Goal: Task Accomplishment & Management: Complete application form

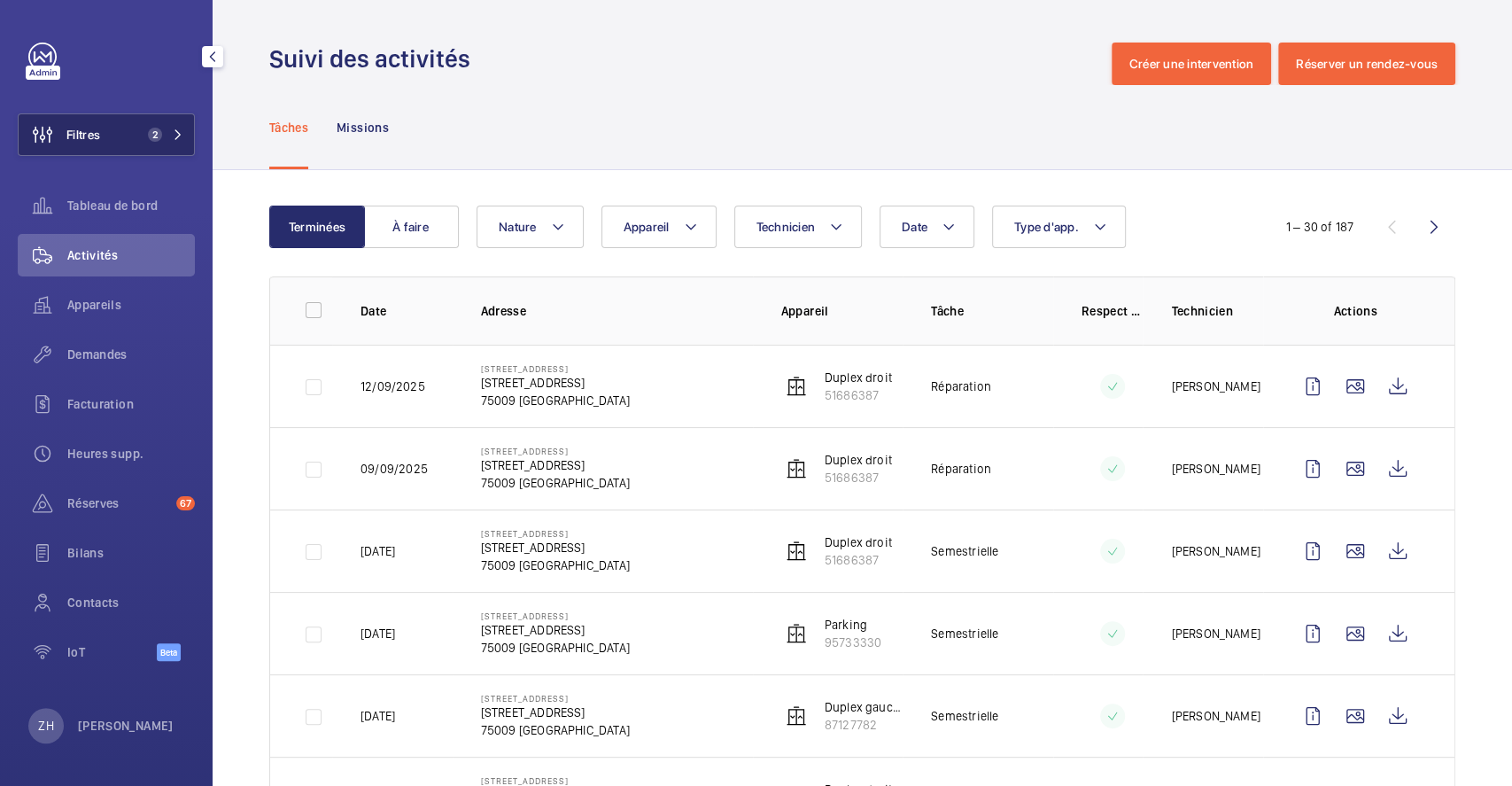
click at [99, 126] on span "Filtres" at bounding box center [84, 135] width 34 height 18
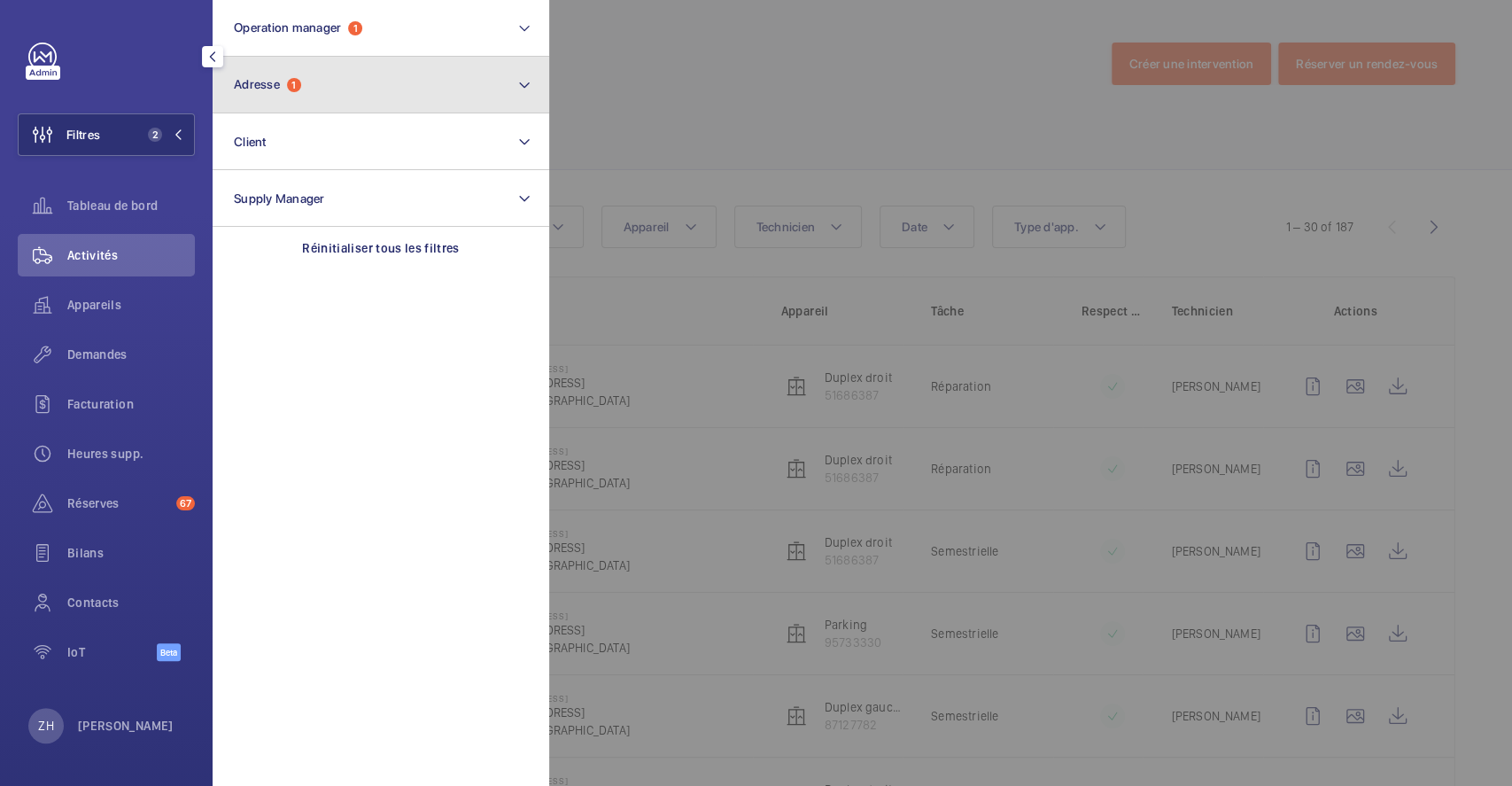
click at [369, 93] on button "Adresse 1" at bounding box center [381, 85] width 337 height 56
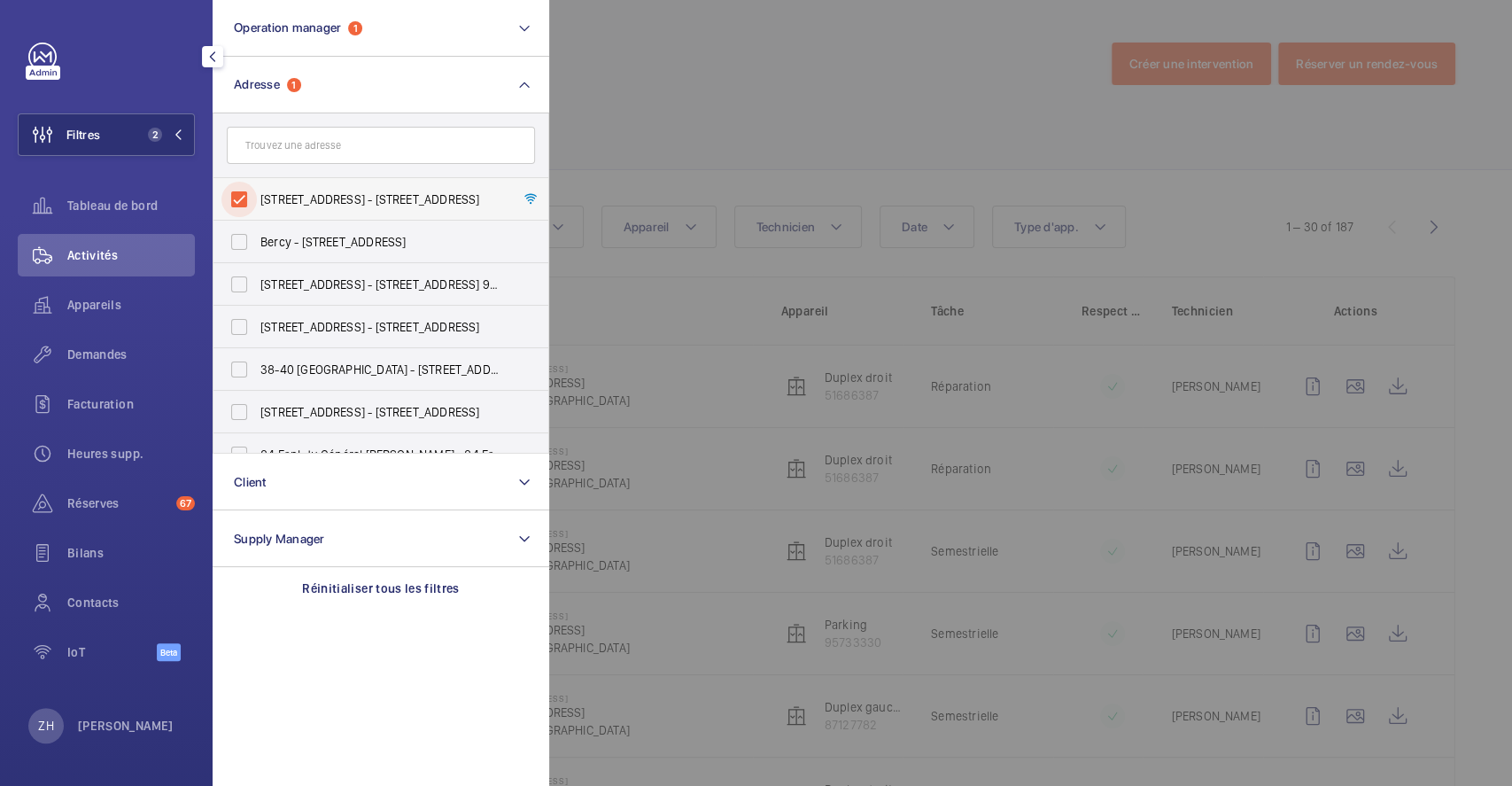
click at [243, 201] on input "38 Rue Le Peletier - 38 Rue Le Peletier, 75009 PARIS, PARIS 75009" at bounding box center [239, 200] width 36 height 36
checkbox input "false"
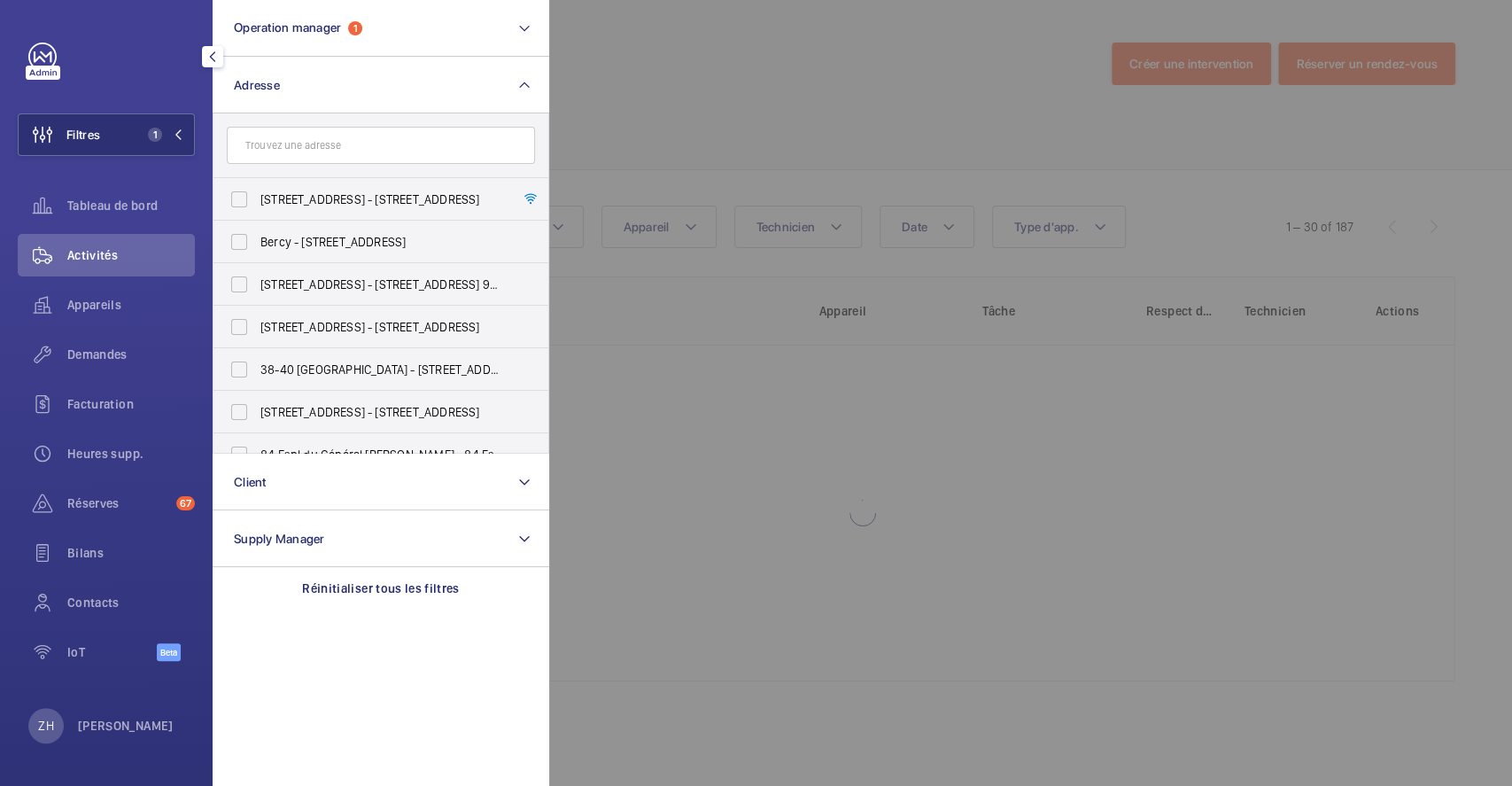
click at [647, 84] on div at bounding box center [1305, 393] width 1512 height 786
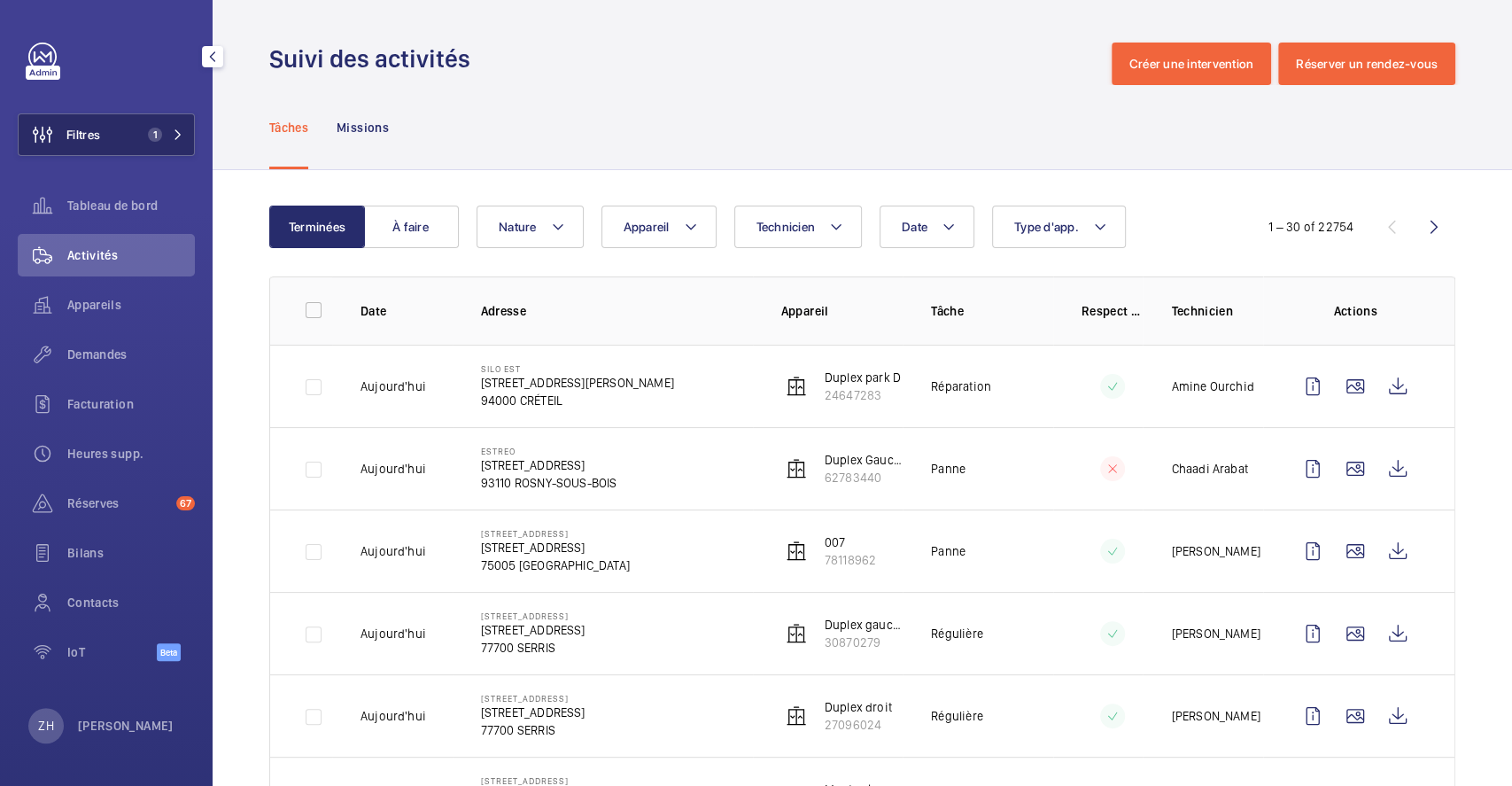
drag, startPoint x: 103, startPoint y: 129, endPoint x: 119, endPoint y: 138, distance: 18.4
click at [103, 130] on button "Filtres 1" at bounding box center [106, 135] width 177 height 42
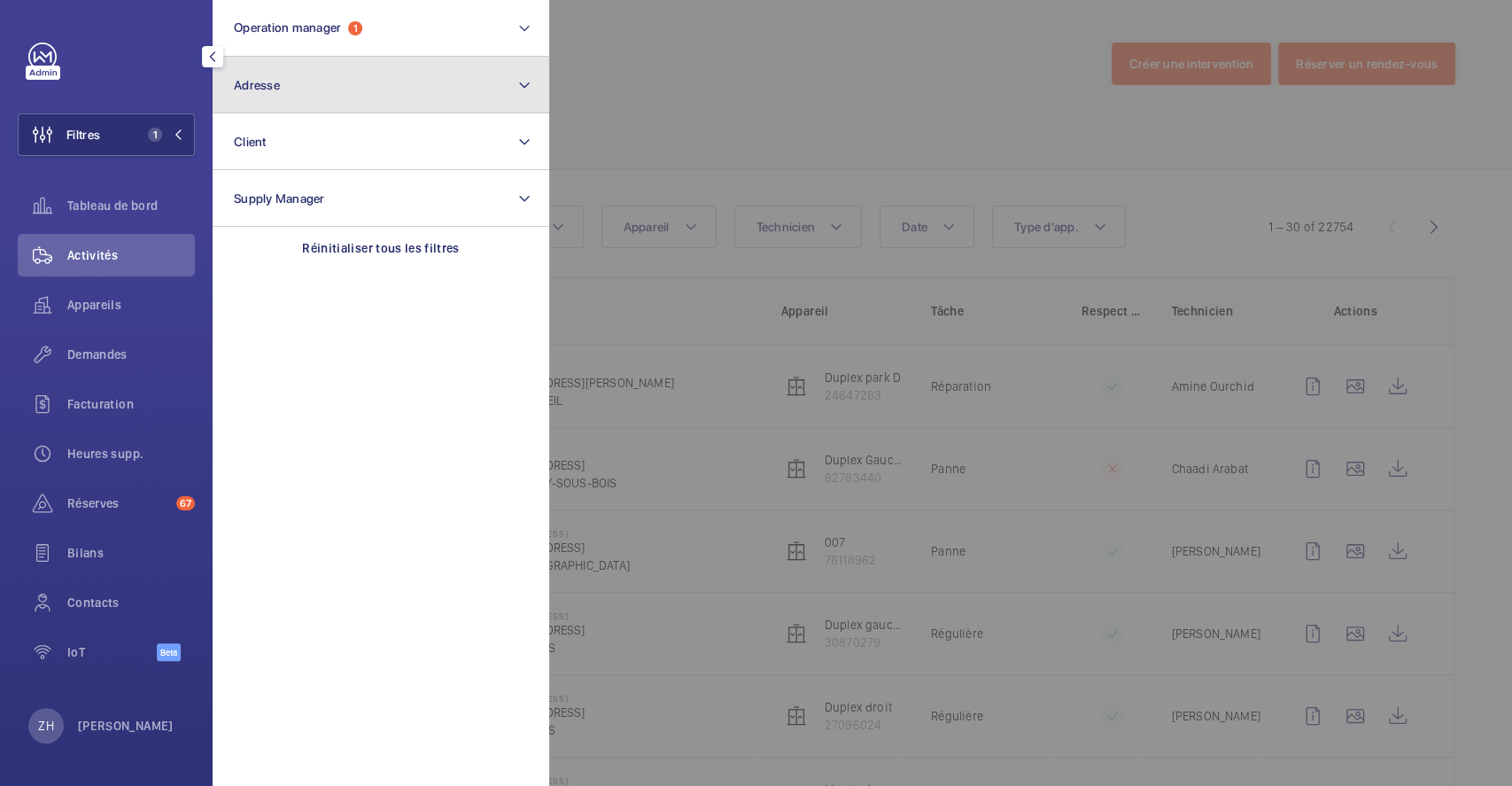
click at [276, 84] on span "Adresse" at bounding box center [257, 85] width 46 height 14
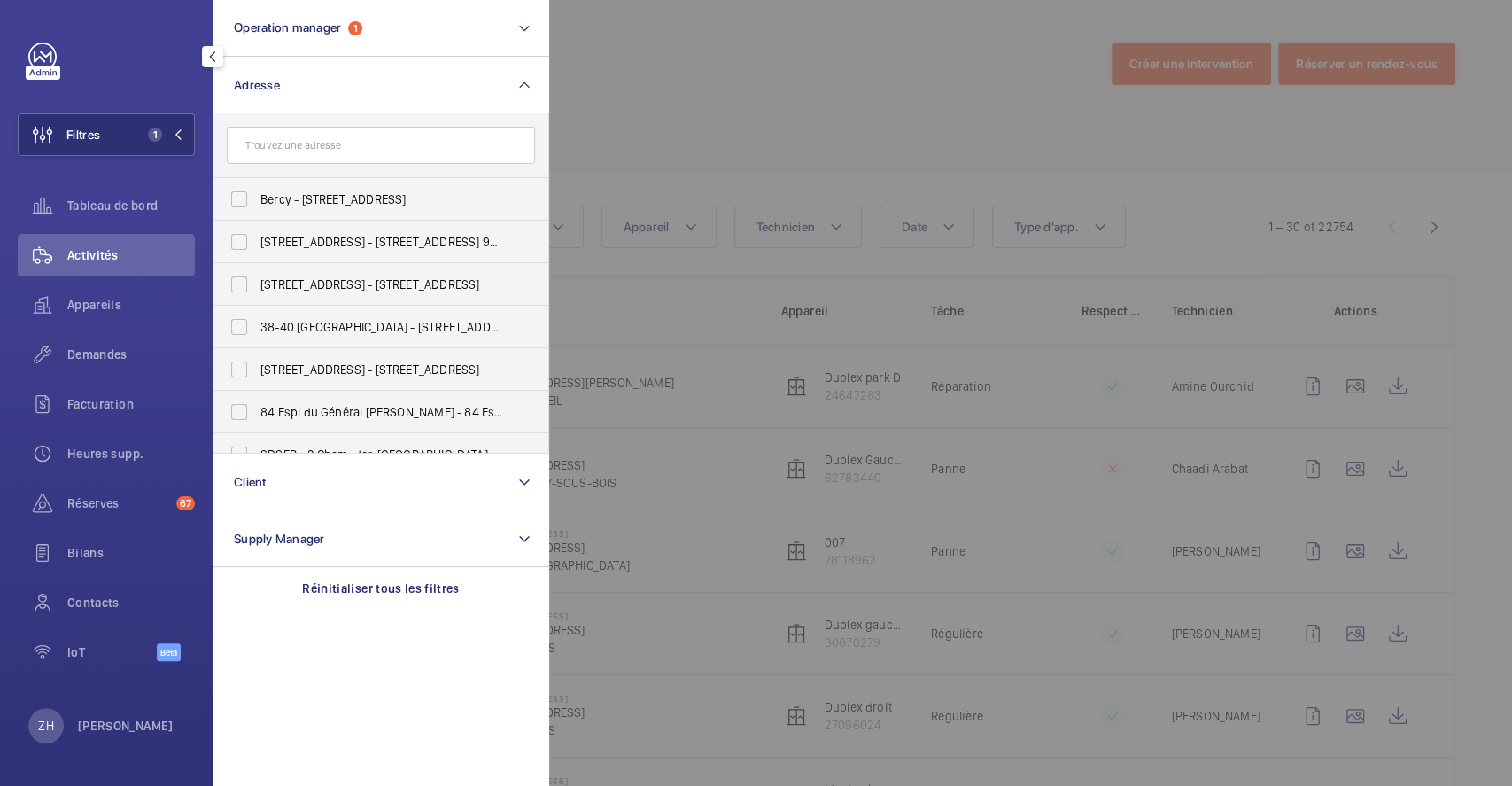
click at [337, 146] on input "text" at bounding box center [381, 146] width 309 height 38
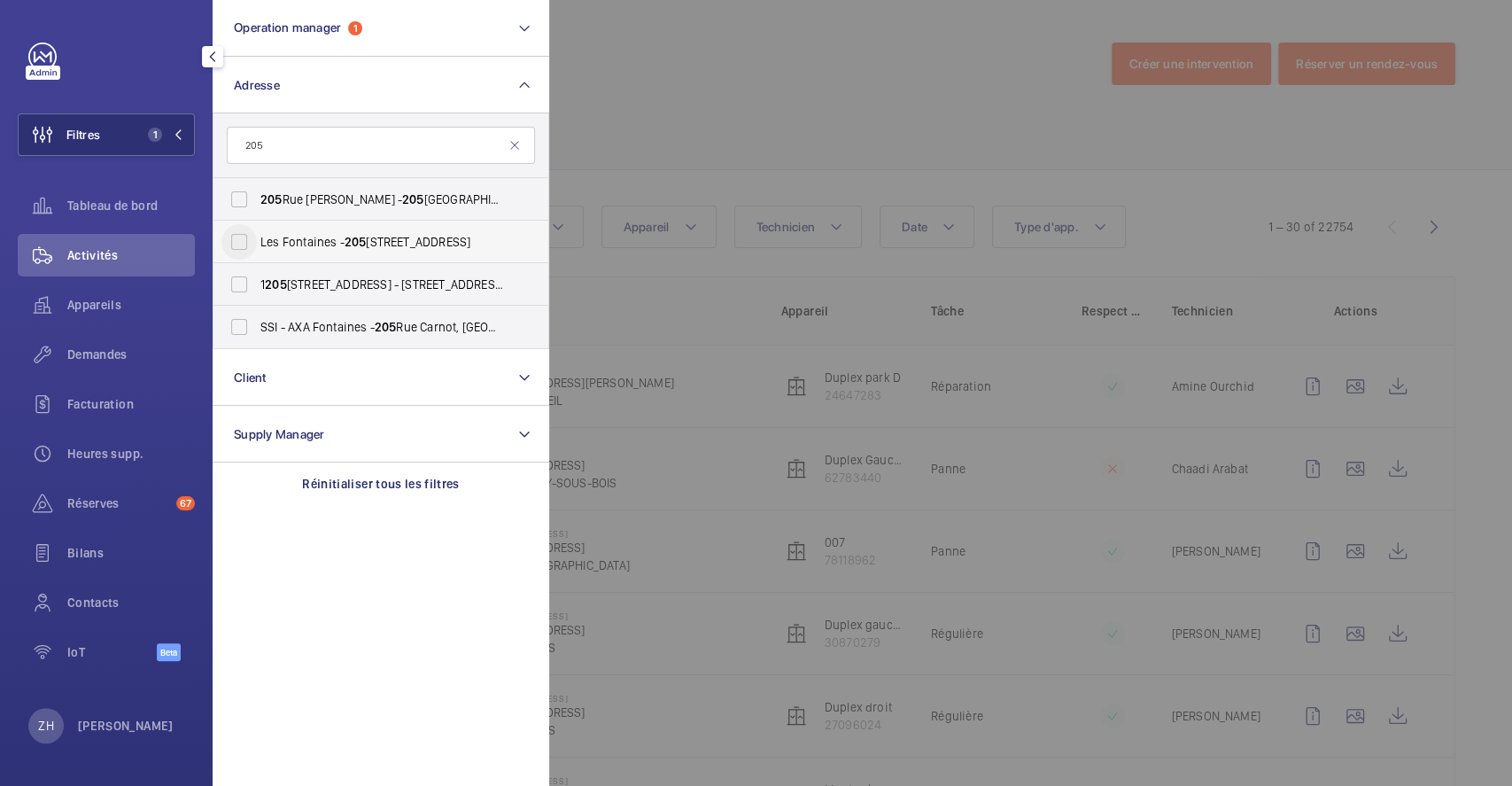
type input "205"
click at [238, 238] on input "Les Fontaines - 205 Rue Carnot 203, FONTENAY-SOUS-BOIS 94120" at bounding box center [239, 242] width 36 height 36
checkbox input "true"
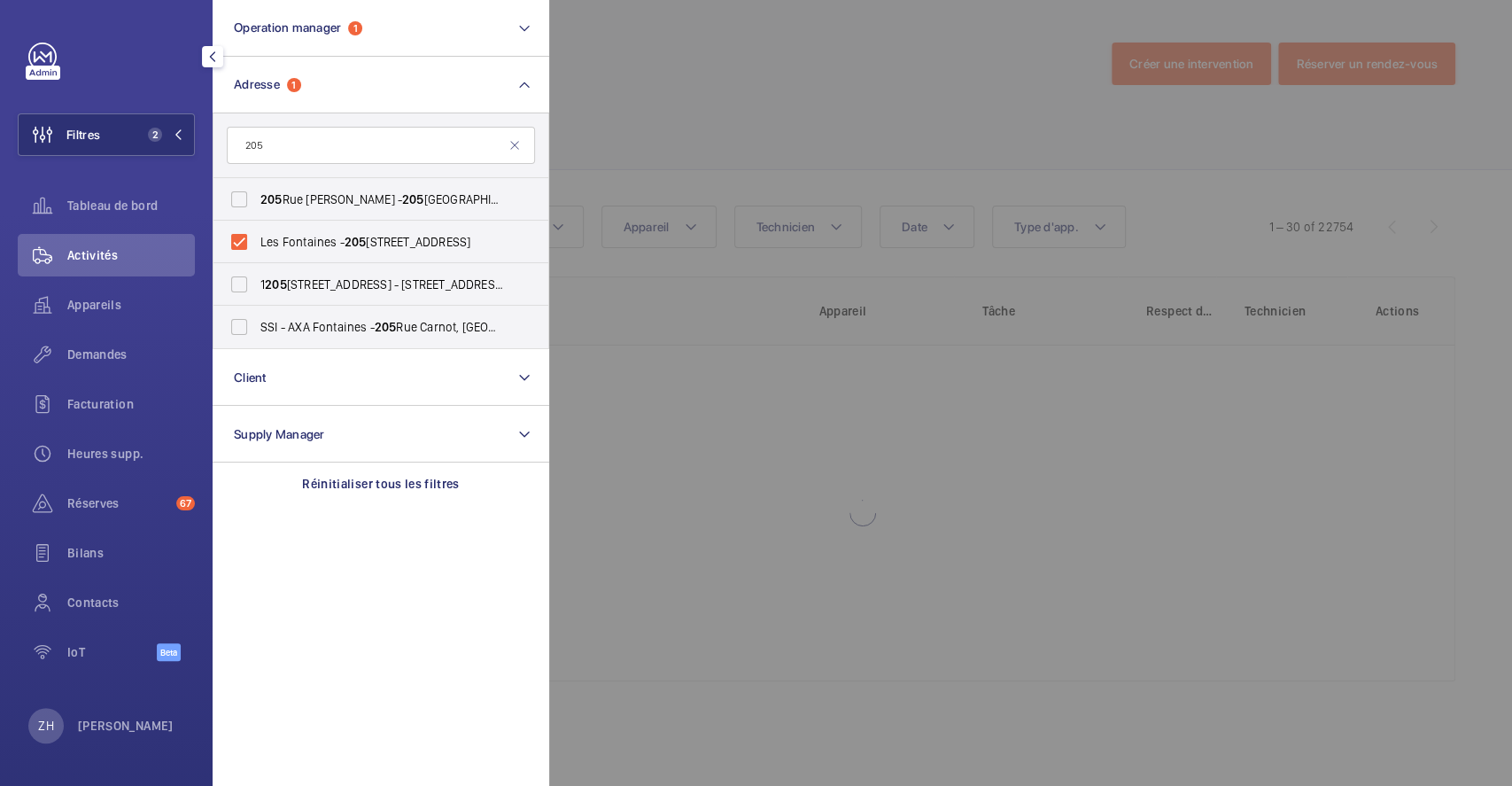
click at [759, 96] on div at bounding box center [1305, 393] width 1512 height 786
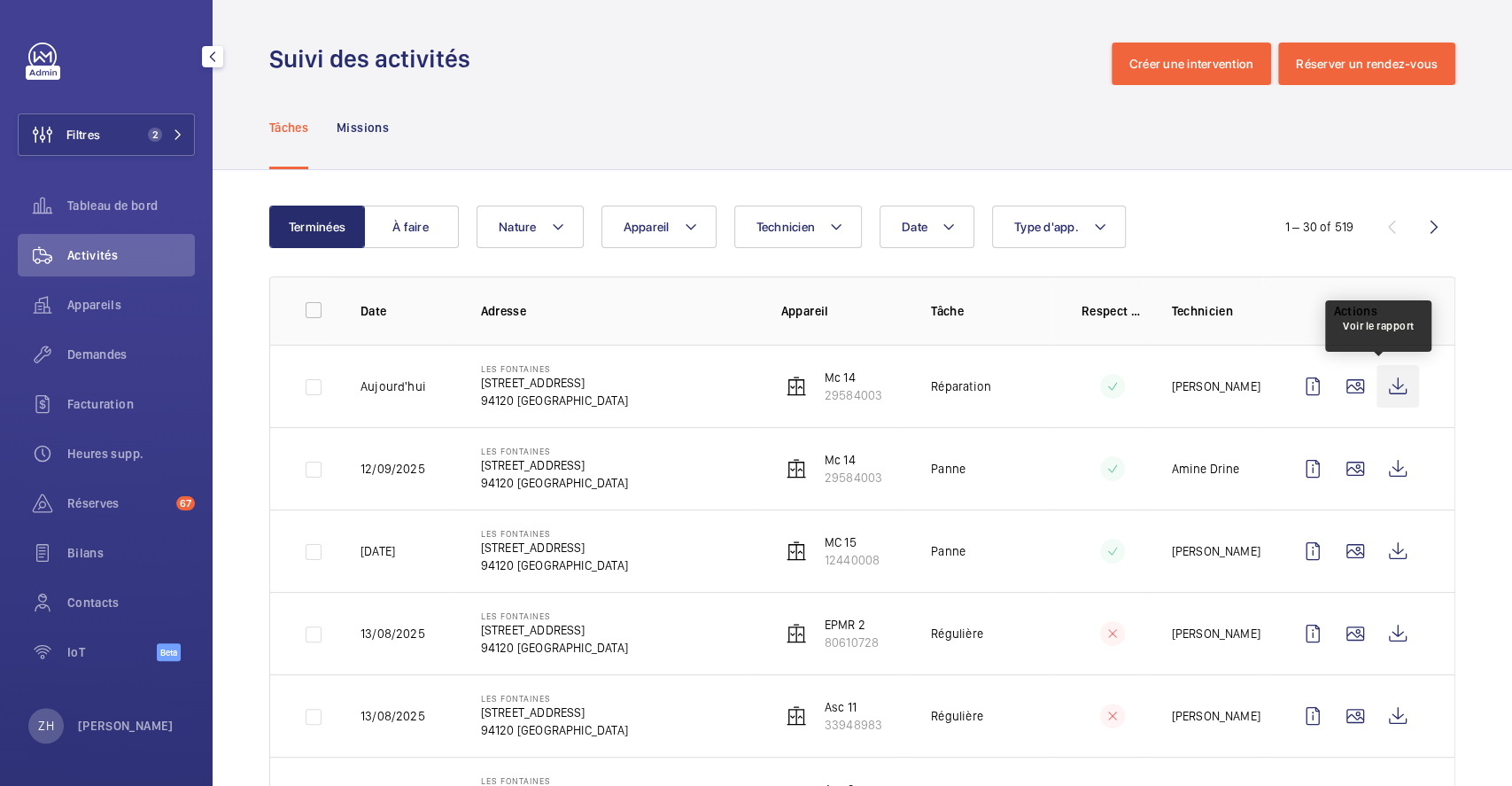
click at [1377, 388] on wm-front-icon-button at bounding box center [1397, 386] width 42 height 42
click at [119, 347] on span "Demandes" at bounding box center [132, 354] width 128 height 18
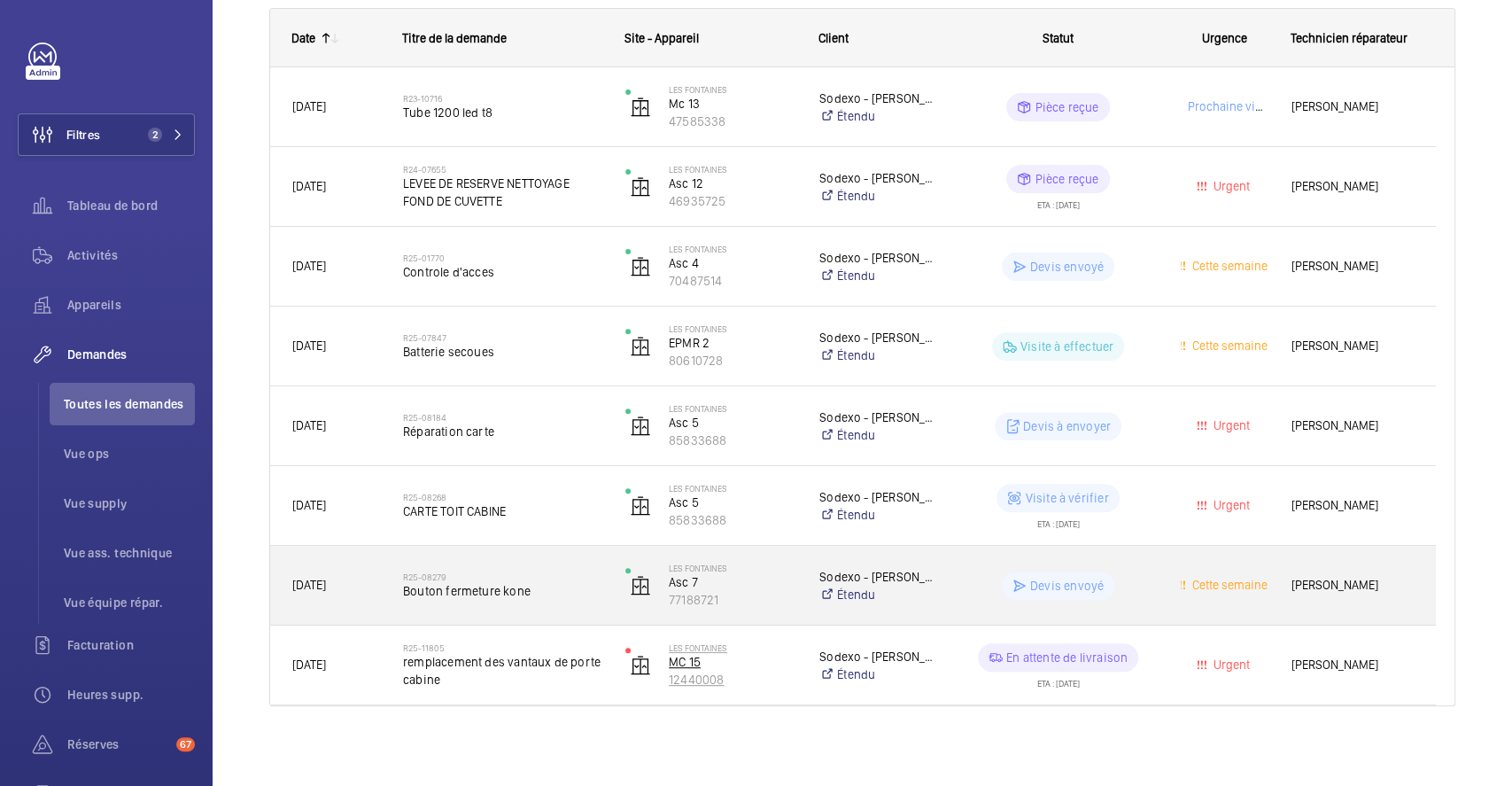
scroll to position [286, 0]
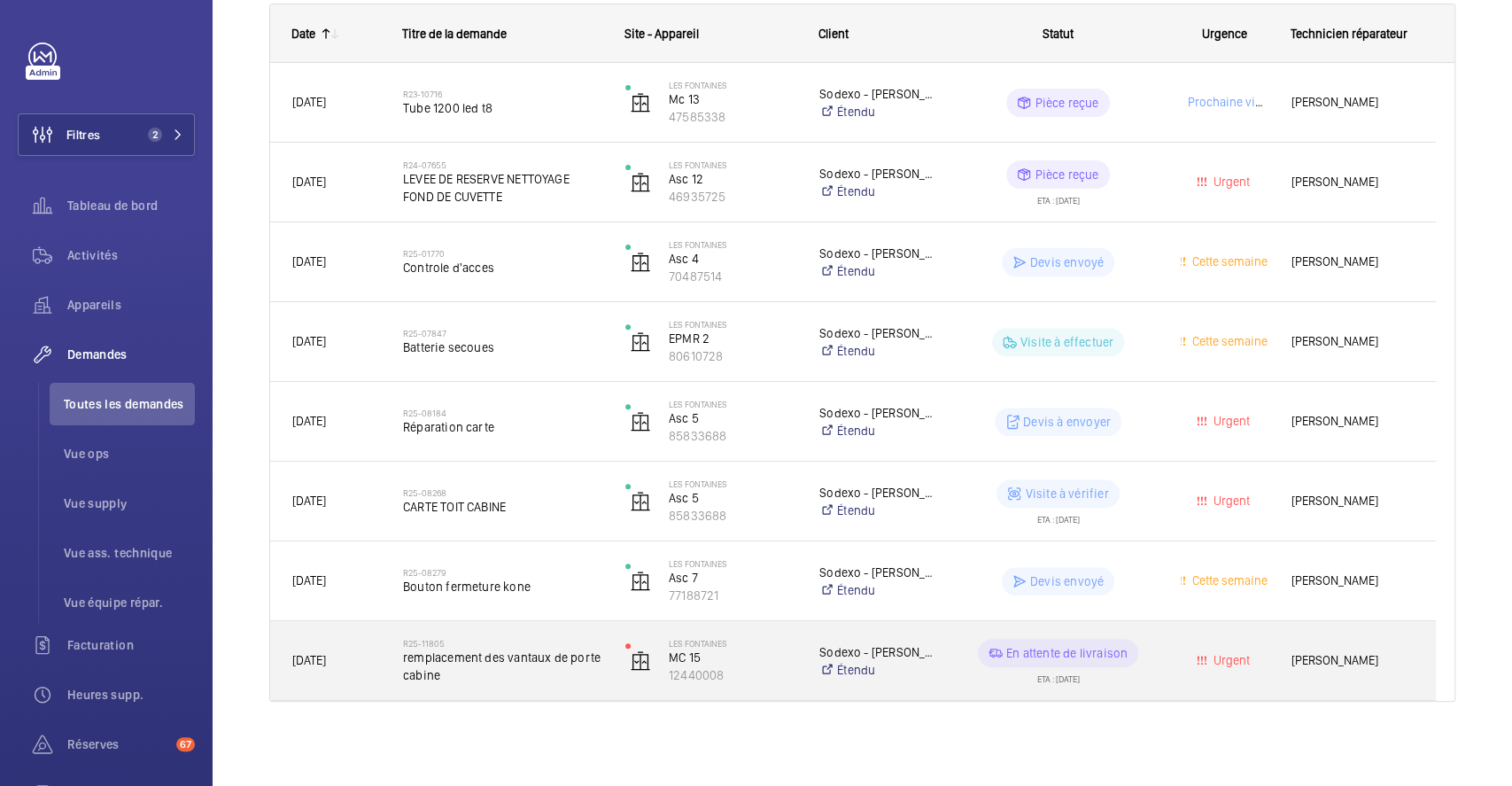
click at [539, 631] on div "R25-11805 remplacement des vantaux de porte cabine" at bounding box center [492, 661] width 220 height 80
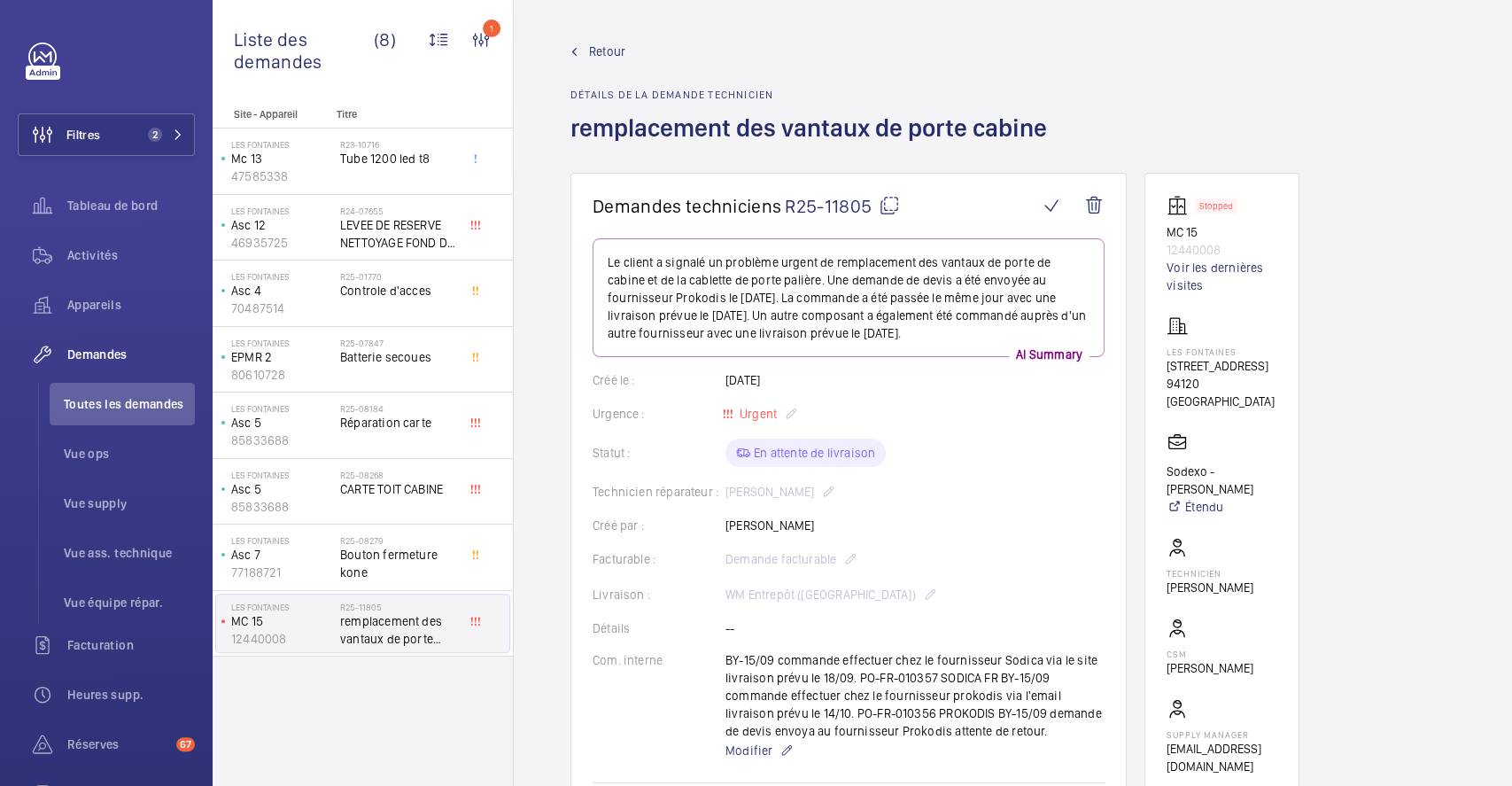
click at [590, 43] on span "Retour" at bounding box center [607, 51] width 37 height 18
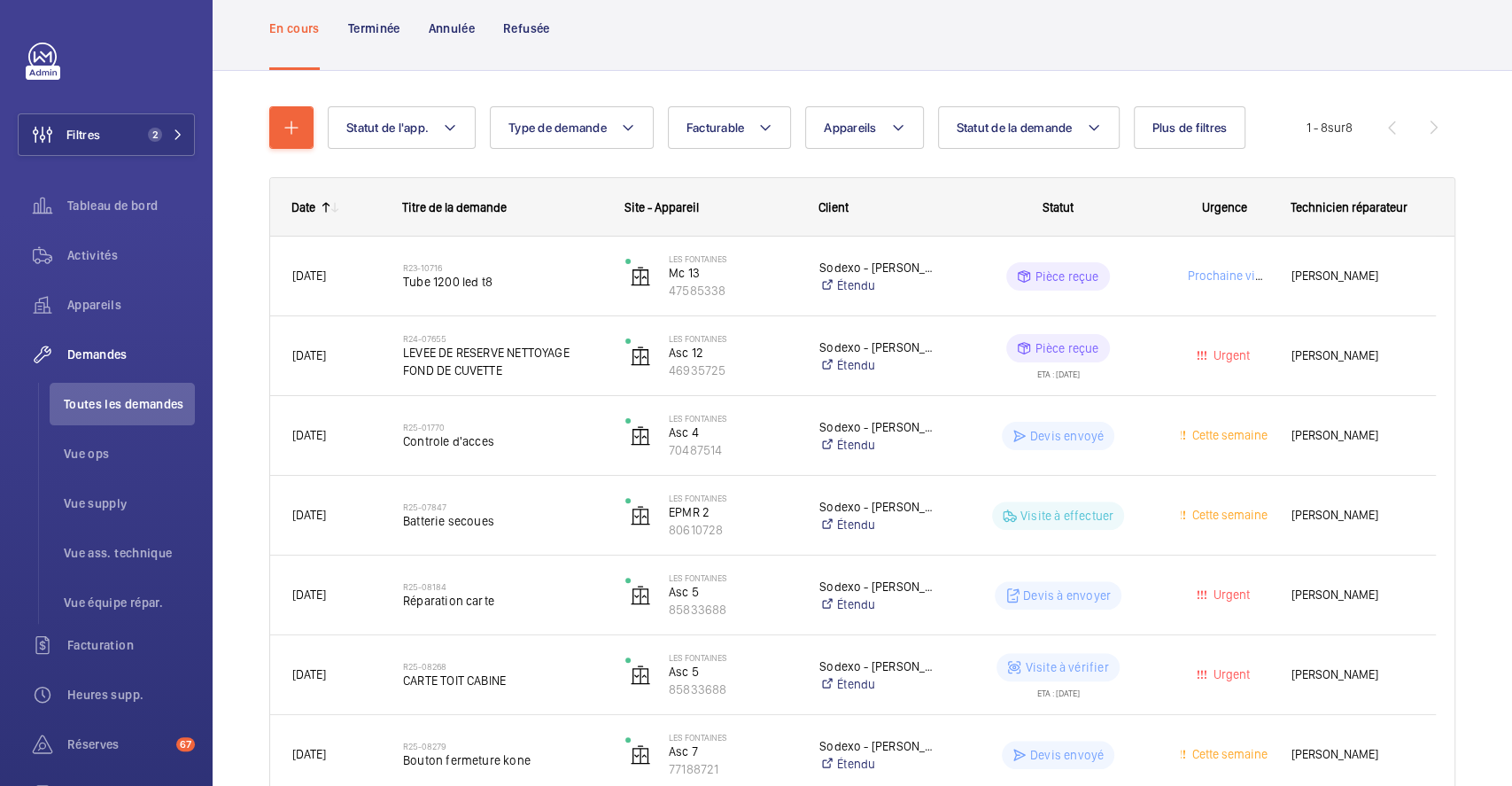
scroll to position [50, 0]
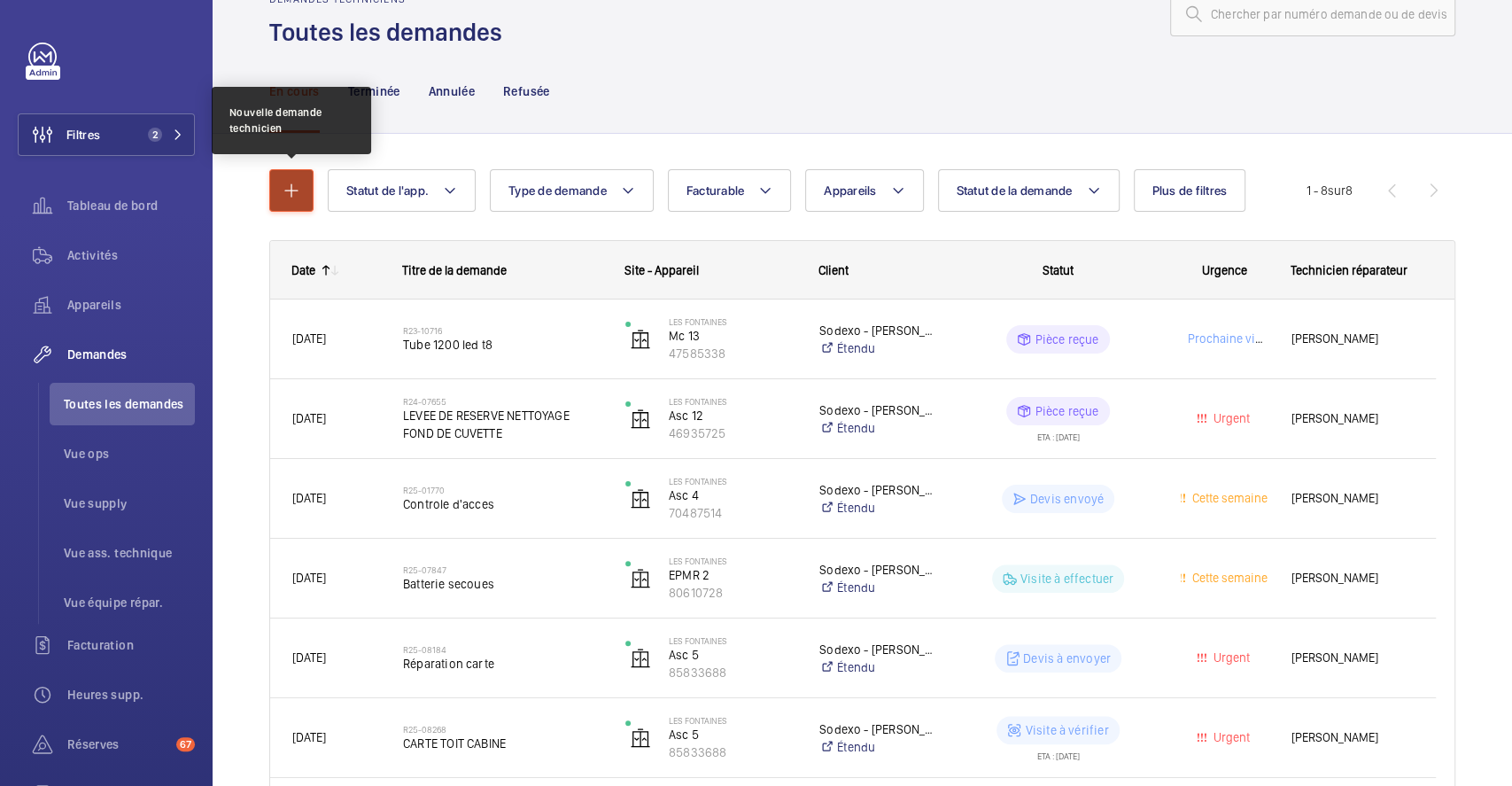
click at [286, 183] on mat-icon "button" at bounding box center [291, 190] width 22 height 22
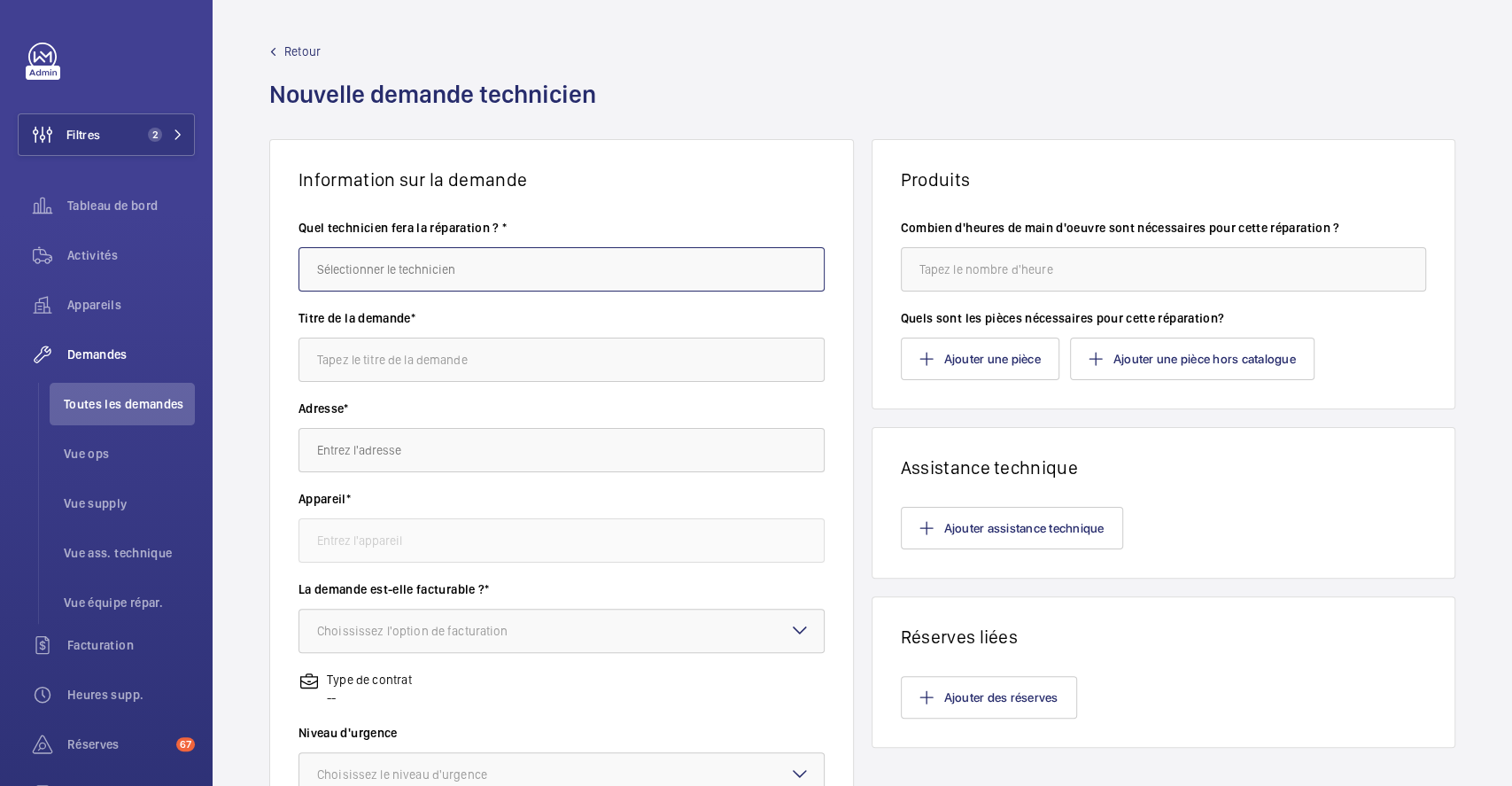
click at [509, 273] on input "text" at bounding box center [561, 269] width 526 height 44
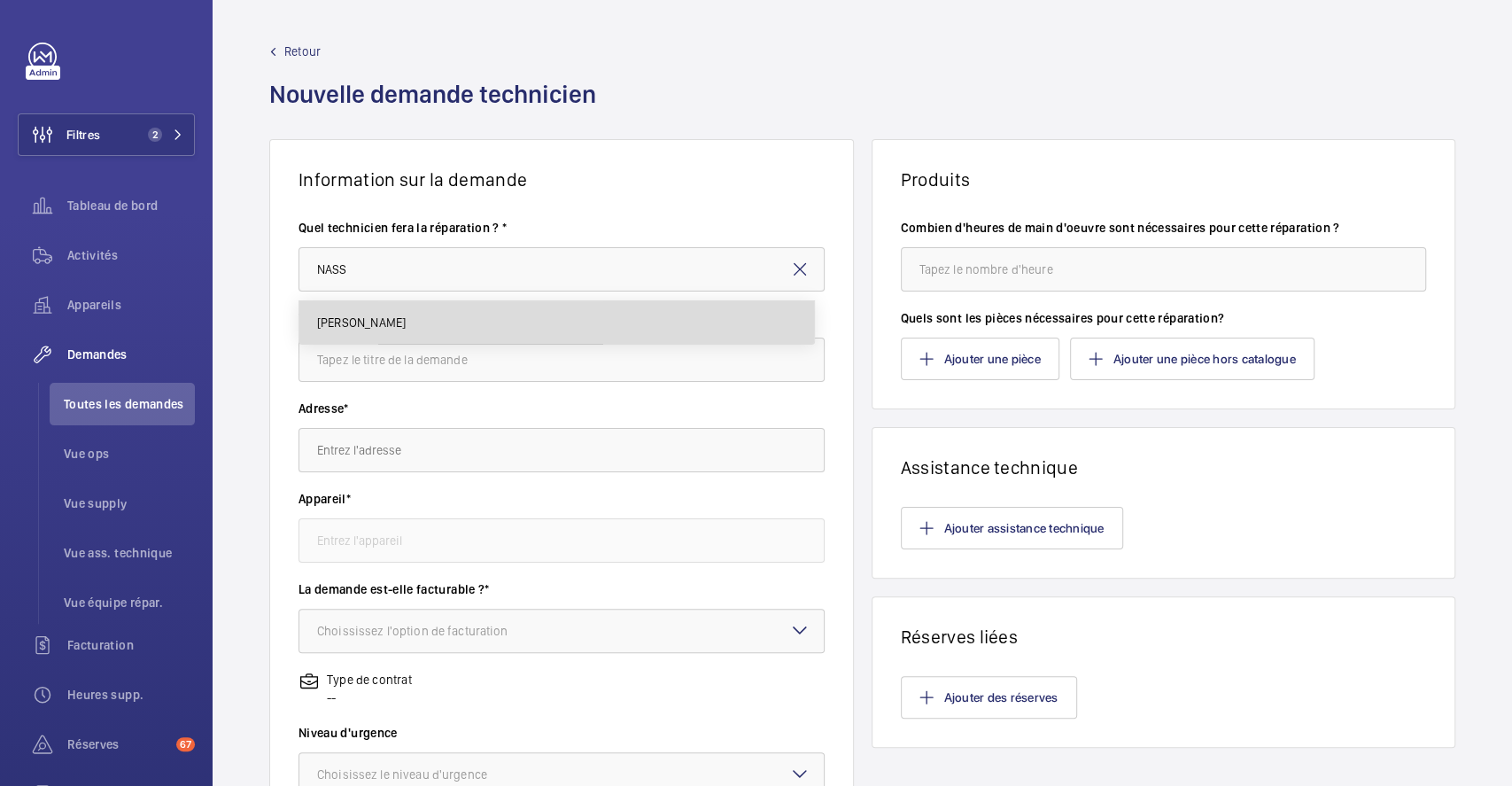
click at [484, 320] on mat-option "Nasser Saidou" at bounding box center [556, 322] width 515 height 42
type input "Nasser Saidou"
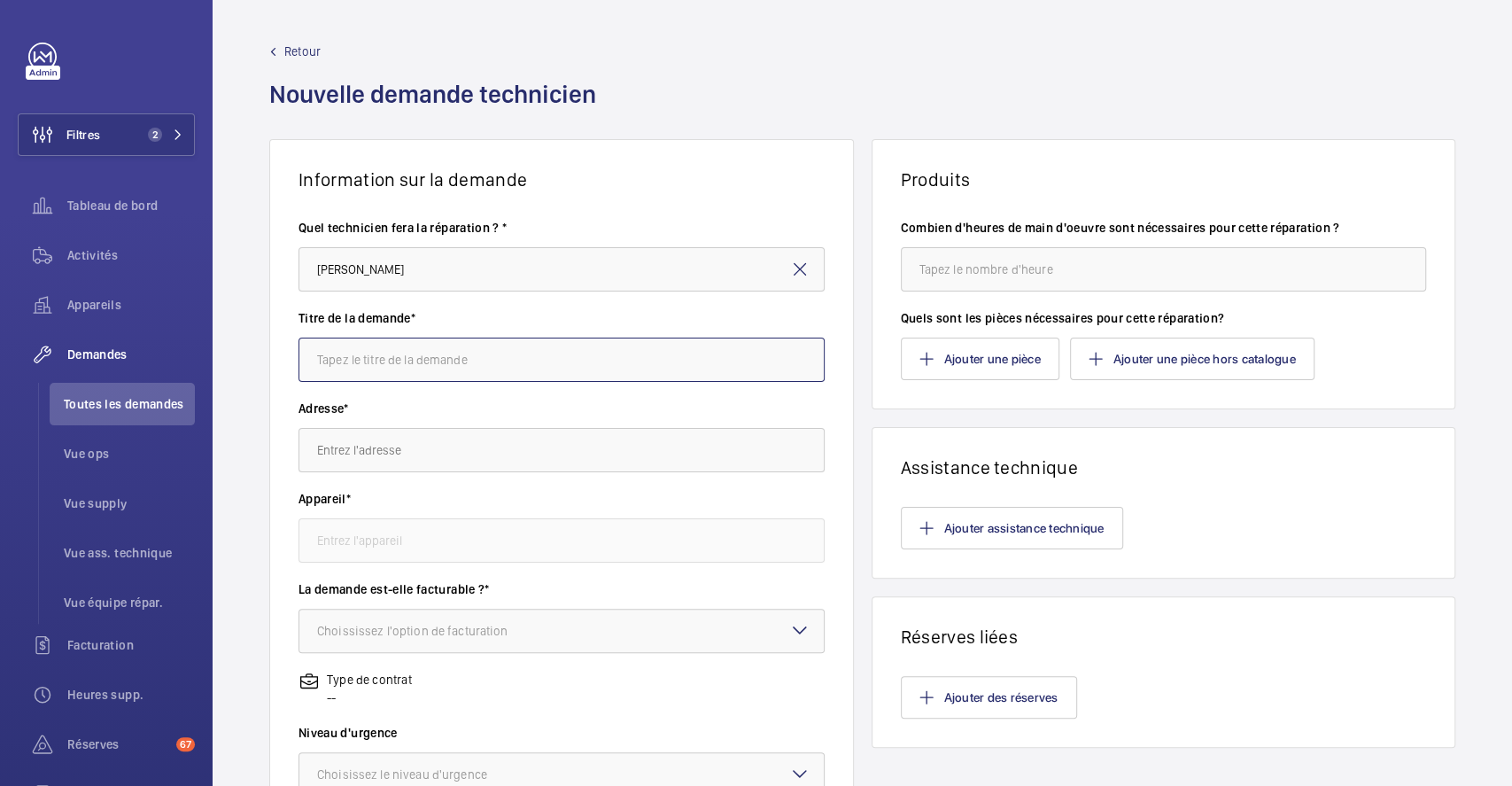
click at [471, 354] on input "text" at bounding box center [561, 360] width 526 height 44
type input "remplacement de cablette de contrepoids de porte"
click at [456, 459] on input "text" at bounding box center [561, 450] width 526 height 44
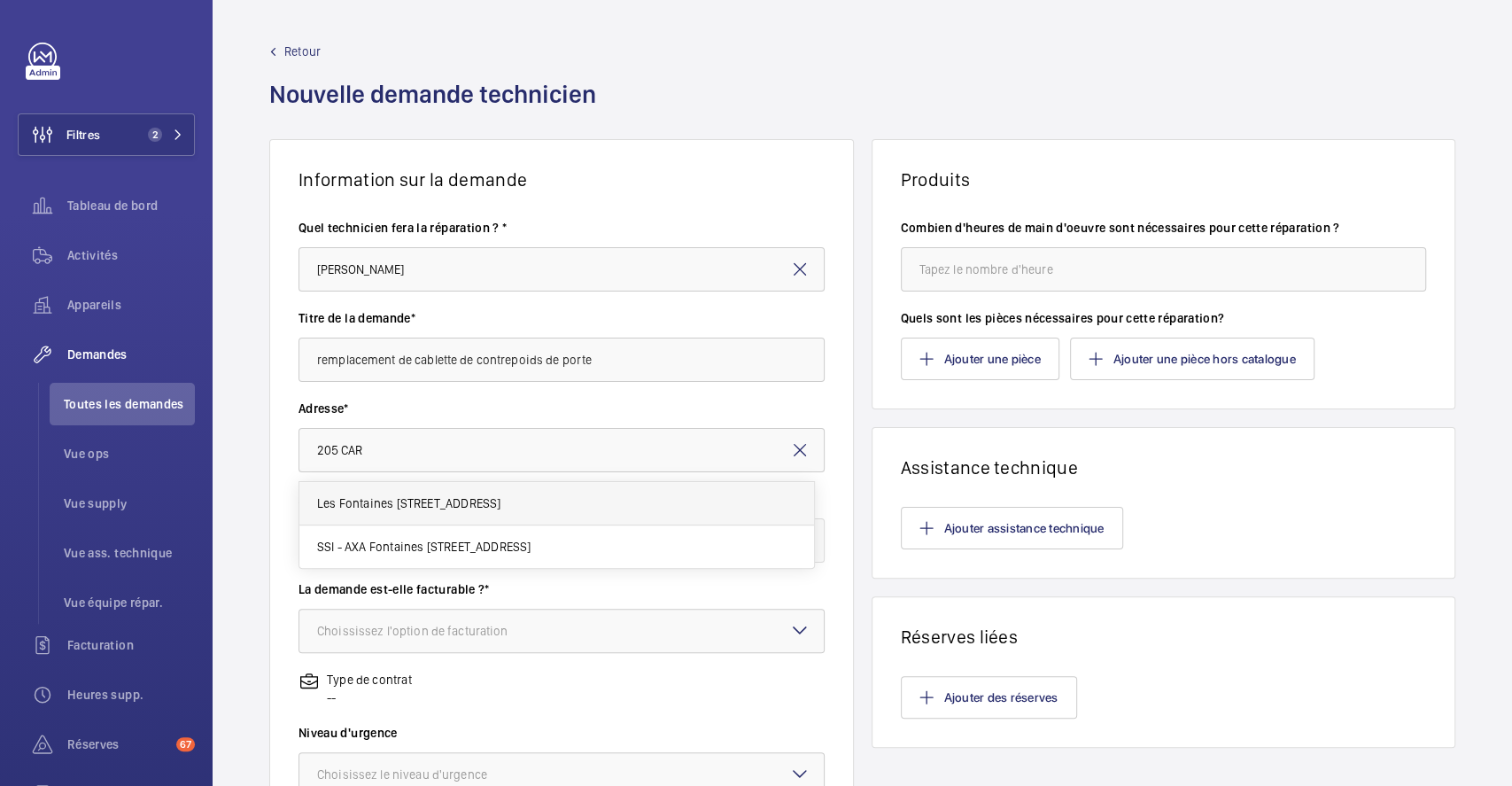
click at [482, 503] on span "Les Fontaines 205 Rue Carnot 203, 94120 FONTENAY-SOUS-BOIS" at bounding box center [408, 503] width 183 height 18
type input "Les Fontaines 205 Rue Carnot 203, 94120 FONTENAY-SOUS-BOIS"
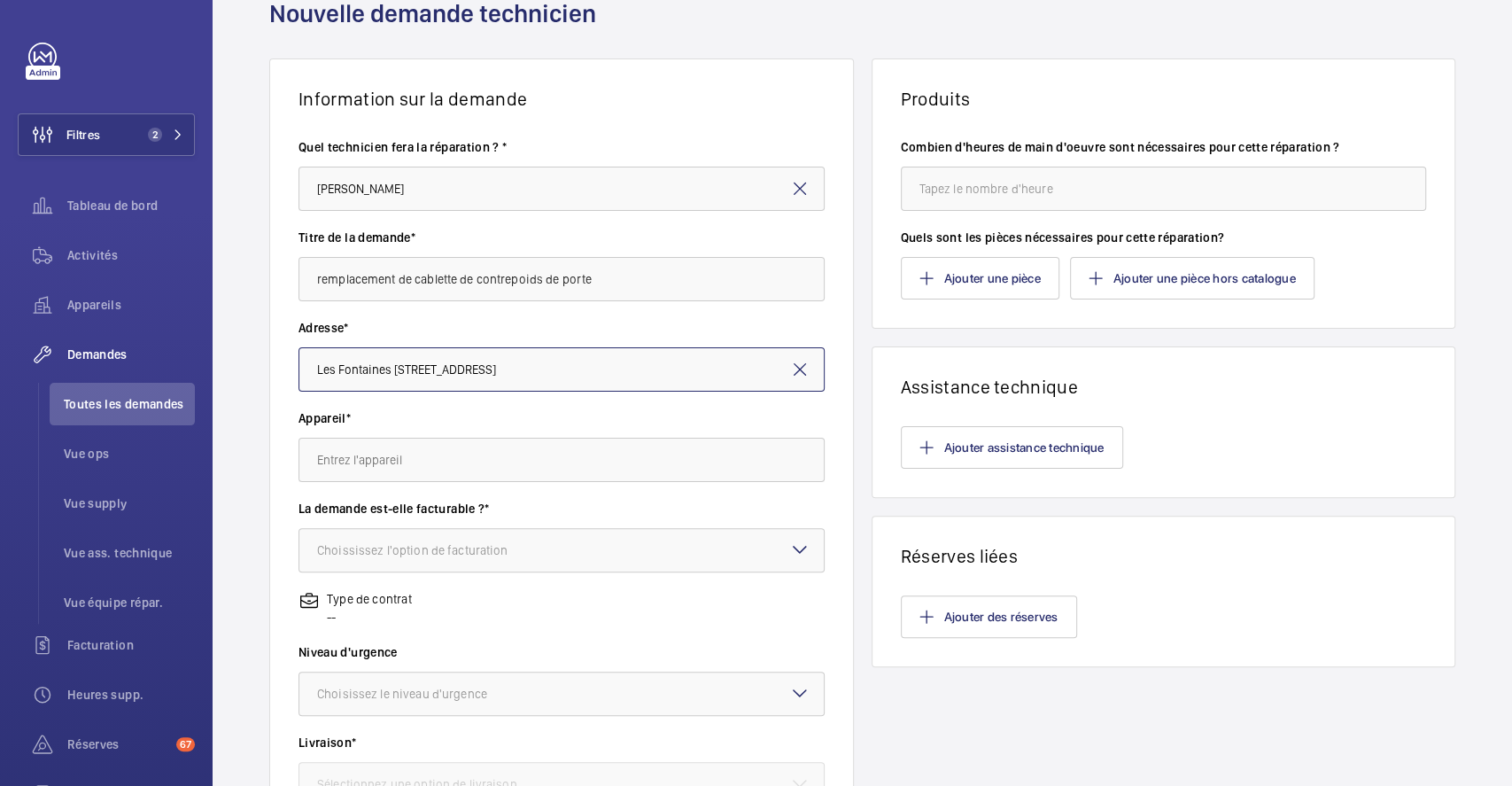
scroll to position [118, 0]
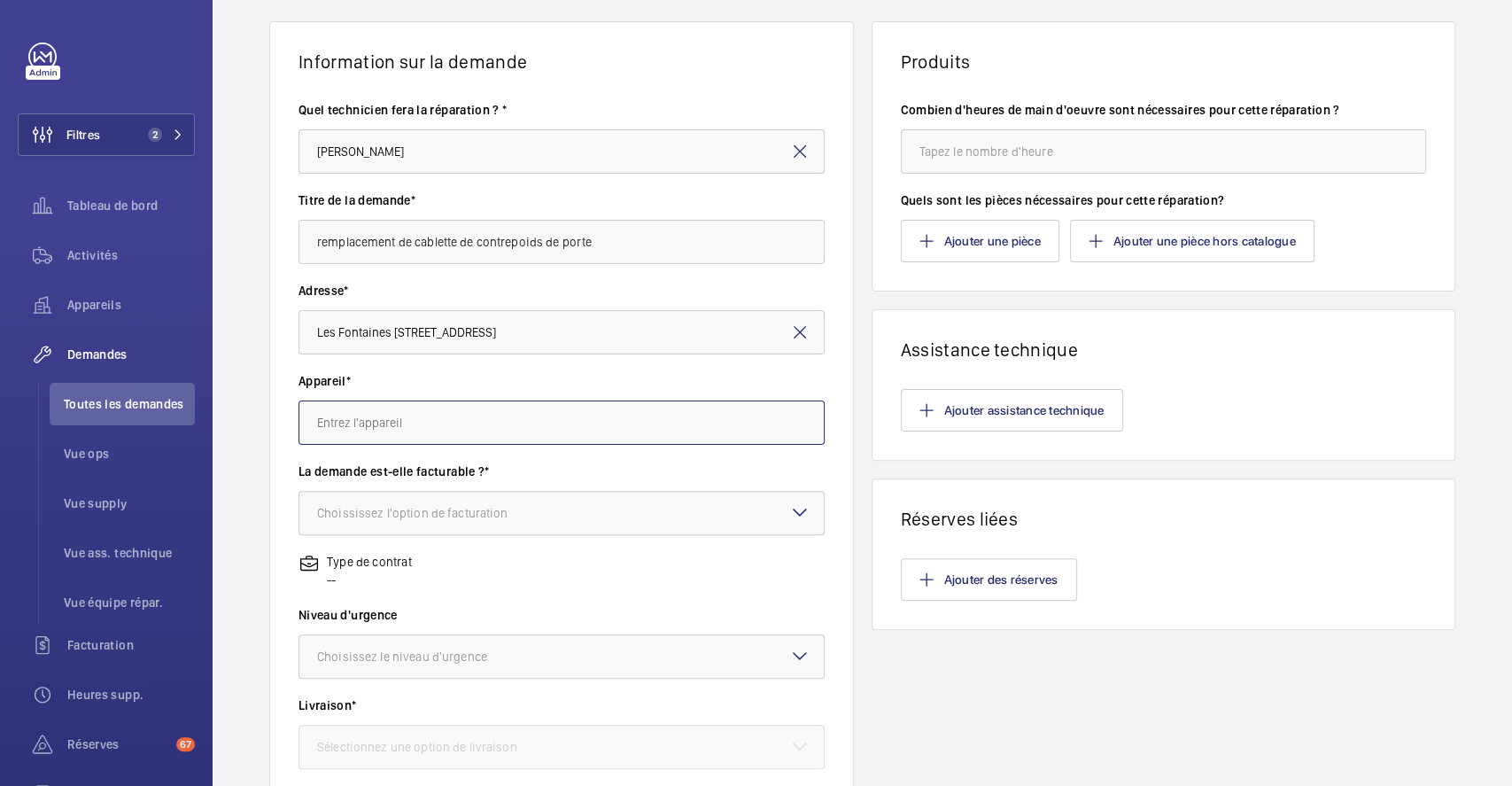
click at [494, 408] on input "text" at bounding box center [561, 423] width 526 height 44
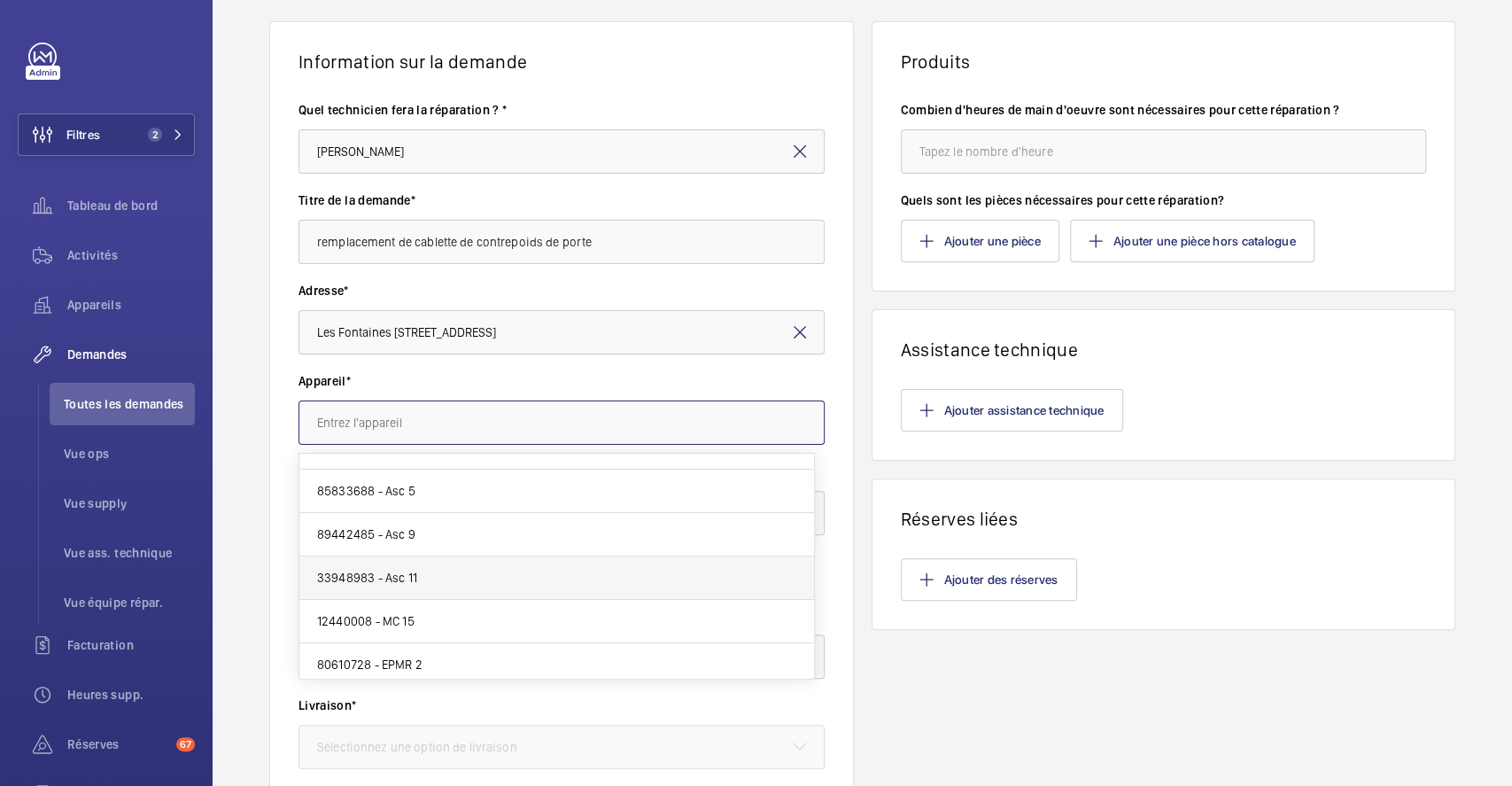
scroll to position [235, 0]
click at [504, 584] on mat-option "12440008 - MC 15" at bounding box center [556, 587] width 515 height 43
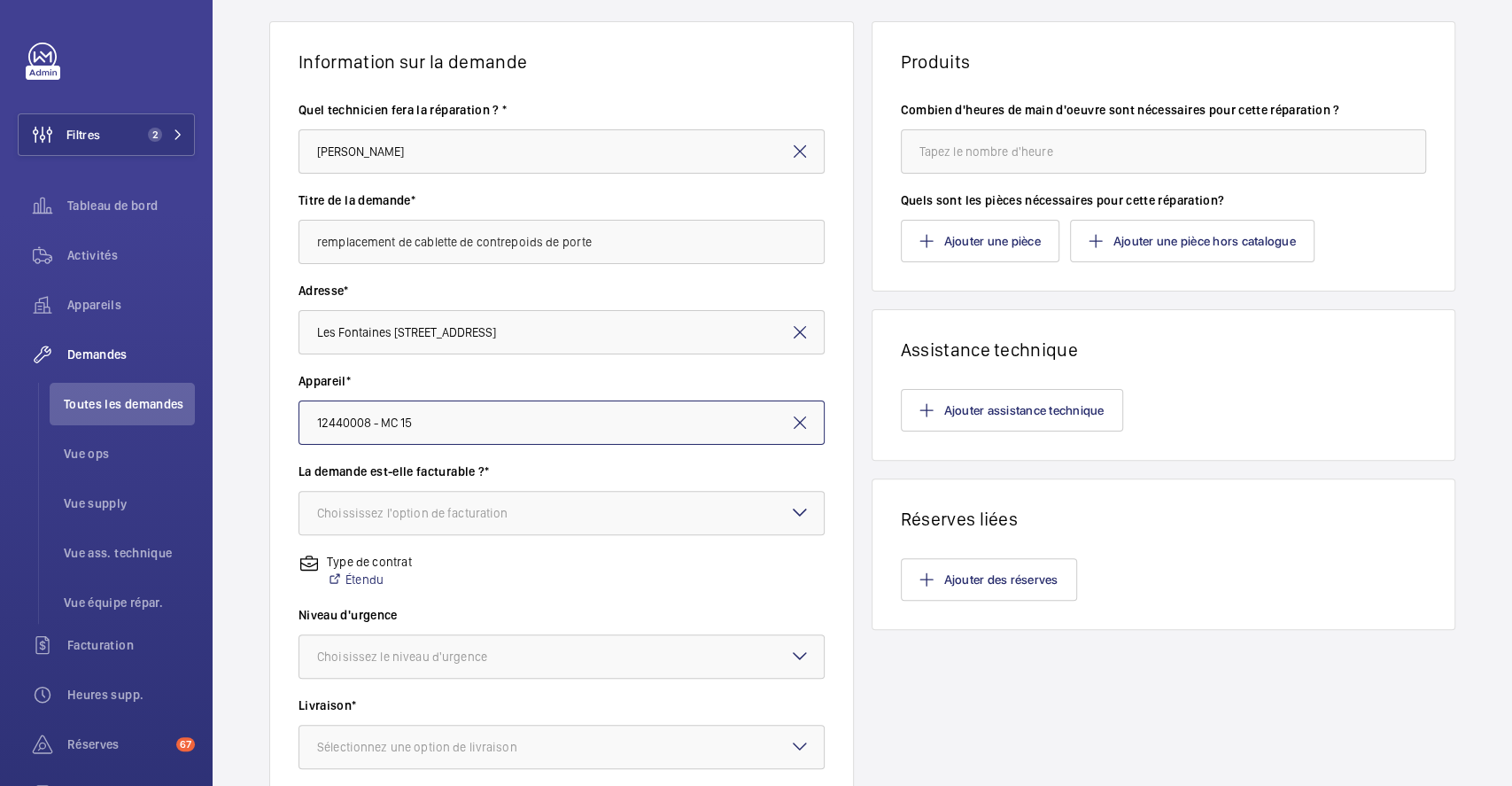
click at [697, 425] on input "12440008 - MC 15" at bounding box center [561, 423] width 526 height 44
type input "1"
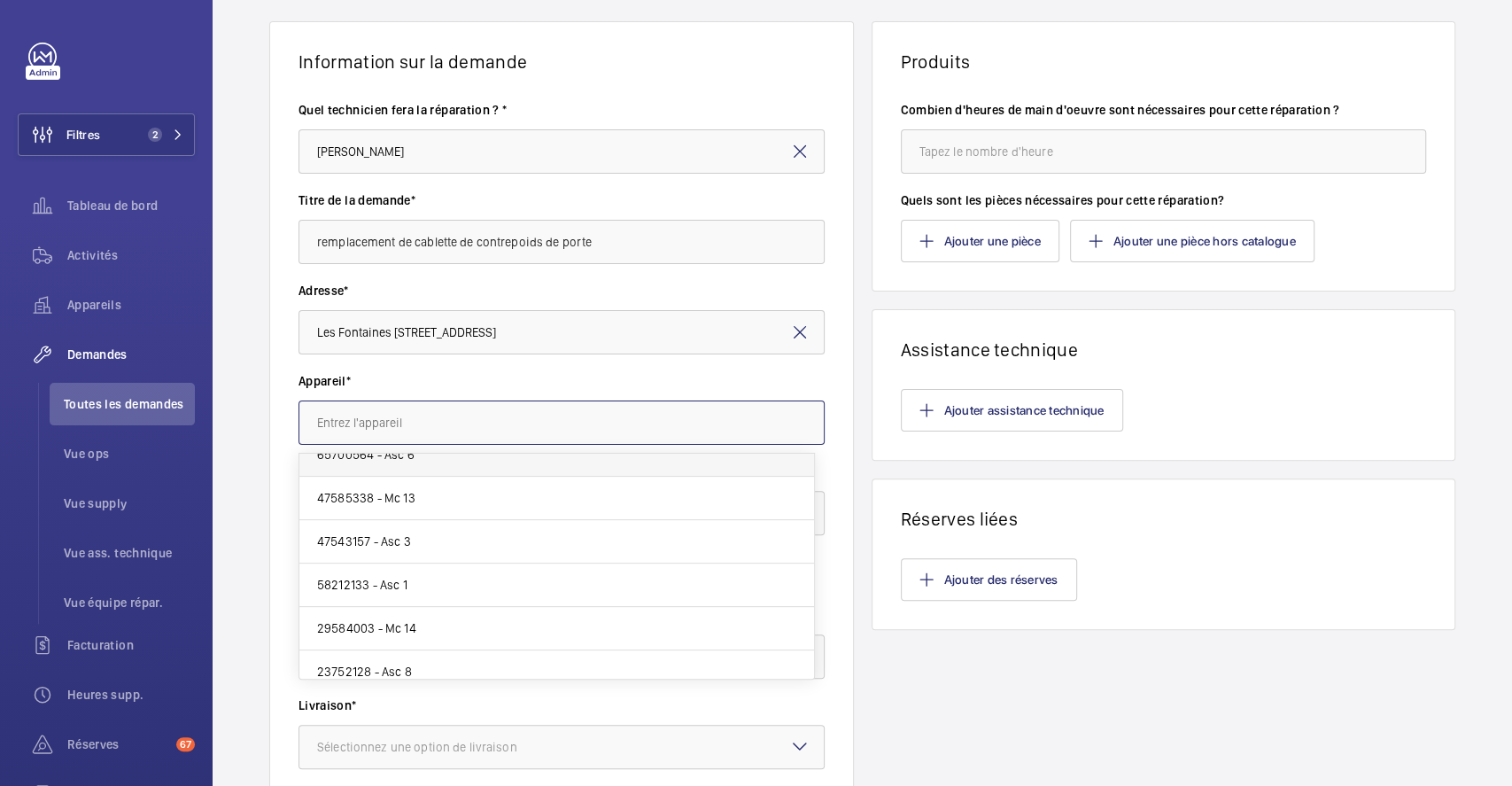
scroll to position [510, 0]
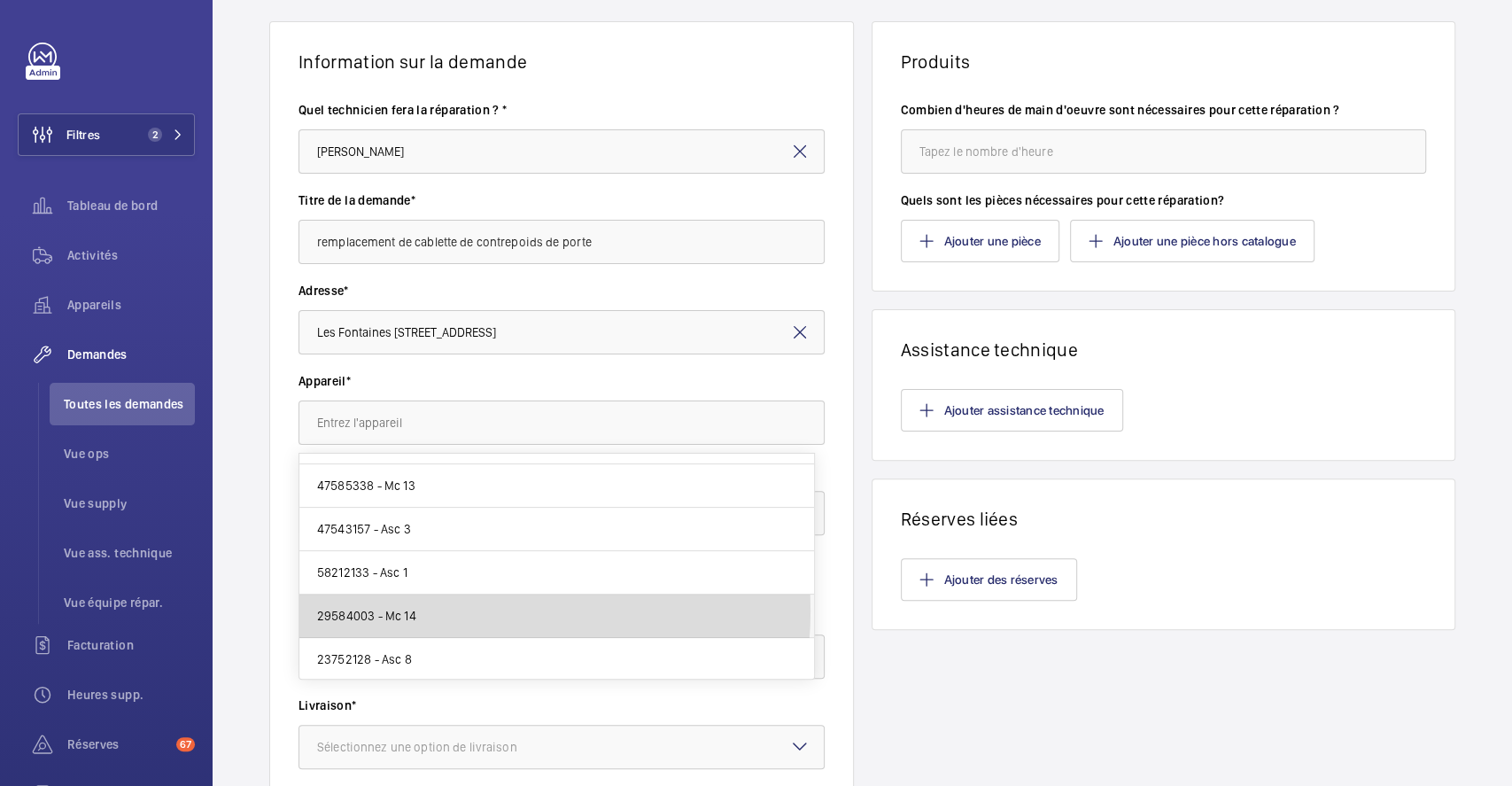
click at [461, 610] on mat-option "29584003 - Mc 14" at bounding box center [556, 617] width 515 height 43
type input "29584003 - Mc 14"
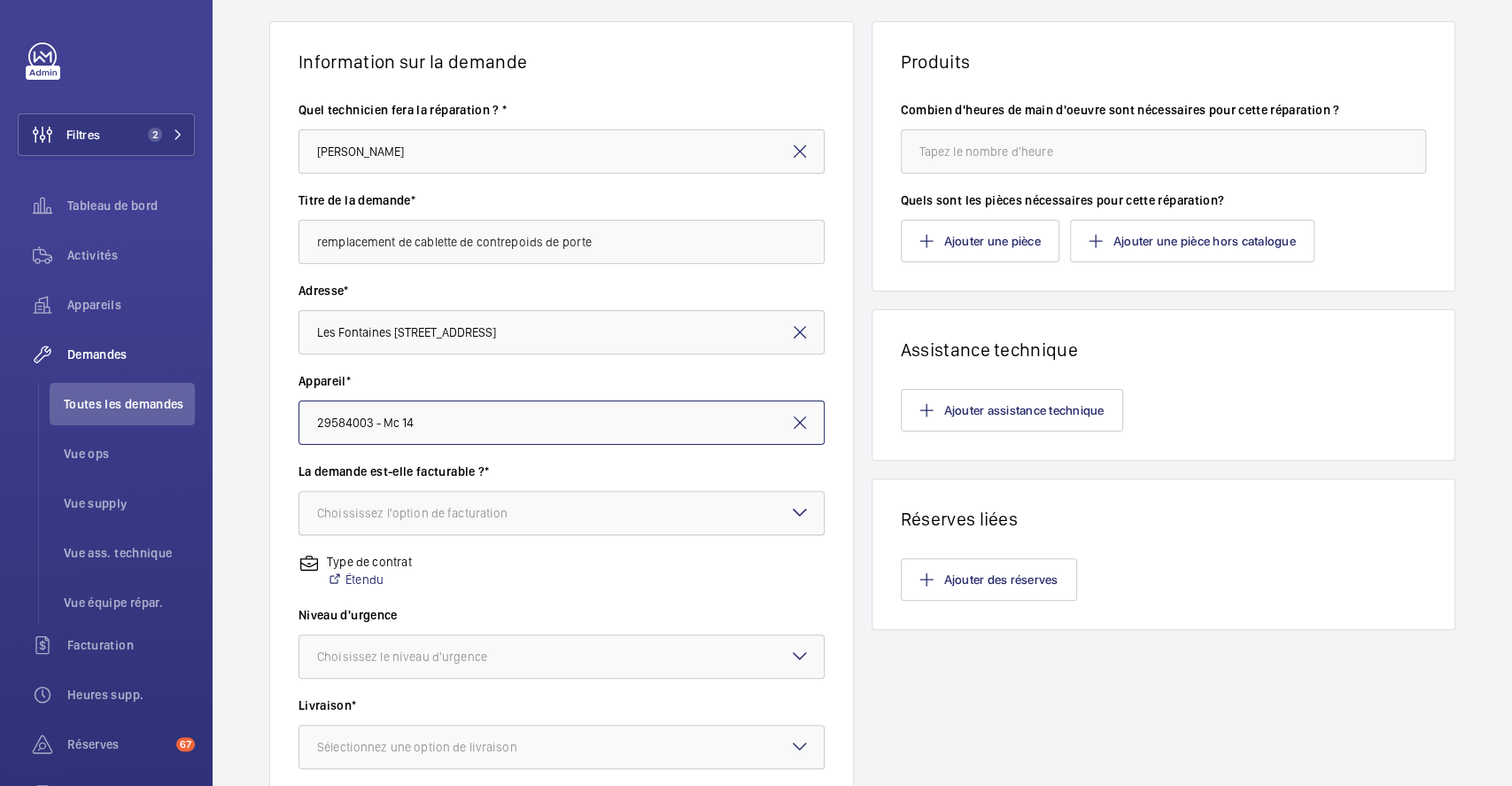
click at [489, 510] on div "Choississez l'option de facturation" at bounding box center [435, 513] width 235 height 18
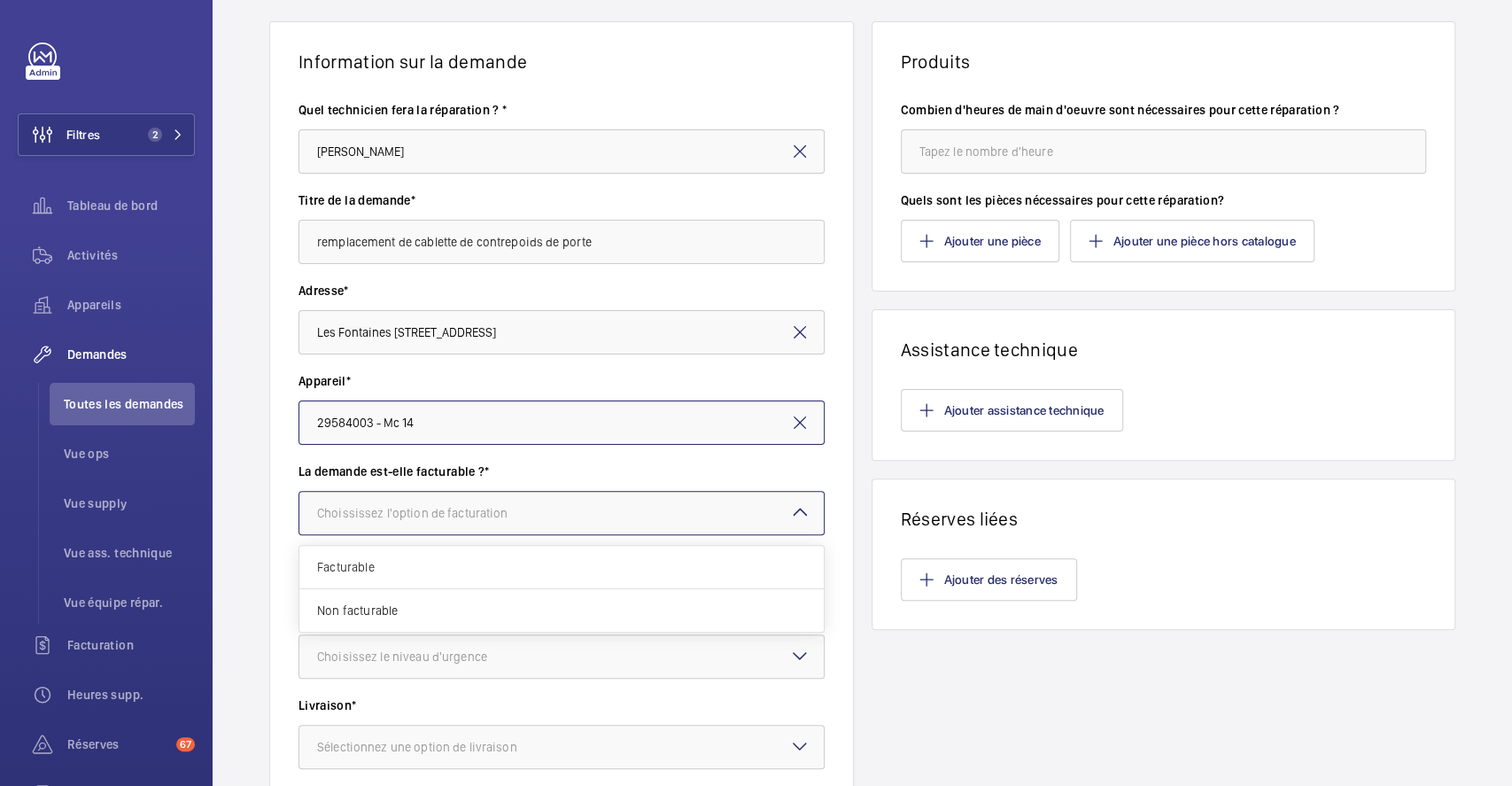
click at [384, 571] on span "Facturable" at bounding box center [562, 567] width 489 height 18
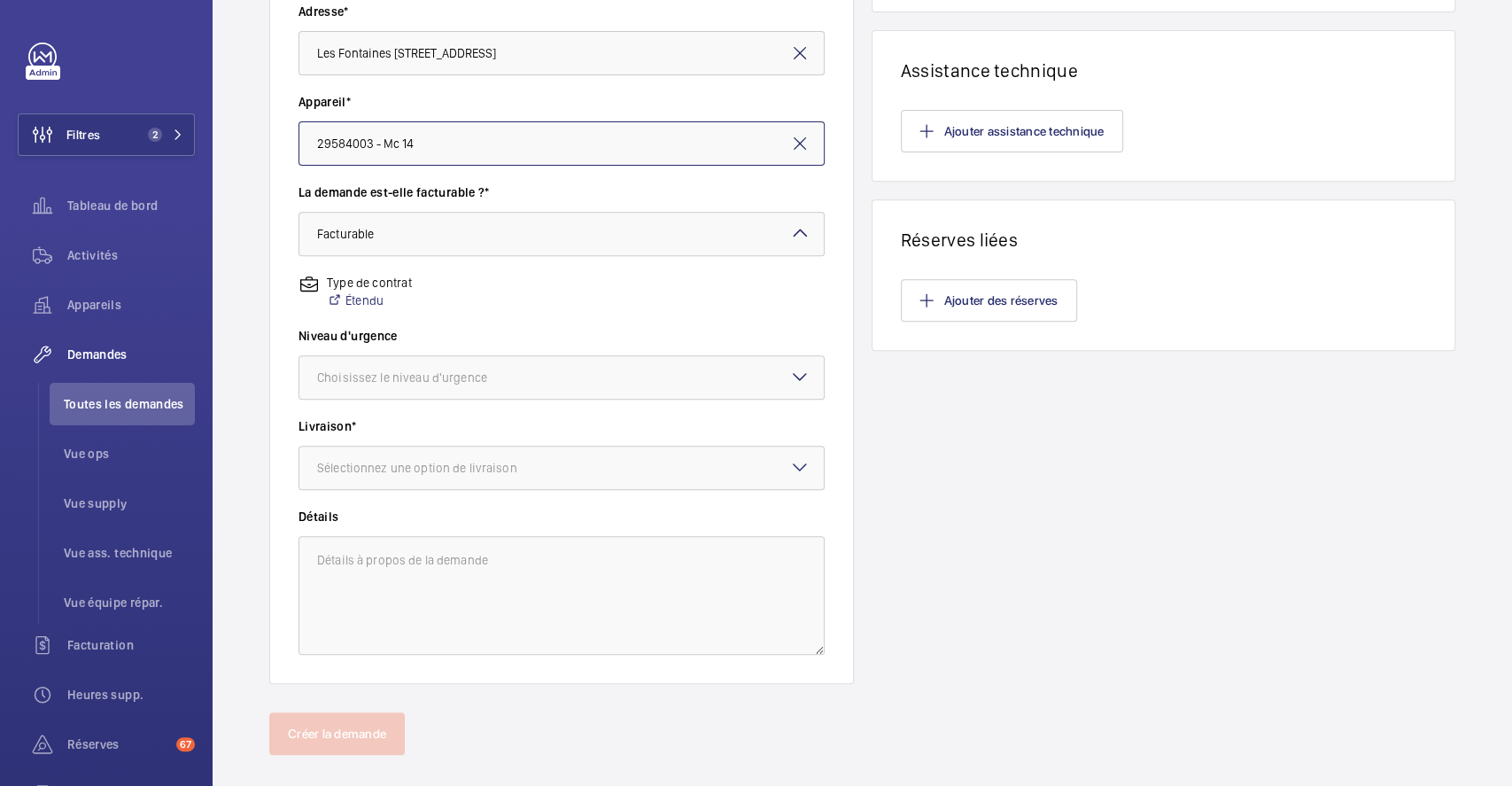
scroll to position [422, 0]
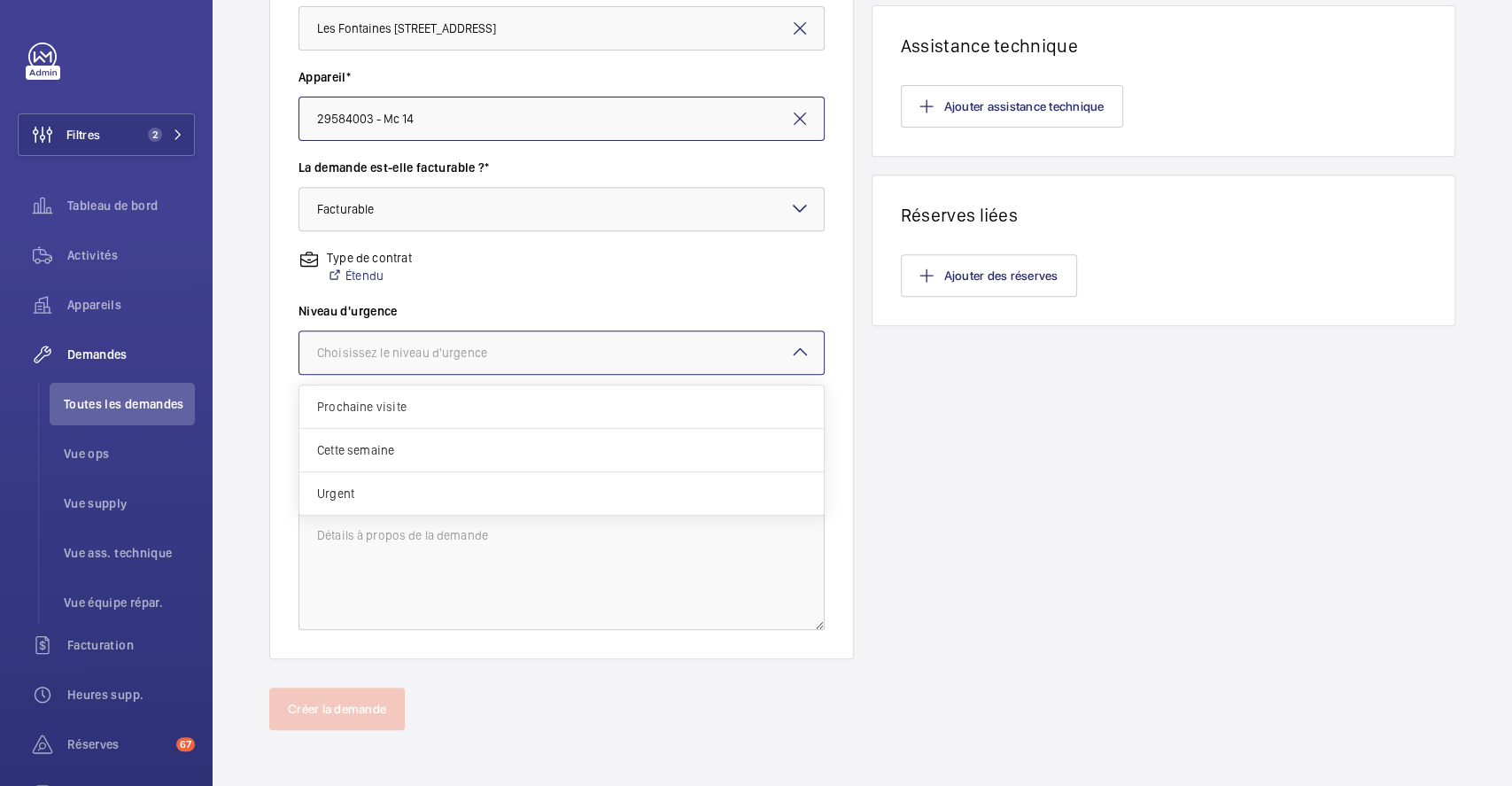
click at [579, 346] on div at bounding box center [561, 352] width 524 height 42
drag, startPoint x: 386, startPoint y: 489, endPoint x: 418, endPoint y: 486, distance: 32.1
click at [386, 489] on span "Urgent" at bounding box center [562, 493] width 489 height 18
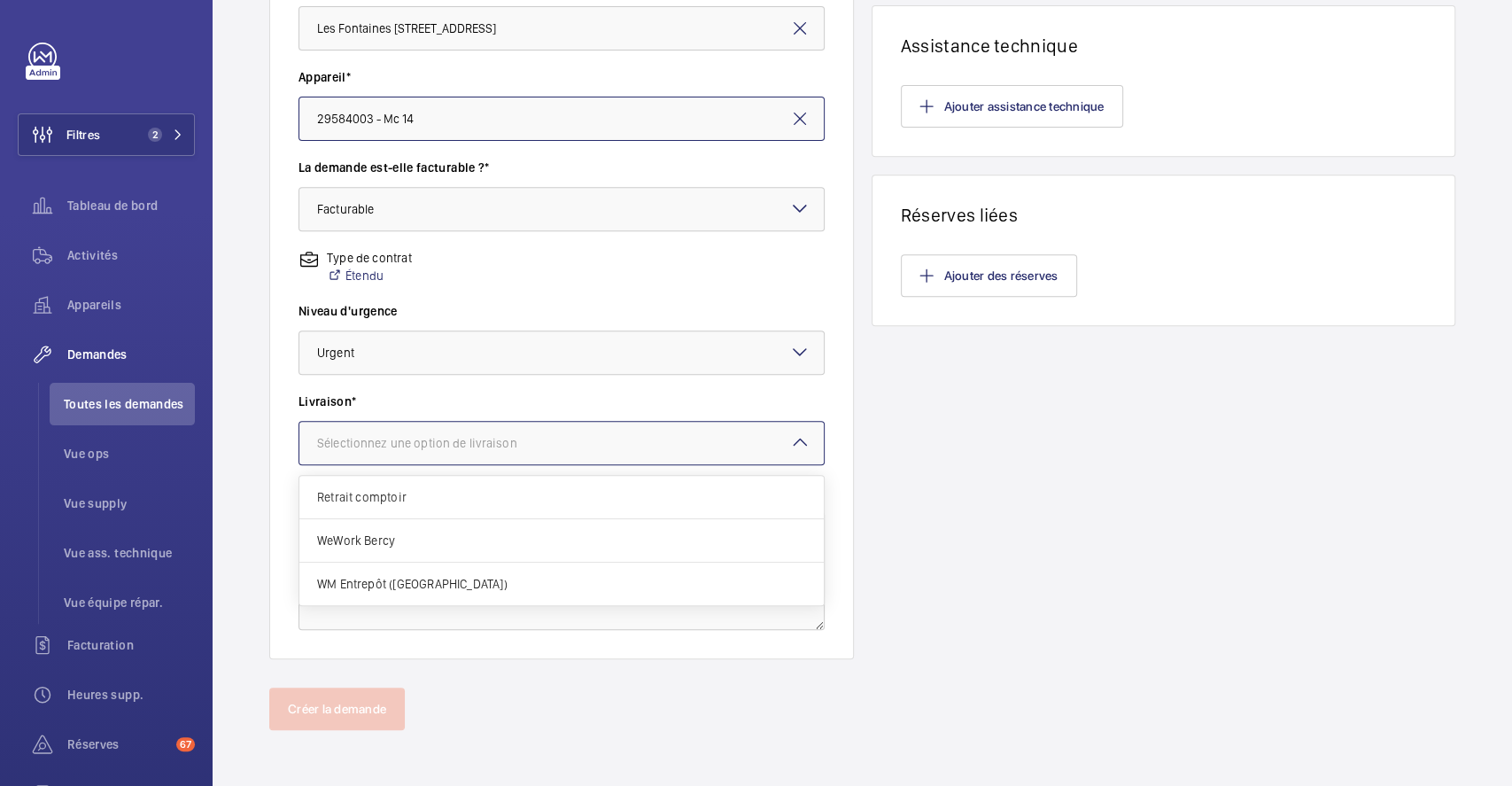
click at [503, 441] on div "Sélectionnez une option de livraison" at bounding box center [439, 442] width 245 height 18
click at [418, 579] on span "WM Entrepôt (Nanterre)" at bounding box center [562, 584] width 489 height 18
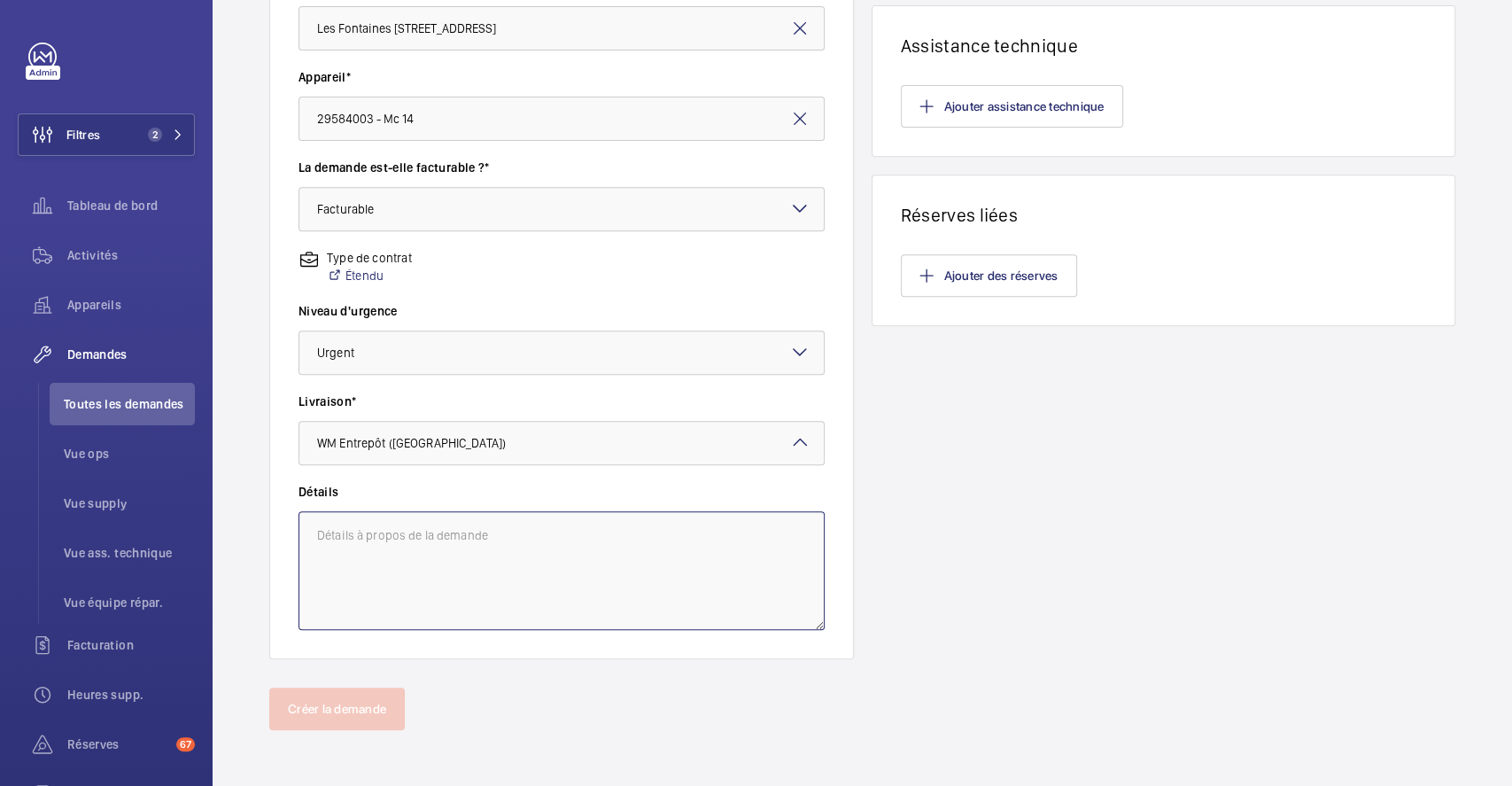
click at [423, 550] on textarea at bounding box center [561, 570] width 526 height 119
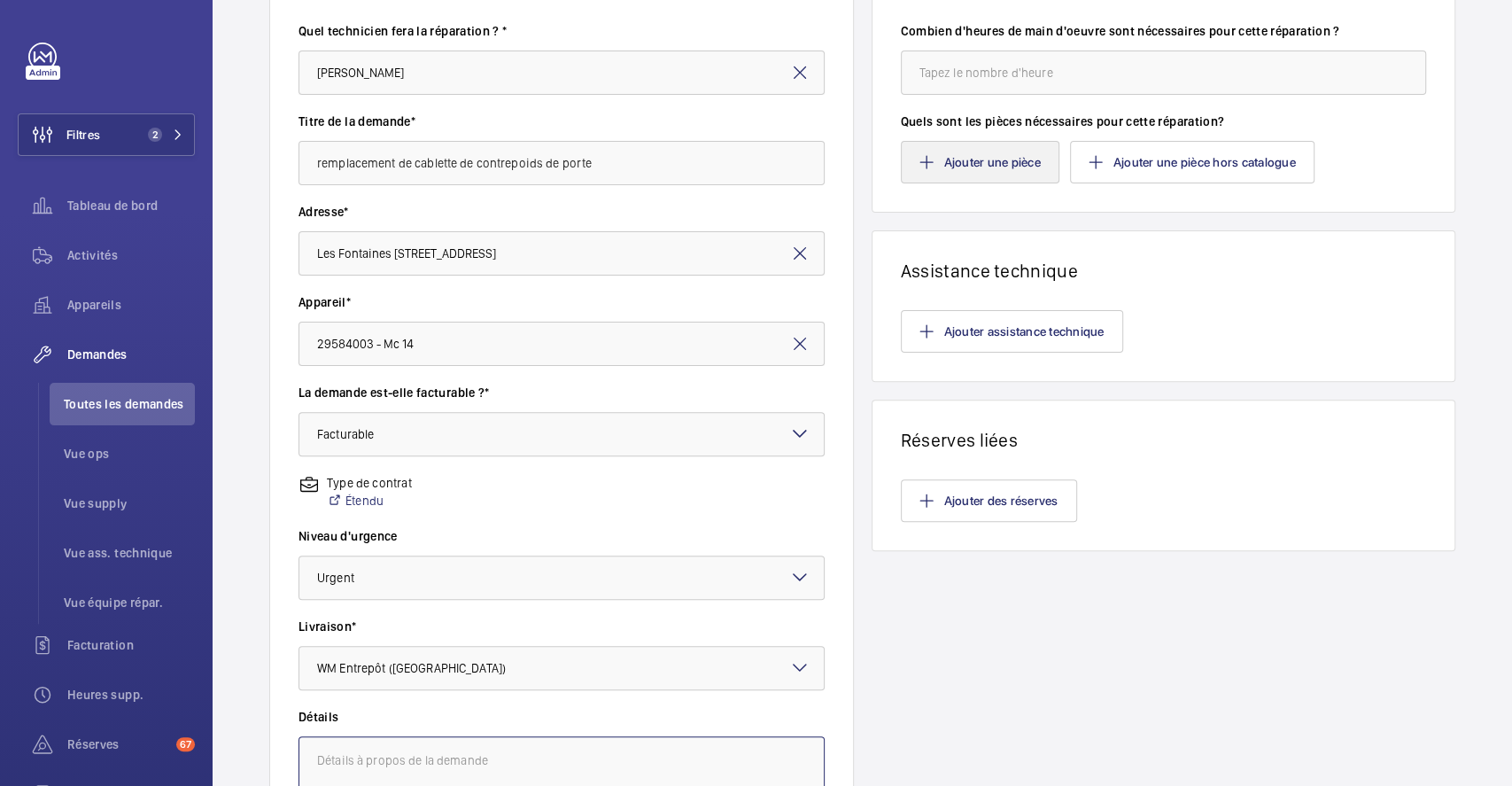
scroll to position [0, 0]
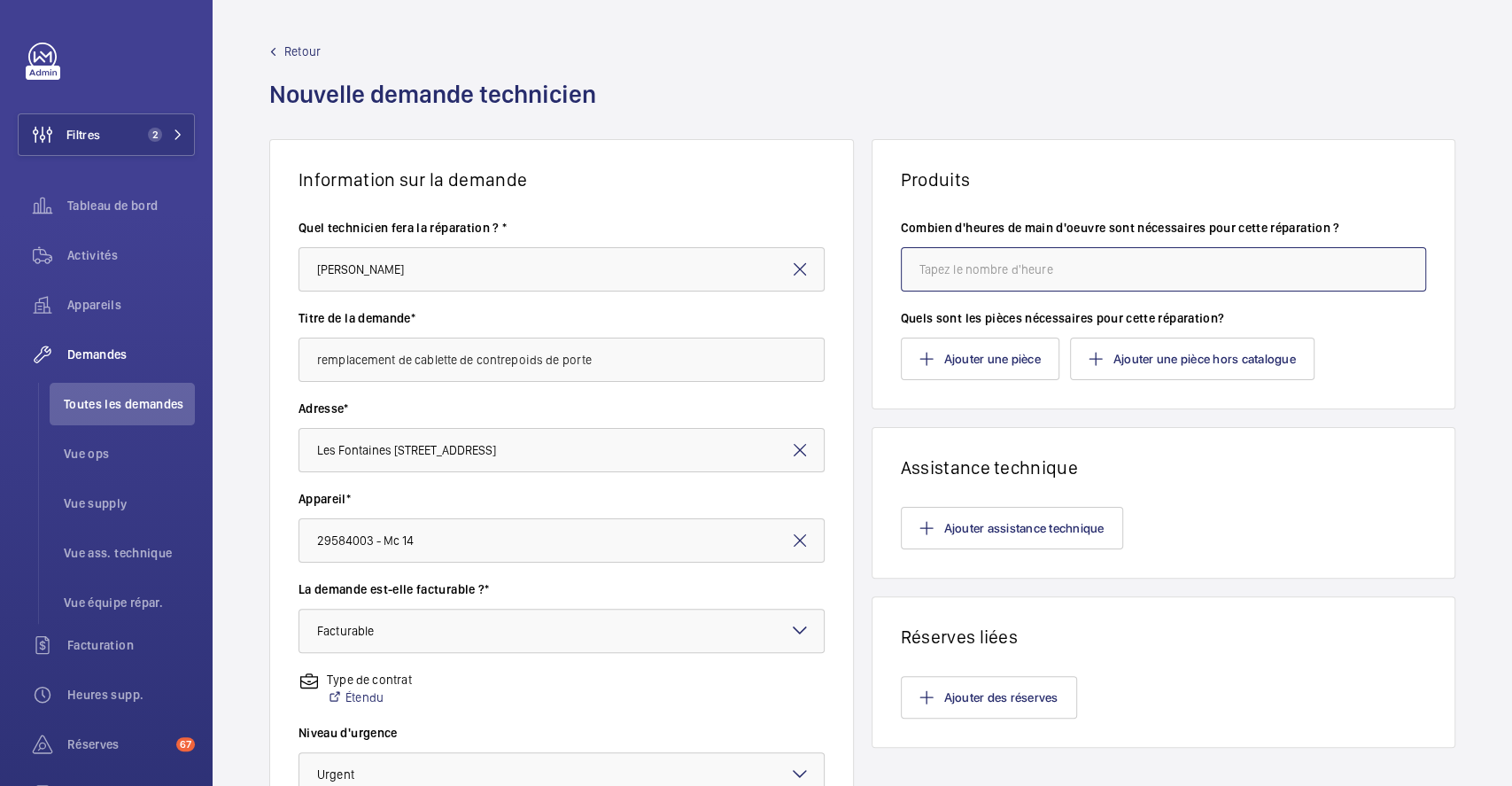
click at [1084, 276] on input "number" at bounding box center [1164, 269] width 526 height 44
type input "4"
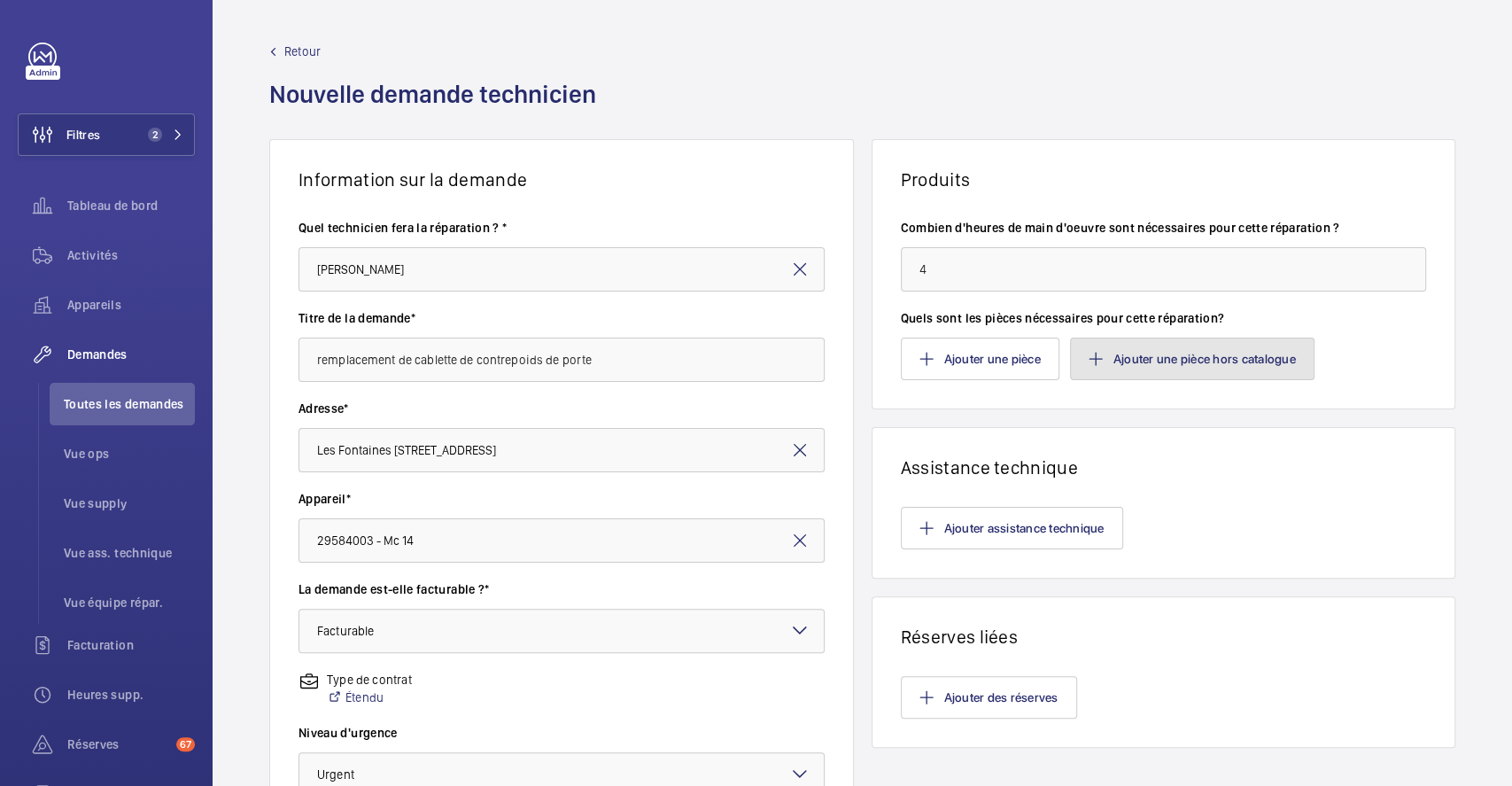
click at [1151, 351] on button "Ajouter une pièce hors catalogue" at bounding box center [1192, 359] width 245 height 42
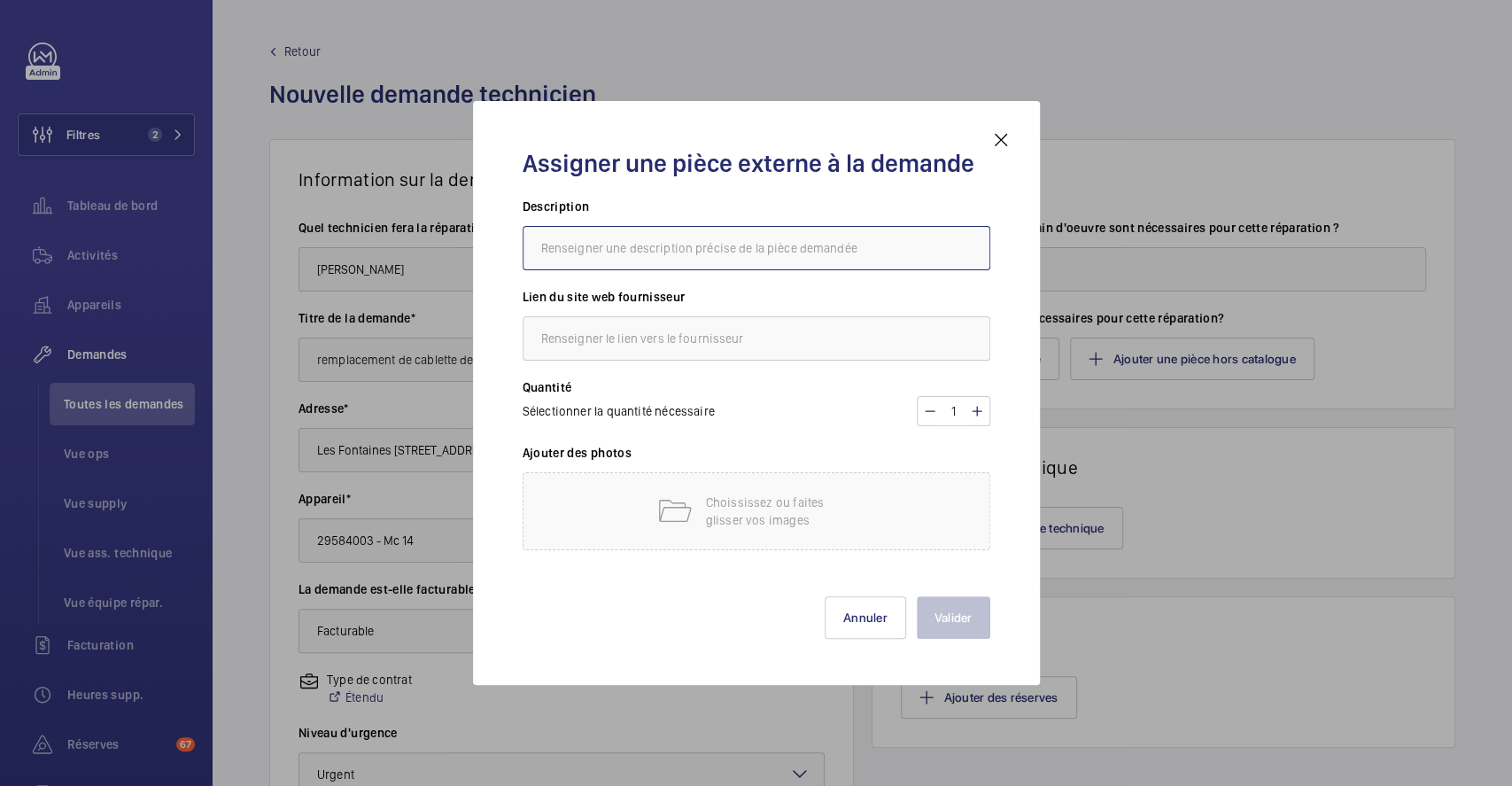
click at [644, 236] on input "text" at bounding box center [756, 248] width 468 height 44
type input "calette de porte de contrepoids"
click at [674, 329] on input "text" at bounding box center [756, 338] width 468 height 44
type input "pas lien"
click at [868, 499] on div "Choississez ou faites glisser vos images" at bounding box center [756, 511] width 468 height 78
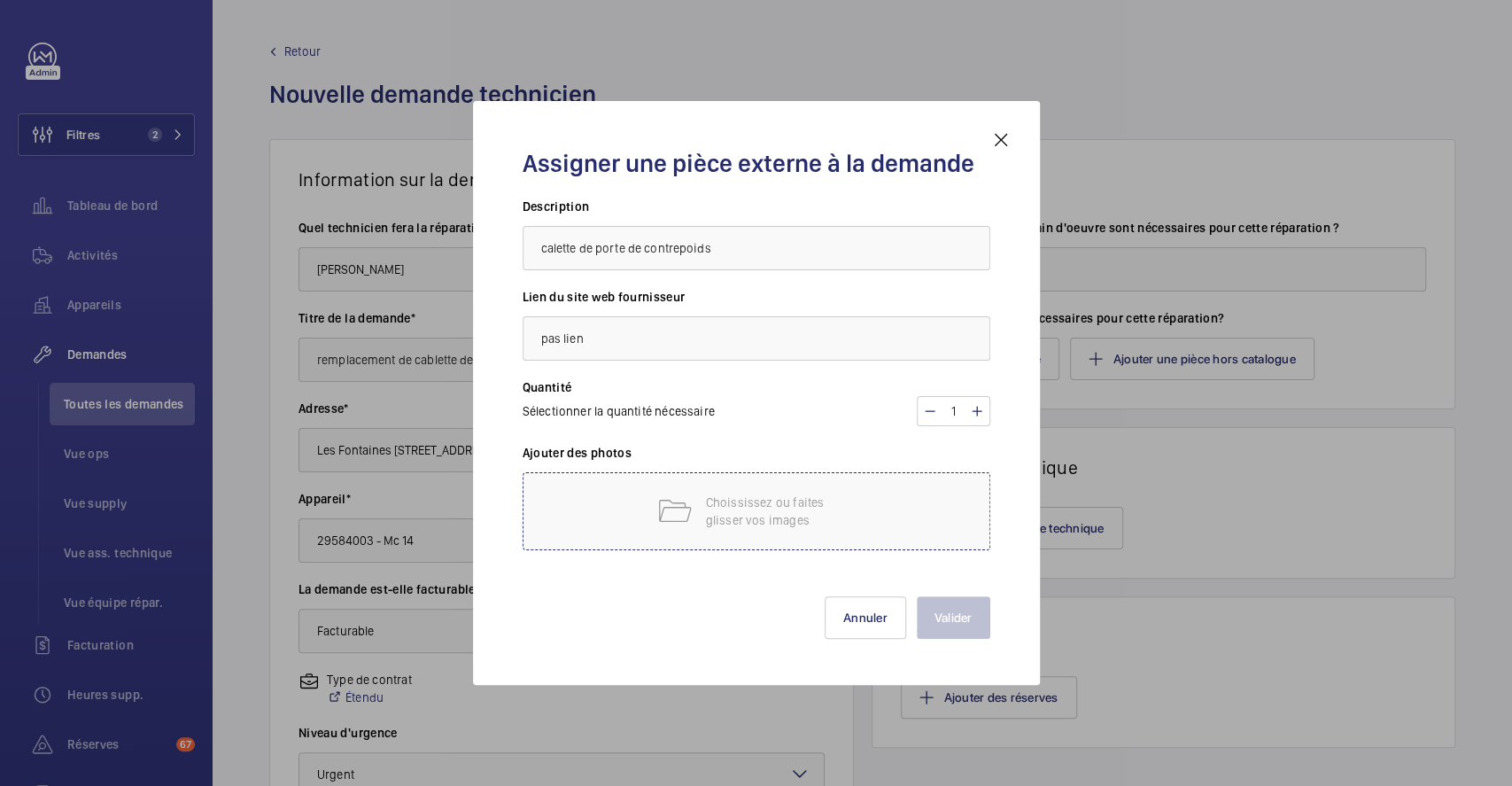
click at [744, 506] on p "Choississez ou faites glisser vos images" at bounding box center [781, 511] width 151 height 36
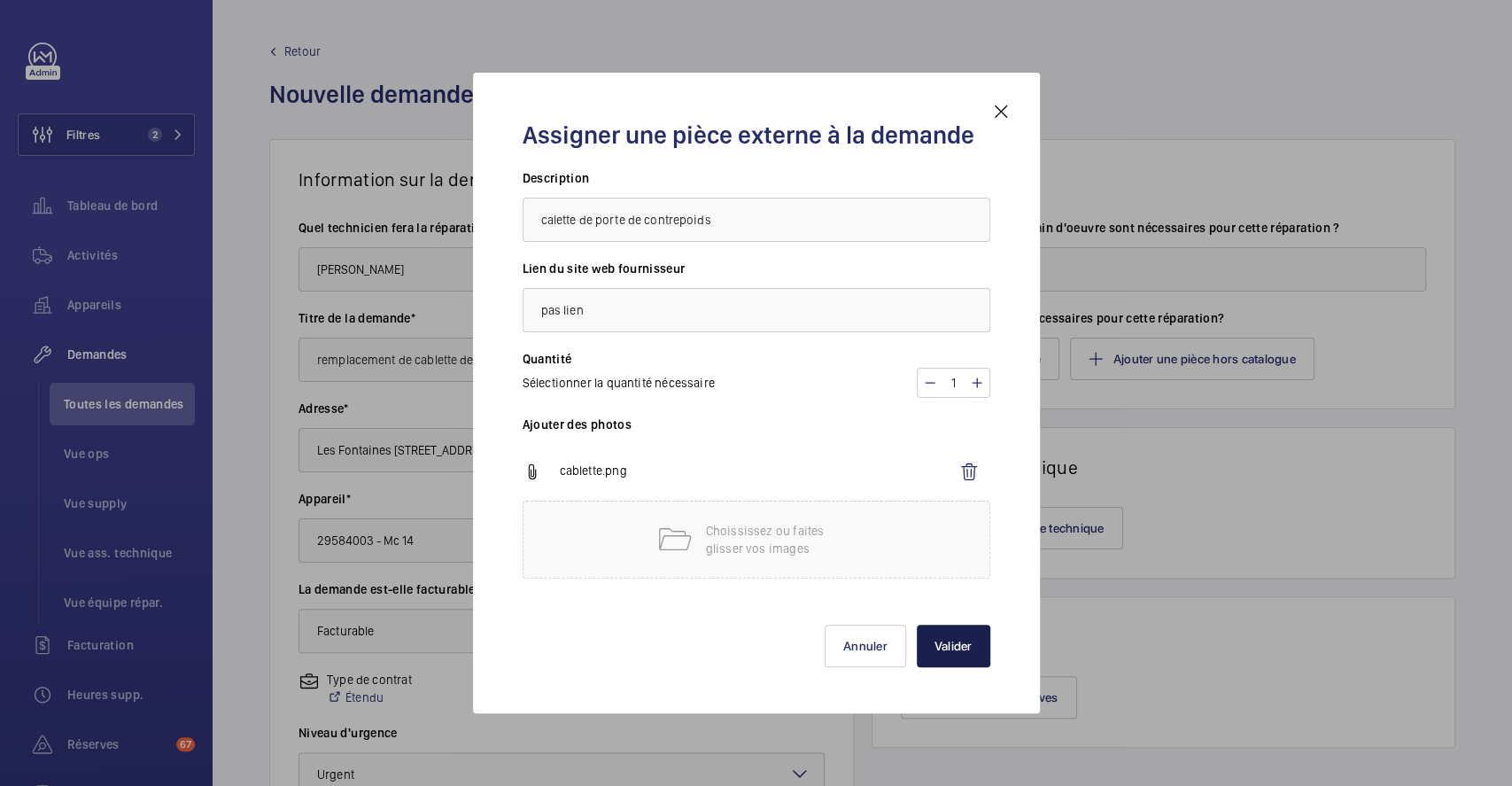
click at [951, 649] on button "Valider" at bounding box center [954, 646] width 73 height 42
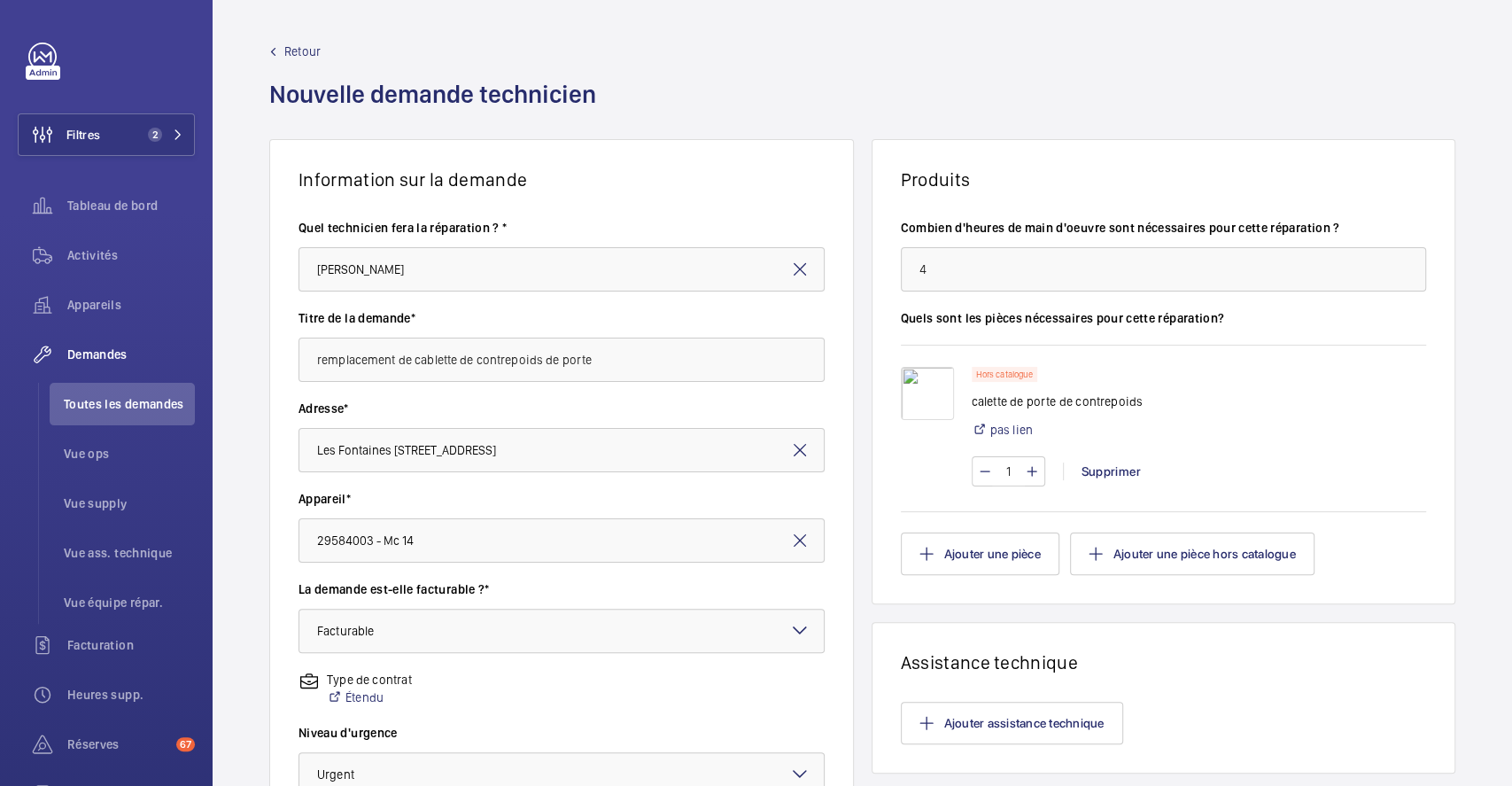
scroll to position [355, 0]
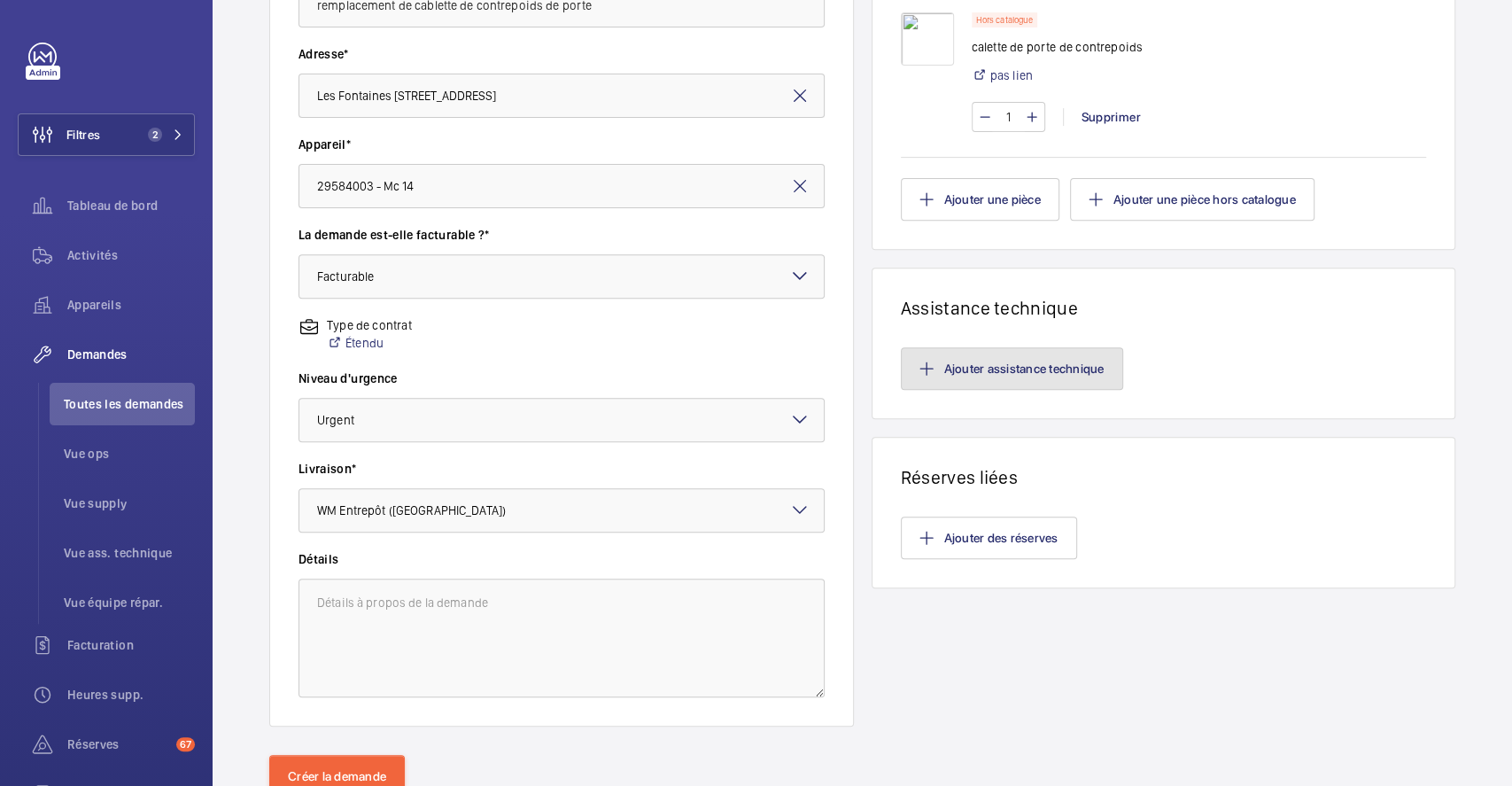
click at [1074, 363] on button "Ajouter assistance technique" at bounding box center [1012, 368] width 222 height 42
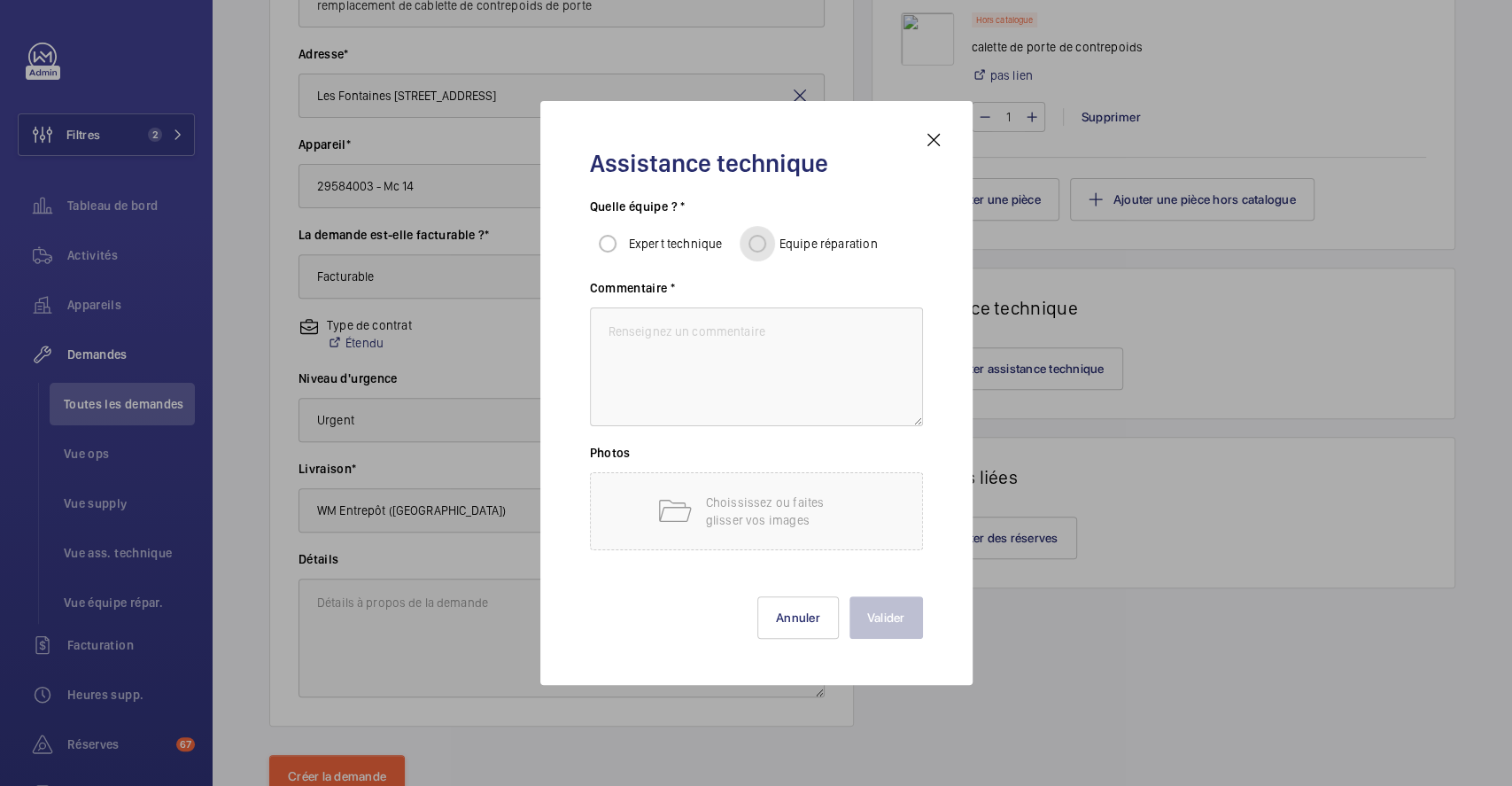
click at [757, 237] on input "Equipe réparation" at bounding box center [757, 244] width 36 height 36
radio input "true"
click at [744, 329] on textarea at bounding box center [756, 367] width 333 height 119
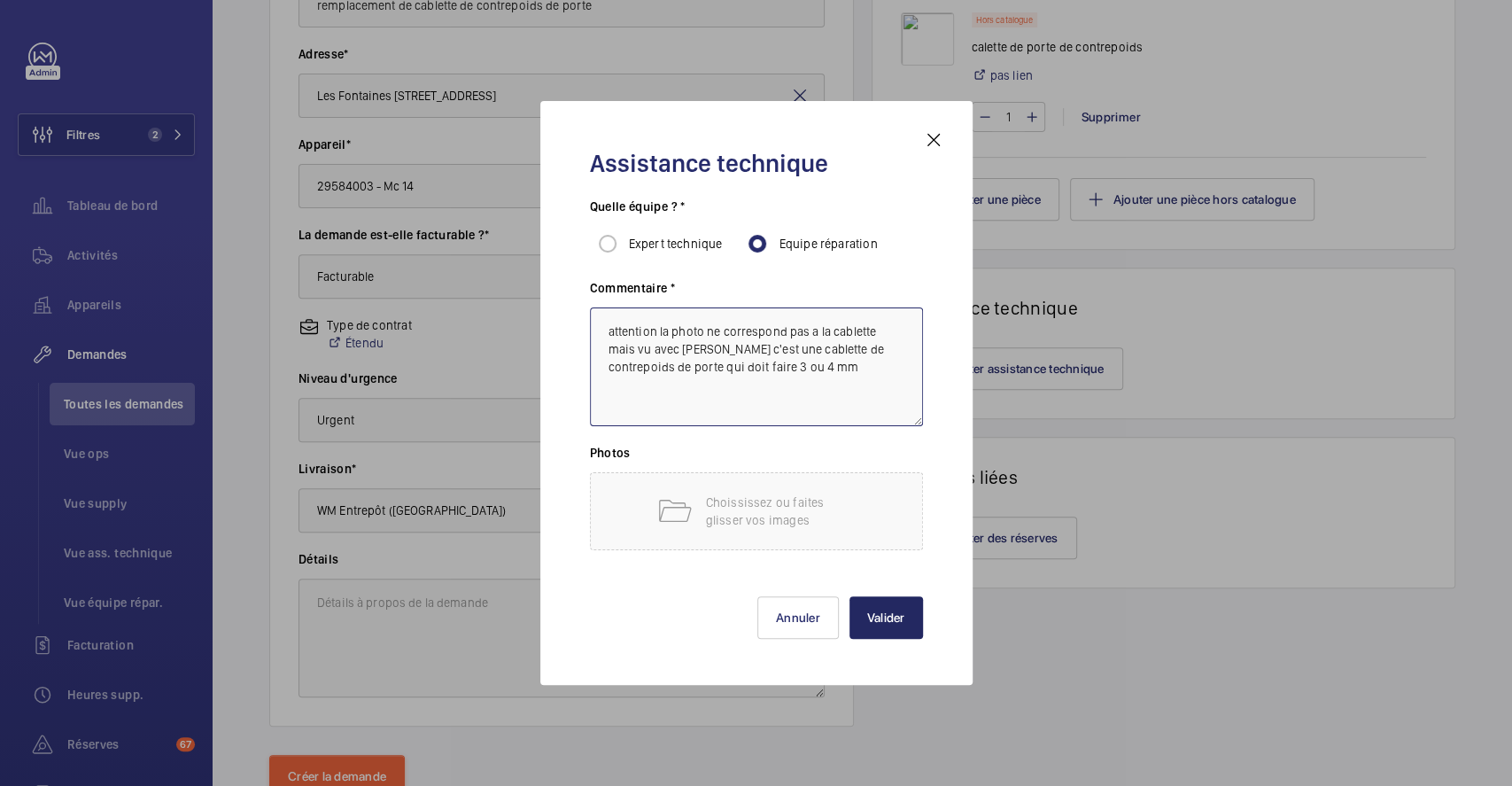
type textarea "attention la photo ne correspond pas a la cablette mais vu avec Micka c'est une…"
click at [879, 614] on button "Valider" at bounding box center [886, 618] width 73 height 42
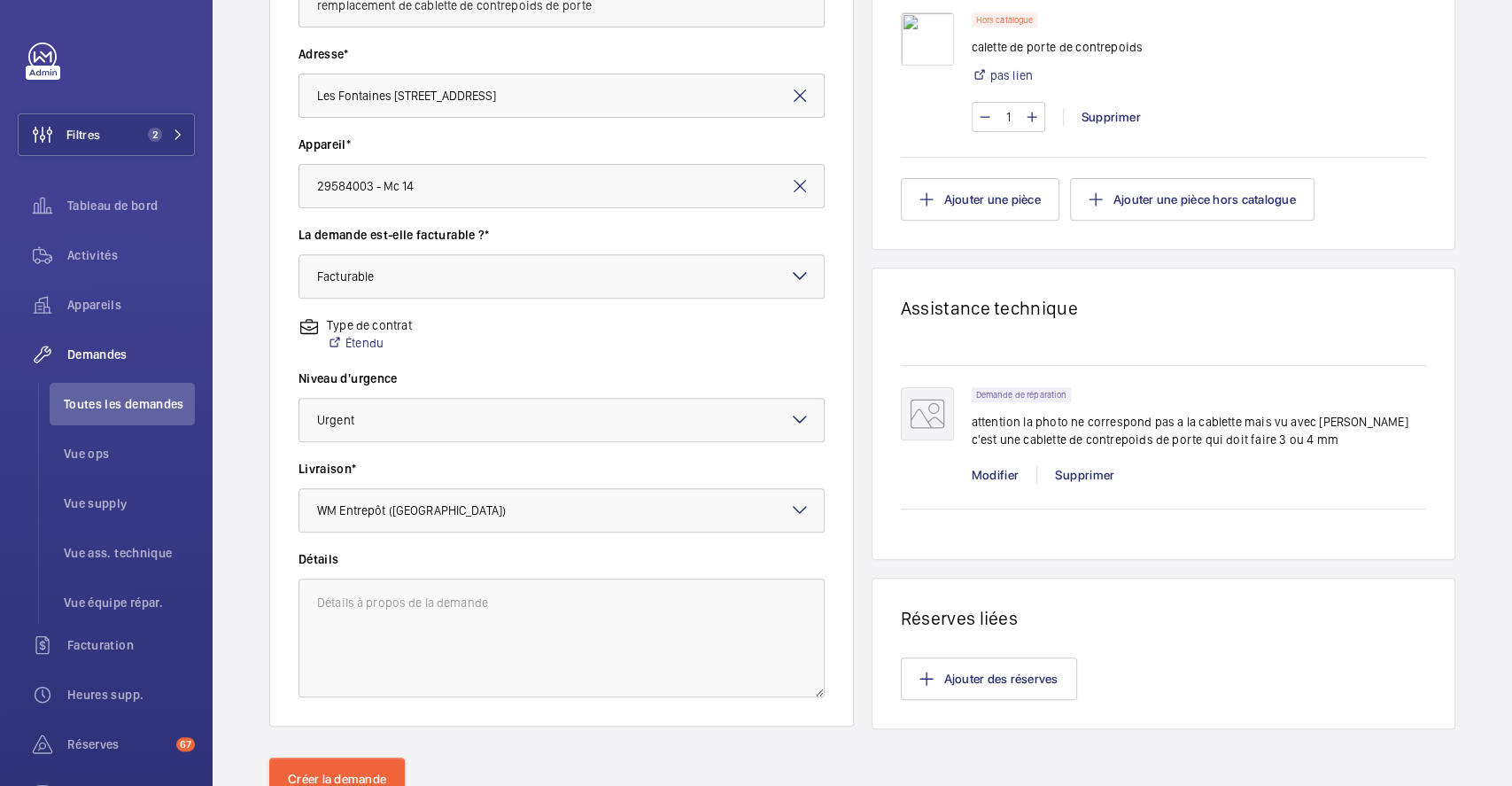
scroll to position [424, 0]
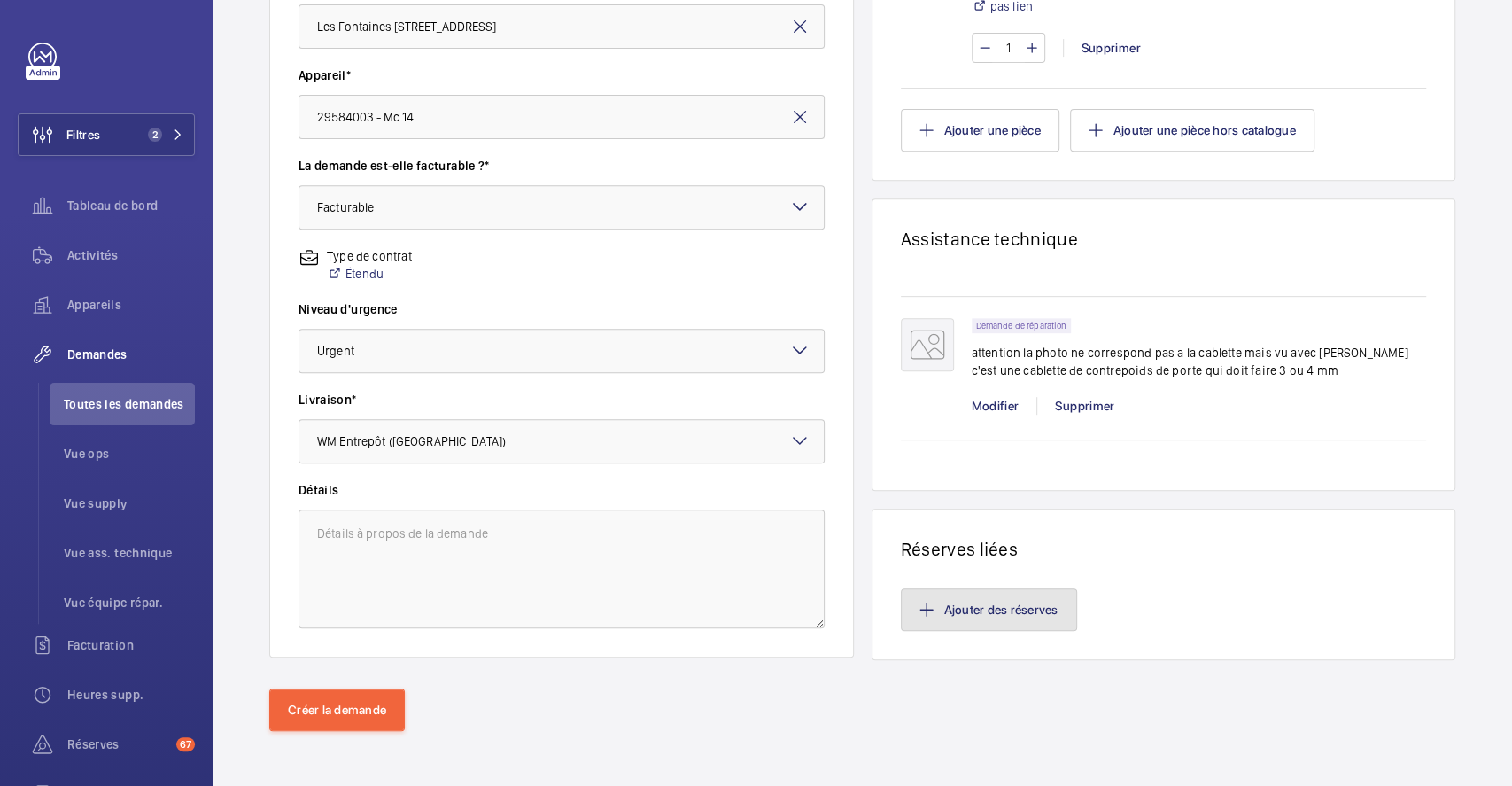
click at [1022, 613] on button "Ajouter des réserves" at bounding box center [989, 609] width 176 height 42
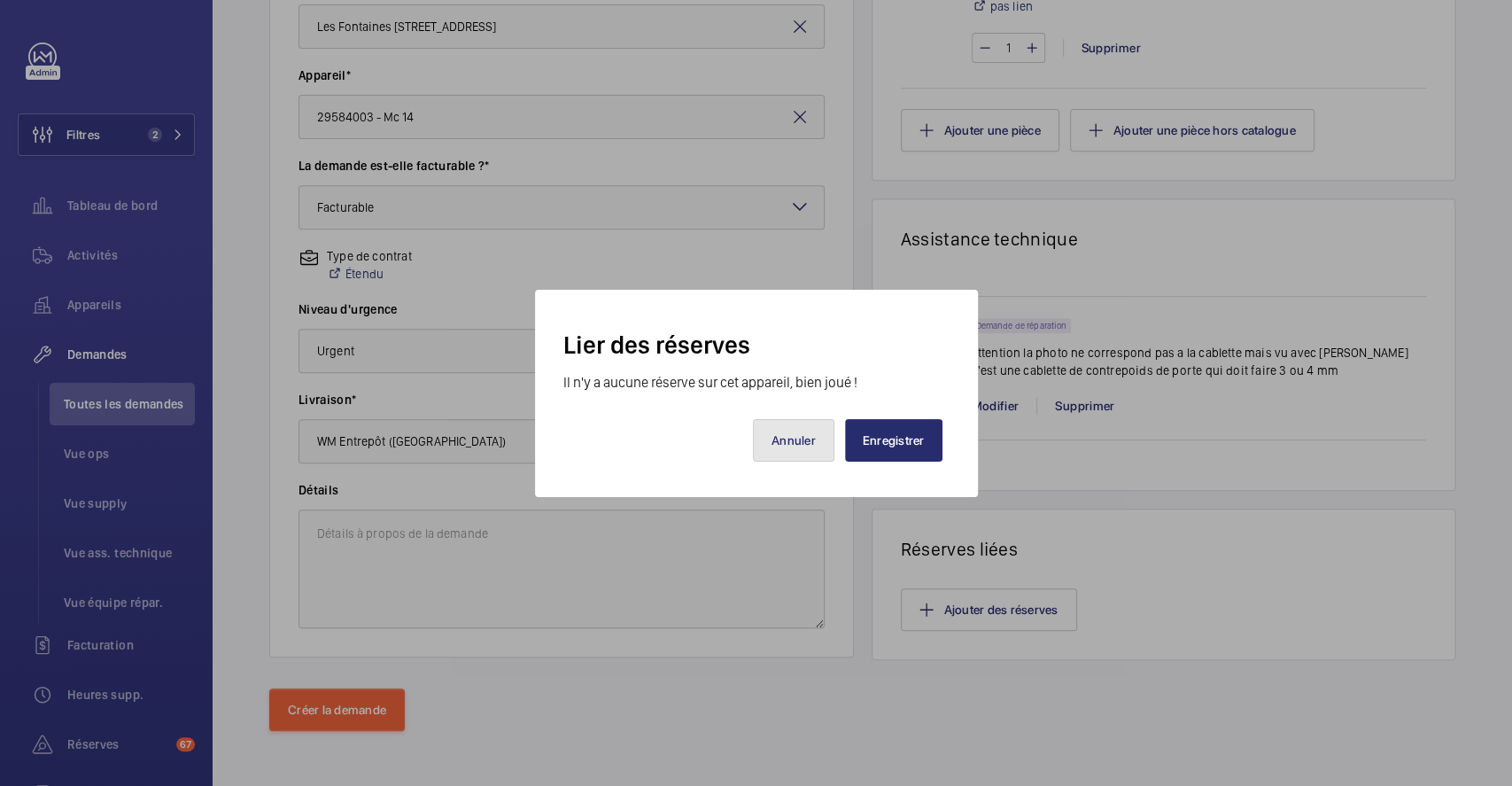
click at [813, 437] on button "Annuler" at bounding box center [793, 440] width 82 height 42
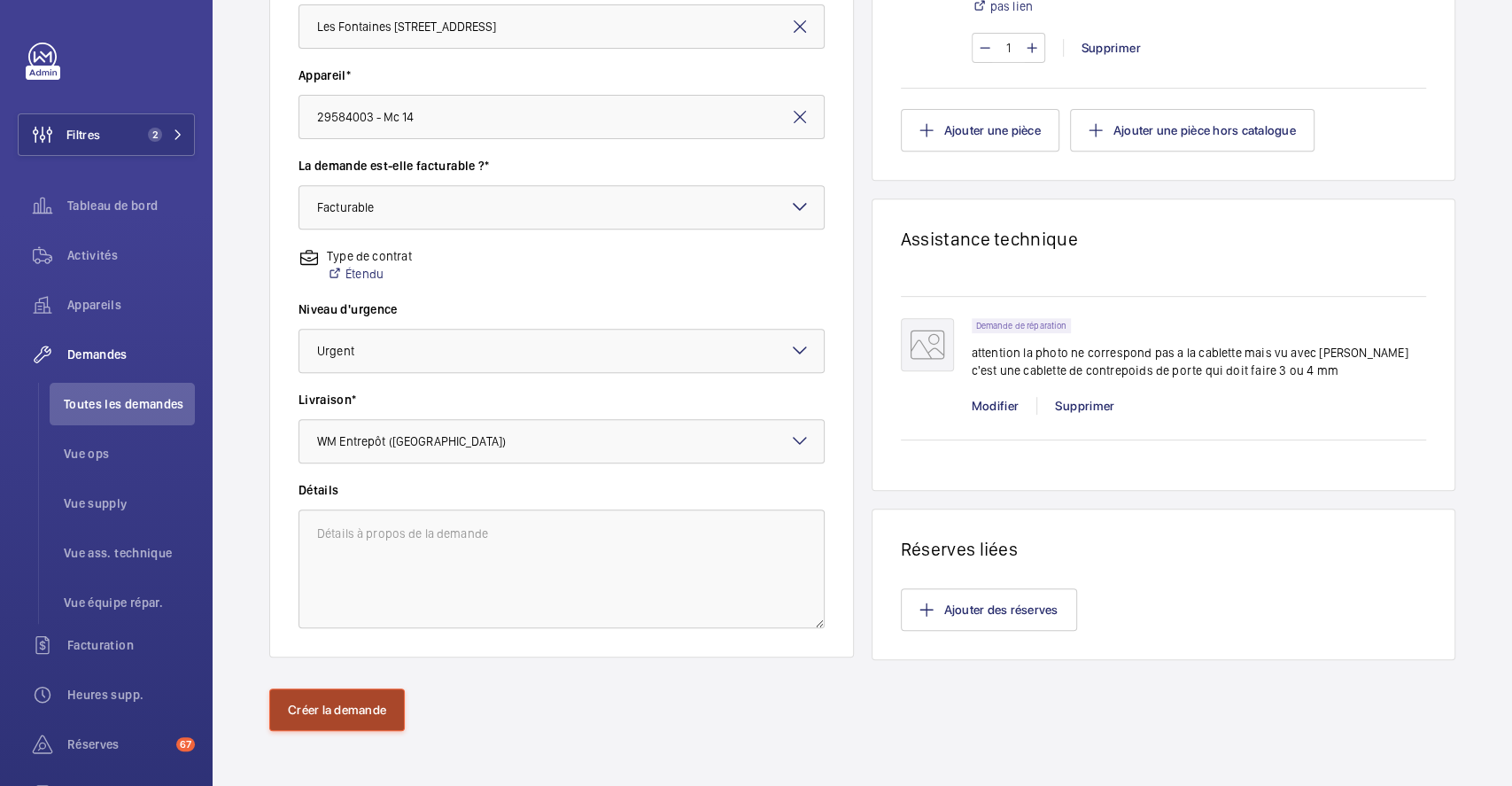
drag, startPoint x: 346, startPoint y: 705, endPoint x: 1085, endPoint y: 557, distance: 753.7
click at [347, 705] on button "Créer la demande" at bounding box center [337, 710] width 135 height 42
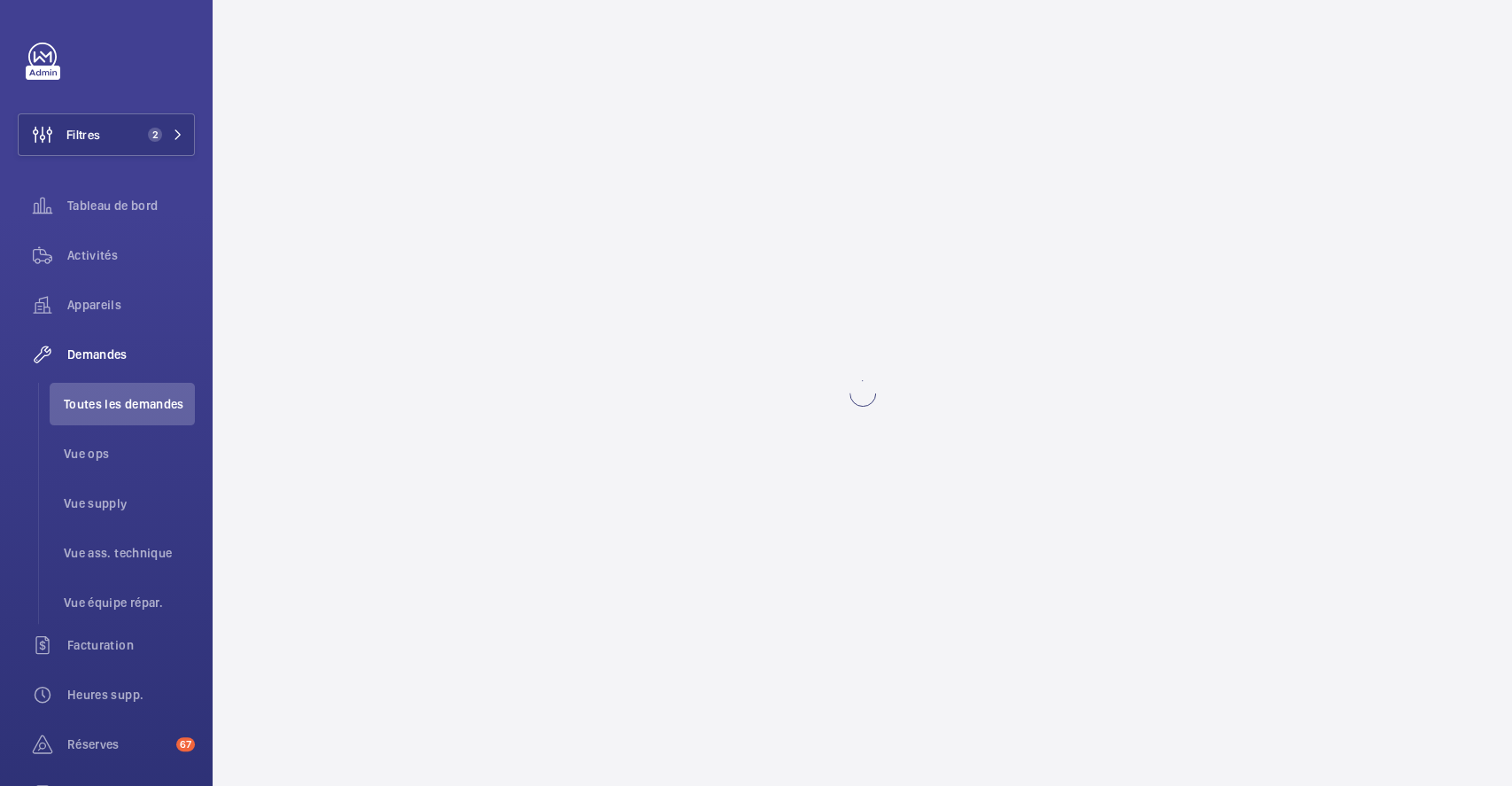
scroll to position [0, 0]
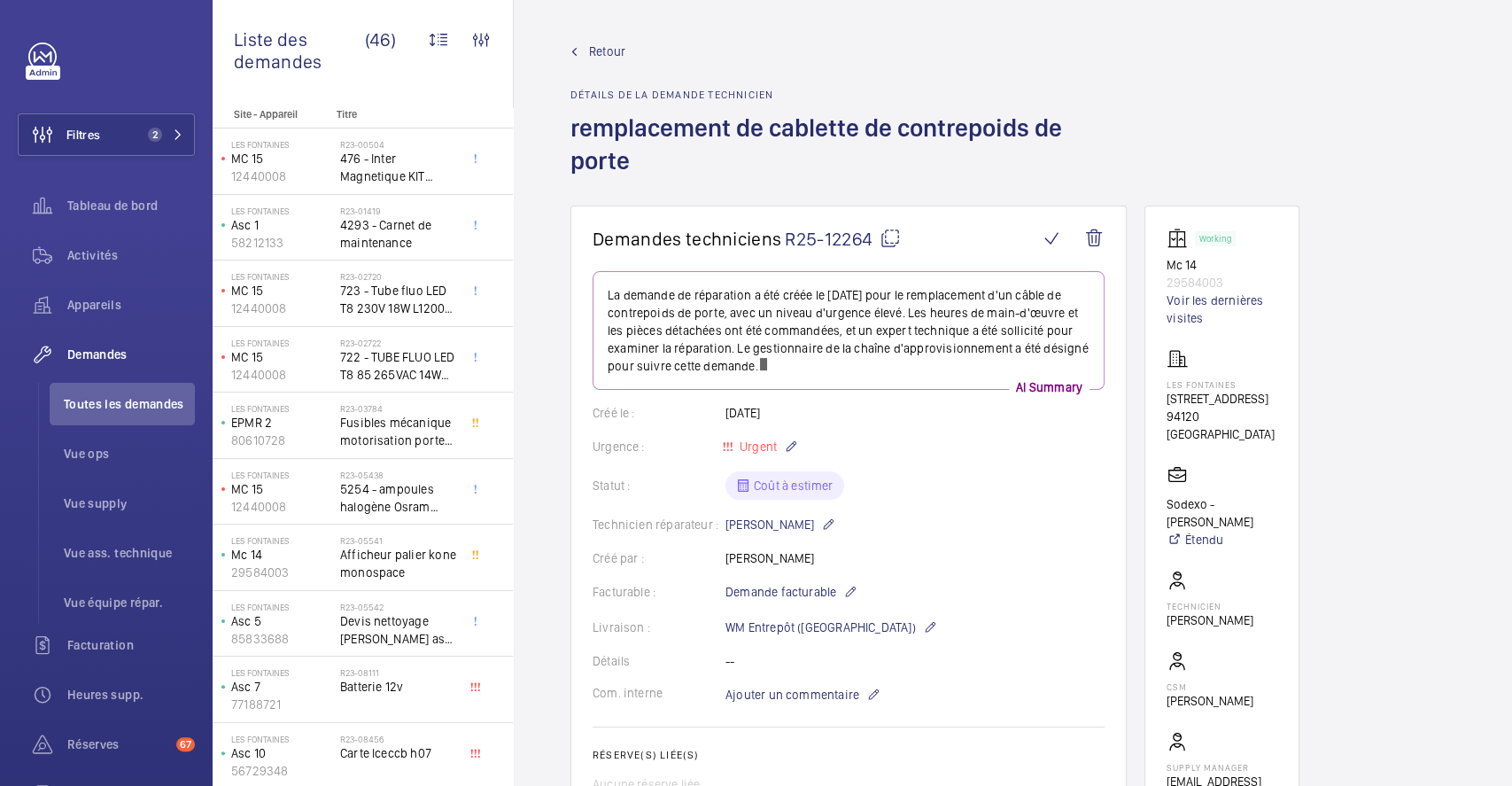
click at [886, 237] on mat-icon at bounding box center [890, 238] width 22 height 22
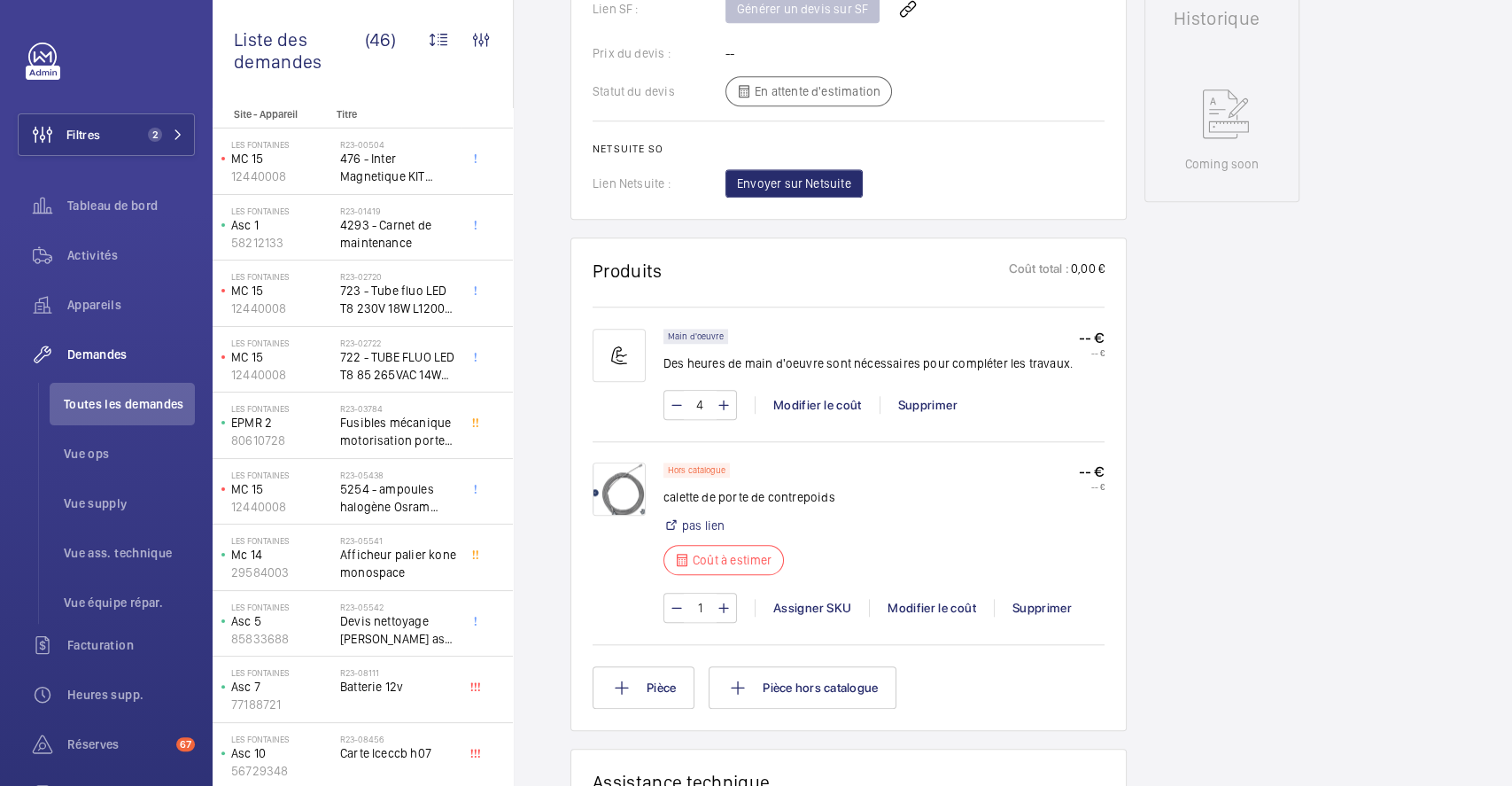
scroll to position [945, 0]
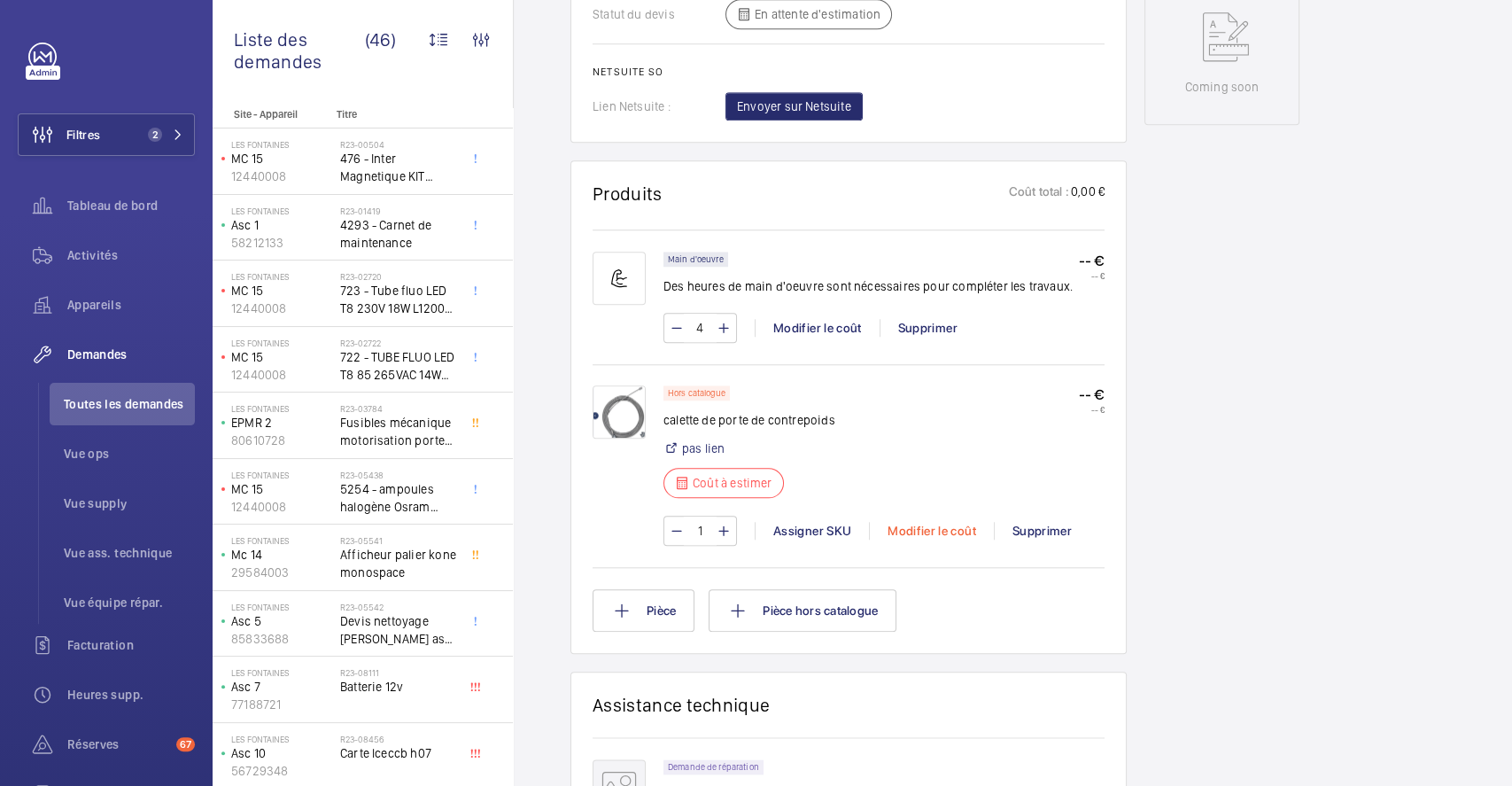
click at [962, 529] on div "Modifier le coût" at bounding box center [931, 531] width 125 height 18
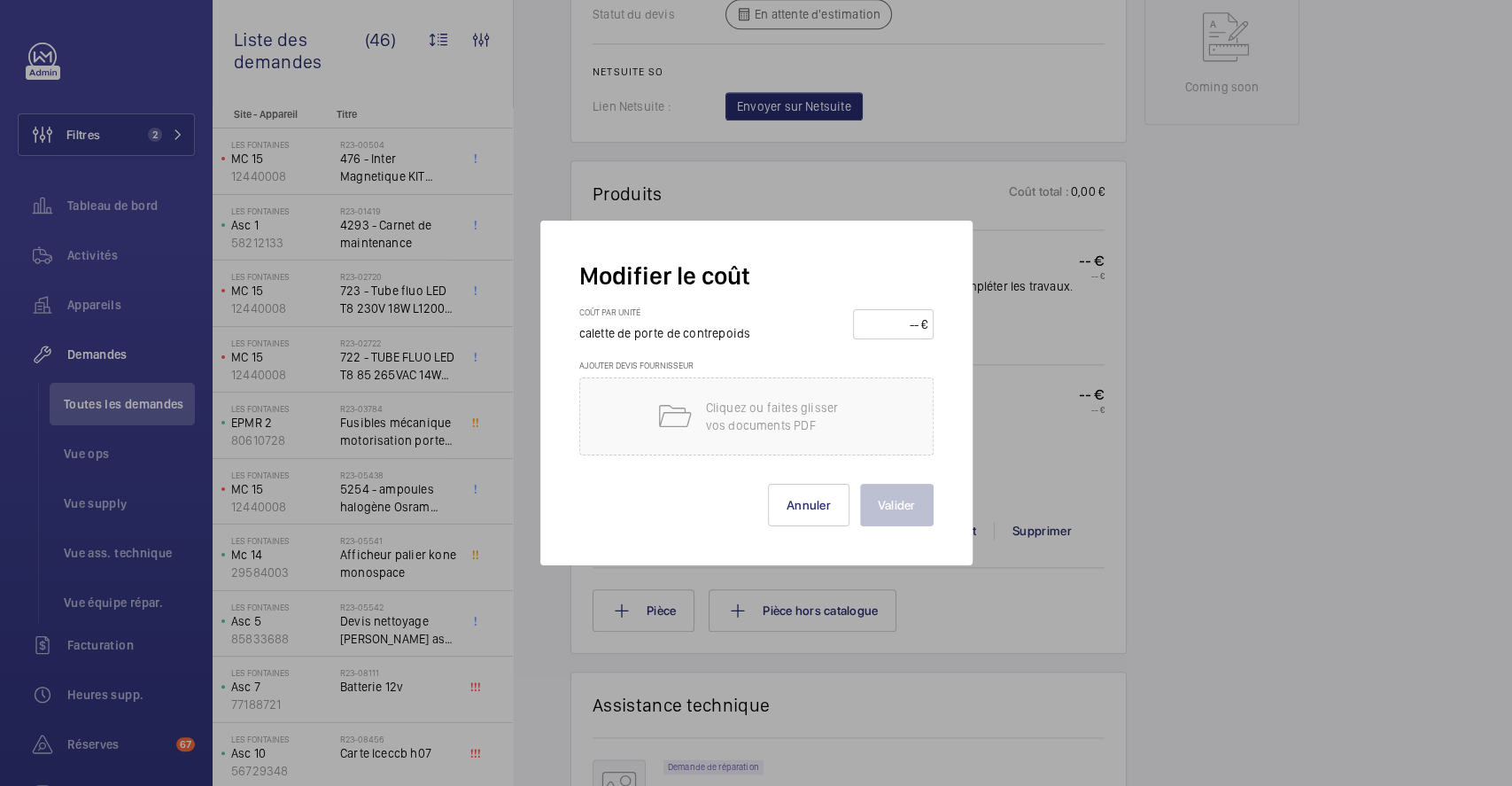
click at [915, 323] on input "number" at bounding box center [890, 325] width 62 height 28
type input "100"
click at [903, 499] on button "Valider" at bounding box center [897, 505] width 73 height 42
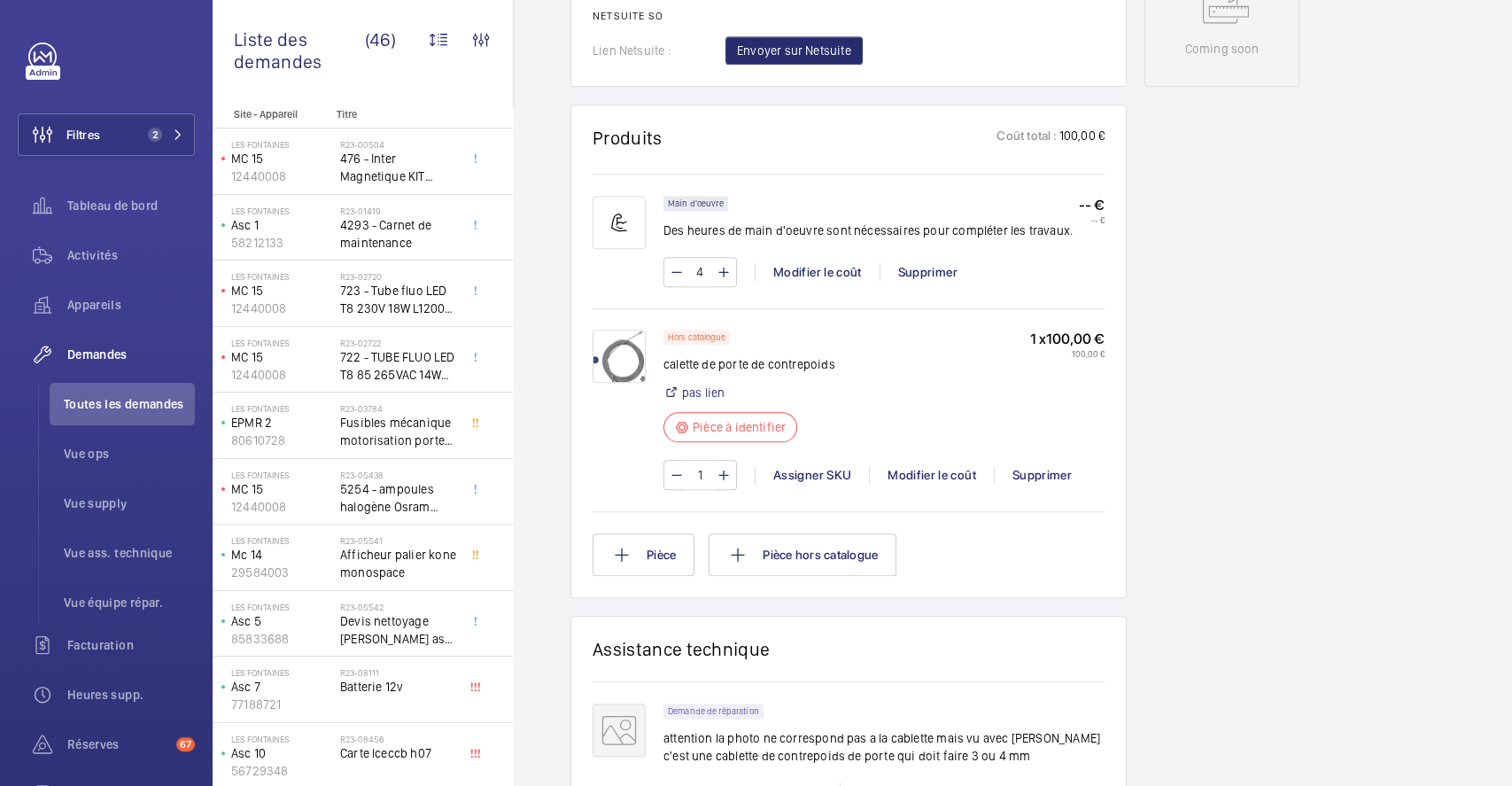
scroll to position [629, 0]
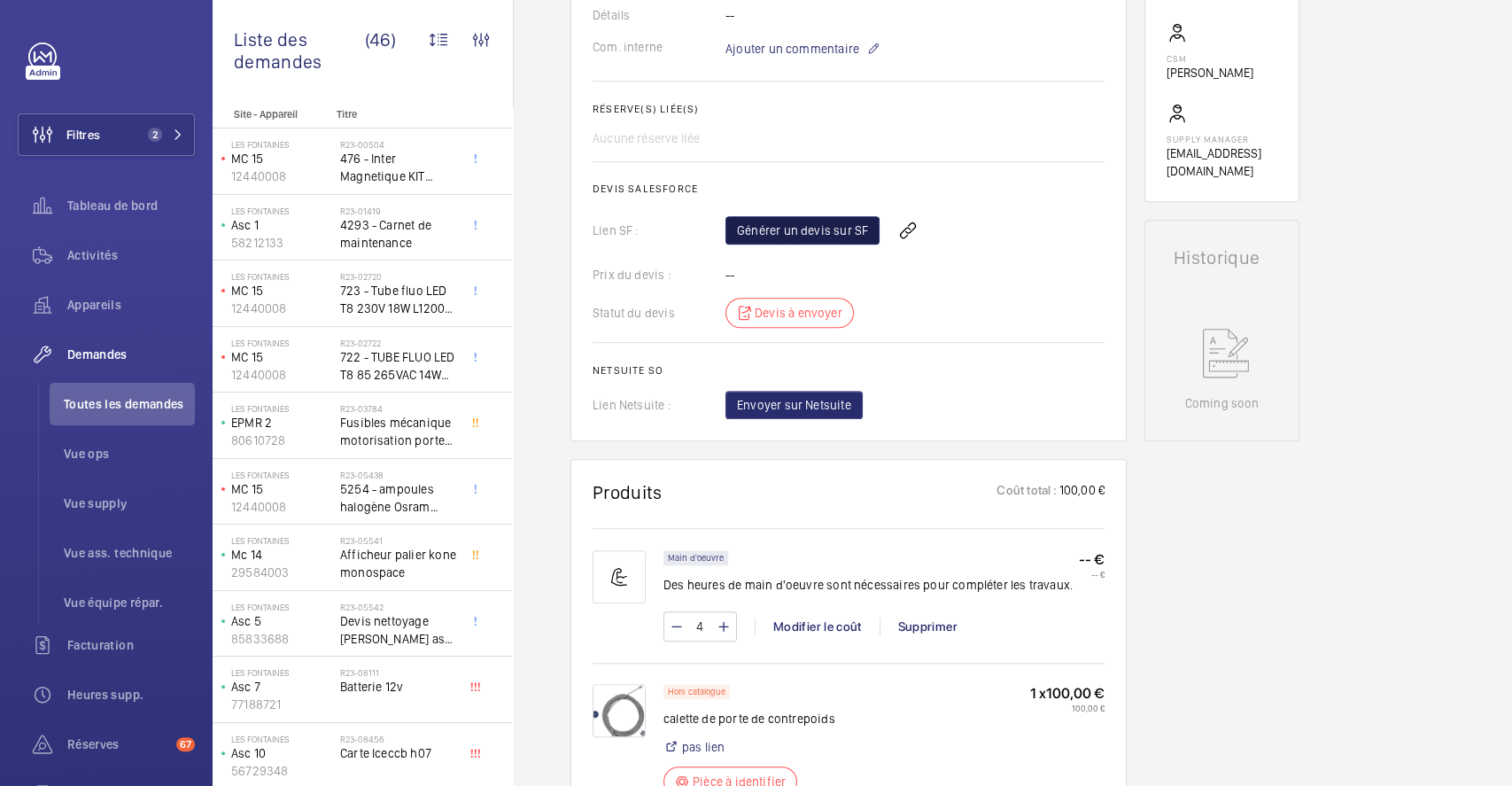
drag, startPoint x: 853, startPoint y: 231, endPoint x: 879, endPoint y: 236, distance: 26.5
click at [853, 231] on link "Générer un devis sur SF" at bounding box center [803, 231] width 154 height 28
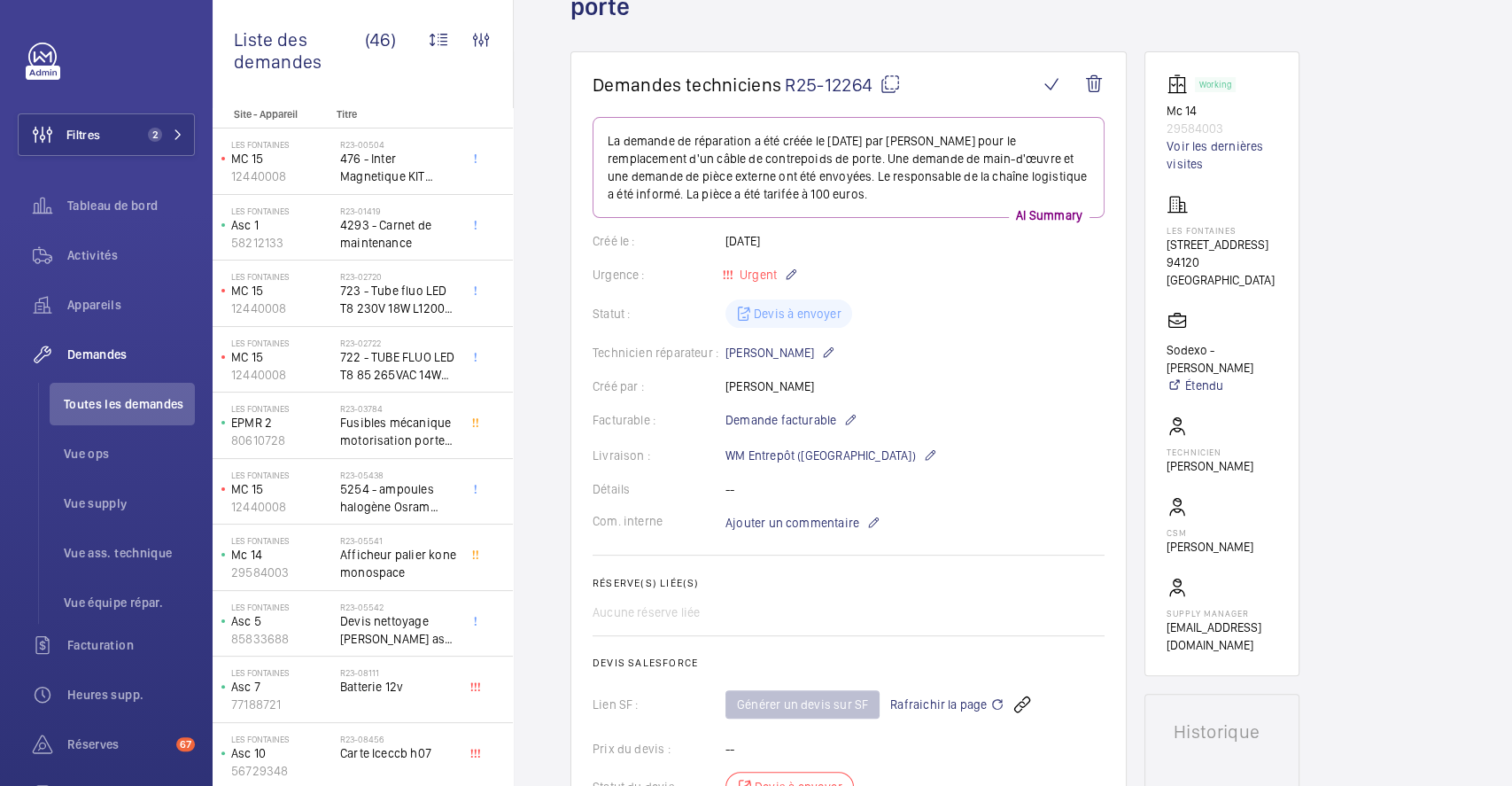
scroll to position [0, 0]
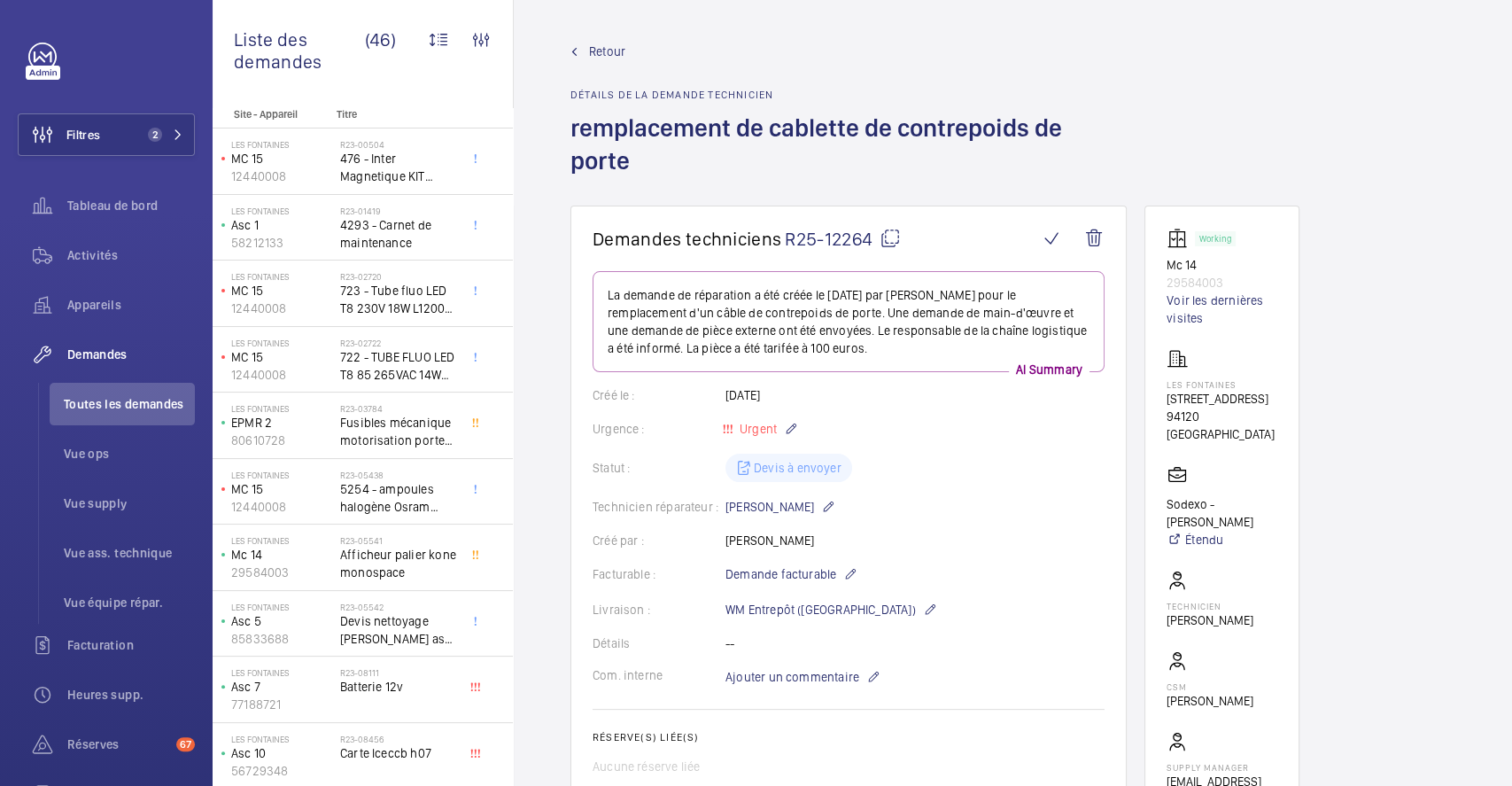
click at [610, 45] on span "Retour" at bounding box center [607, 51] width 37 height 18
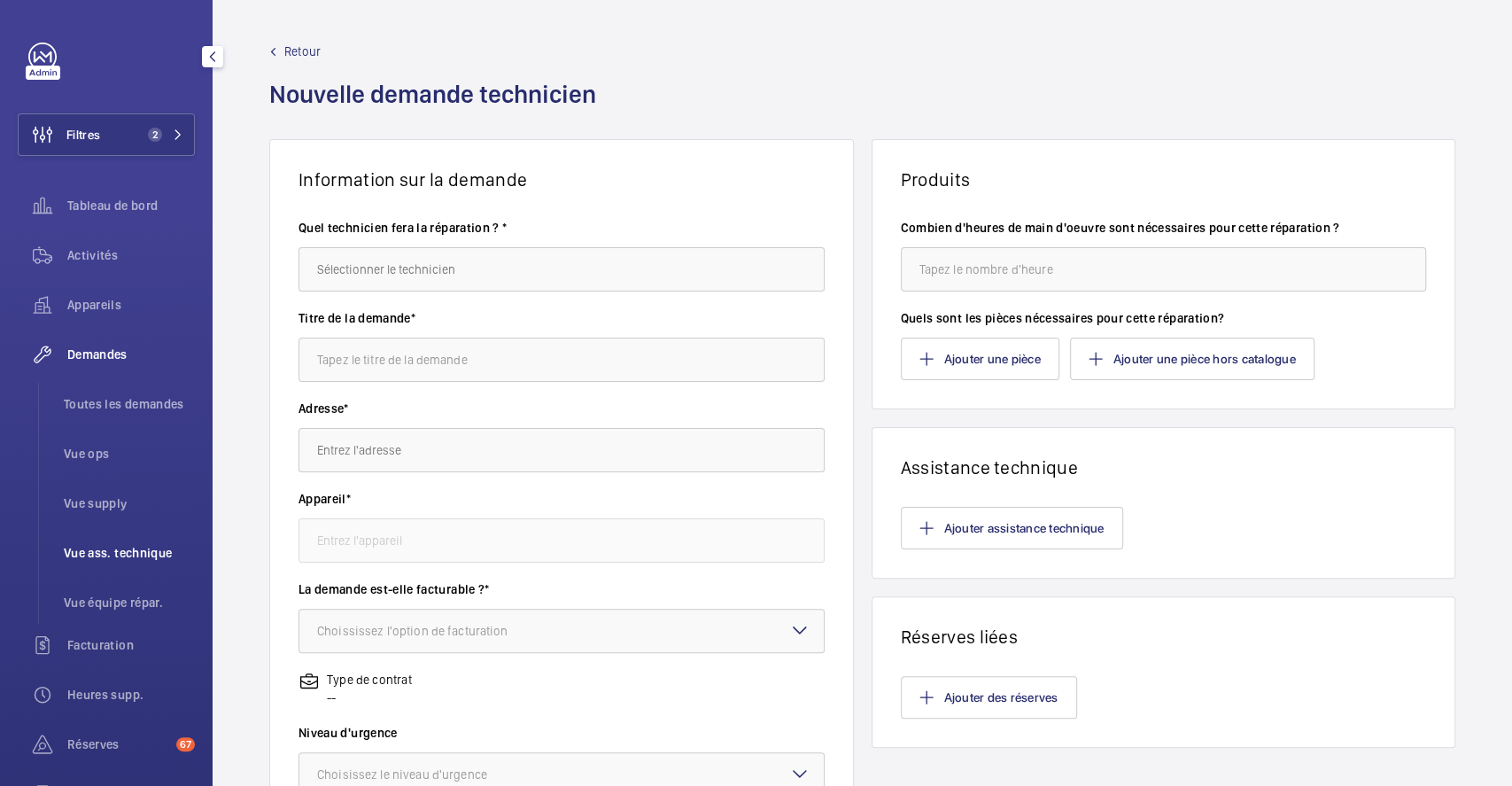
scroll to position [213, 0]
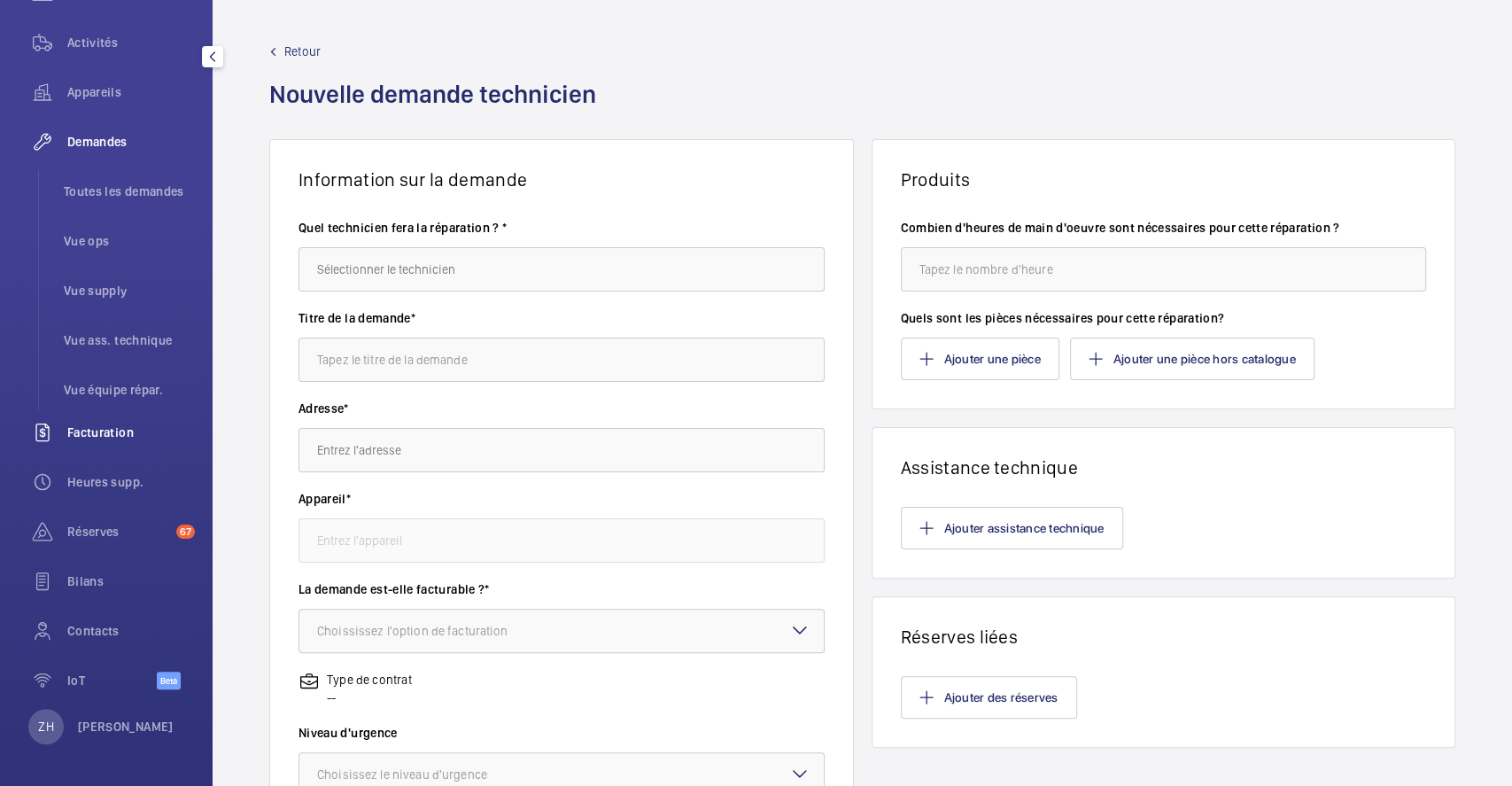
click at [114, 428] on span "Facturation" at bounding box center [132, 432] width 128 height 18
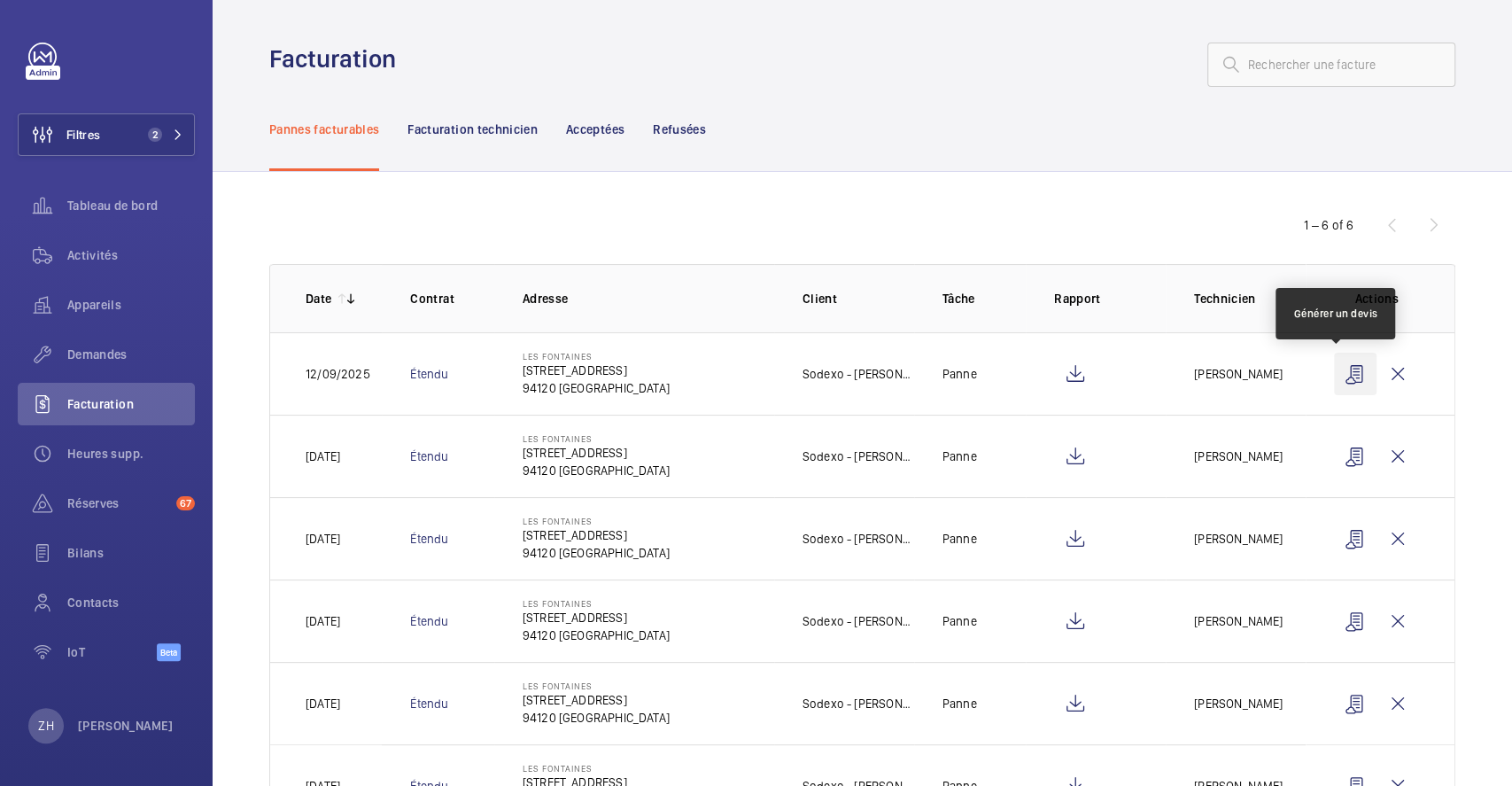
click at [1345, 372] on wm-front-icon-button at bounding box center [1355, 374] width 42 height 42
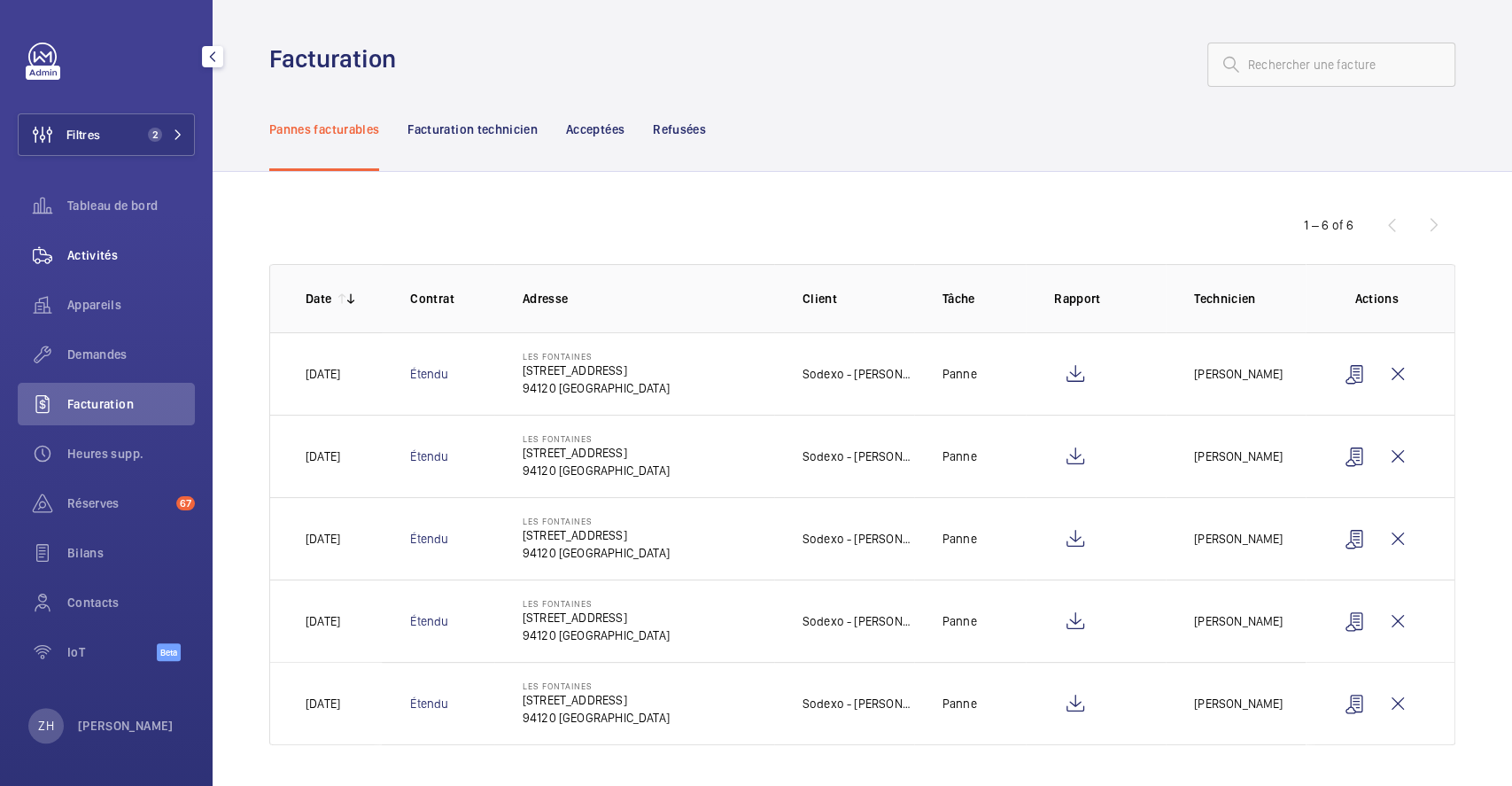
click at [101, 244] on div "Activités" at bounding box center [106, 255] width 177 height 42
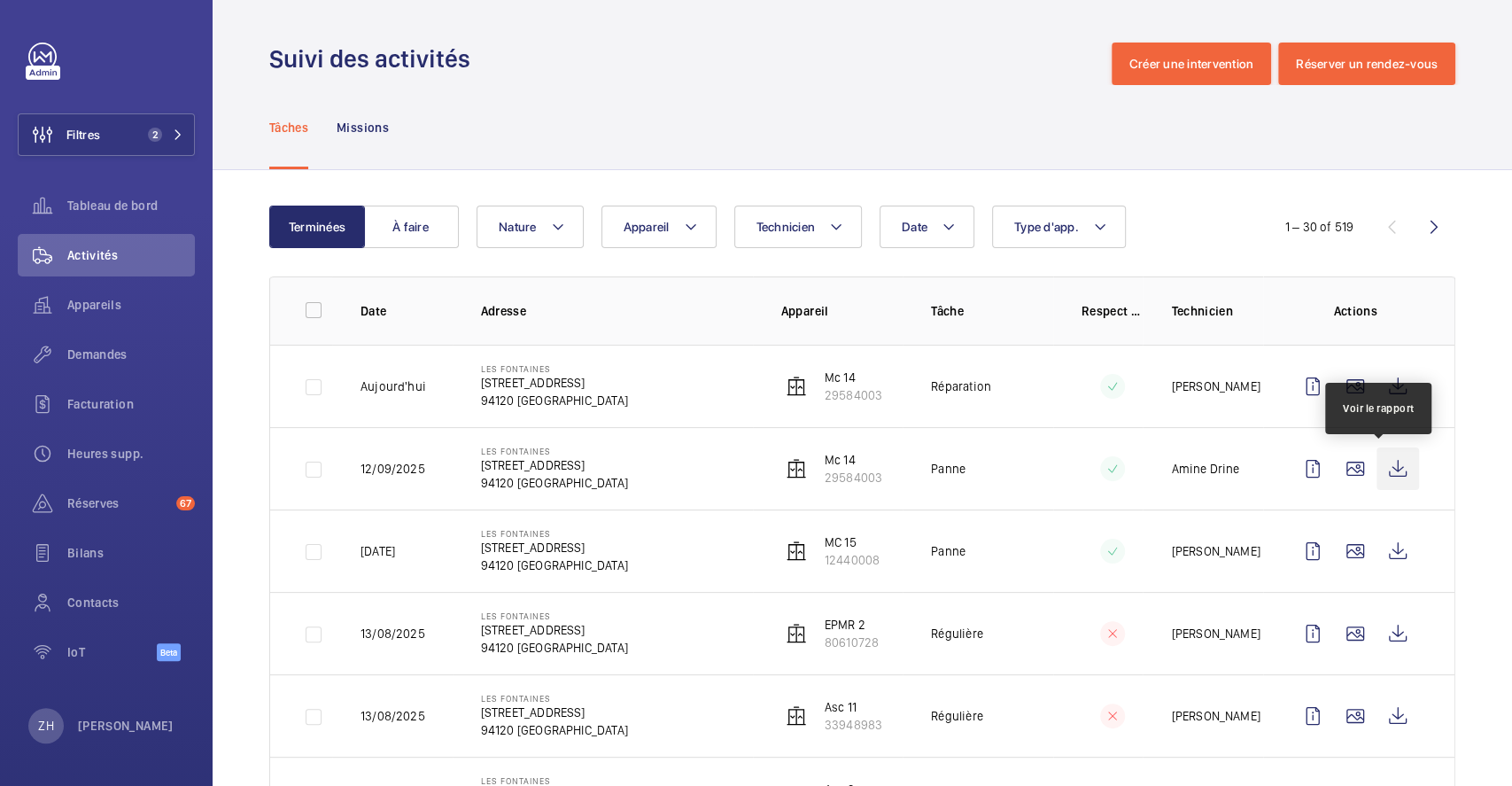
click at [1388, 460] on wm-front-icon-button at bounding box center [1397, 469] width 42 height 42
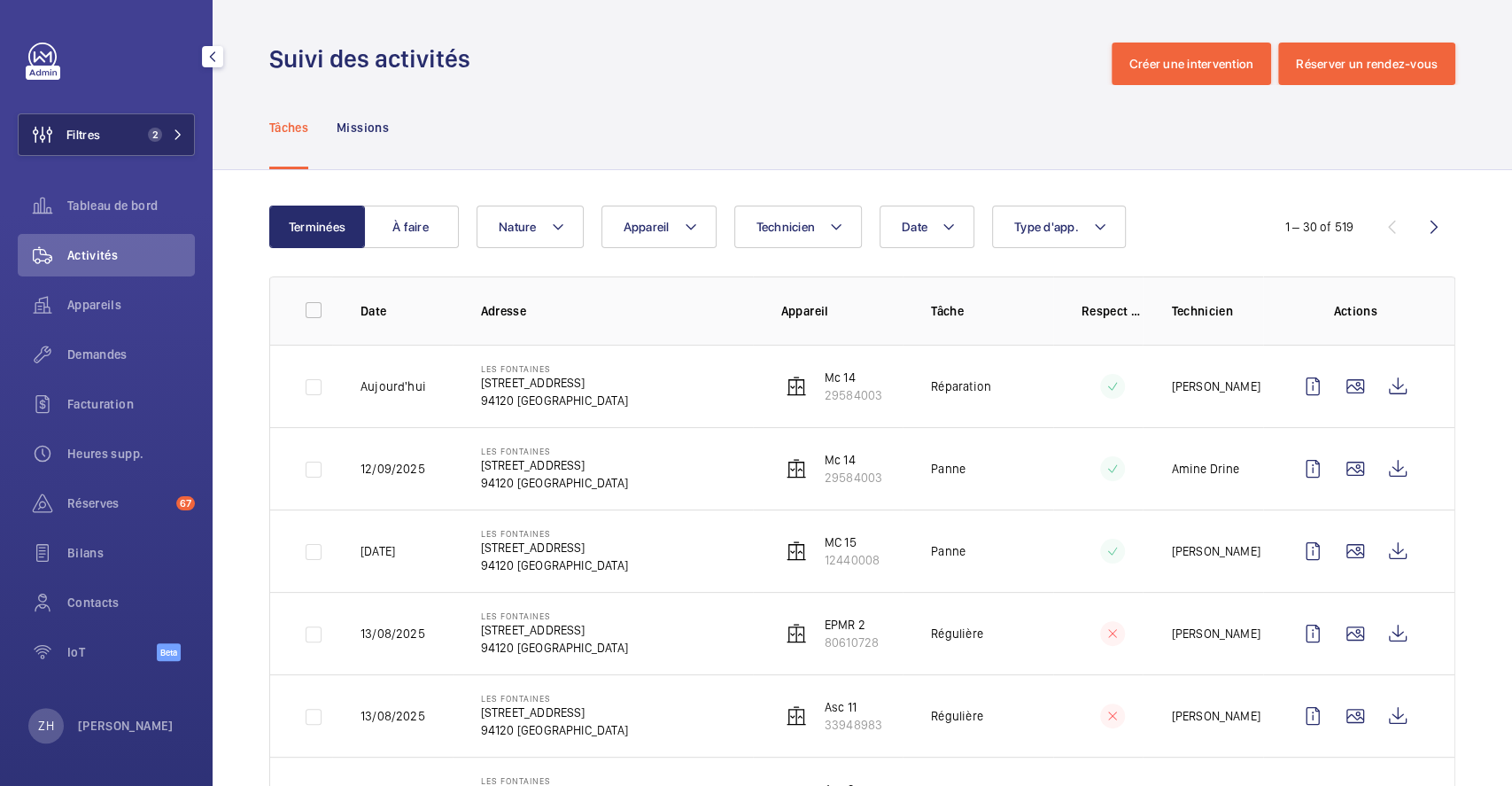
click at [125, 132] on button "Filtres 2" at bounding box center [106, 135] width 177 height 42
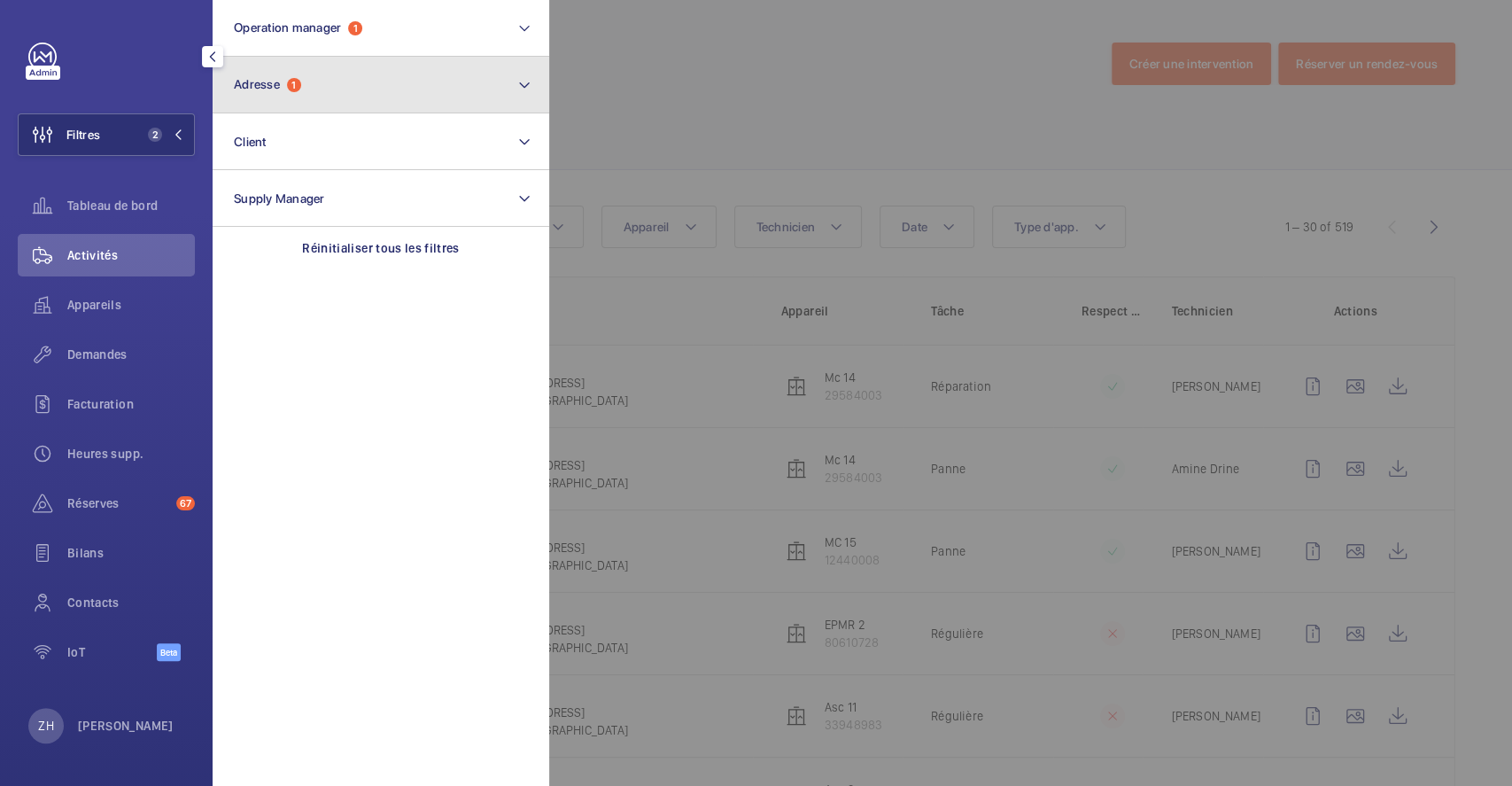
drag, startPoint x: 319, startPoint y: 84, endPoint x: 319, endPoint y: 94, distance: 10.0
click at [320, 84] on button "Adresse 1" at bounding box center [381, 85] width 337 height 56
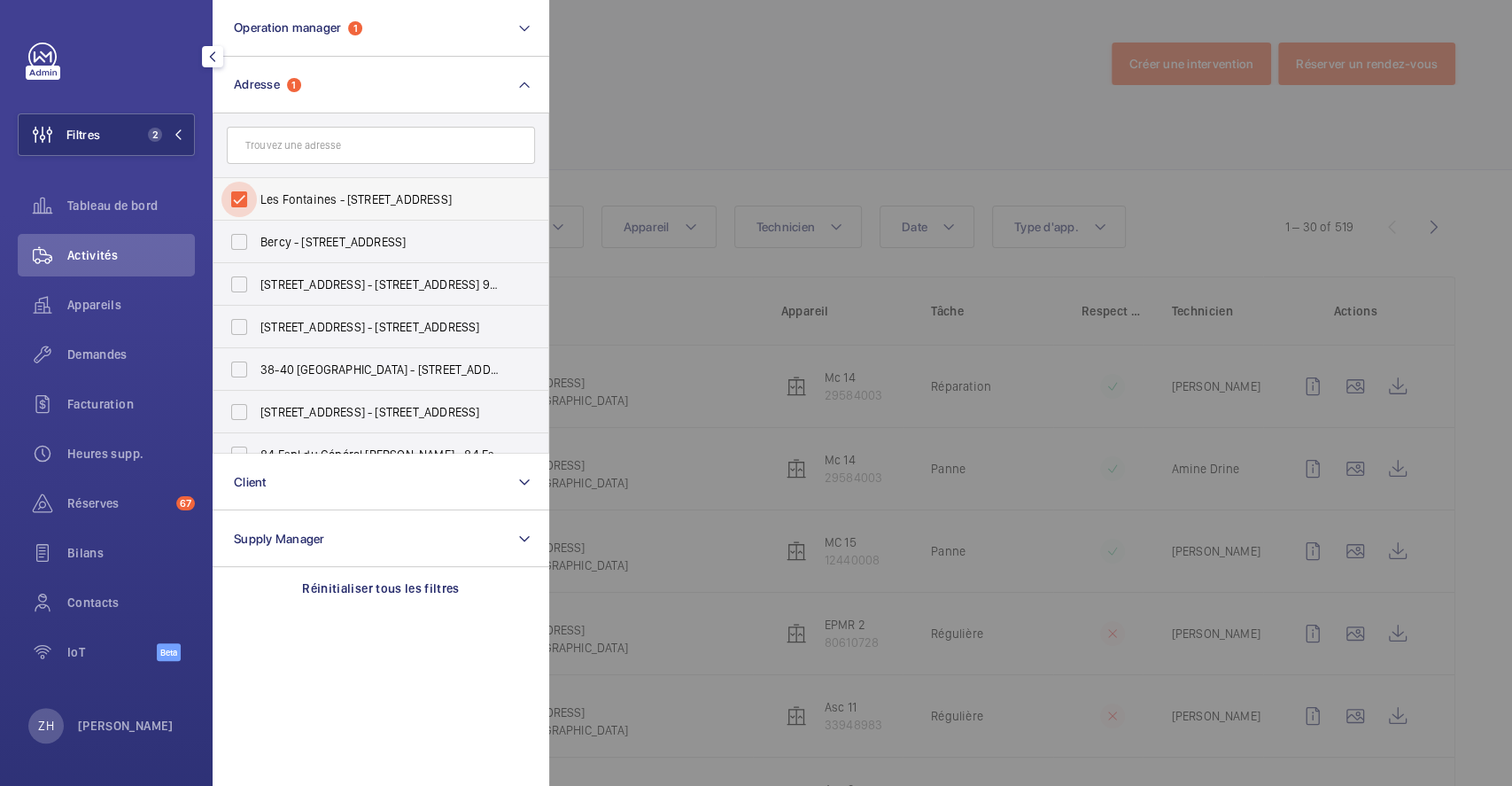
click at [253, 196] on input "Les Fontaines - 205 Rue Carnot 203, FONTENAY-SOUS-BOIS 94120" at bounding box center [239, 200] width 36 height 36
checkbox input "false"
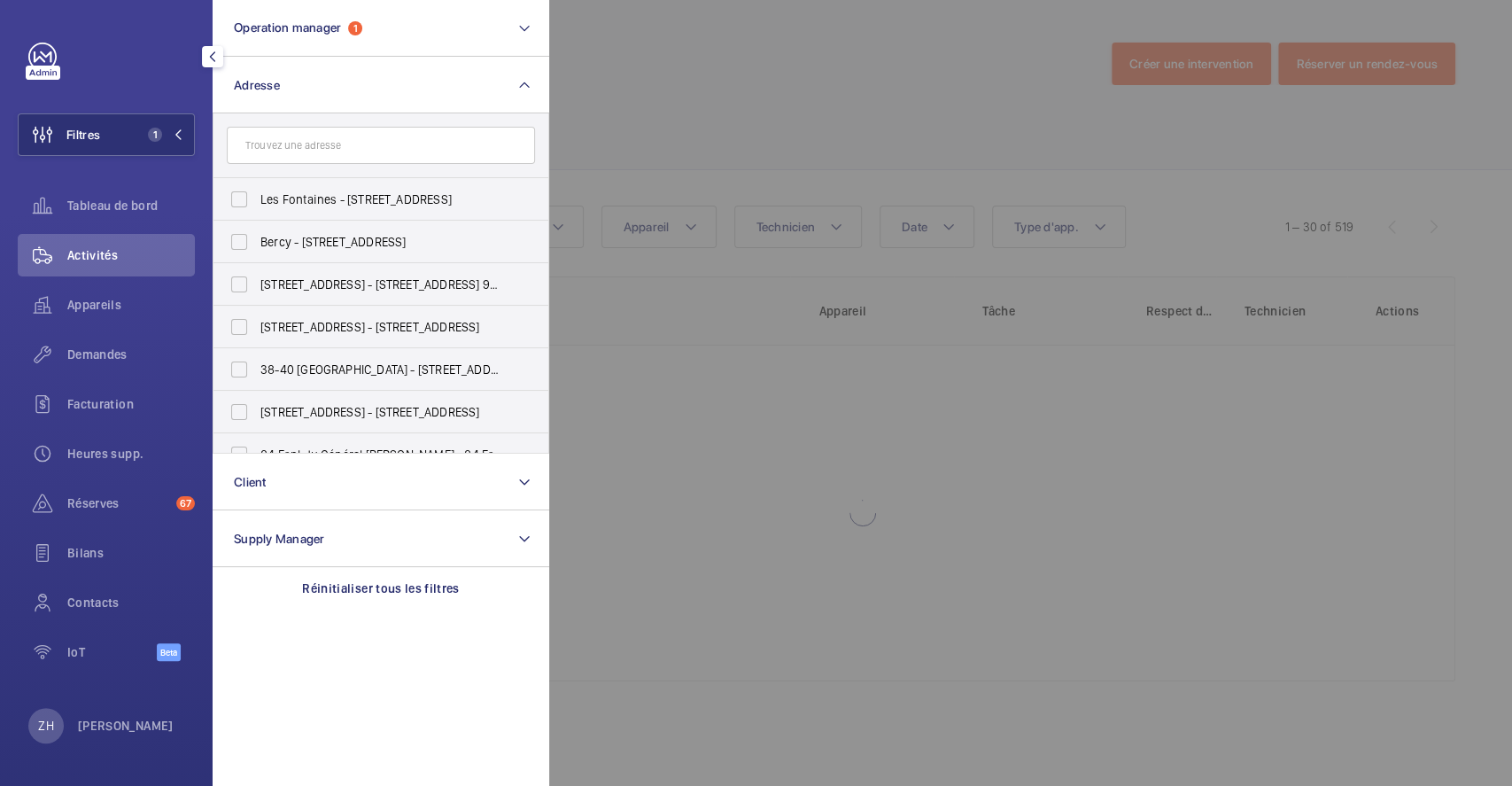
click at [714, 76] on div at bounding box center [1305, 393] width 1512 height 786
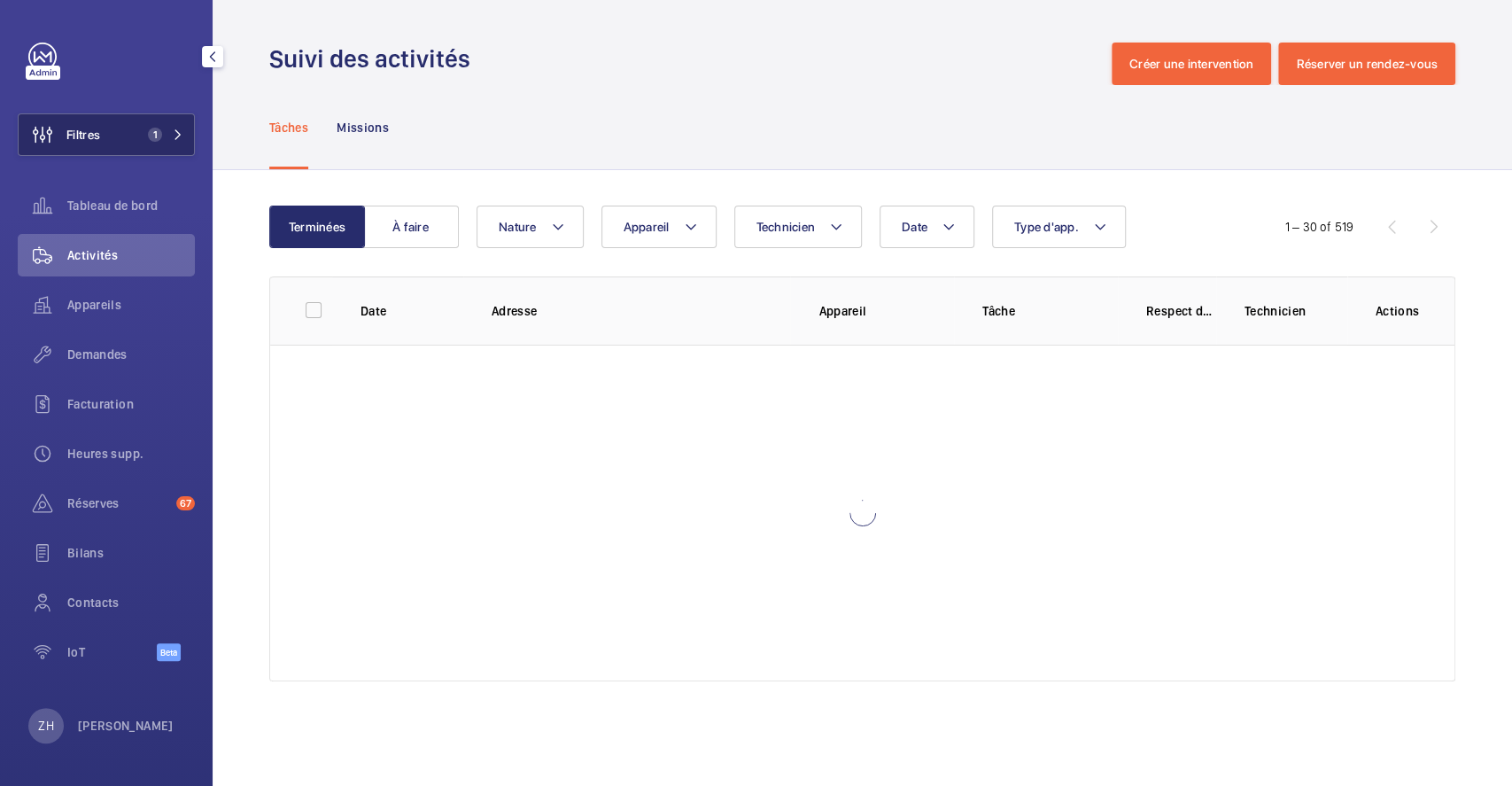
click at [131, 133] on button "Filtres 1" at bounding box center [106, 135] width 177 height 42
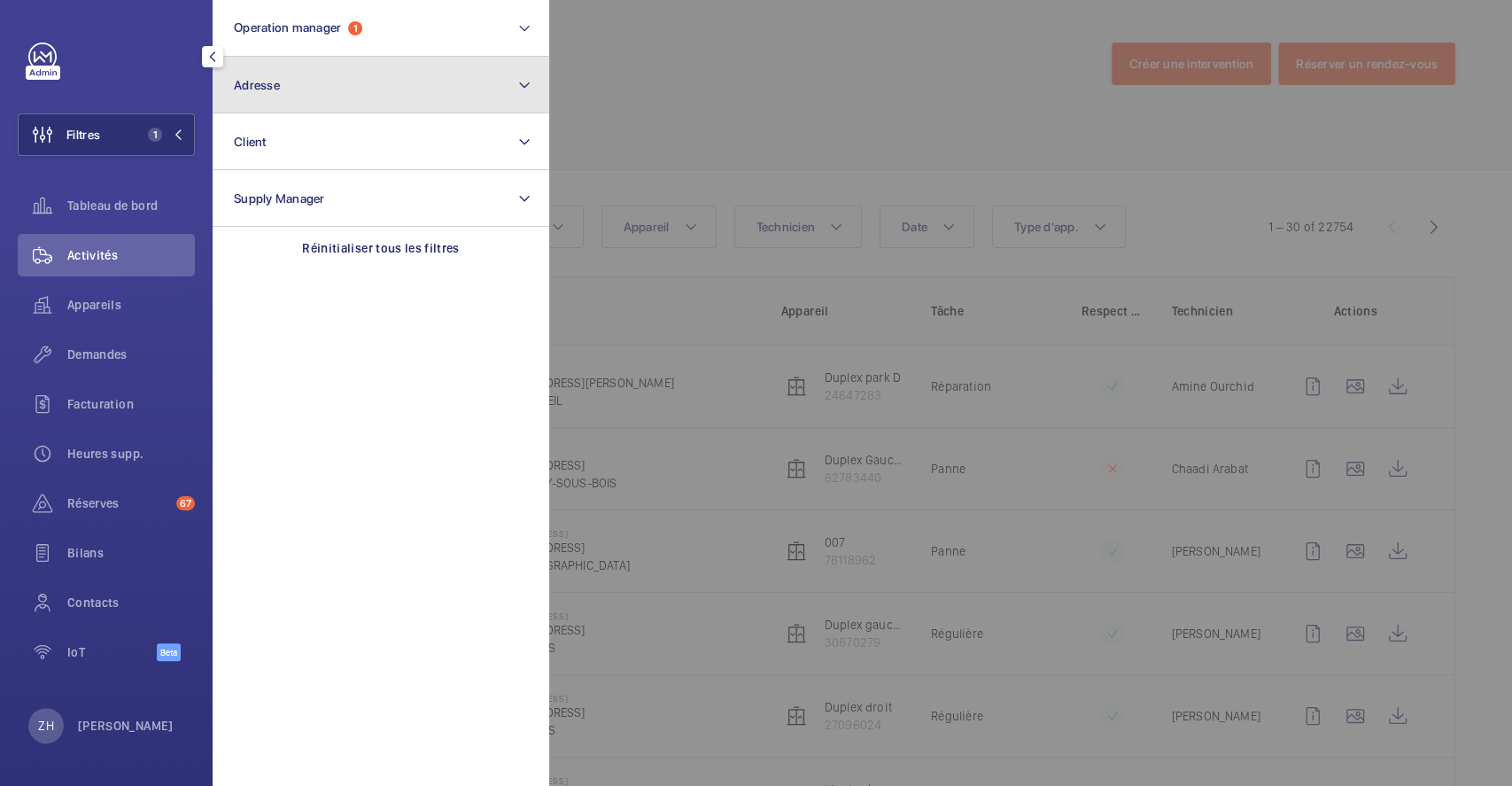
click at [317, 95] on button "Adresse" at bounding box center [381, 85] width 337 height 56
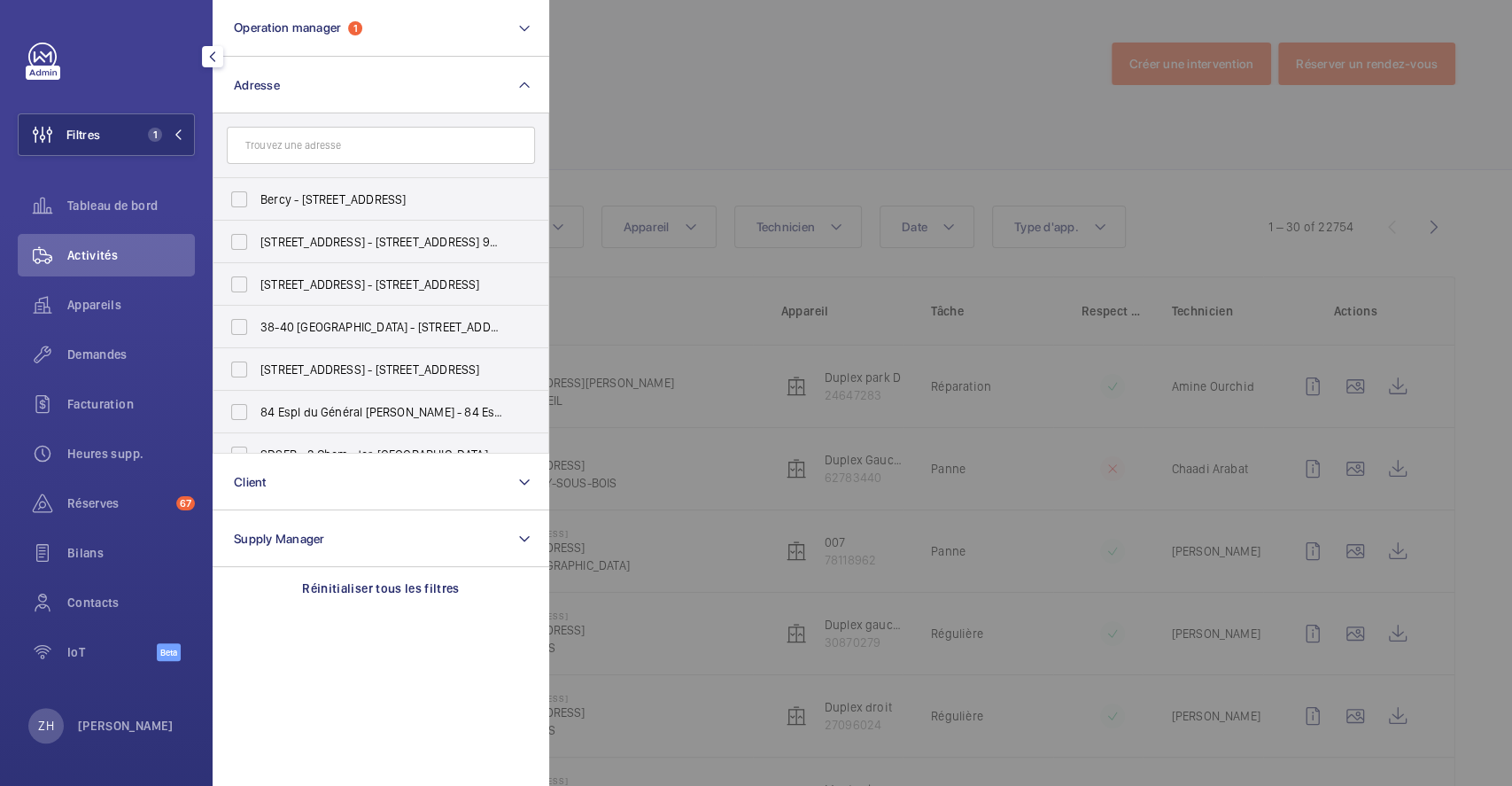
click at [311, 150] on input "text" at bounding box center [381, 146] width 309 height 38
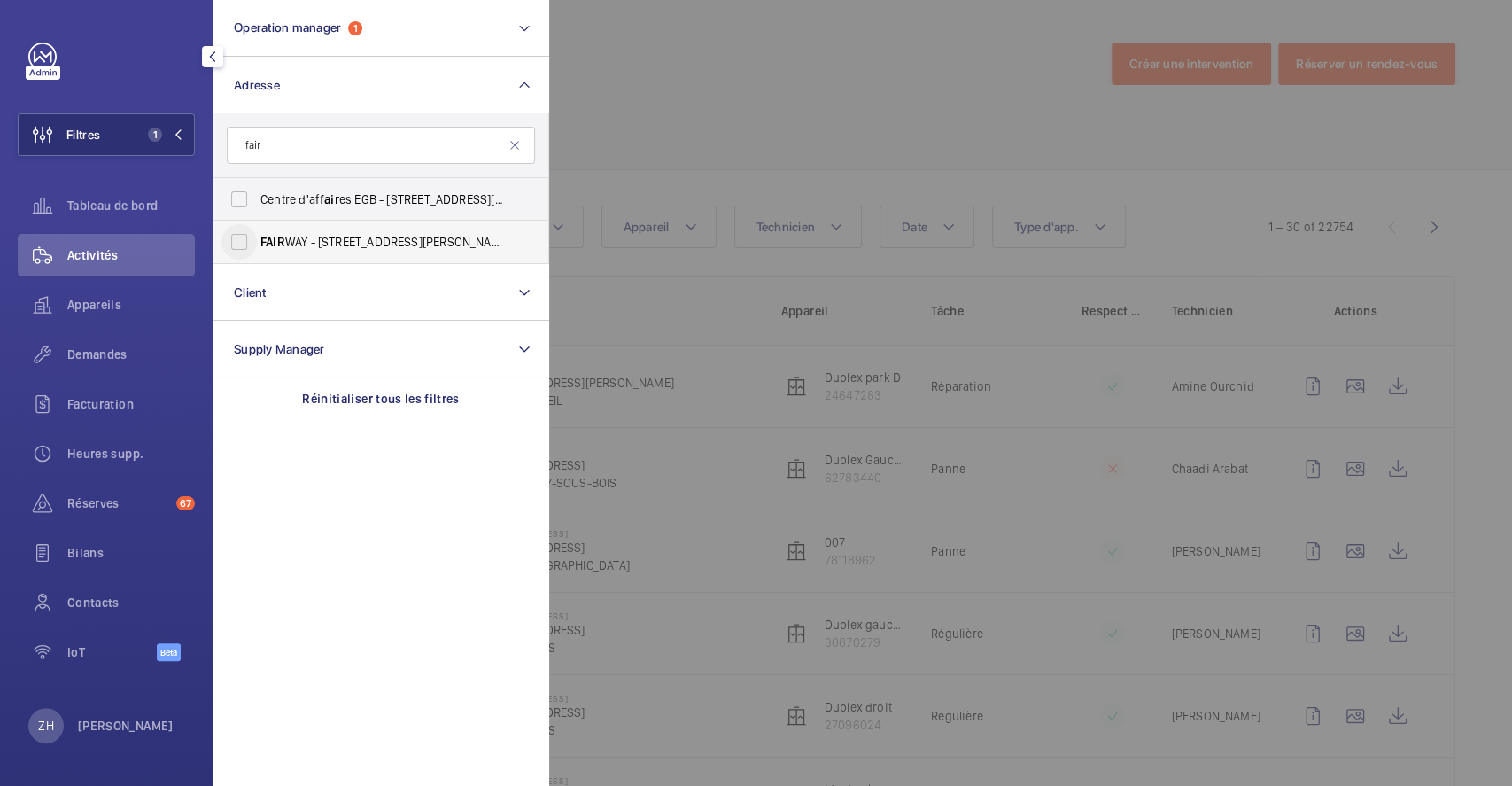
type input "fair"
click at [240, 246] on input "FAIR WAY - 155 Avenue Pierre Brossolette, 92240 MONTROUGE, MONTROUGE 92120" at bounding box center [239, 242] width 36 height 36
checkbox input "true"
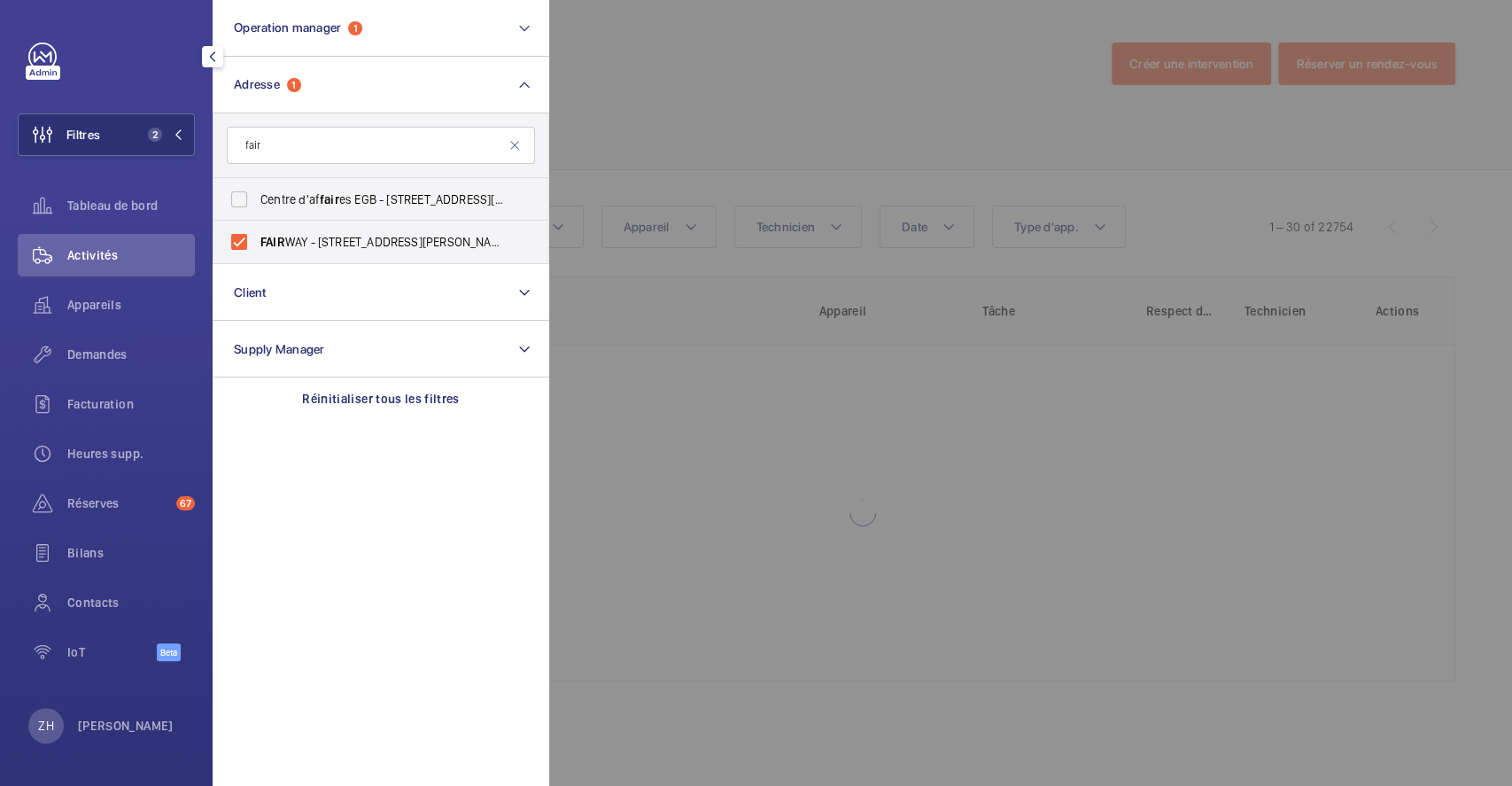
click at [680, 132] on div at bounding box center [1305, 393] width 1512 height 786
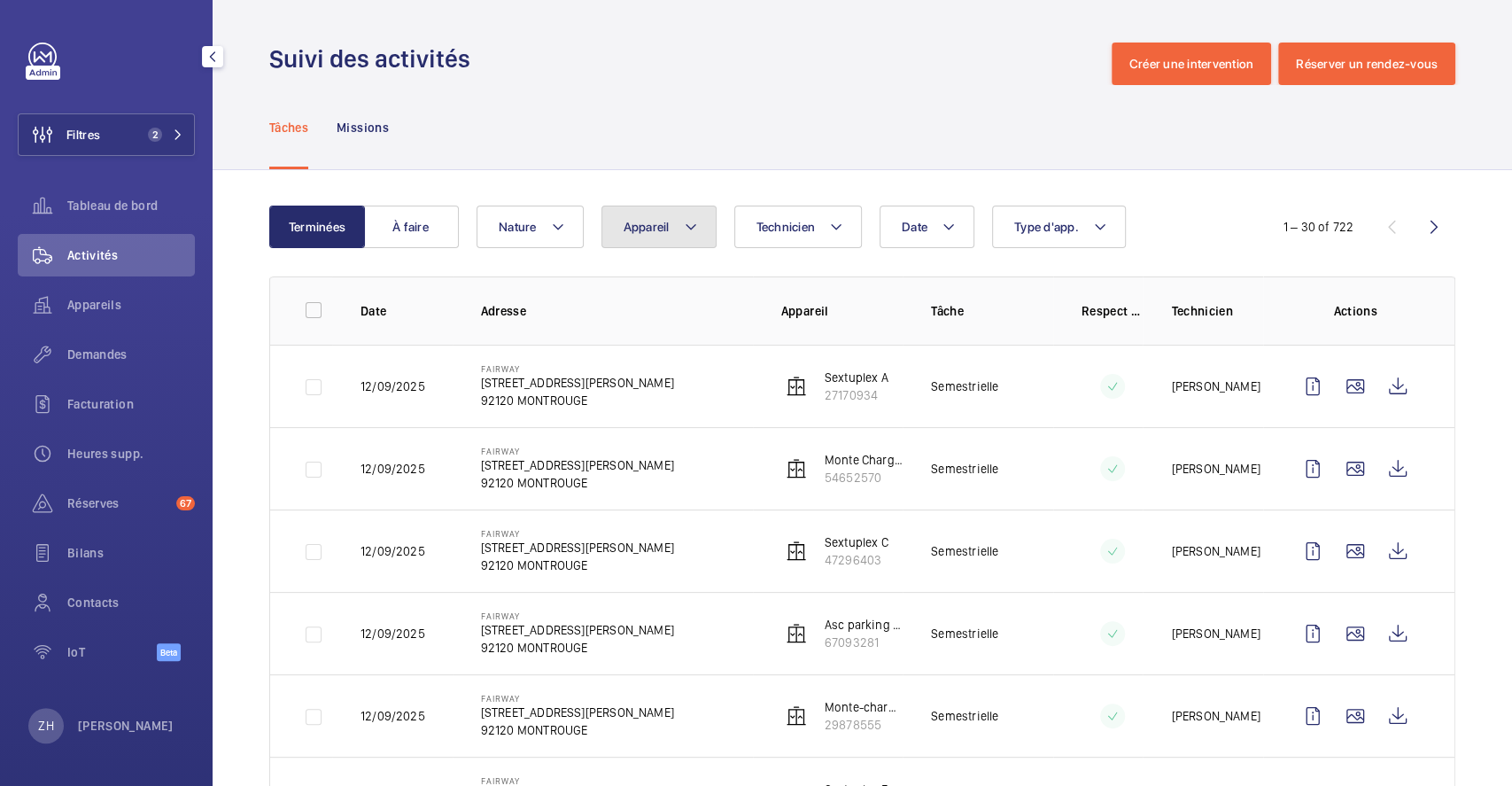
click at [681, 238] on button "Appareil" at bounding box center [659, 226] width 115 height 42
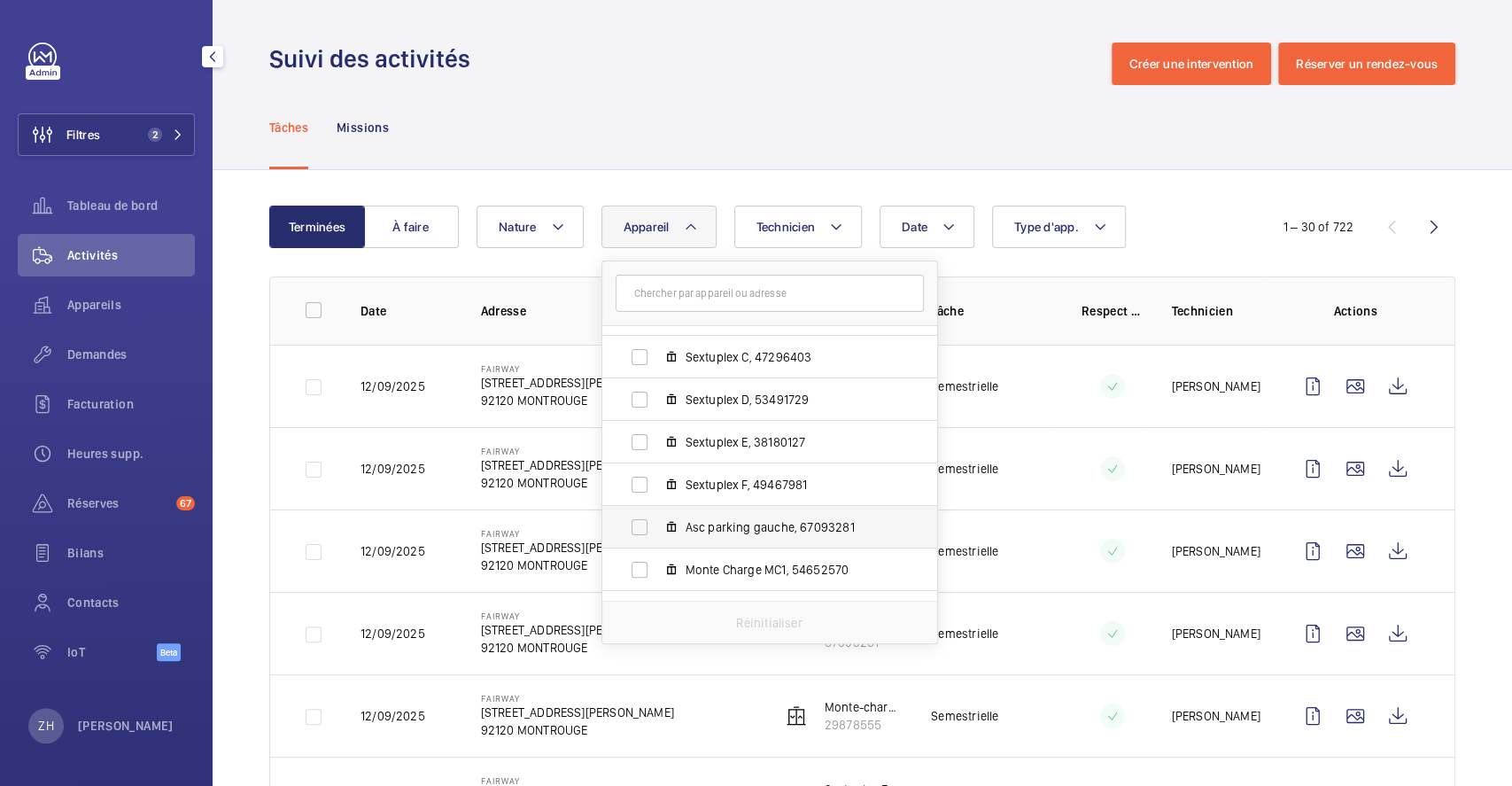
scroll to position [192, 0]
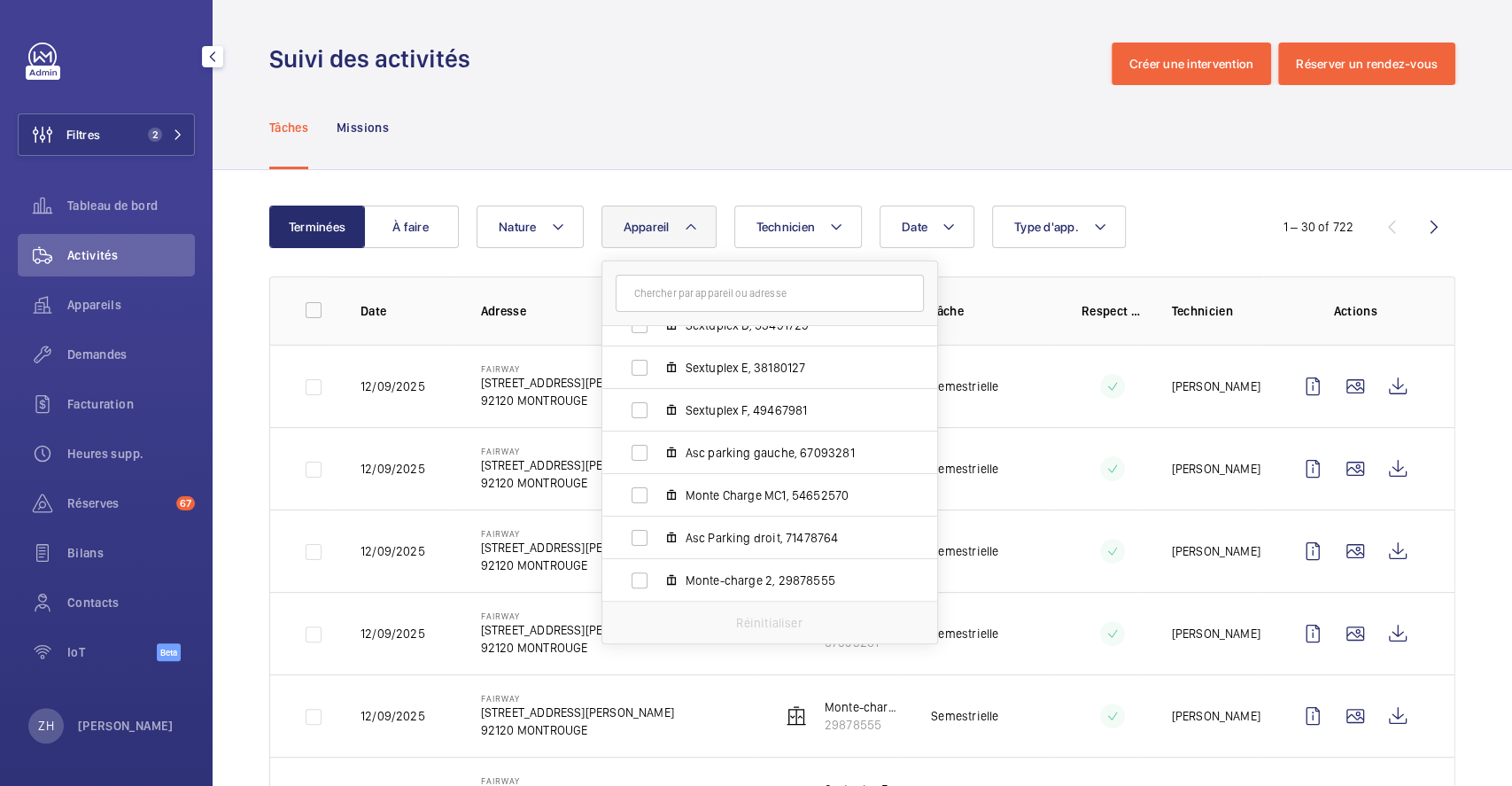
drag, startPoint x: 820, startPoint y: 56, endPoint x: 616, endPoint y: 2, distance: 211.0
click at [822, 56] on div "Suivi des activités Créer une intervention Réserver un rendez-vous" at bounding box center [862, 63] width 1186 height 42
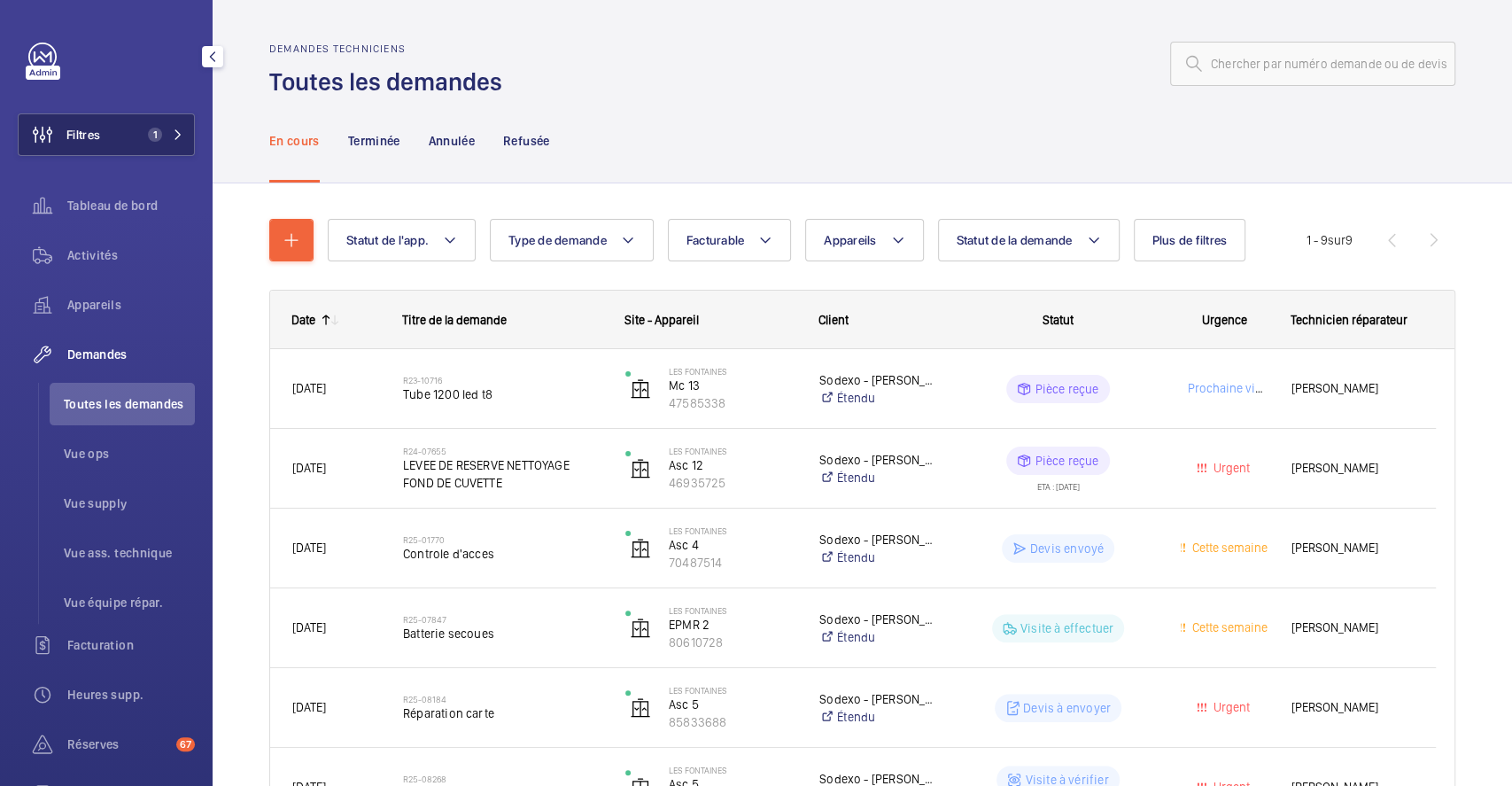
click at [96, 130] on span "Filtres" at bounding box center [84, 135] width 34 height 18
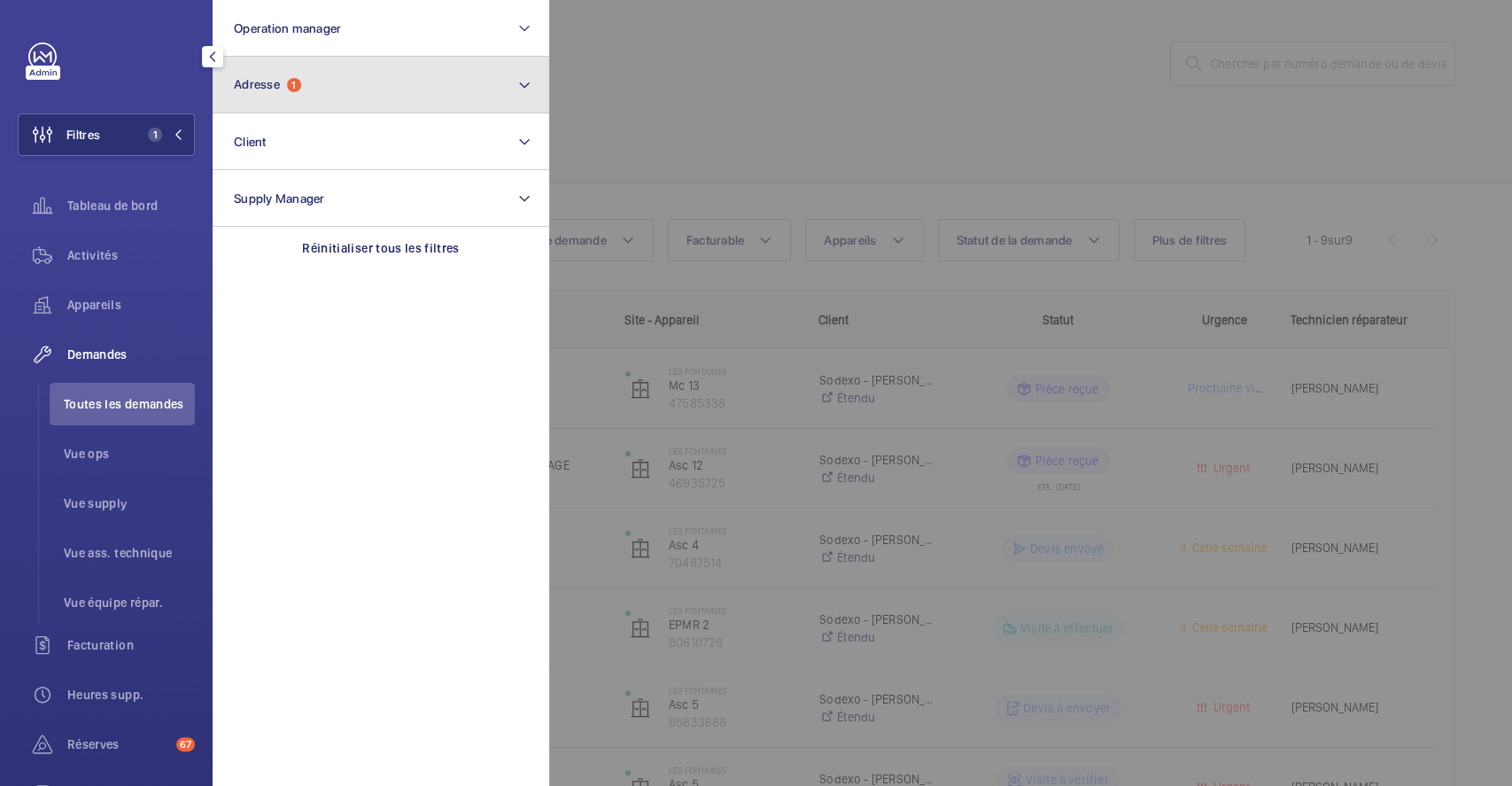
click at [337, 103] on button "Adresse 1" at bounding box center [381, 85] width 337 height 56
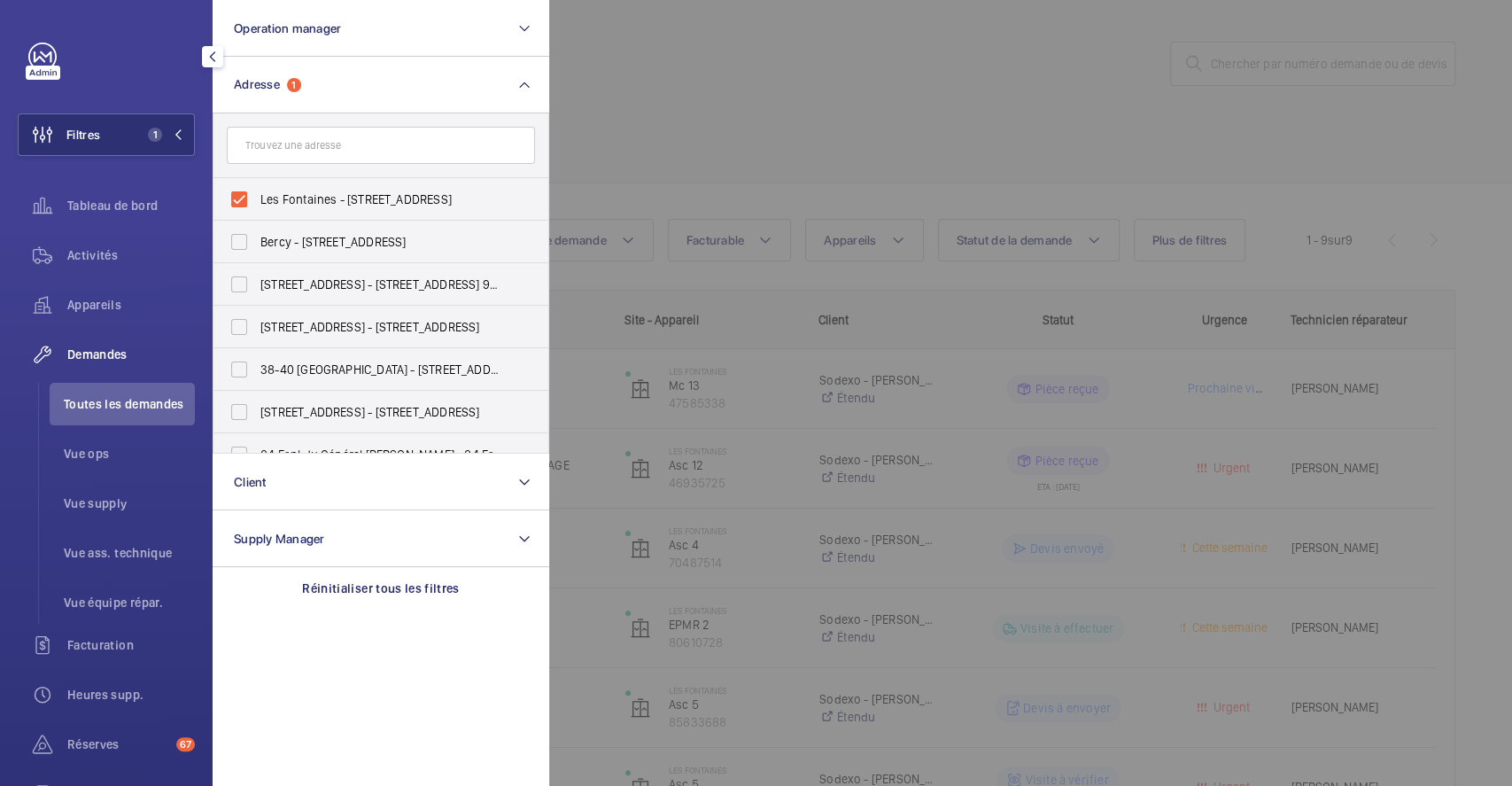
click at [743, 84] on div at bounding box center [1305, 393] width 1512 height 786
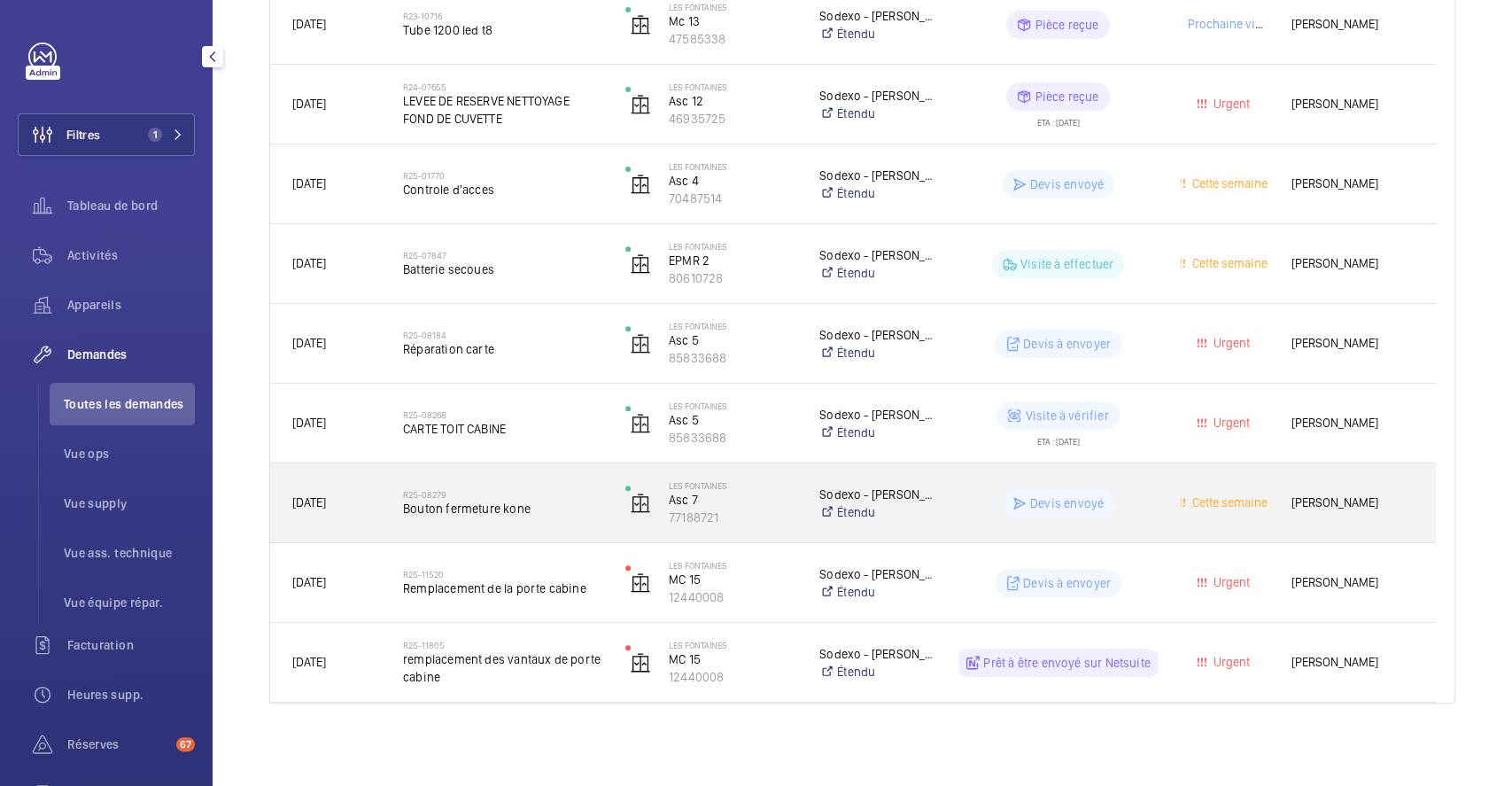
scroll to position [367, 0]
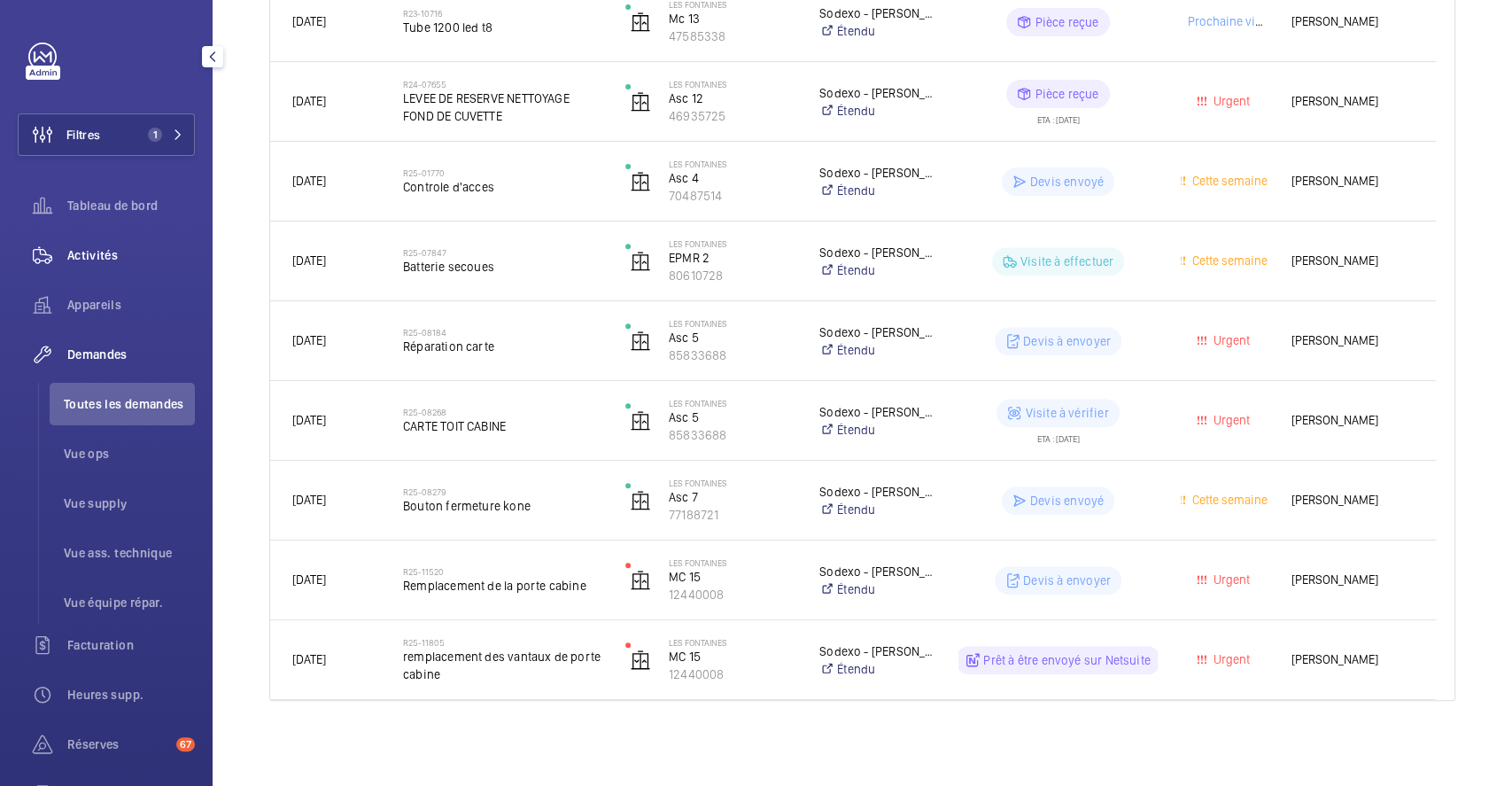
click at [94, 251] on span "Activités" at bounding box center [132, 255] width 128 height 18
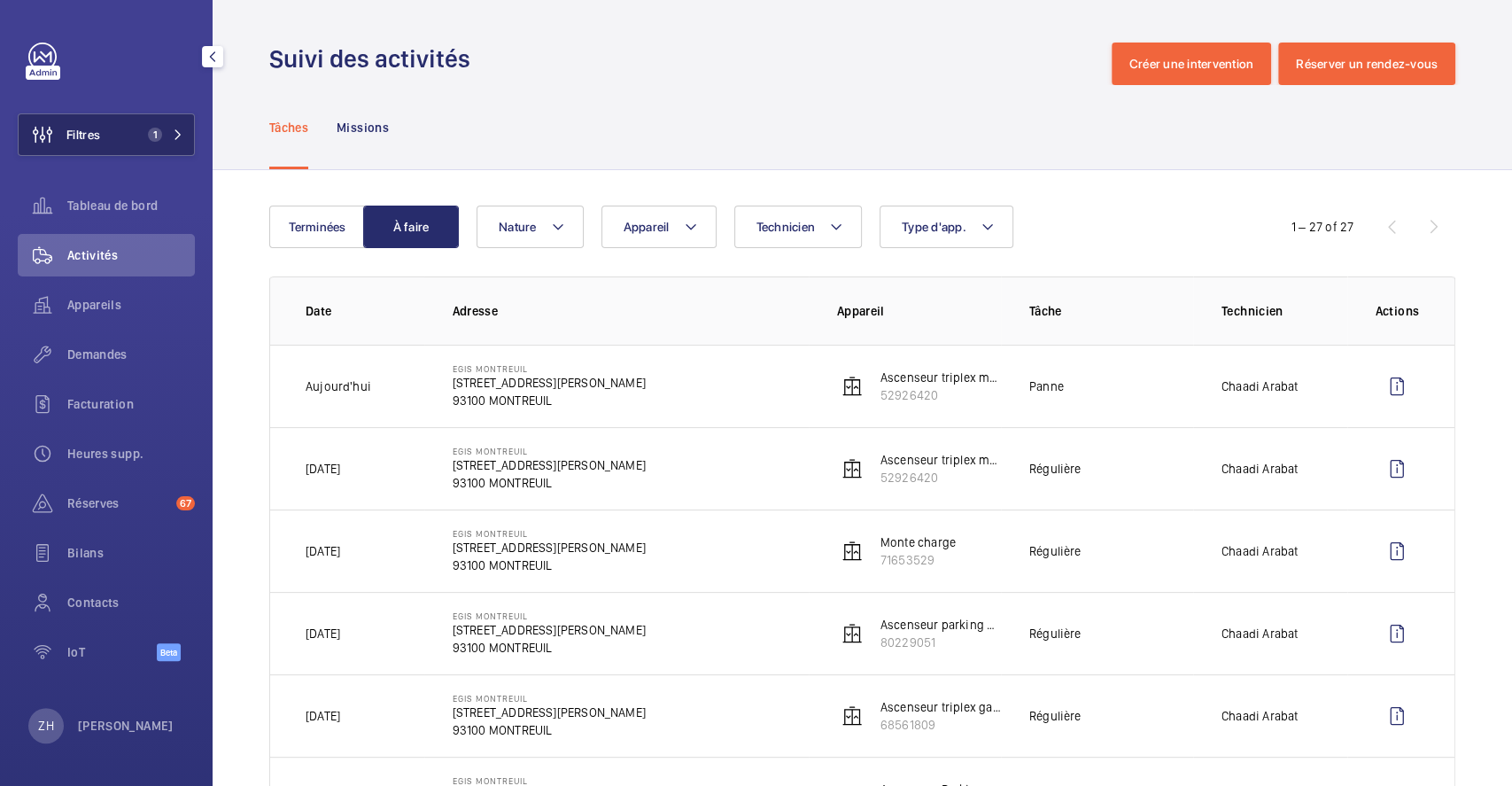
click at [92, 129] on span "Filtres" at bounding box center [84, 135] width 34 height 18
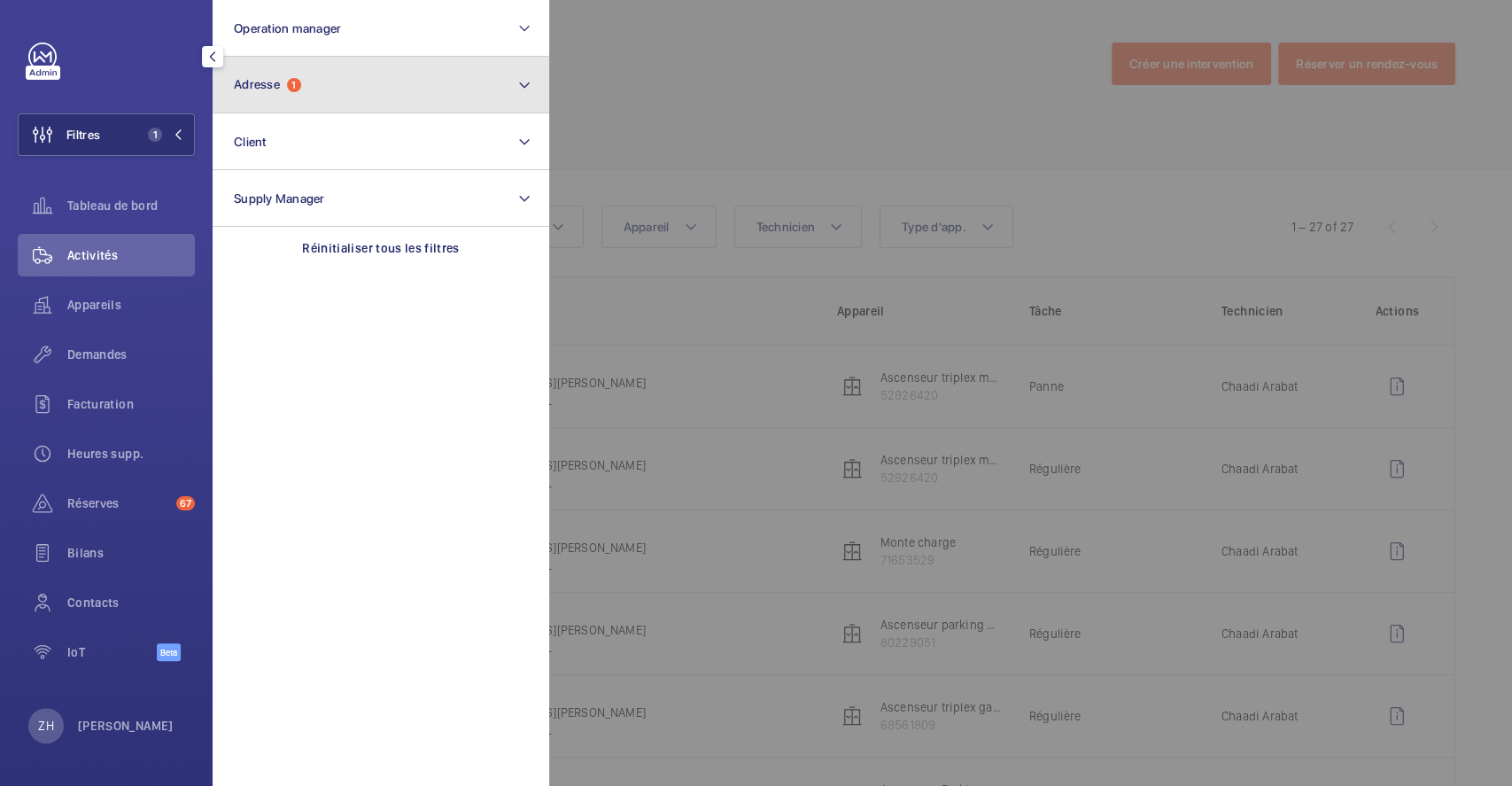
click at [356, 88] on button "Adresse 1" at bounding box center [381, 85] width 337 height 56
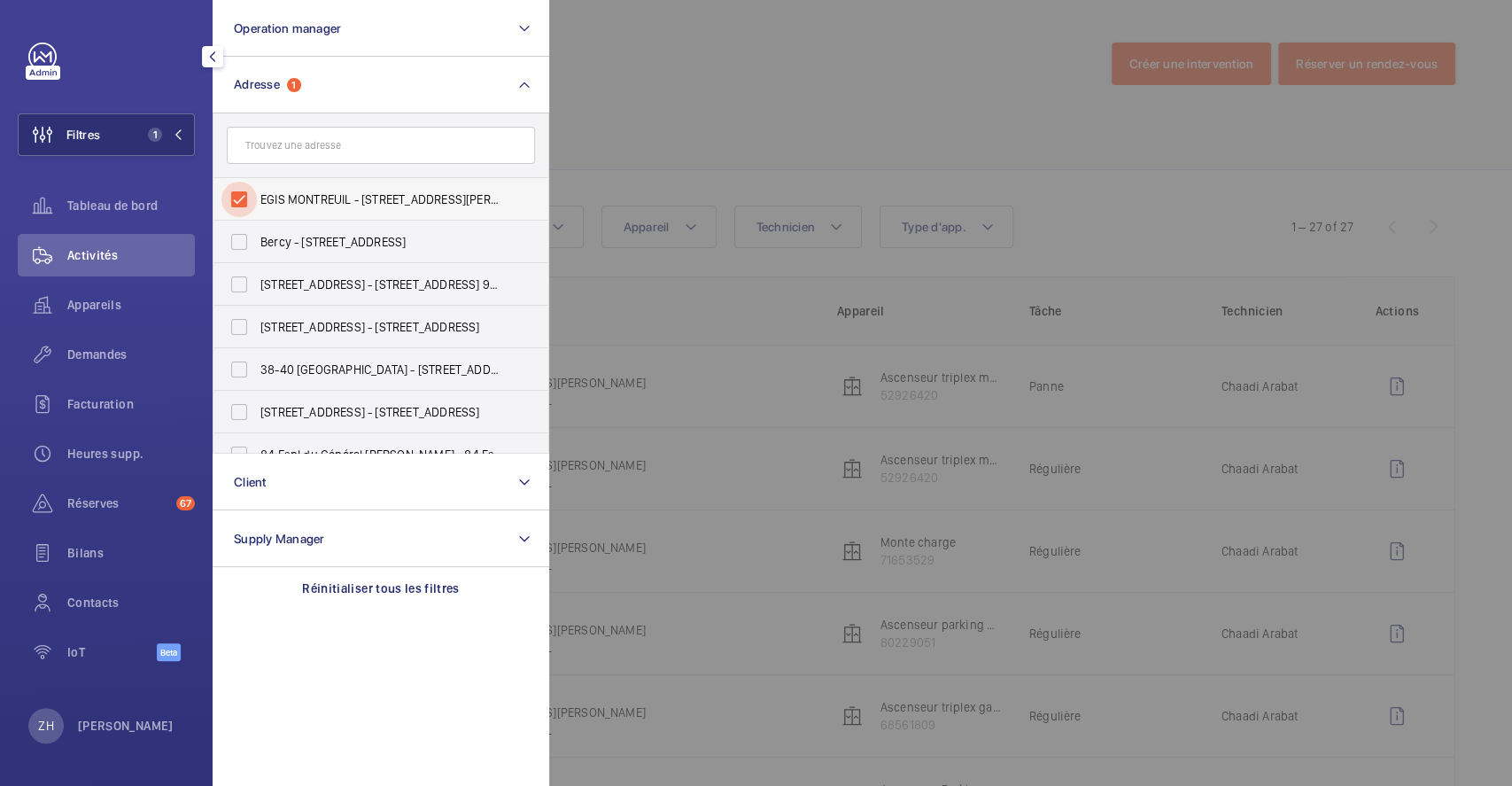
drag, startPoint x: 235, startPoint y: 200, endPoint x: 338, endPoint y: 200, distance: 103.0
click at [236, 200] on input "EGIS MONTREUIL - 4 Rue Dolorès Ibarruri, MONTREUIL 93100" at bounding box center [239, 200] width 36 height 36
checkbox input "false"
click at [783, 152] on div at bounding box center [1305, 393] width 1512 height 786
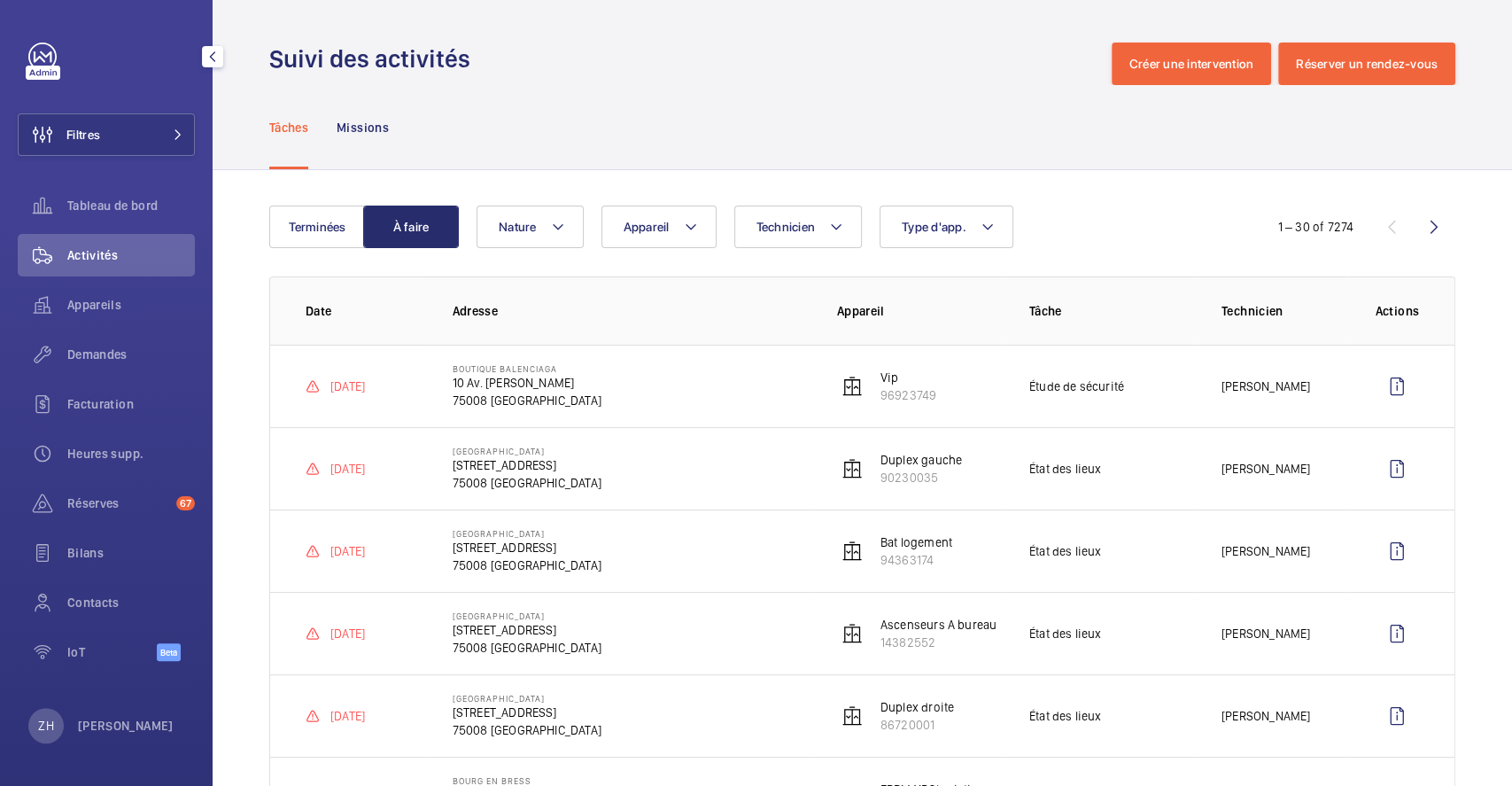
drag, startPoint x: 137, startPoint y: 124, endPoint x: 202, endPoint y: 138, distance: 66.5
click at [136, 124] on button "Filtres" at bounding box center [106, 135] width 177 height 42
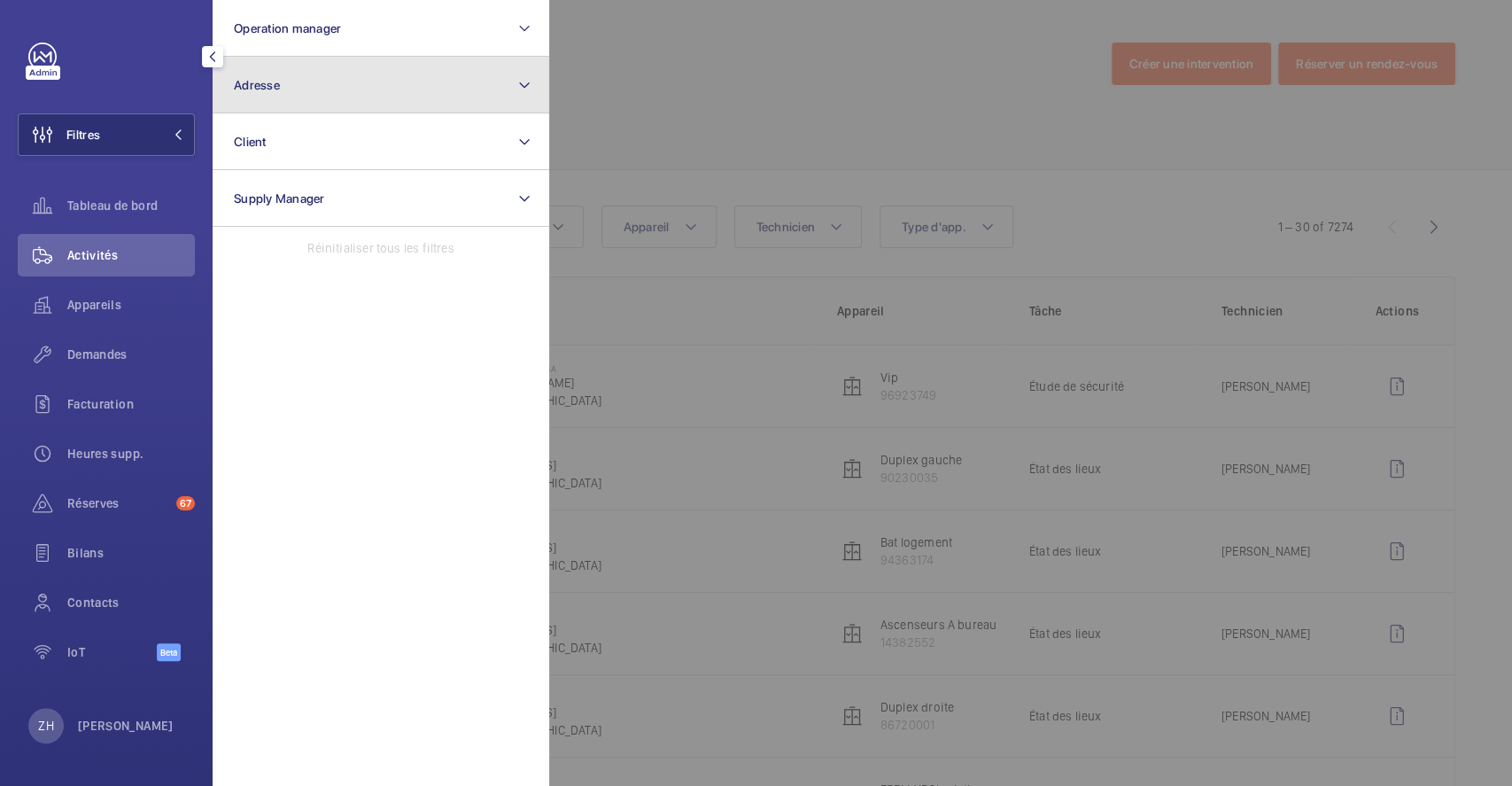
drag, startPoint x: 449, startPoint y: 80, endPoint x: 439, endPoint y: 88, distance: 12.8
click at [447, 79] on button "Adresse" at bounding box center [381, 85] width 337 height 56
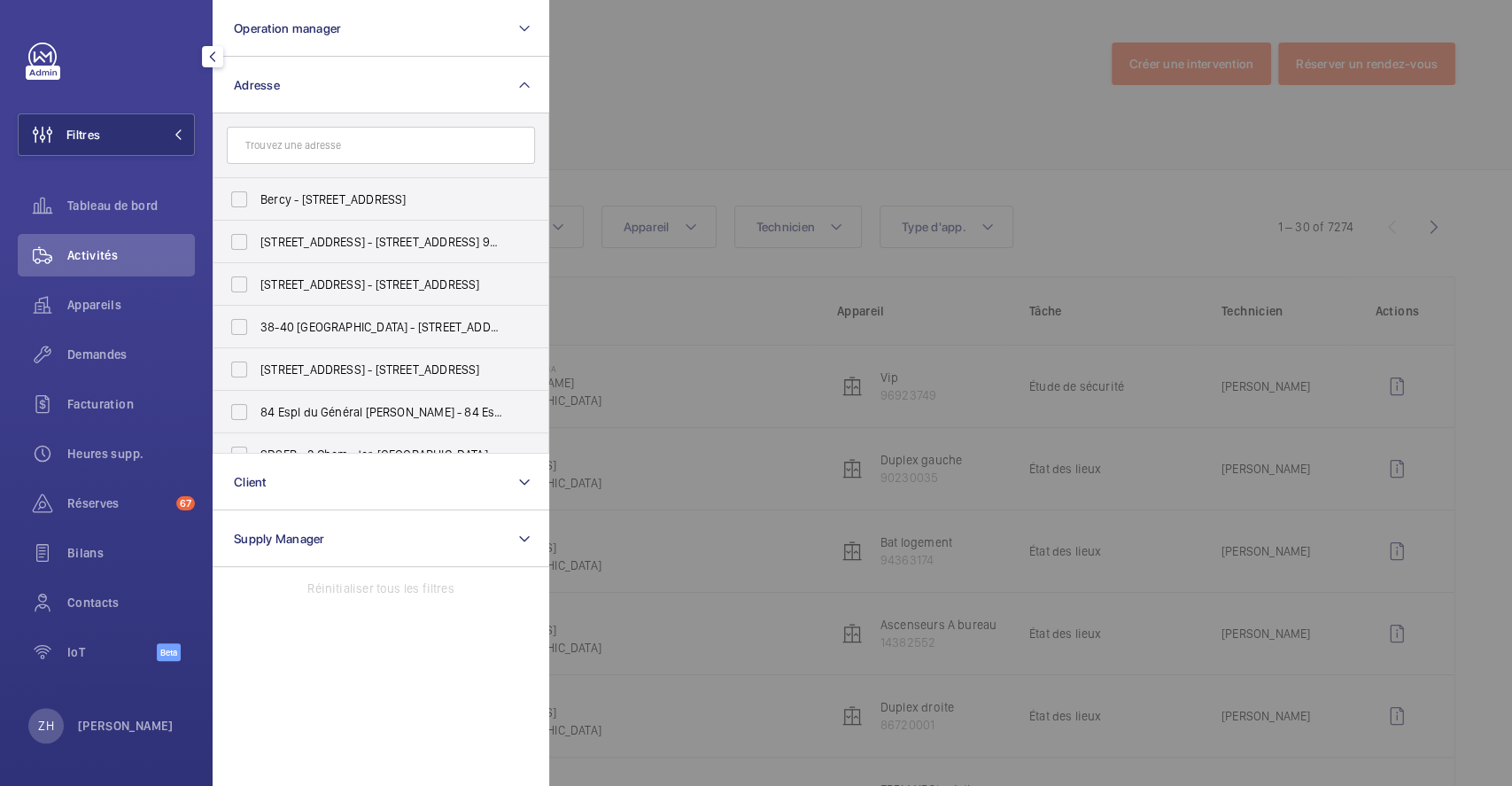
click at [406, 142] on input "text" at bounding box center [381, 146] width 309 height 38
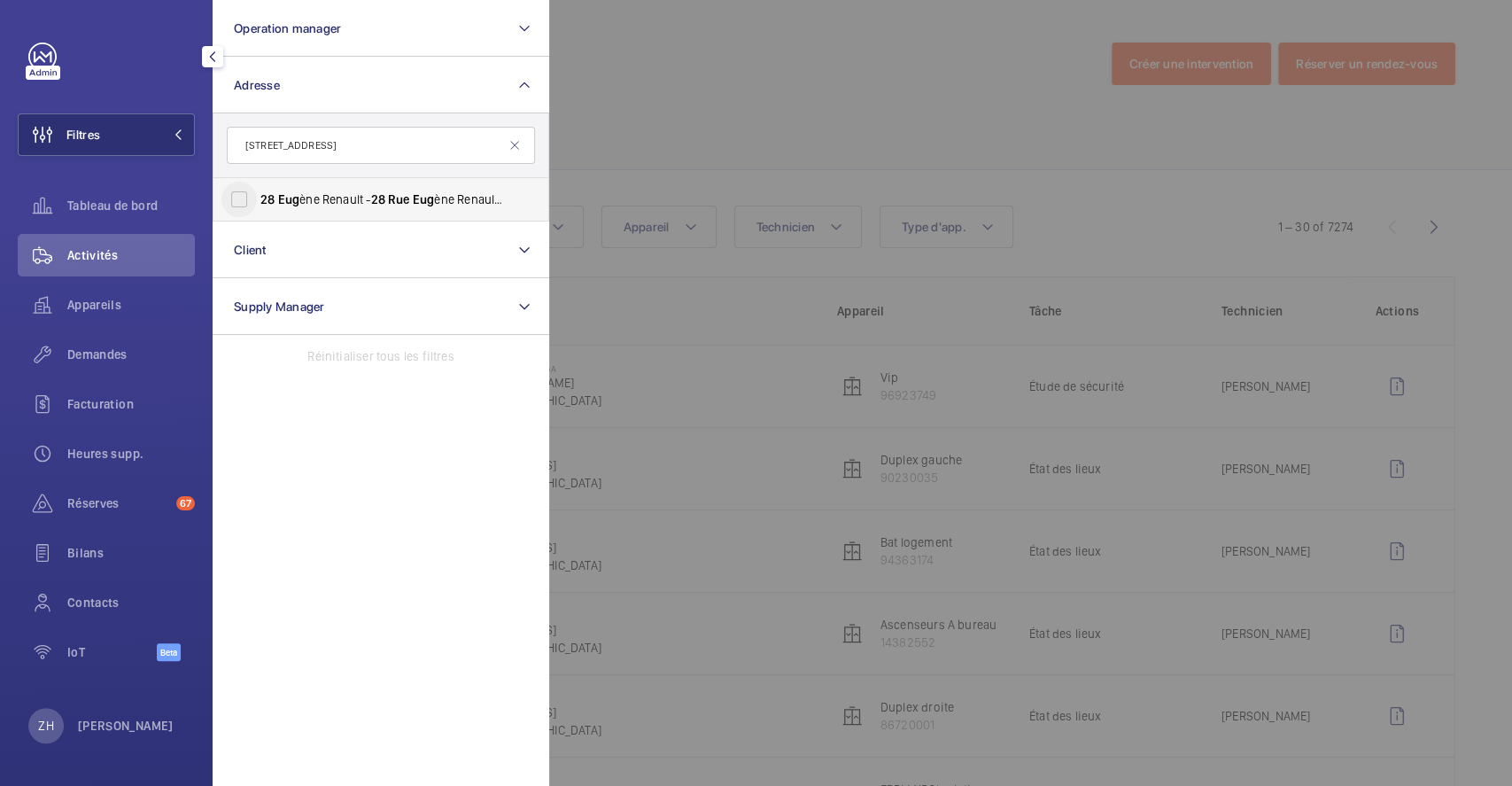
type input "28 RUE EUG"
drag, startPoint x: 252, startPoint y: 198, endPoint x: 303, endPoint y: 189, distance: 51.8
click at [252, 197] on input "28 Eug ène Renault - 28 Rue Eug ène Renault, MAISONS-ALFORT 94700" at bounding box center [239, 200] width 36 height 36
checkbox input "true"
click at [652, 119] on div at bounding box center [1305, 393] width 1512 height 786
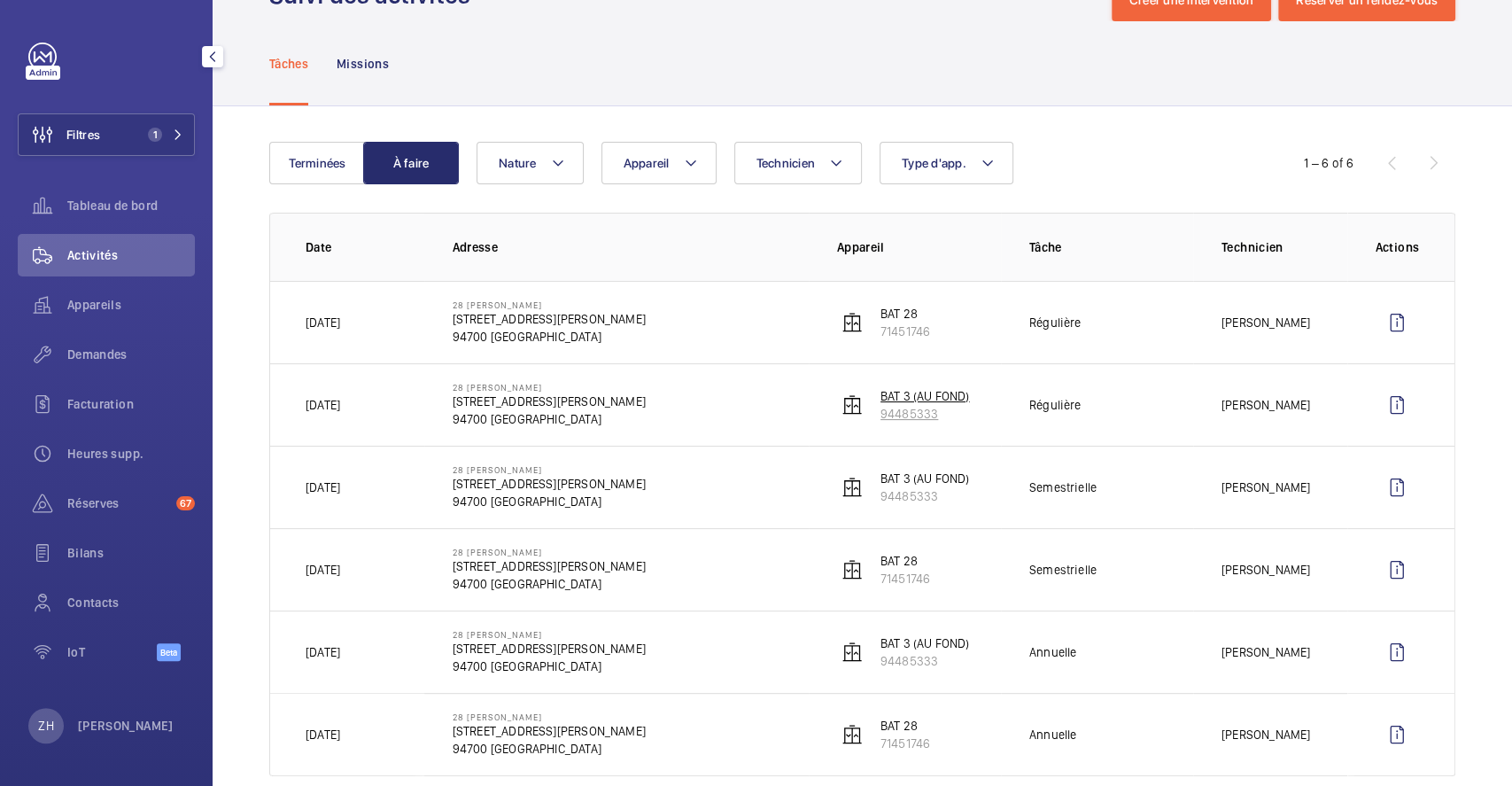
scroll to position [99, 0]
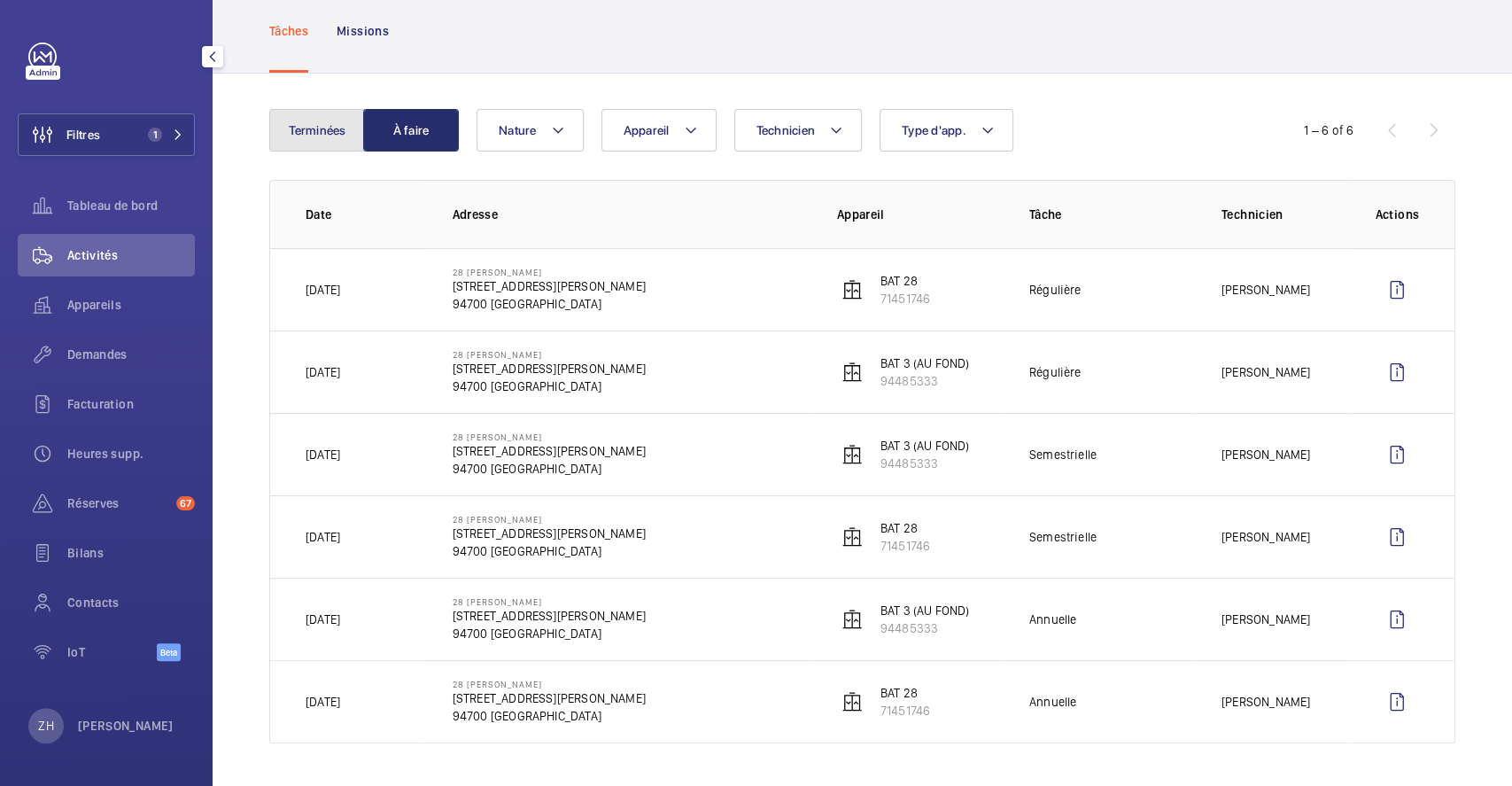
click at [302, 131] on button "Terminées" at bounding box center [317, 130] width 96 height 42
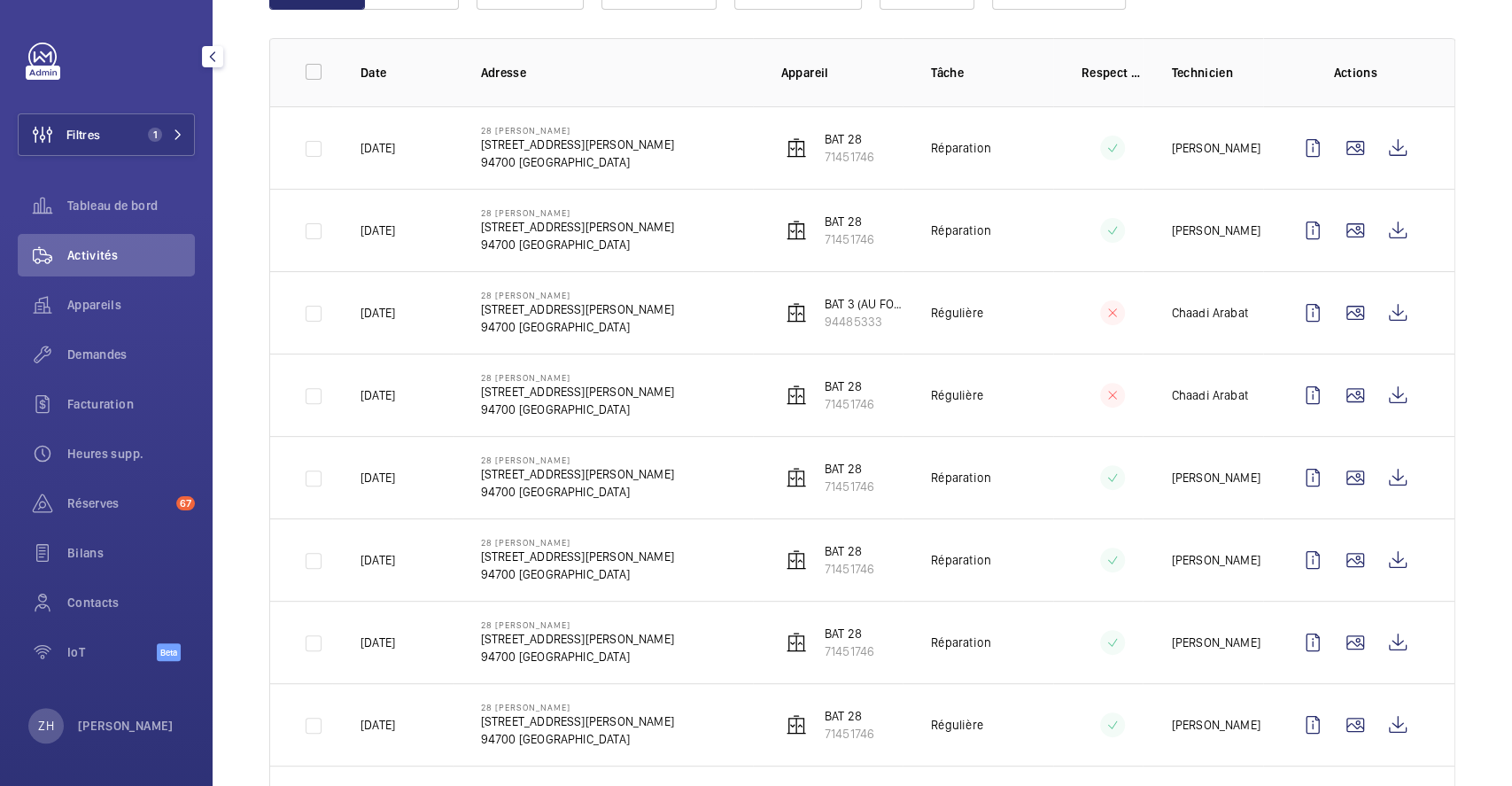
scroll to position [235, 0]
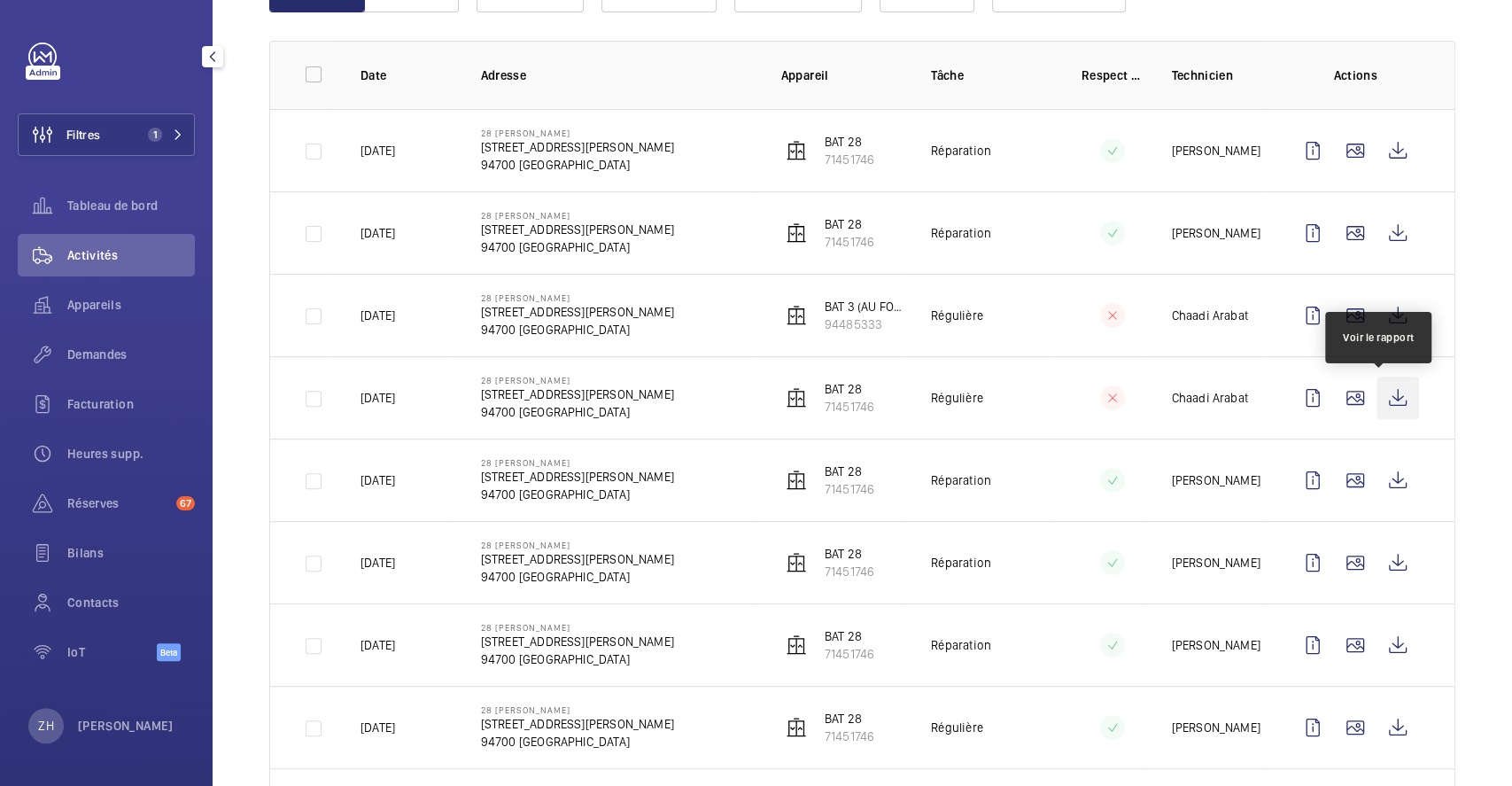
click at [1389, 391] on wm-front-icon-button at bounding box center [1397, 397] width 42 height 42
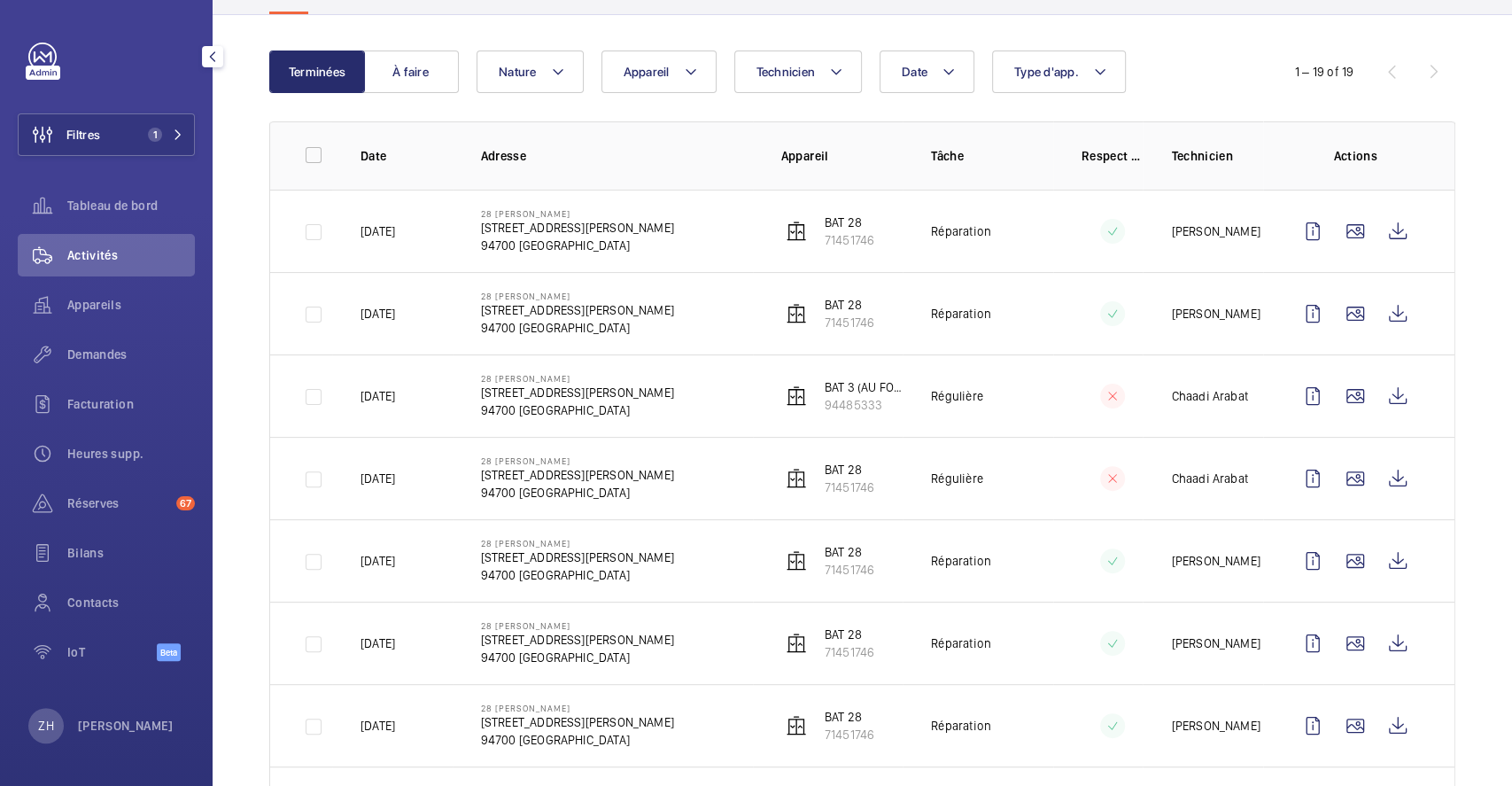
scroll to position [118, 0]
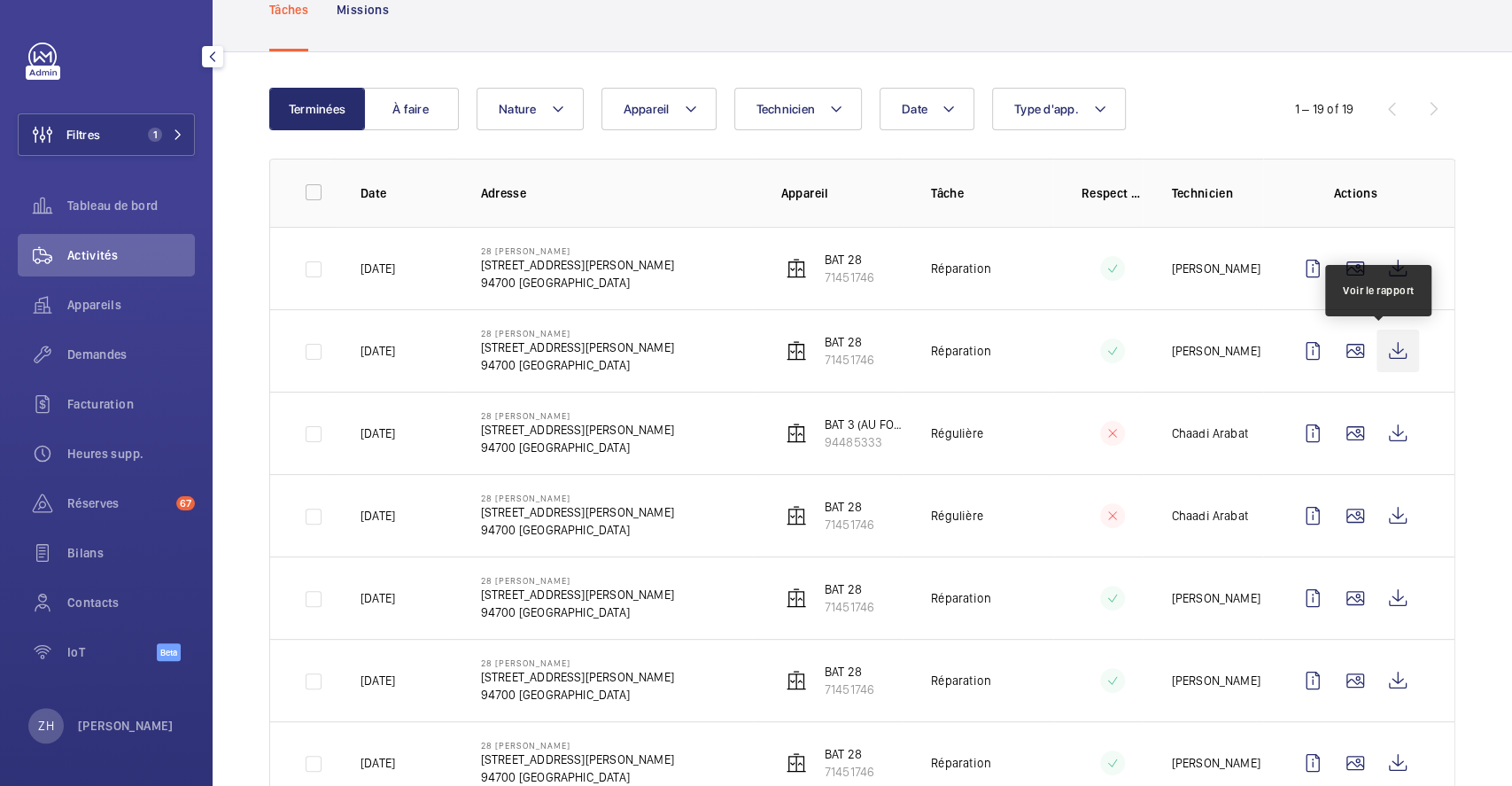
click at [1381, 349] on wm-front-icon-button at bounding box center [1397, 350] width 42 height 42
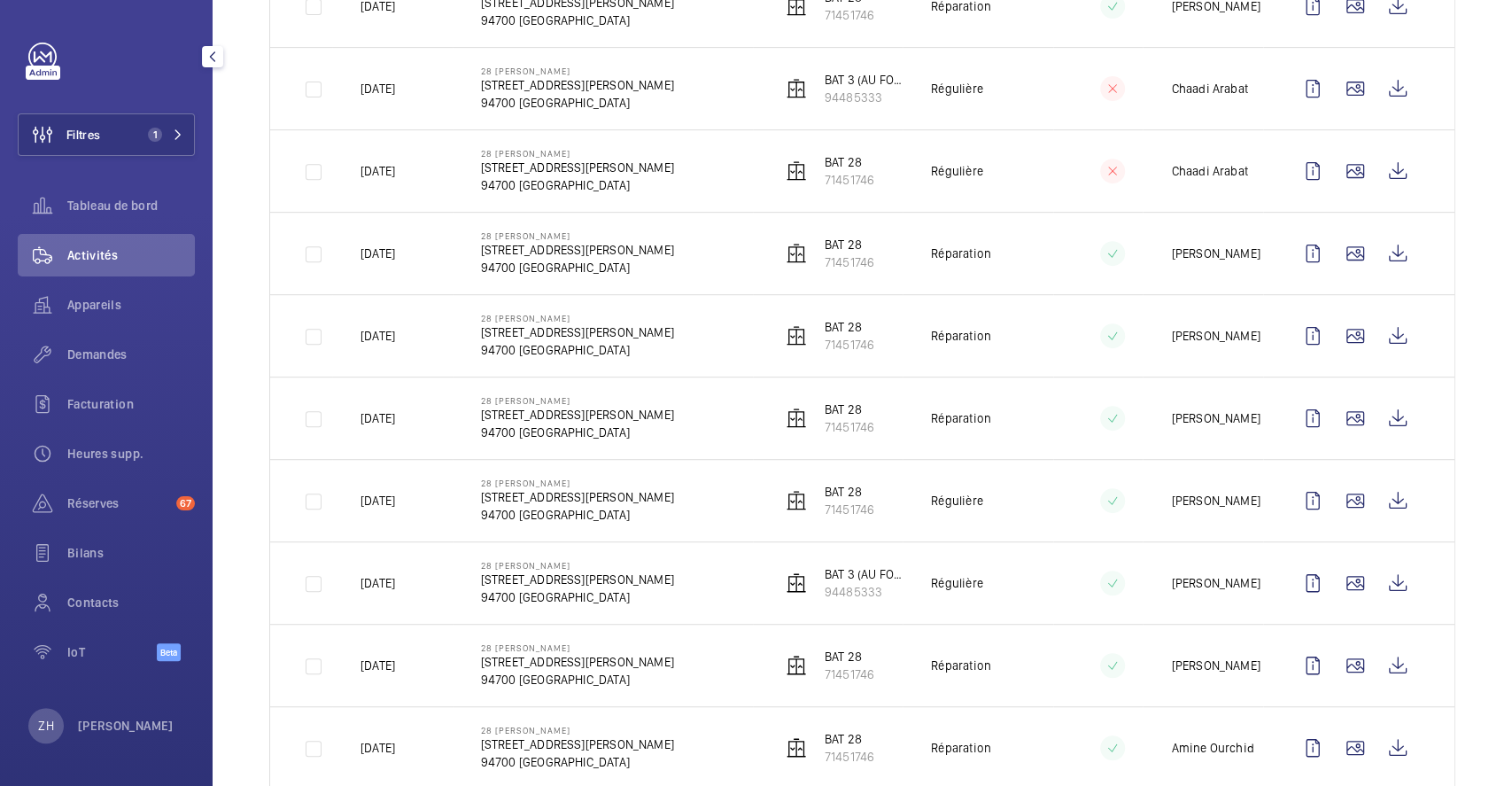
scroll to position [709, 0]
click at [1377, 416] on wm-front-icon-button at bounding box center [1397, 419] width 42 height 42
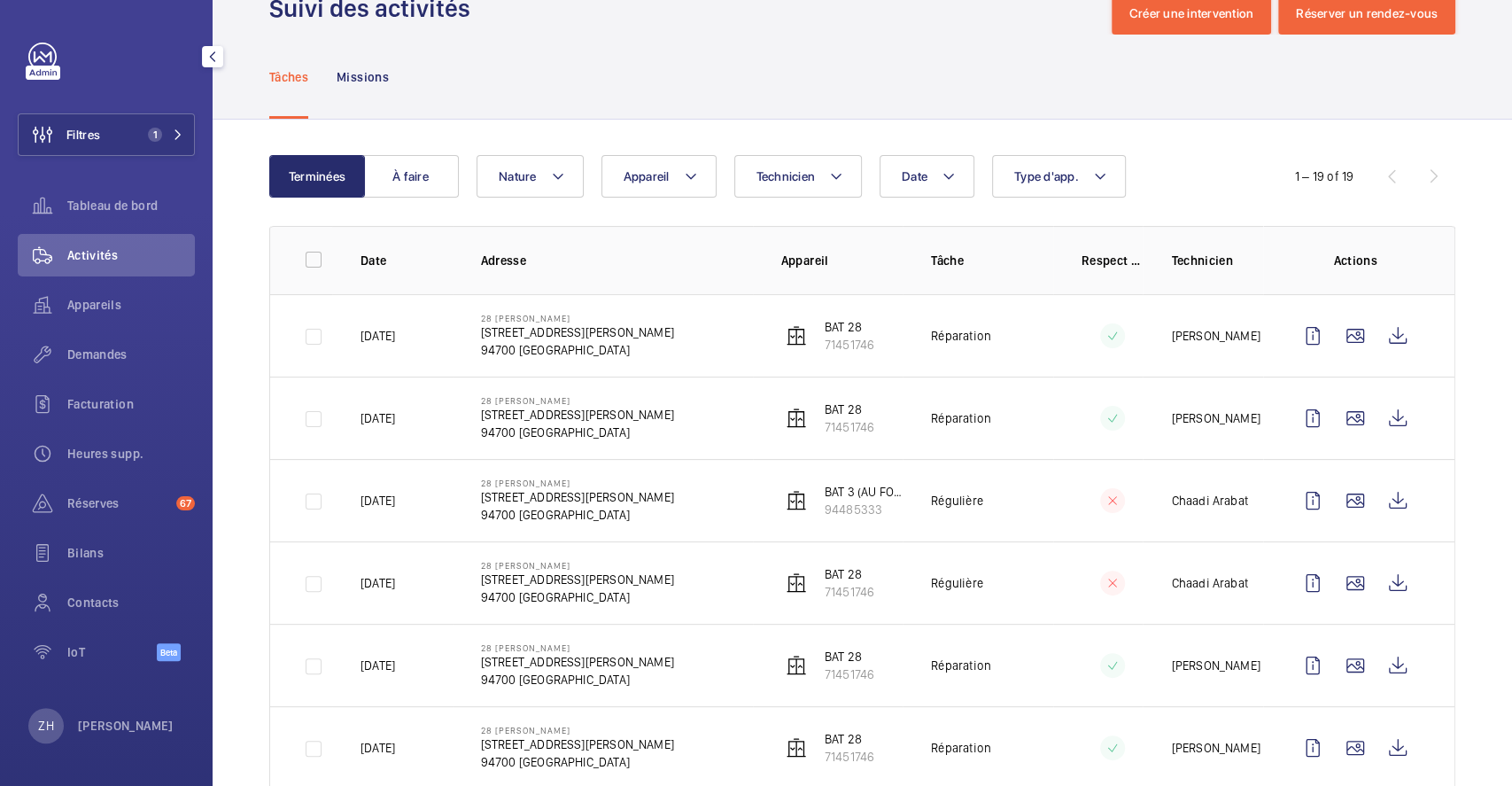
scroll to position [0, 0]
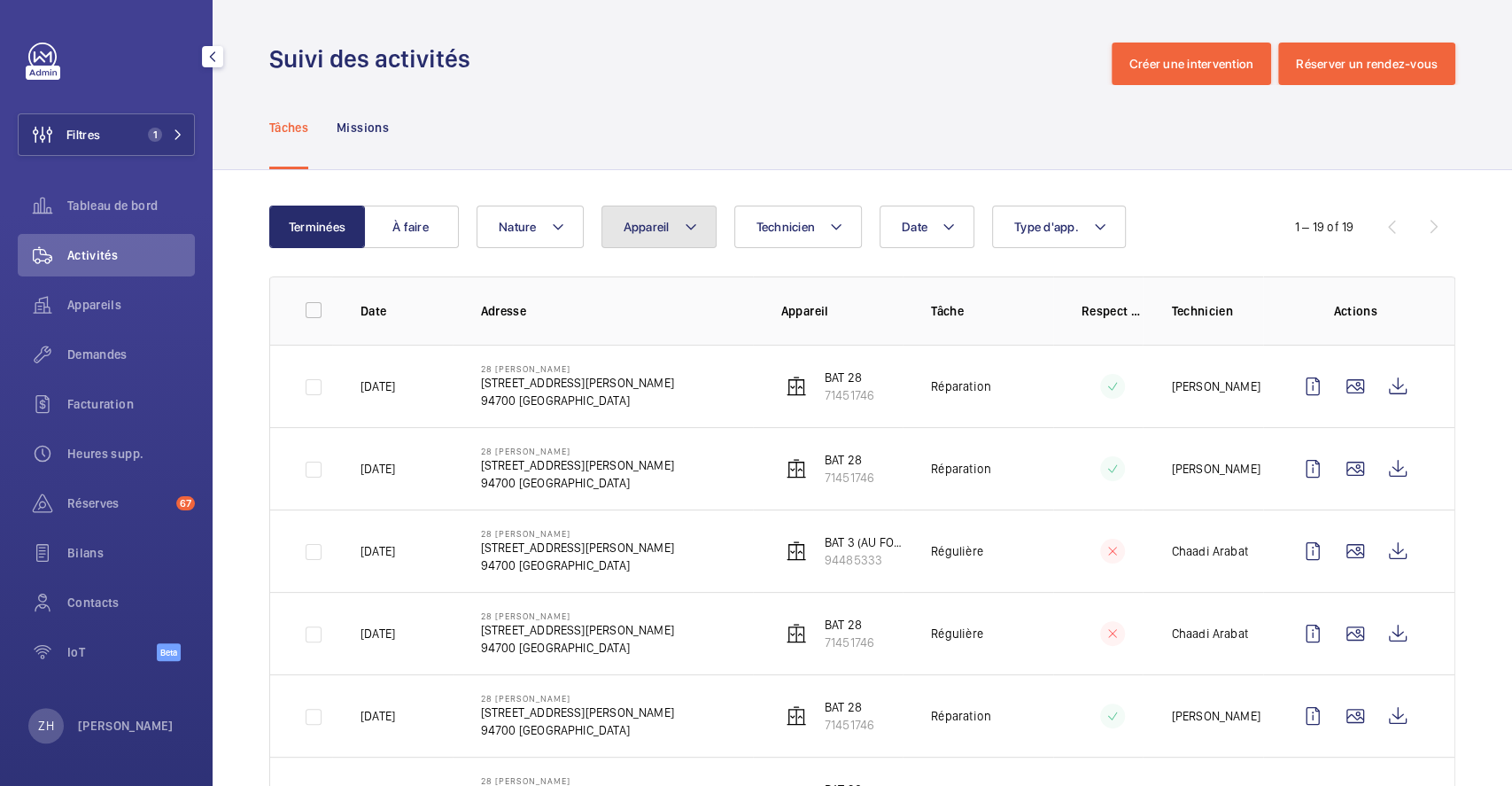
click at [700, 225] on button "Appareil" at bounding box center [659, 226] width 115 height 42
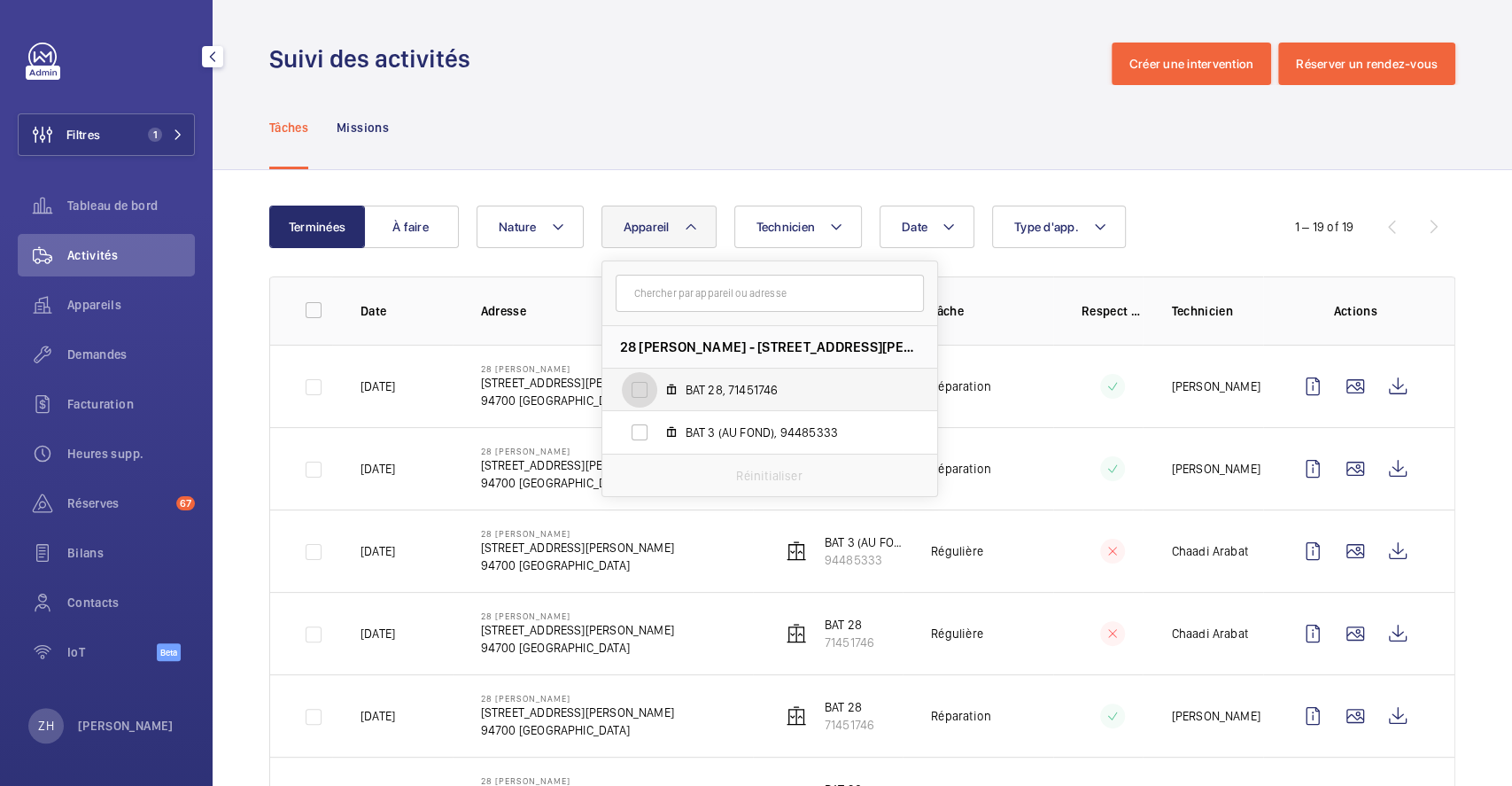
click at [636, 385] on input "BAT 28, 71451746" at bounding box center [640, 390] width 36 height 36
checkbox input "true"
click at [886, 88] on div "Tâches Missions" at bounding box center [862, 126] width 1186 height 84
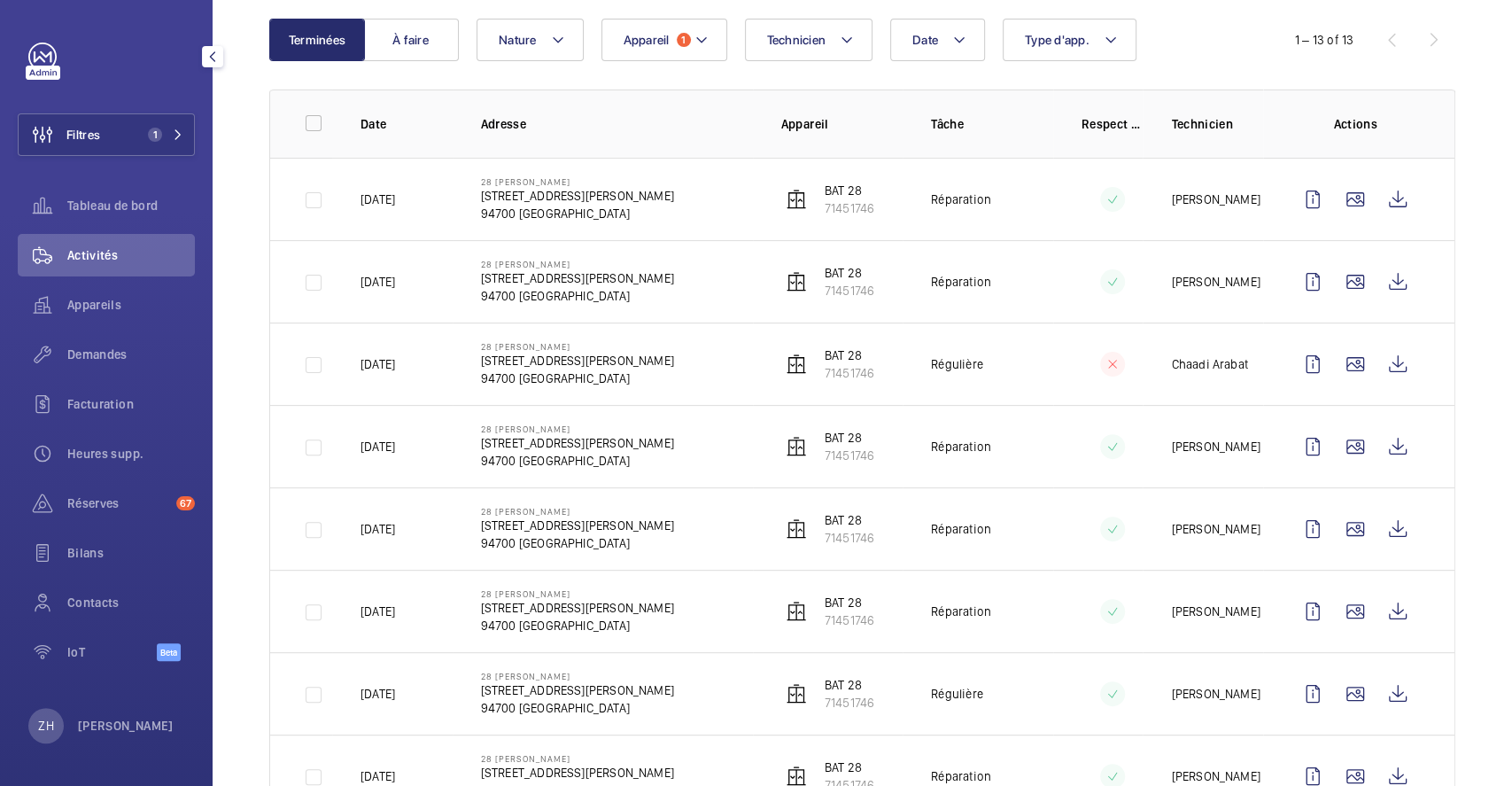
scroll to position [473, 0]
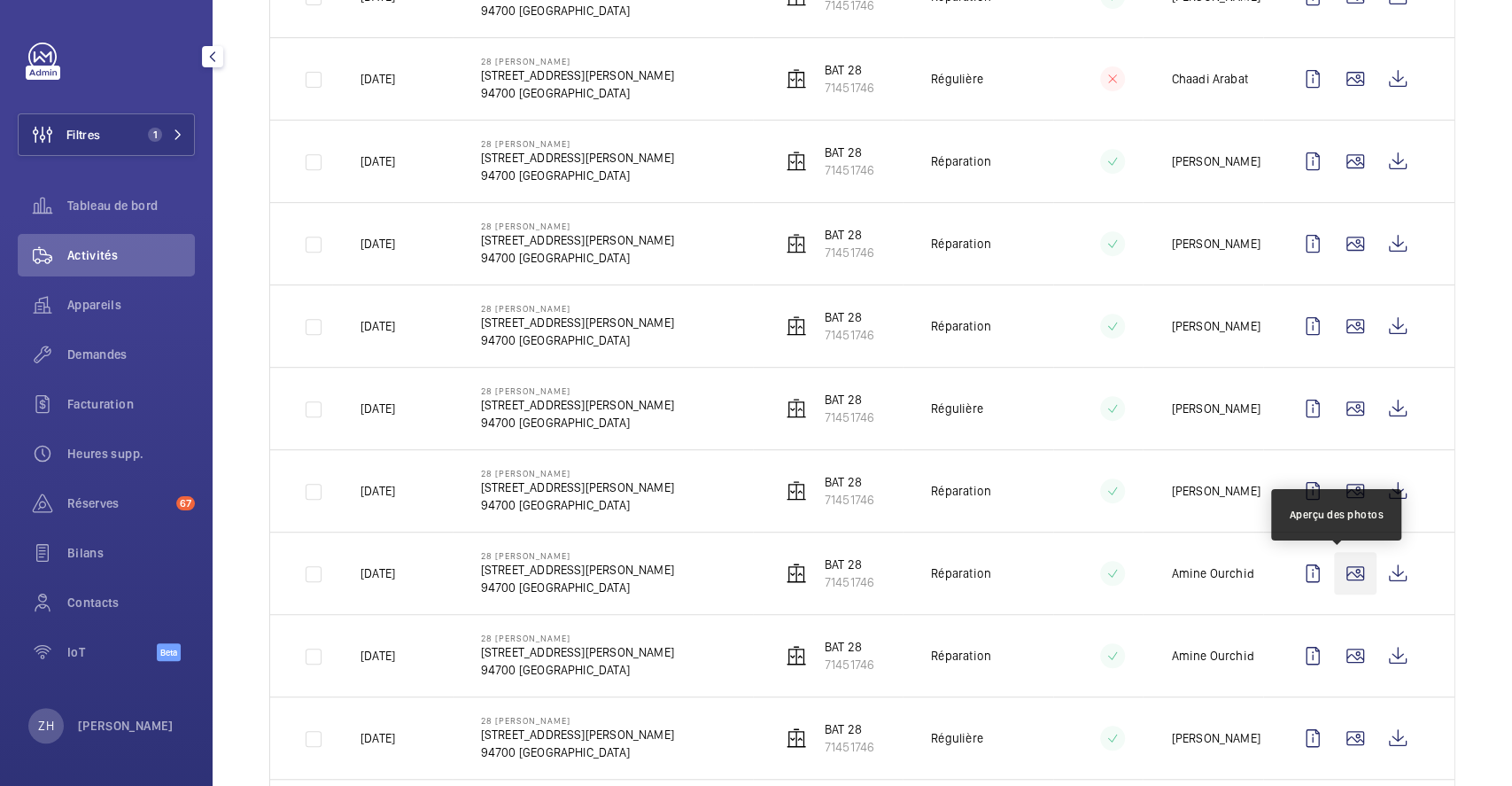
click at [1344, 570] on wm-front-icon-button at bounding box center [1355, 573] width 42 height 42
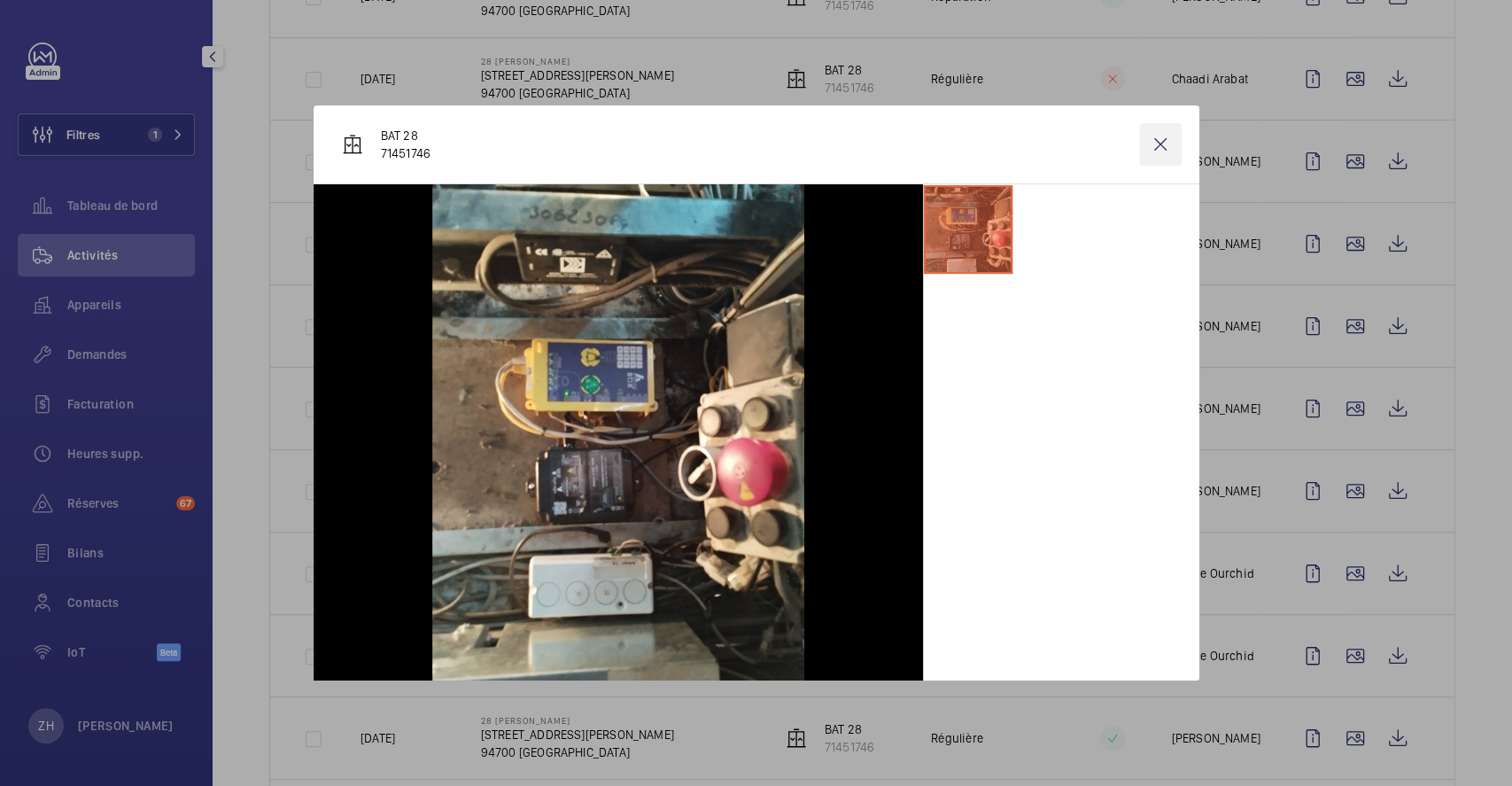
click at [1162, 138] on wm-front-icon-button at bounding box center [1160, 144] width 42 height 42
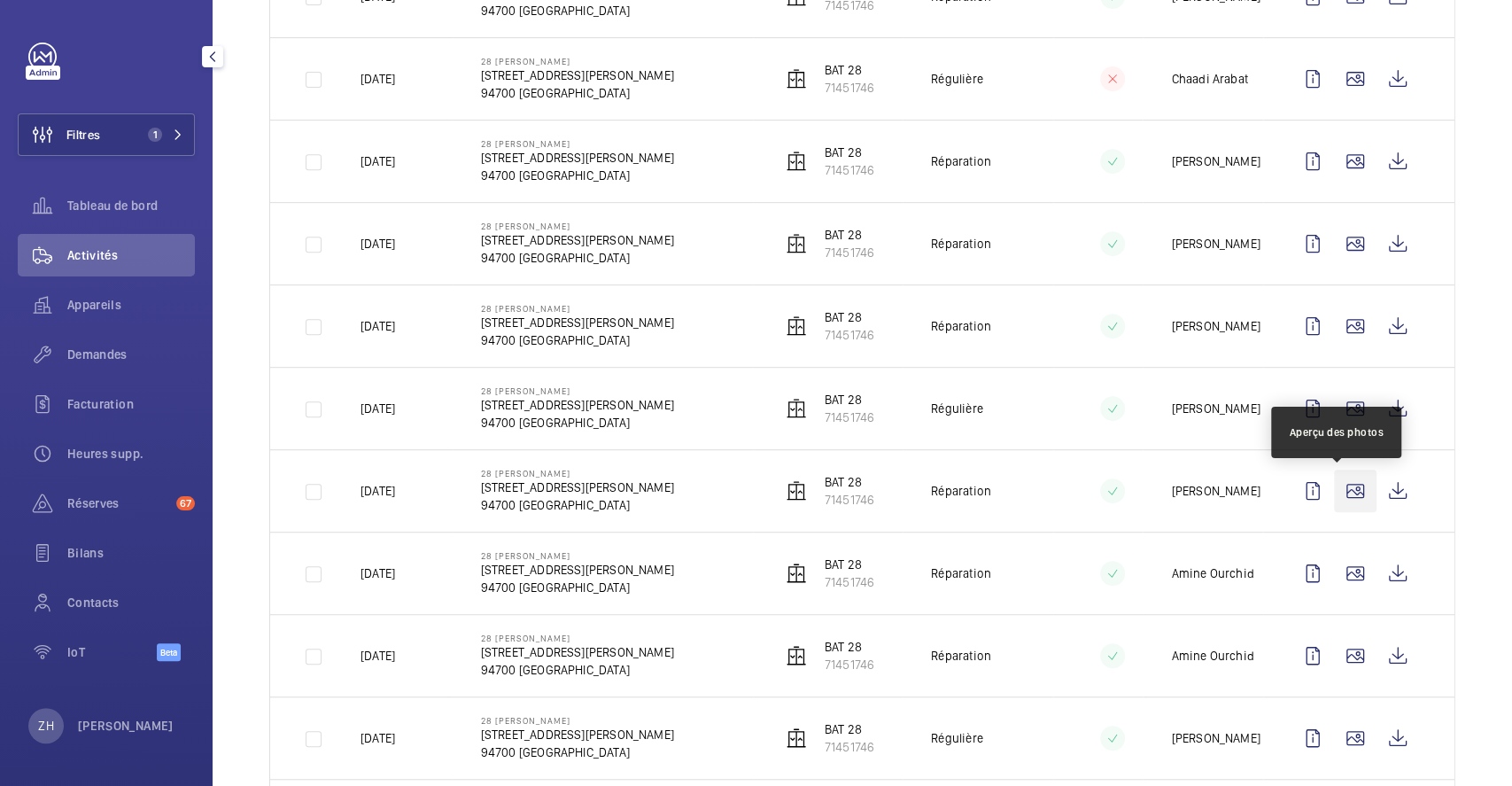
click at [1339, 486] on wm-front-icon-button at bounding box center [1355, 490] width 42 height 42
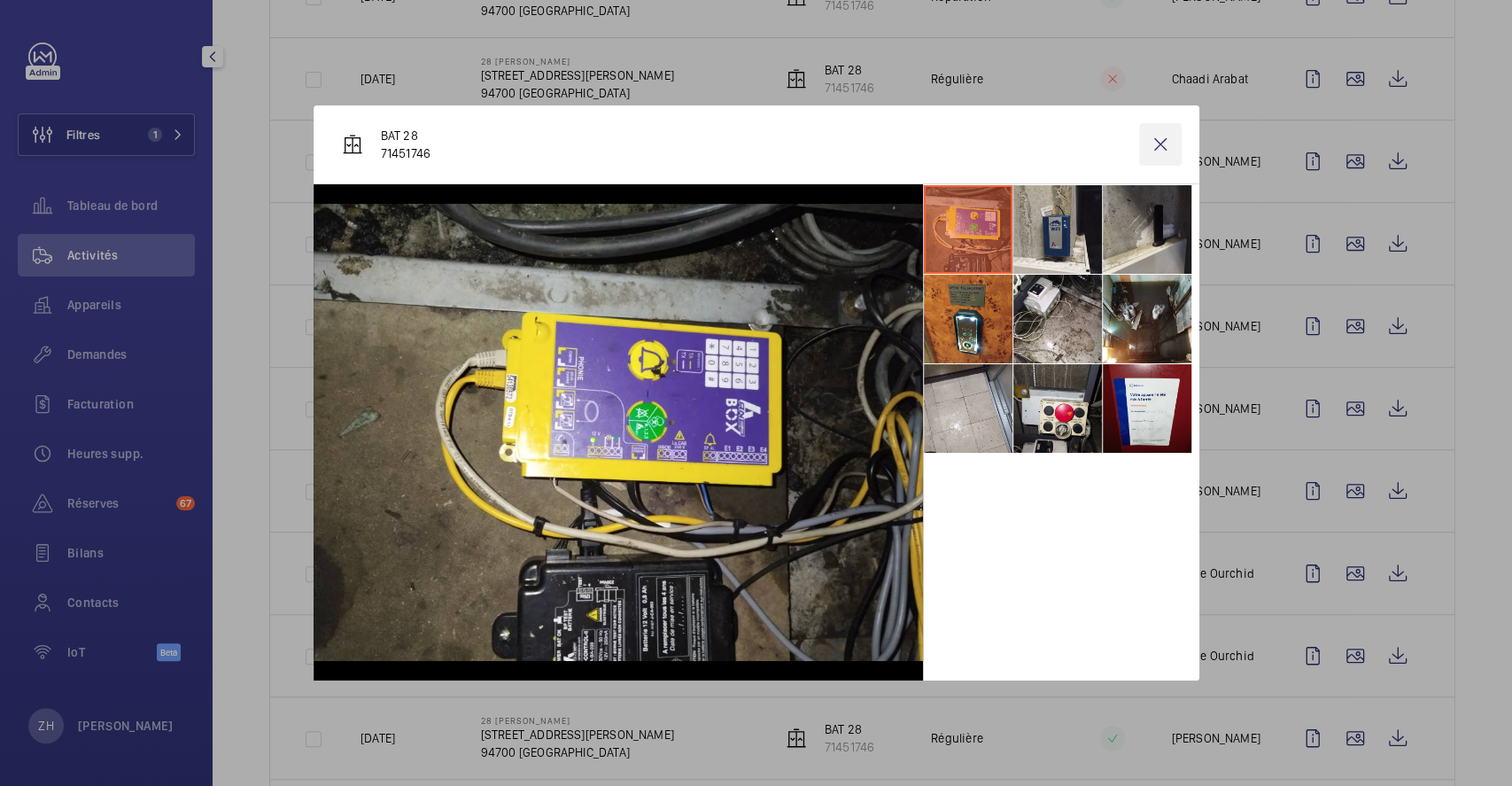
click at [1150, 141] on wm-front-icon-button at bounding box center [1160, 144] width 42 height 42
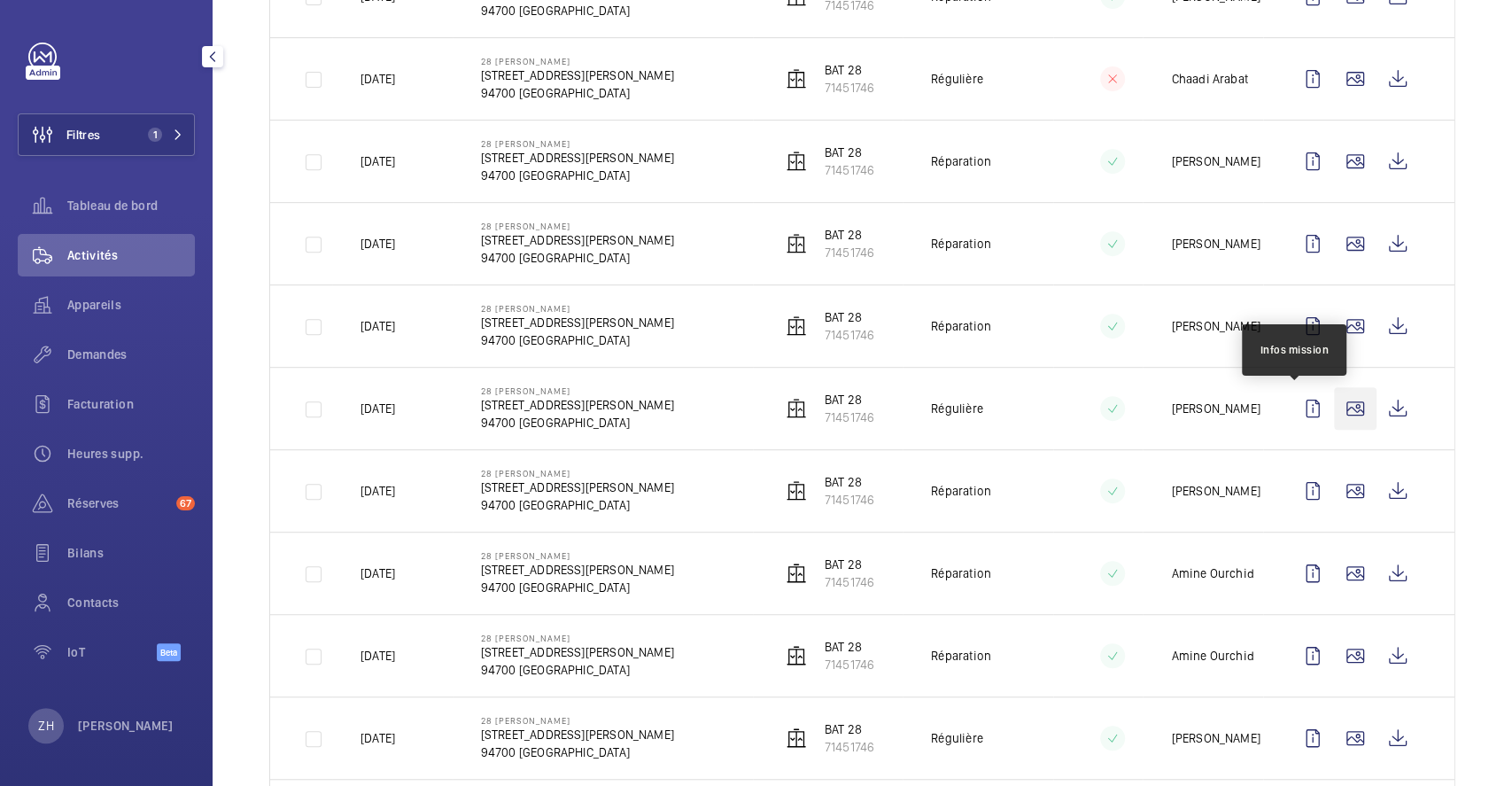
click at [1334, 406] on wm-front-icon-button at bounding box center [1355, 408] width 42 height 42
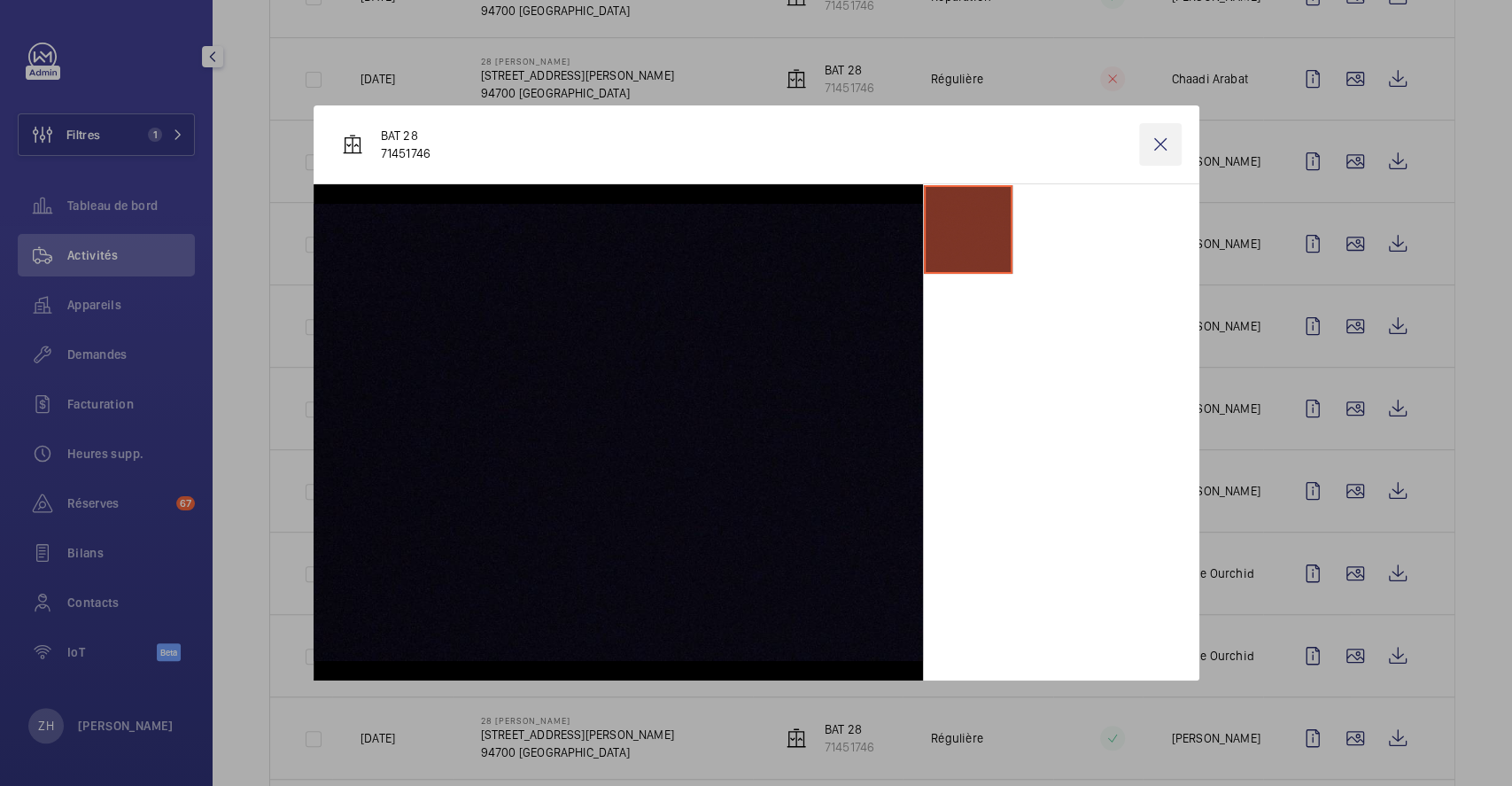
click at [1154, 145] on wm-front-icon-button at bounding box center [1160, 144] width 42 height 42
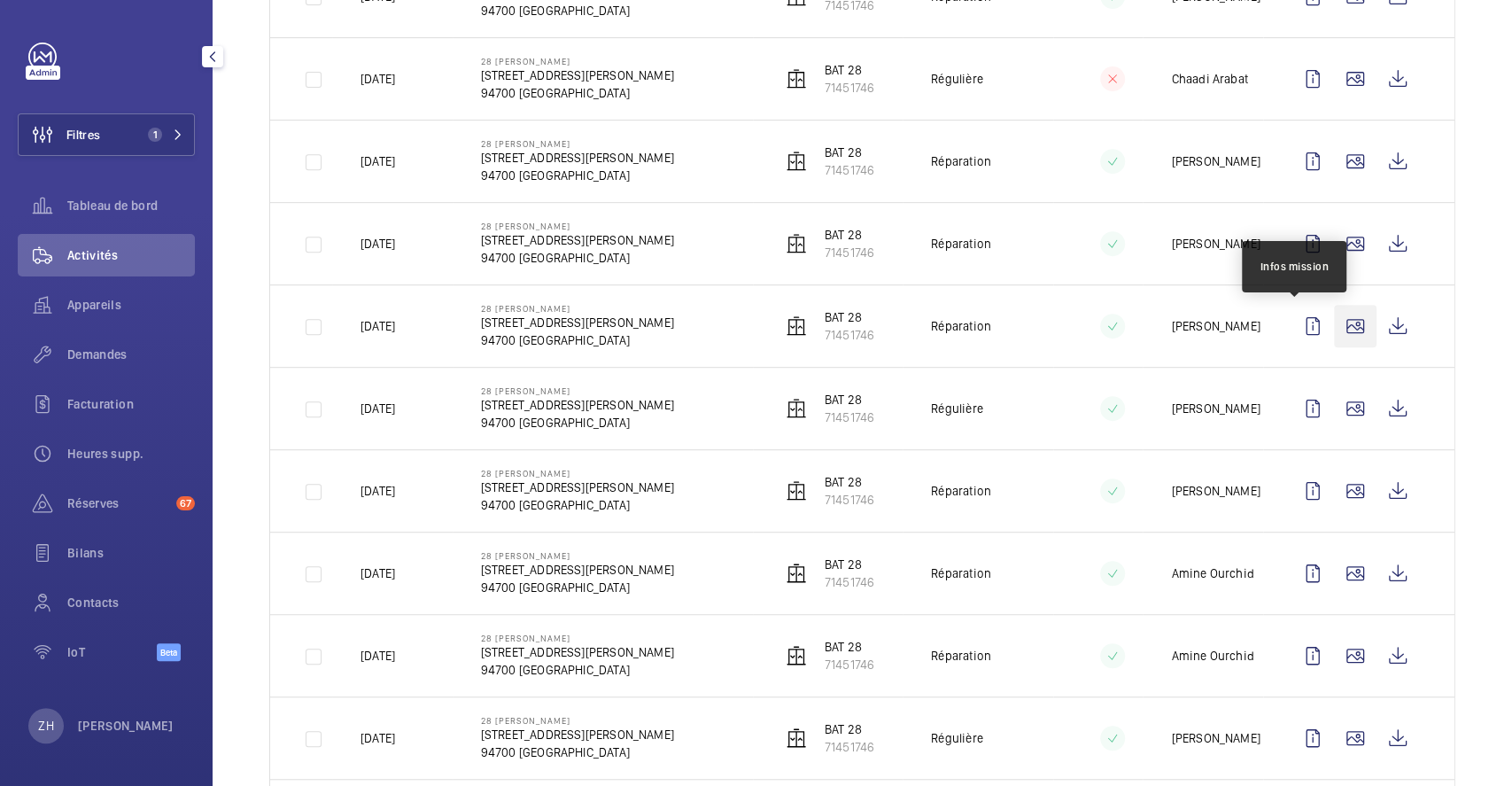
click at [1338, 326] on wm-front-icon-button at bounding box center [1355, 326] width 42 height 42
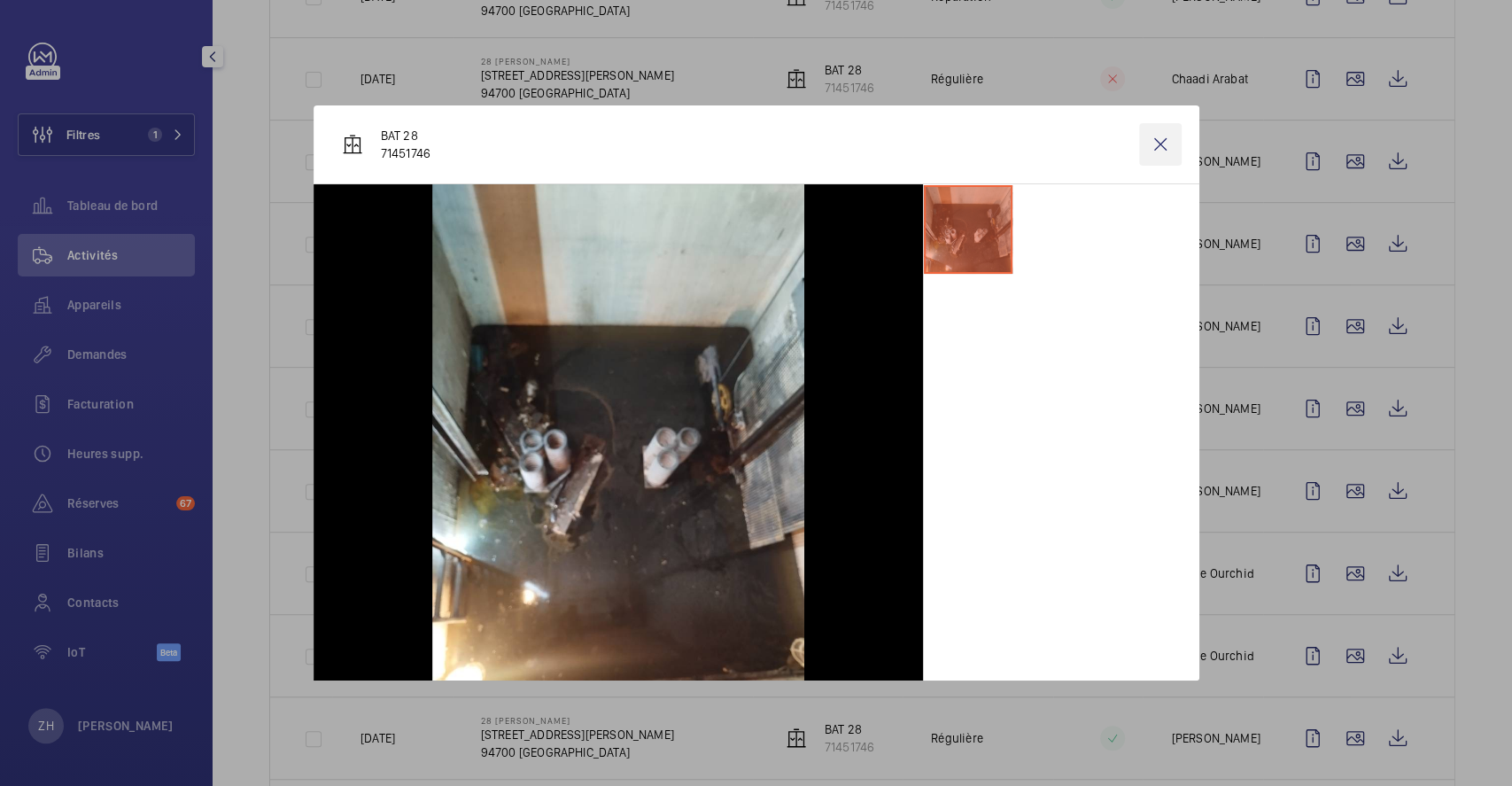
click at [1163, 138] on wm-front-icon-button at bounding box center [1160, 144] width 42 height 42
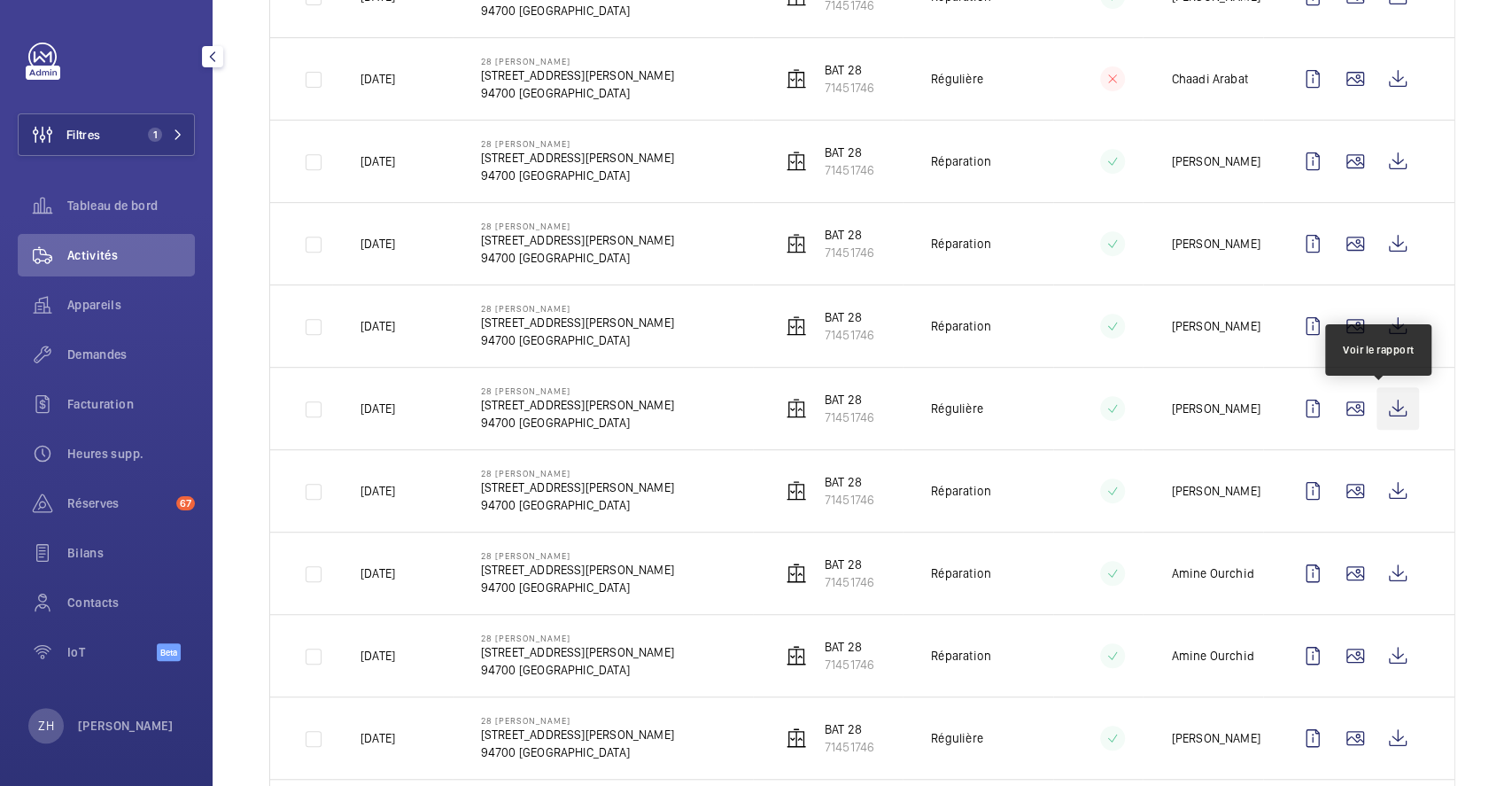
click at [1377, 403] on wm-front-icon-button at bounding box center [1397, 408] width 42 height 42
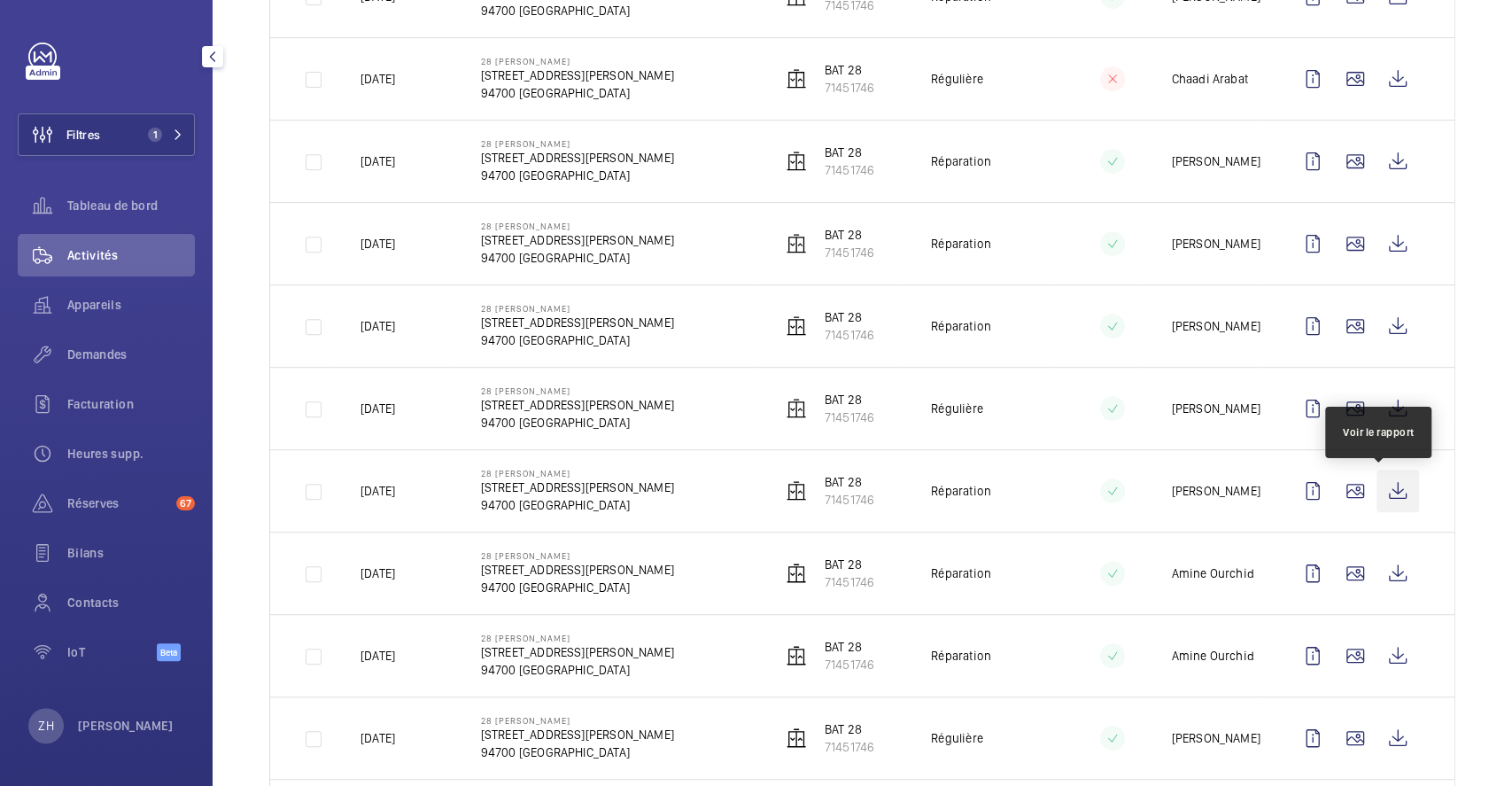
click at [1377, 494] on wm-front-icon-button at bounding box center [1397, 490] width 42 height 42
click at [1383, 493] on wm-front-icon-button at bounding box center [1397, 490] width 42 height 42
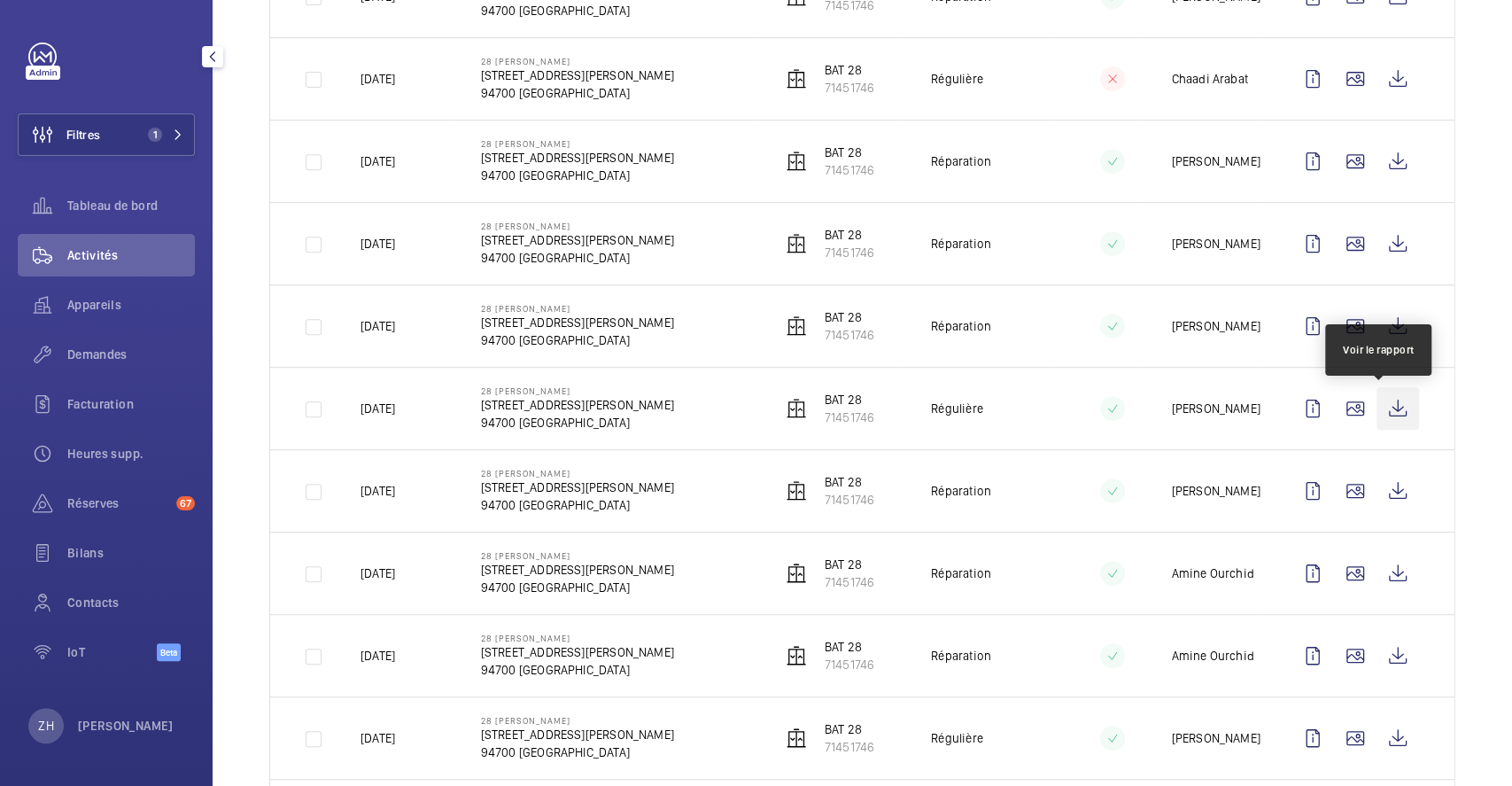
click at [1380, 407] on wm-front-icon-button at bounding box center [1397, 408] width 42 height 42
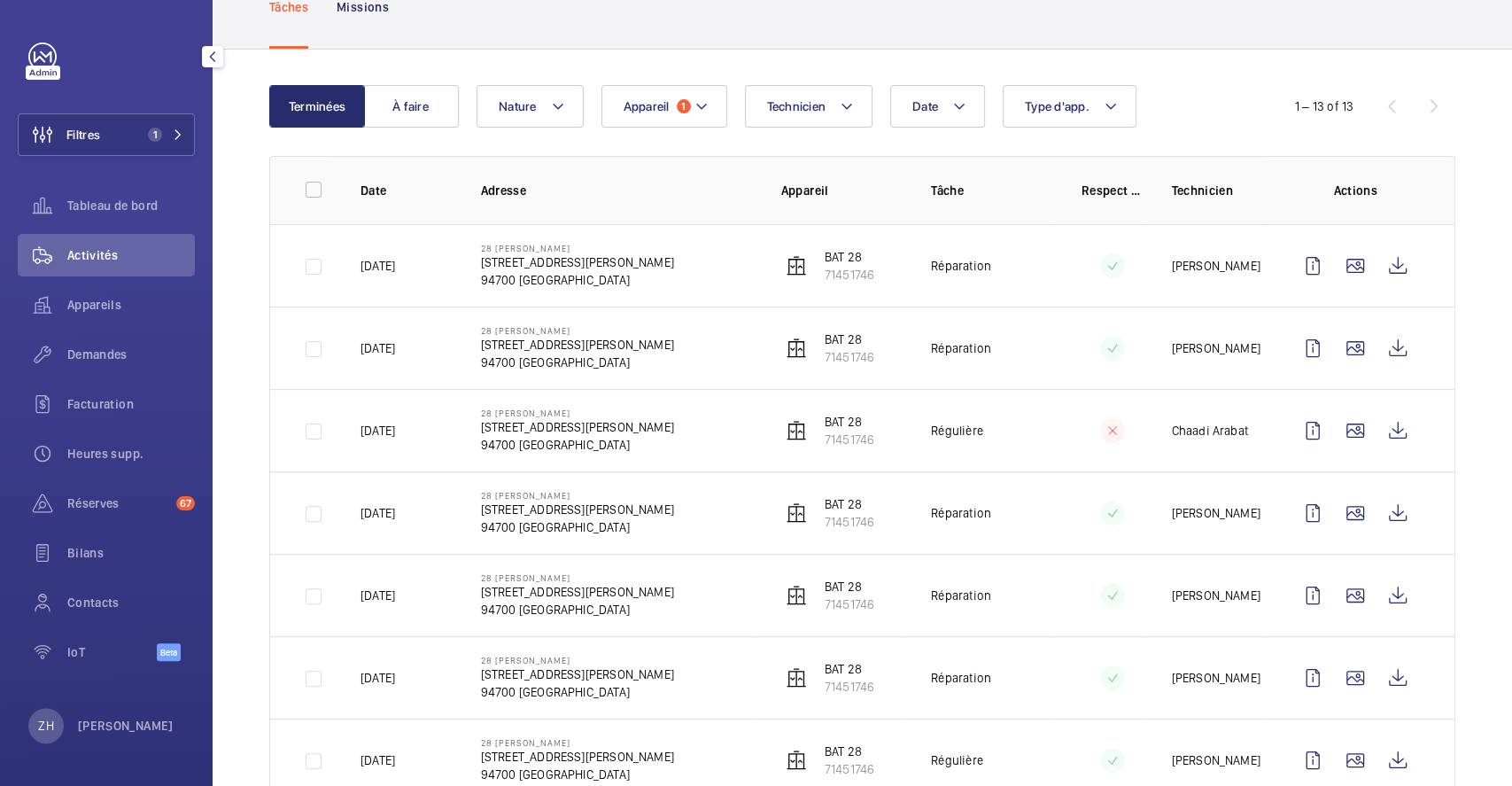
scroll to position [0, 0]
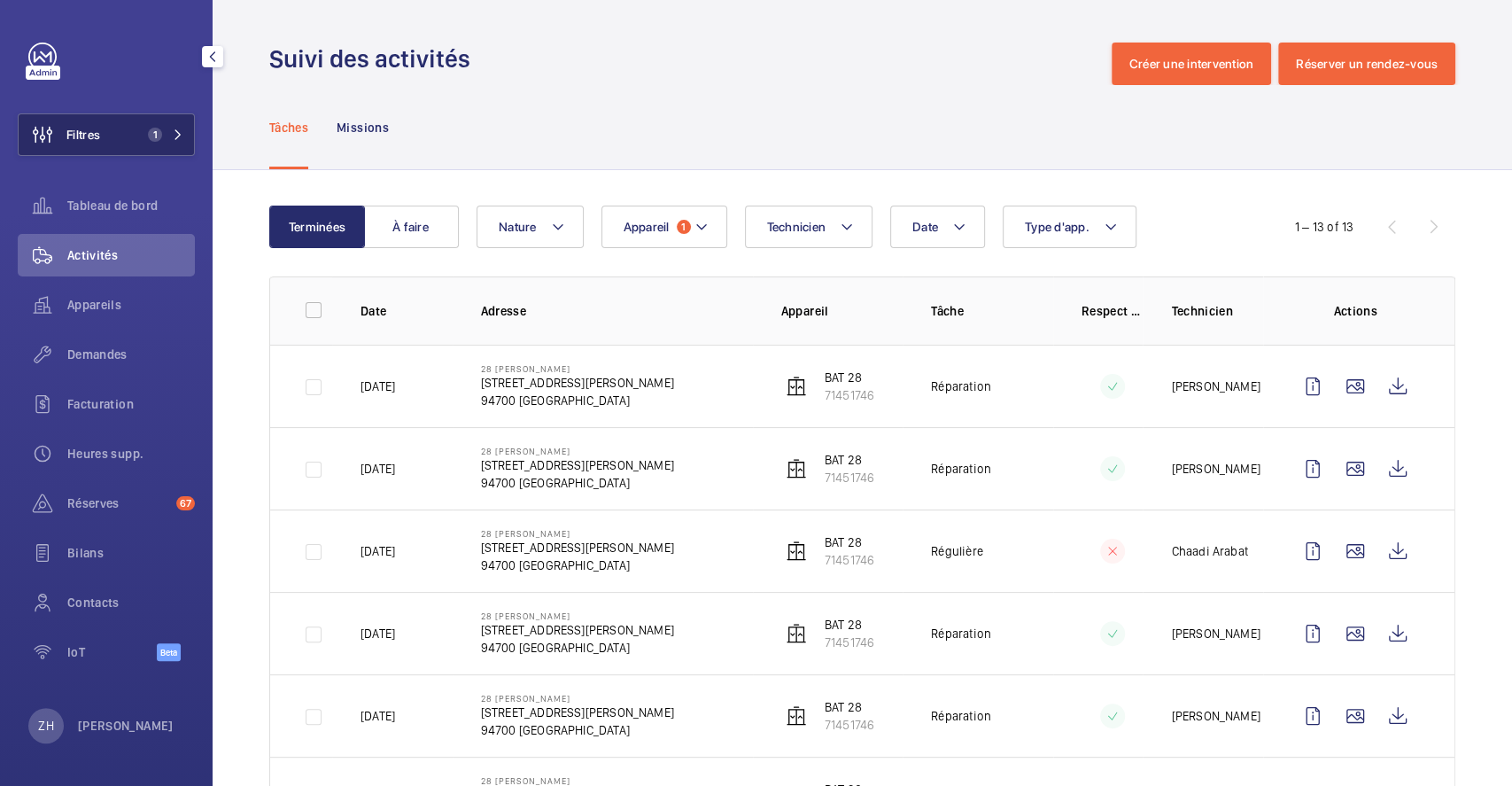
drag, startPoint x: 106, startPoint y: 133, endPoint x: 132, endPoint y: 128, distance: 26.5
click at [106, 134] on button "Filtres 1" at bounding box center [106, 135] width 177 height 42
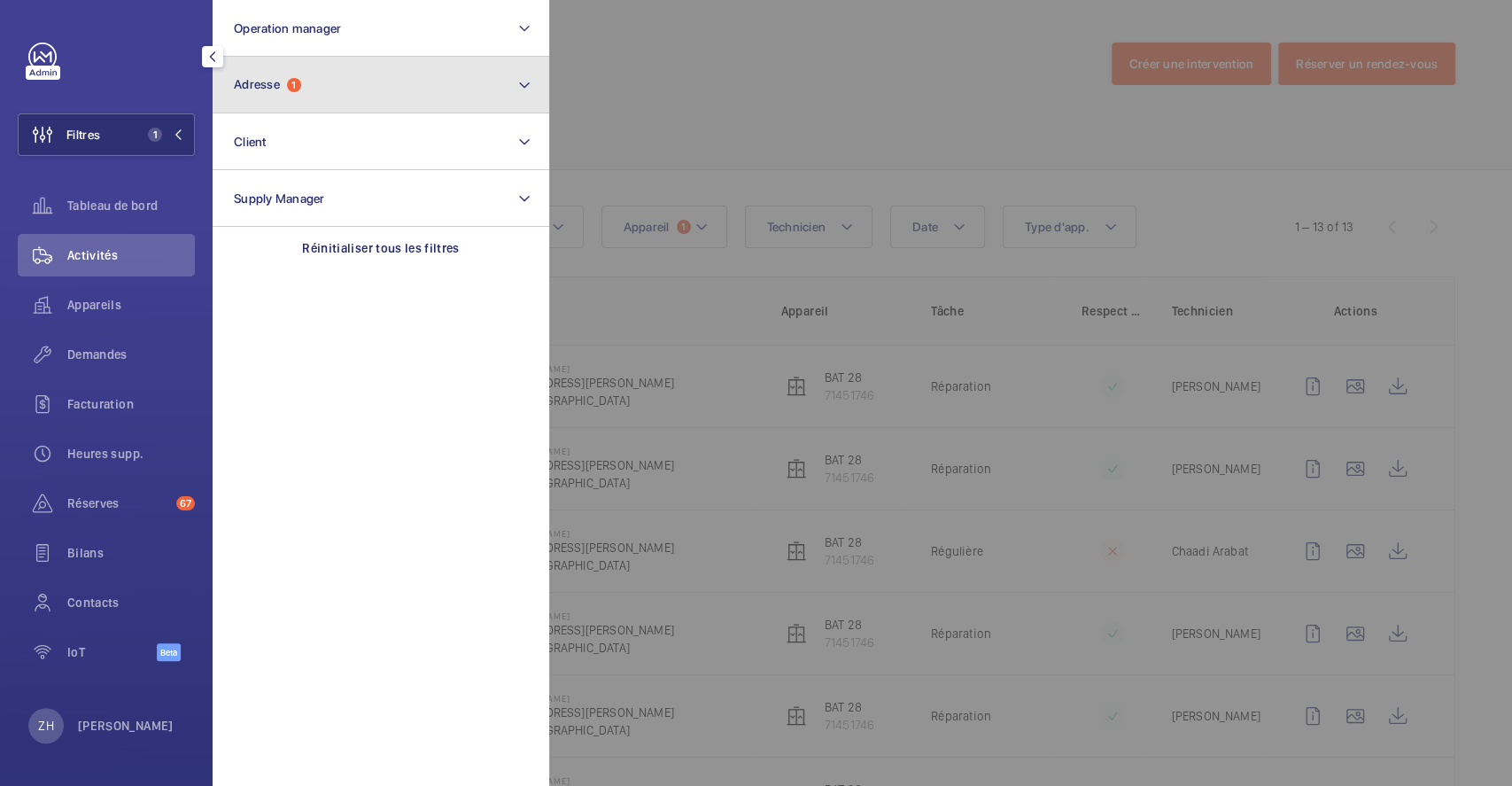
click at [289, 75] on button "Adresse 1" at bounding box center [381, 85] width 337 height 56
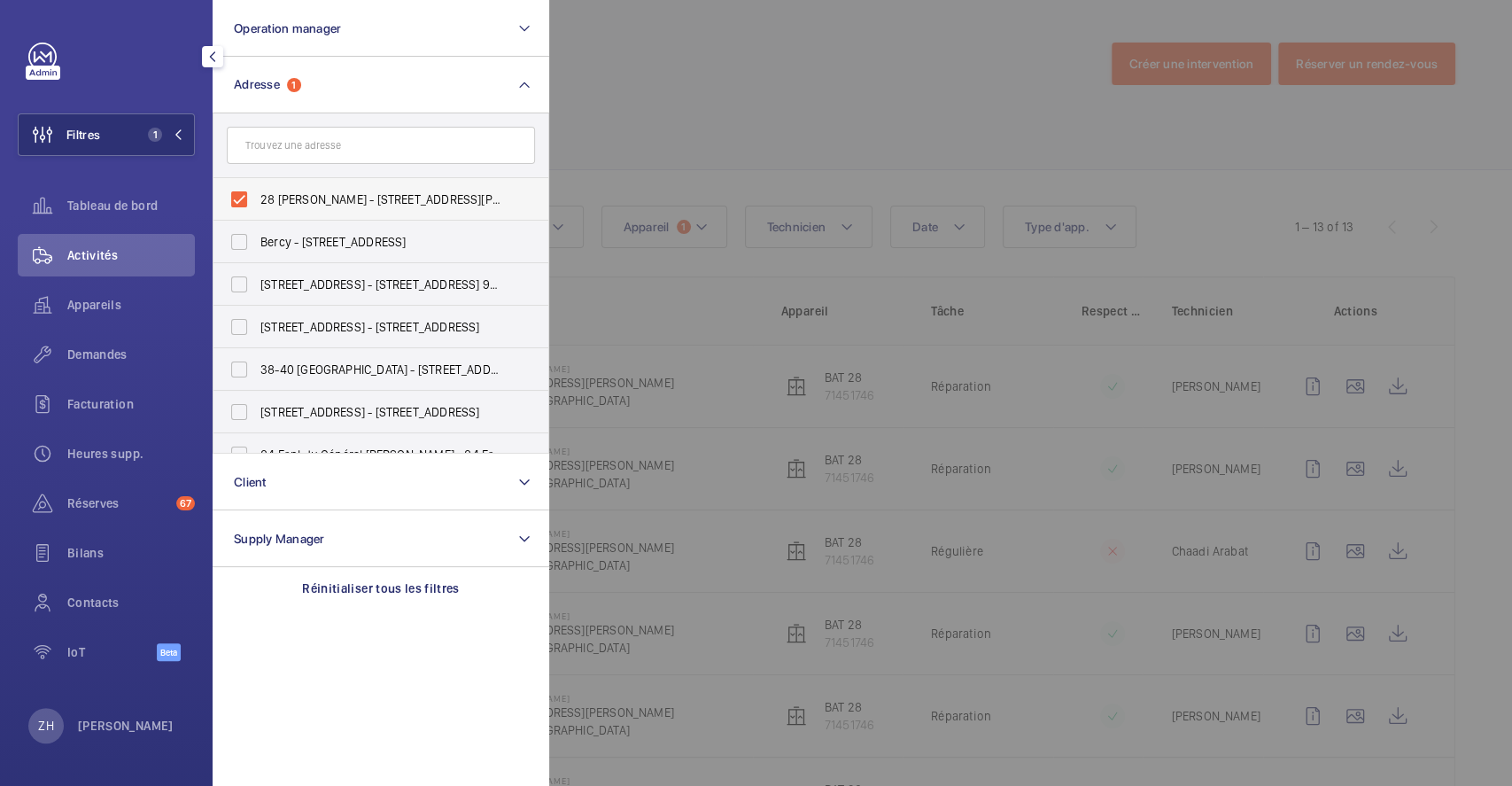
click at [259, 188] on label "28 Eugène Renault - 28 Rue Eugène Renault, MAISONS-ALFORT 94700" at bounding box center [368, 199] width 309 height 42
click at [257, 188] on input "28 Eugène Renault - 28 Rue Eugène Renault, MAISONS-ALFORT 94700" at bounding box center [239, 200] width 36 height 36
checkbox input "false"
drag, startPoint x: 770, startPoint y: 112, endPoint x: 741, endPoint y: 115, distance: 29.2
click at [768, 112] on div at bounding box center [1305, 393] width 1512 height 786
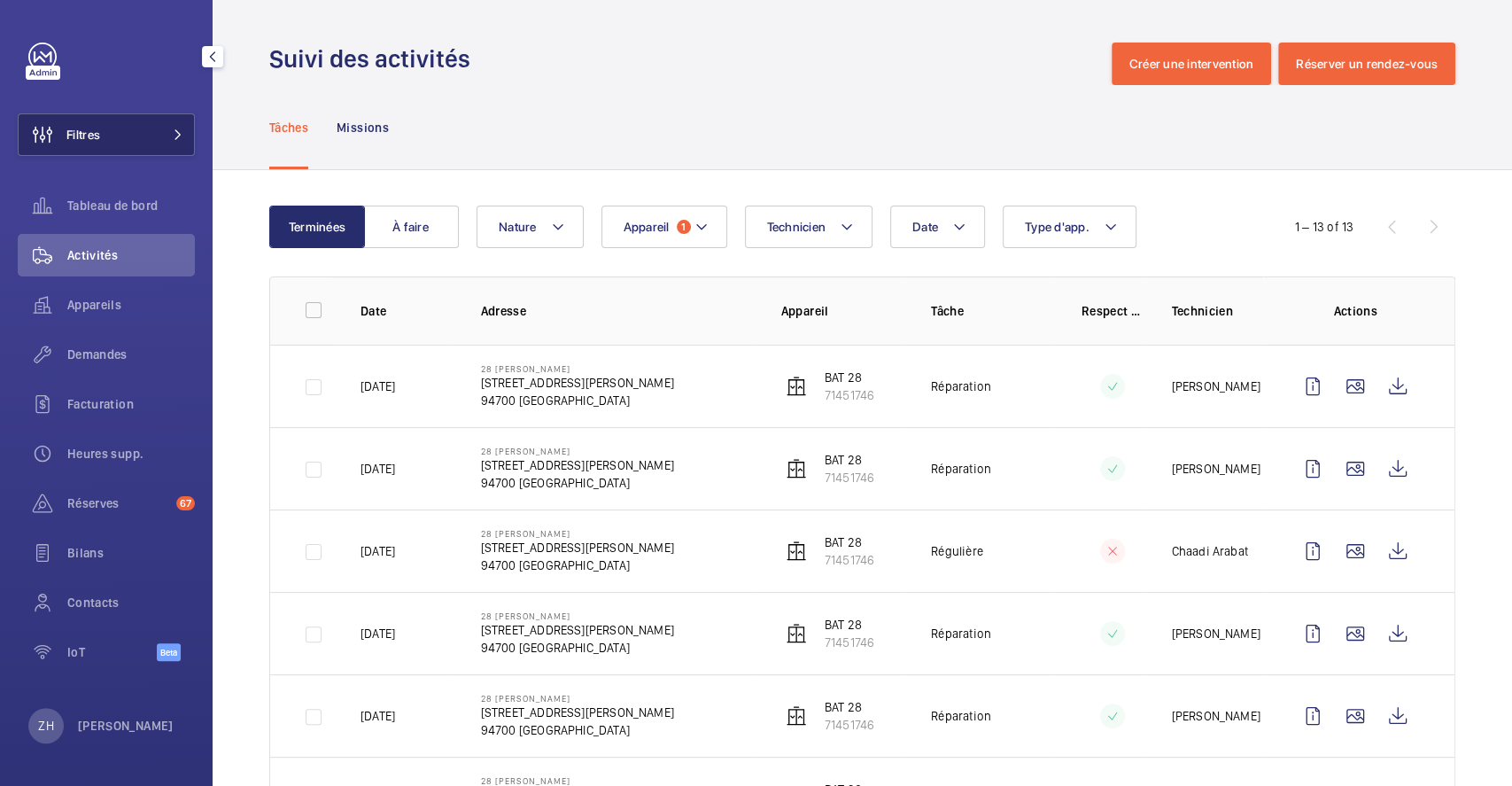
drag, startPoint x: 121, startPoint y: 129, endPoint x: 194, endPoint y: 124, distance: 73.2
click at [121, 129] on button "Filtres" at bounding box center [106, 135] width 177 height 42
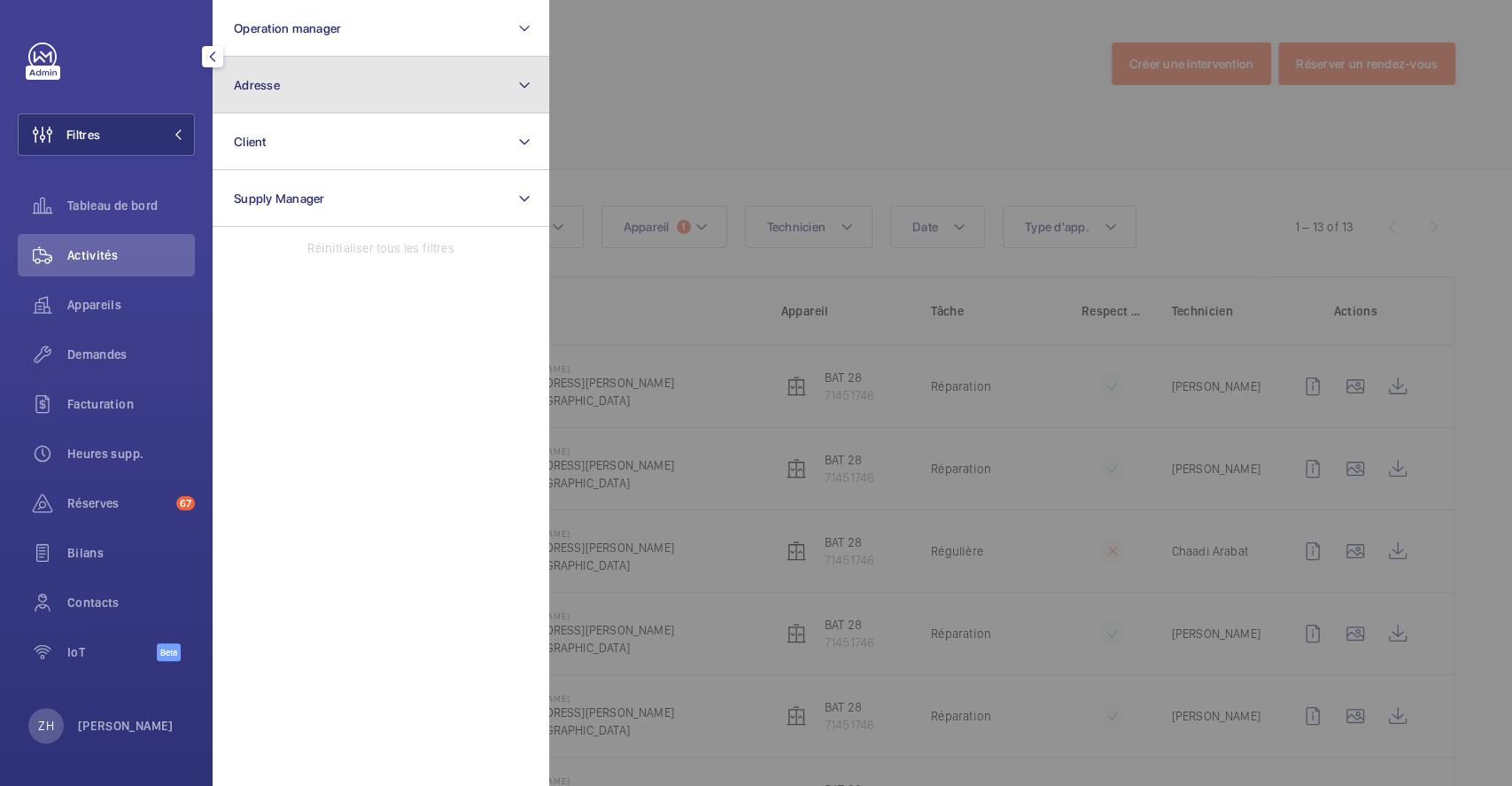
click at [369, 84] on button "Adresse" at bounding box center [381, 85] width 337 height 56
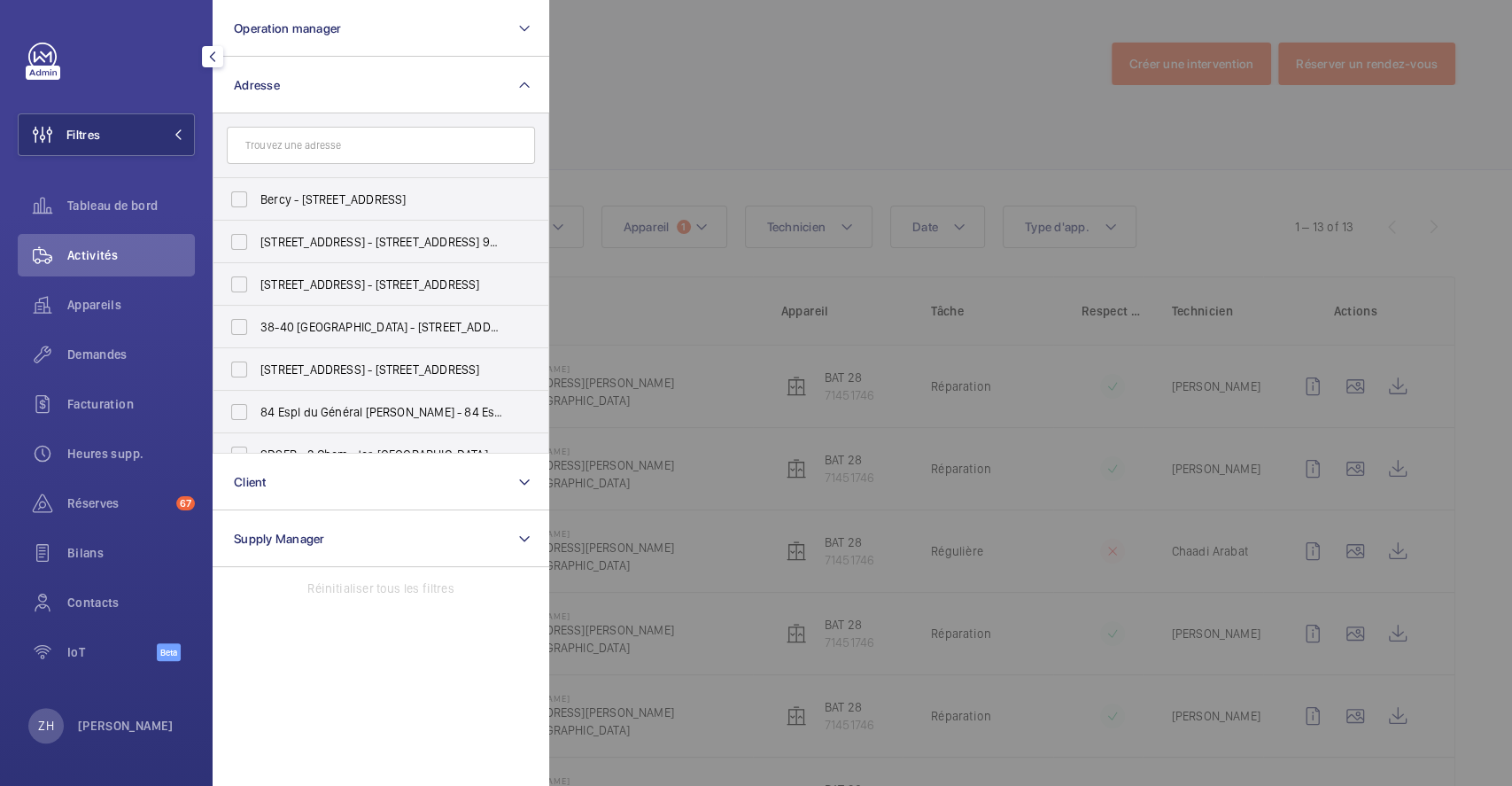
click at [342, 138] on input "text" at bounding box center [381, 146] width 309 height 38
type input "2"
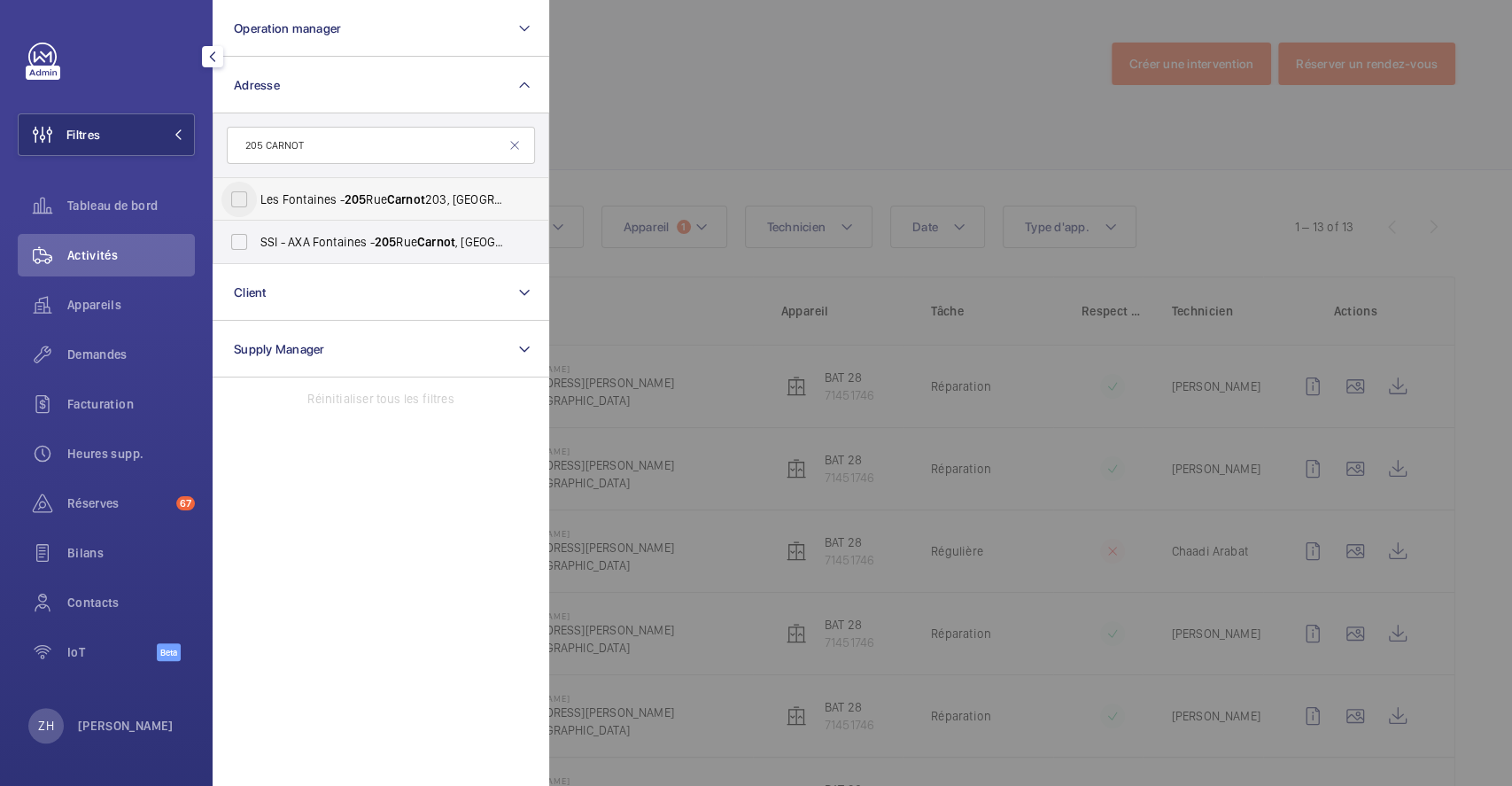
type input "205 CARNOT"
click at [236, 192] on input "Les Fontaines - 205 Rue Carnot 203, FONTENAY-SOUS-BOIS 94120" at bounding box center [239, 200] width 36 height 36
checkbox input "true"
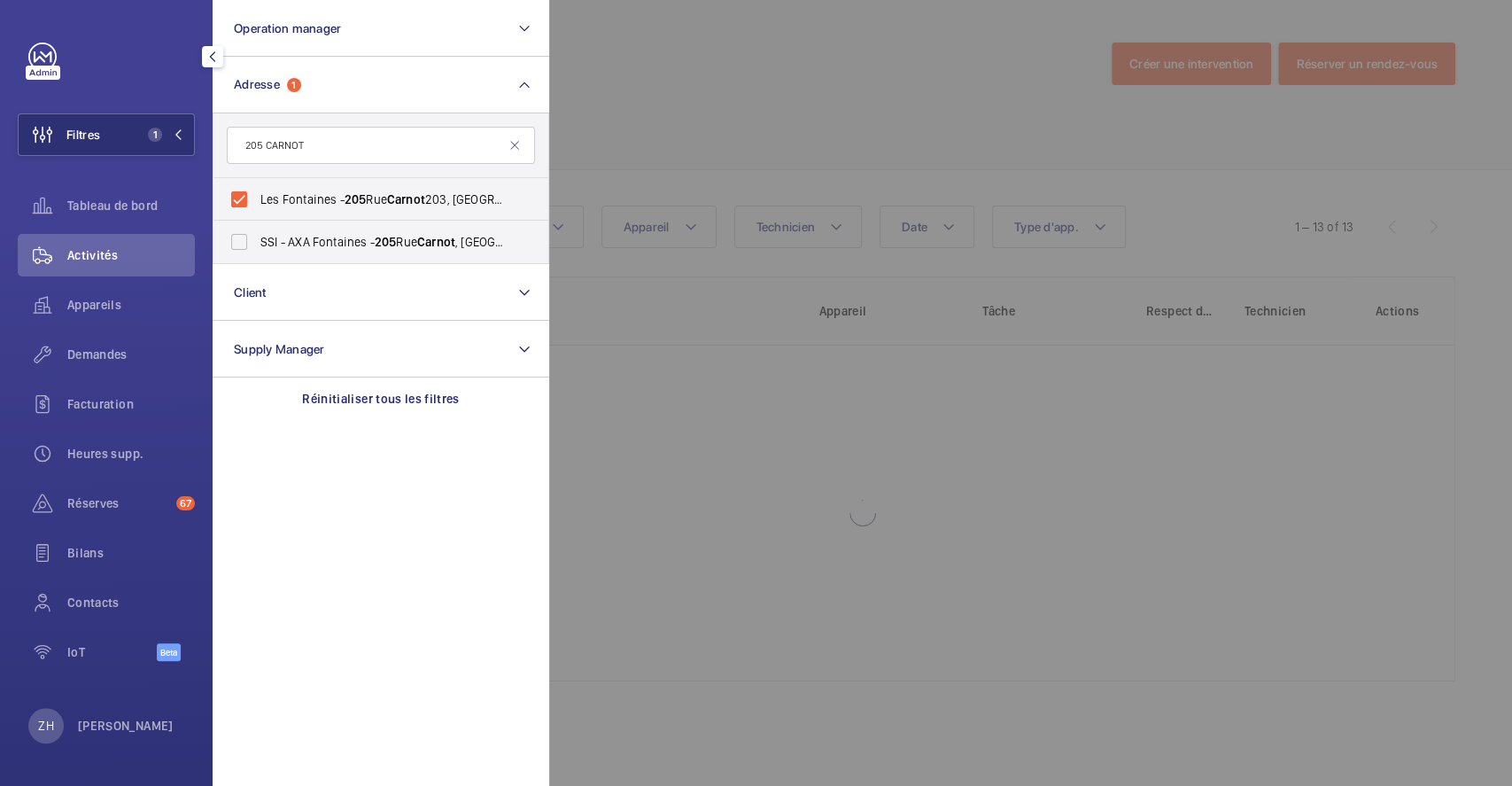
click at [660, 149] on div at bounding box center [1305, 393] width 1512 height 786
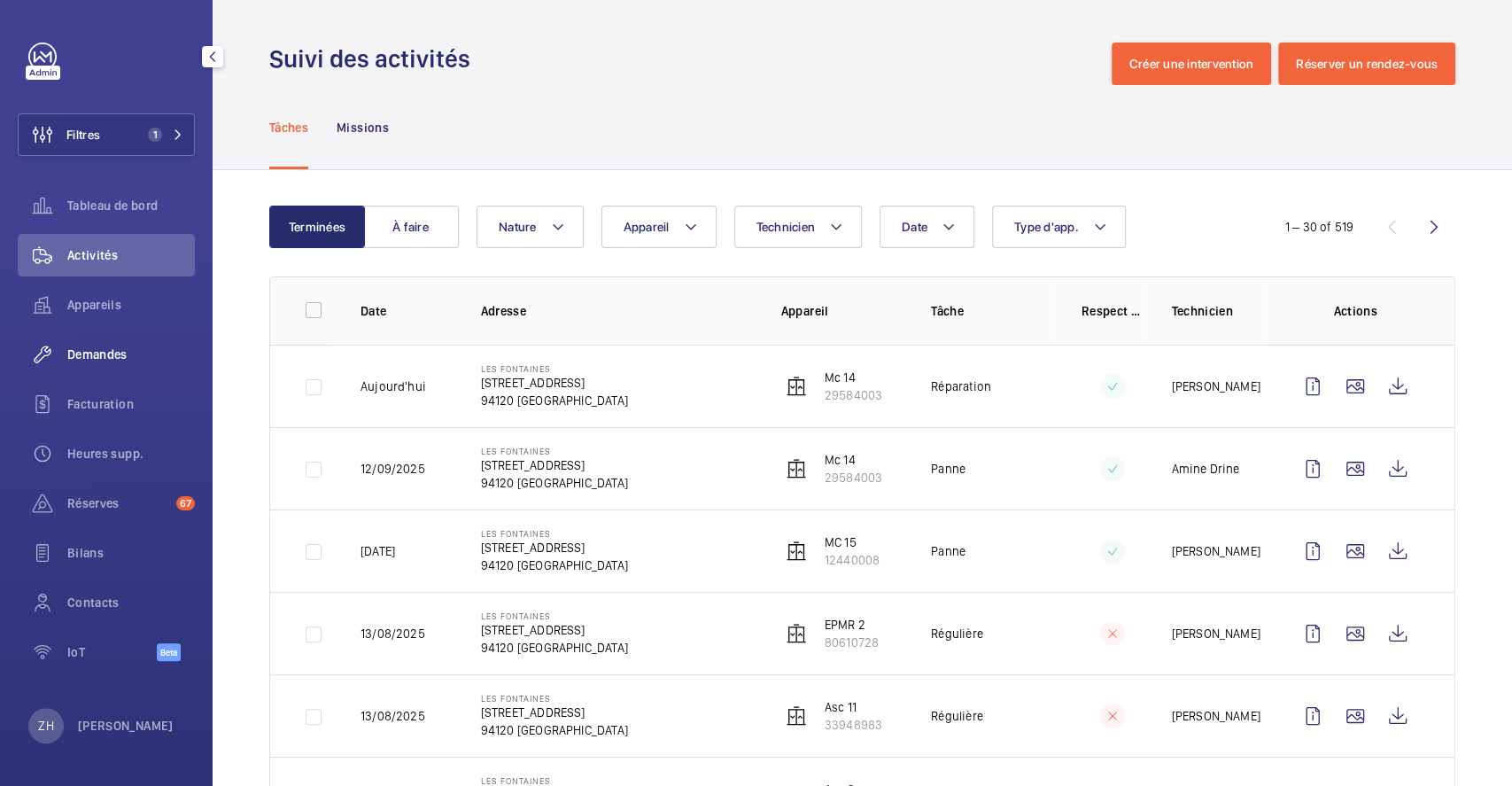
click at [123, 346] on span "Demandes" at bounding box center [132, 354] width 128 height 18
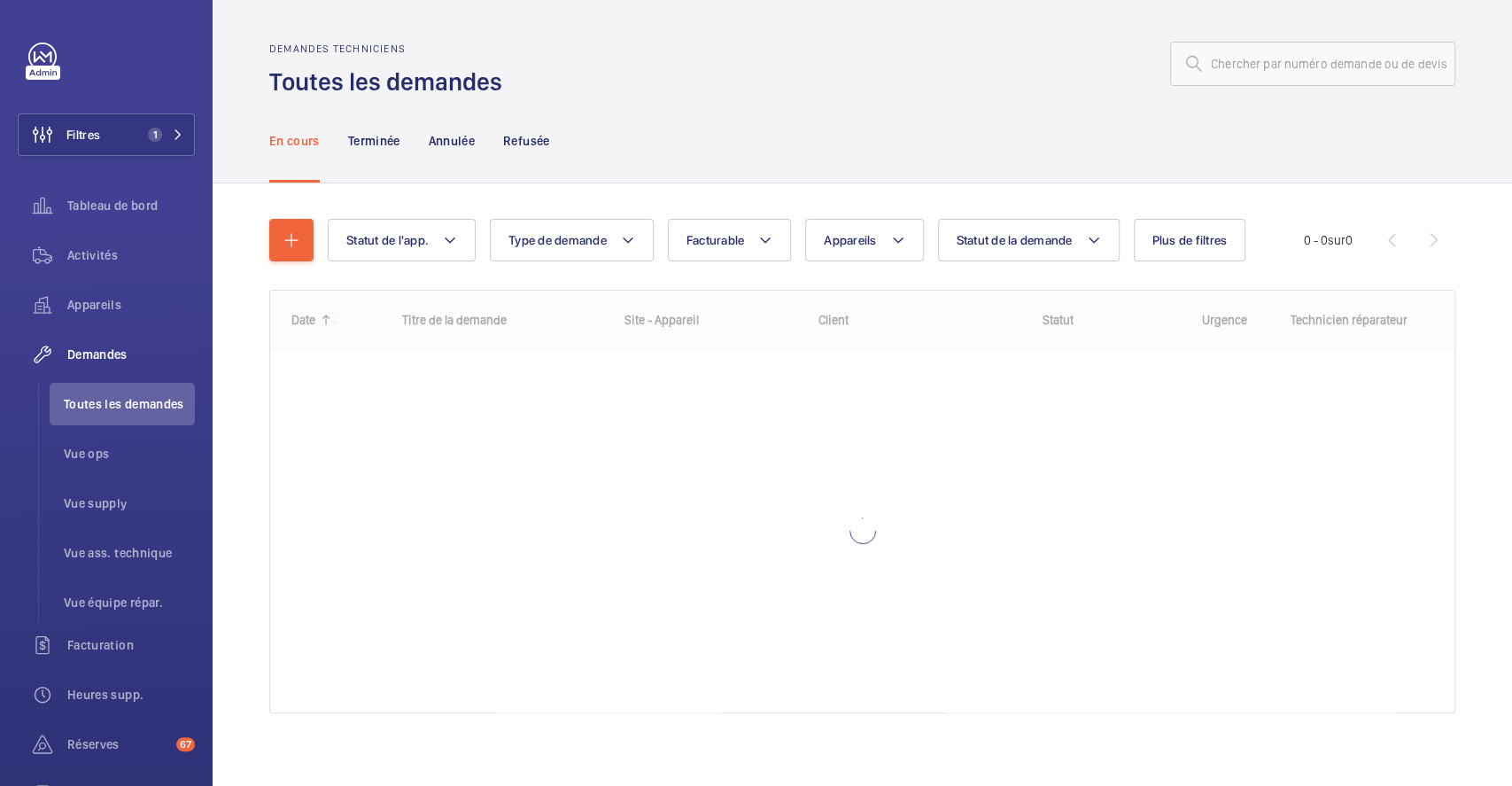
scroll to position [10, 0]
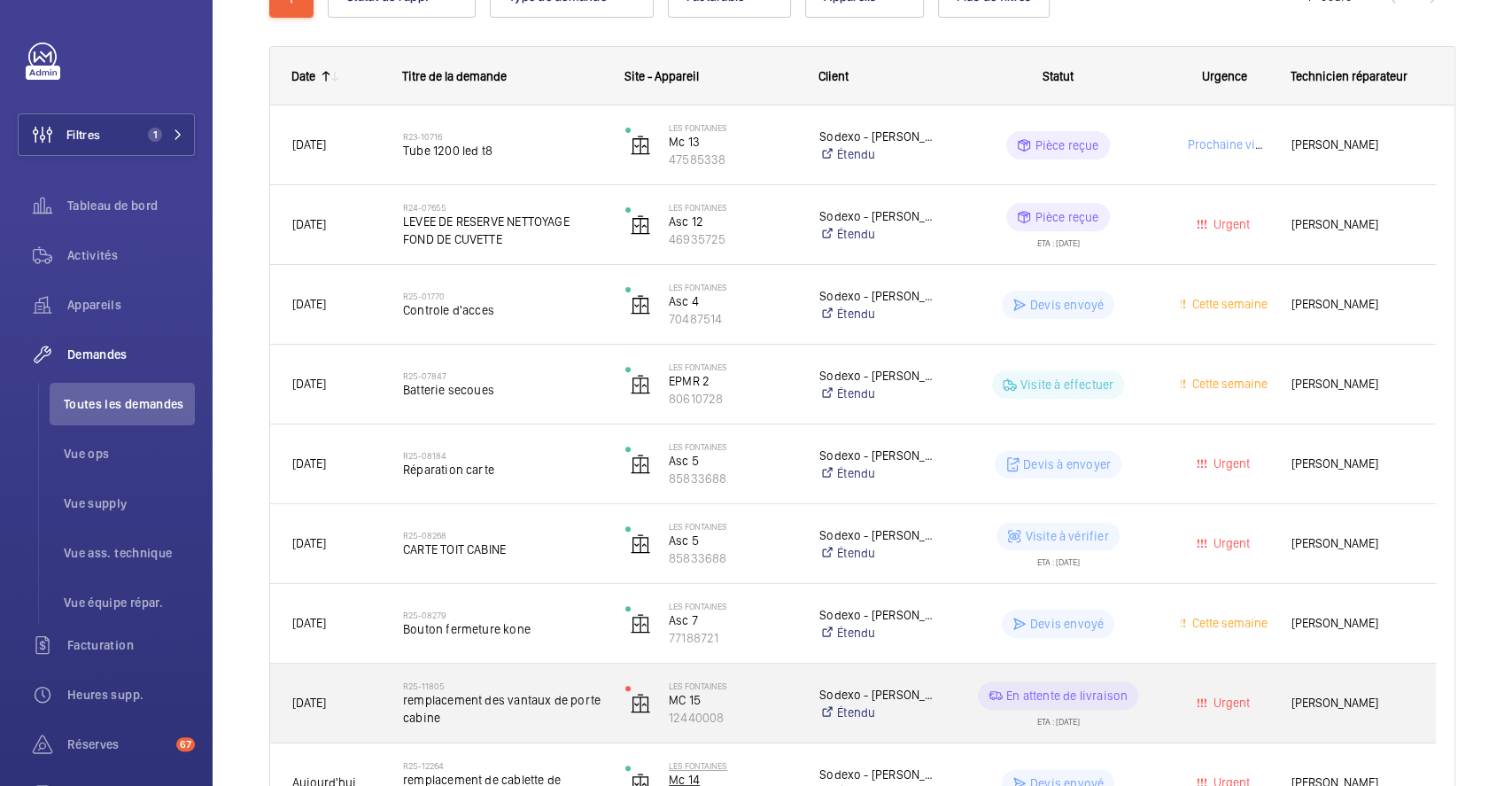
scroll to position [367, 0]
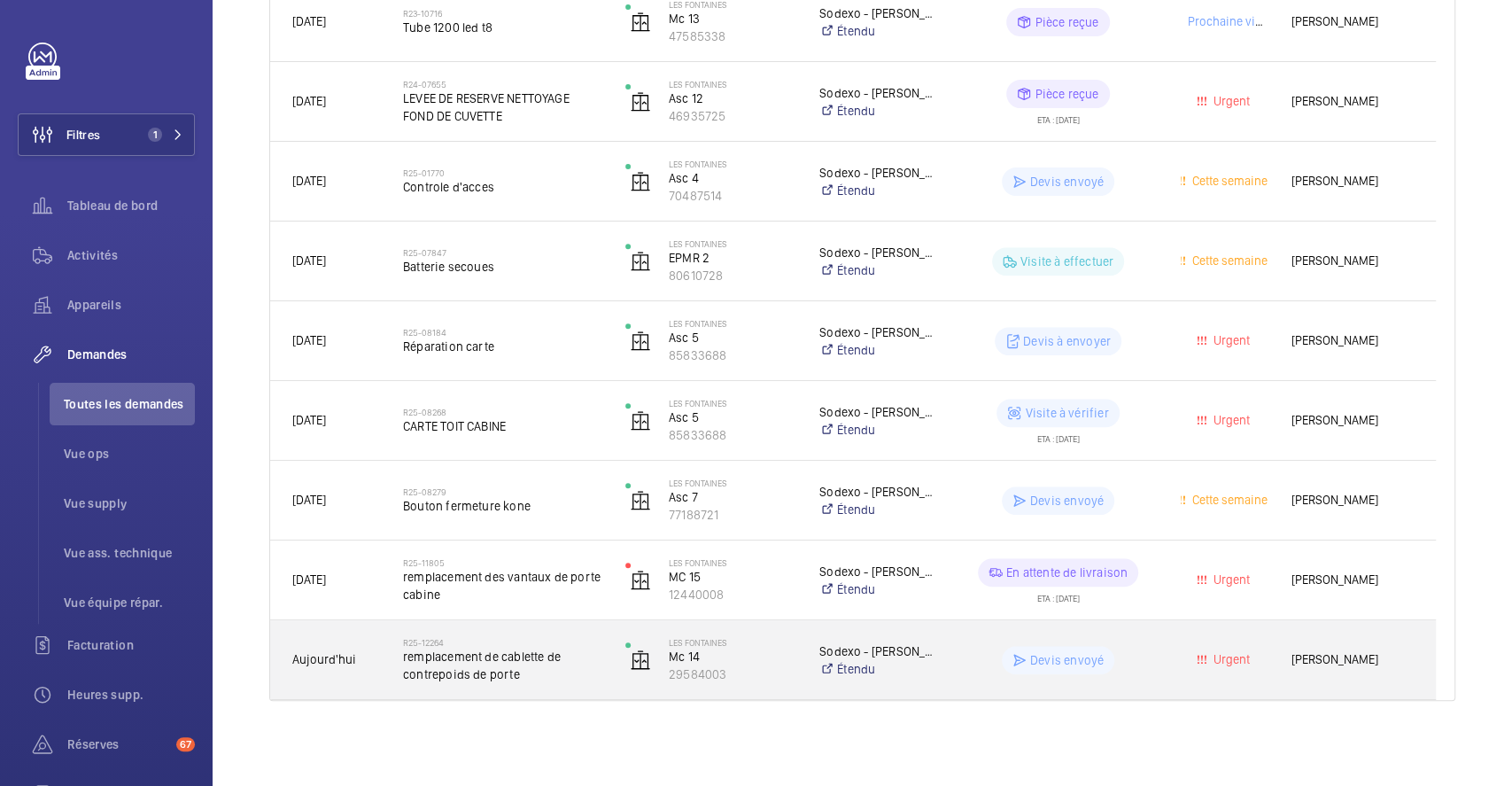
click at [527, 633] on div "R25-12264 remplacement de cablette de contrepoids de porte" at bounding box center [492, 660] width 220 height 80
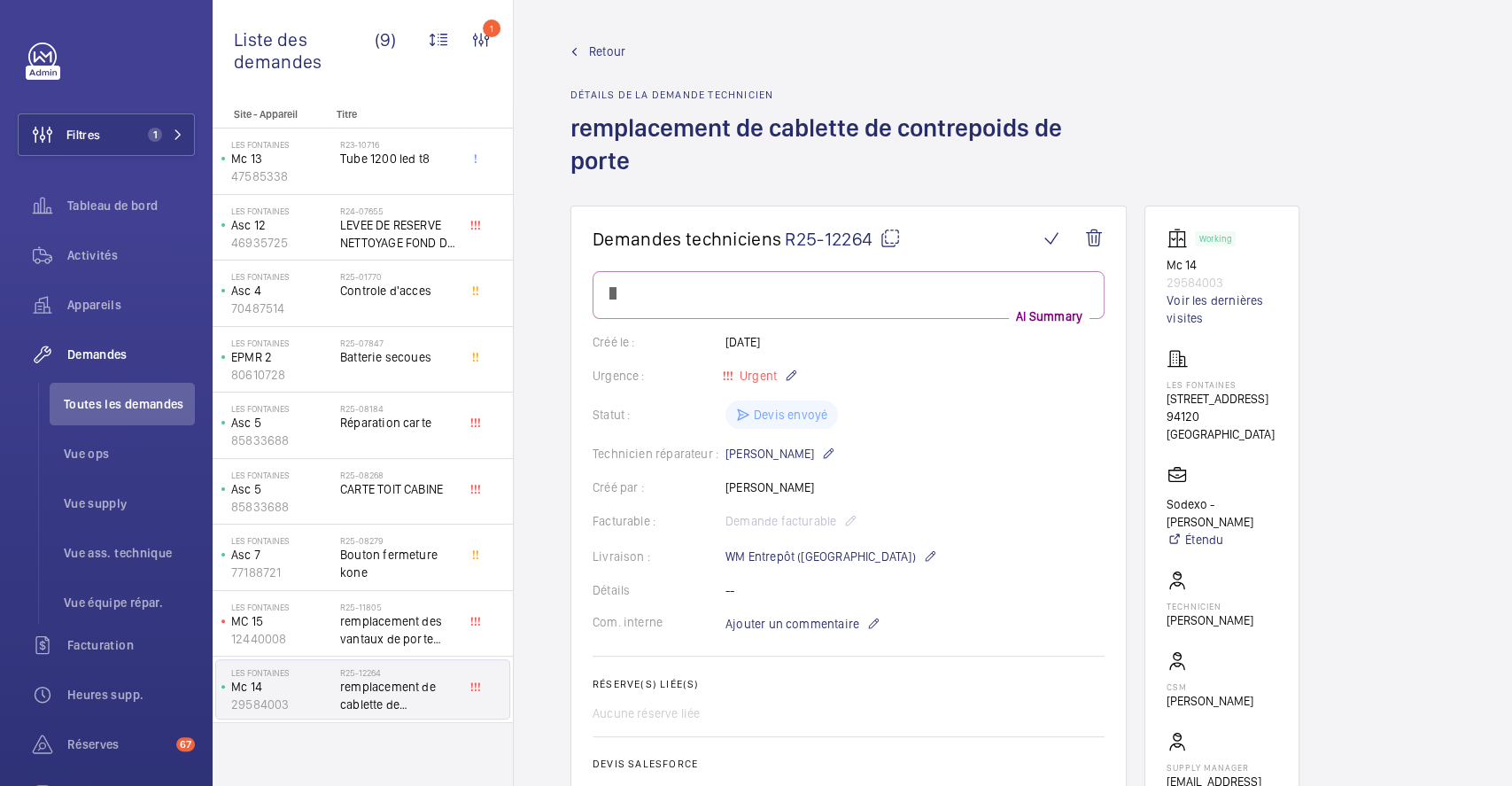
click at [885, 237] on mat-icon at bounding box center [890, 238] width 22 height 22
